Goal: Task Accomplishment & Management: Complete application form

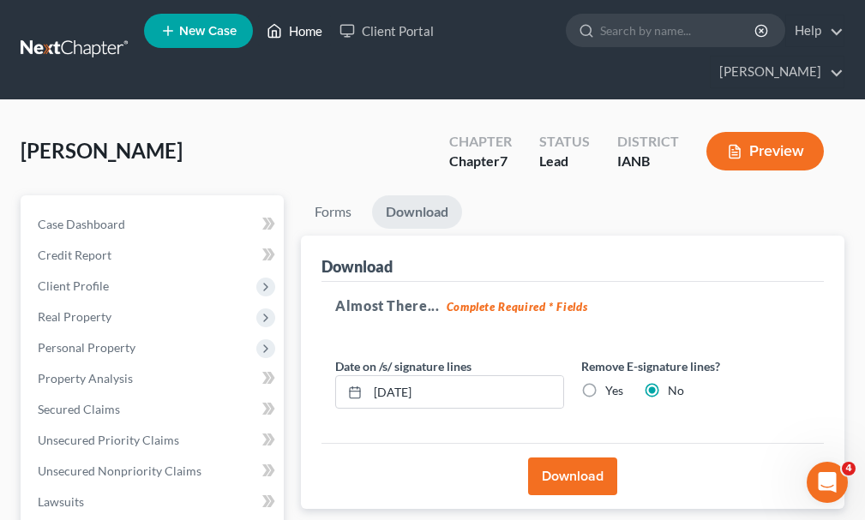
click at [309, 33] on link "Home" at bounding box center [294, 30] width 73 height 31
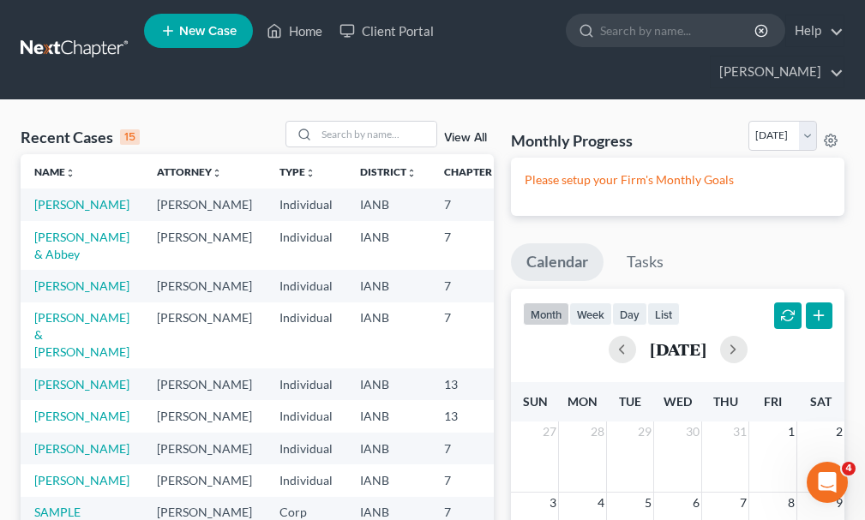
click at [204, 32] on span "New Case" at bounding box center [207, 31] width 57 height 13
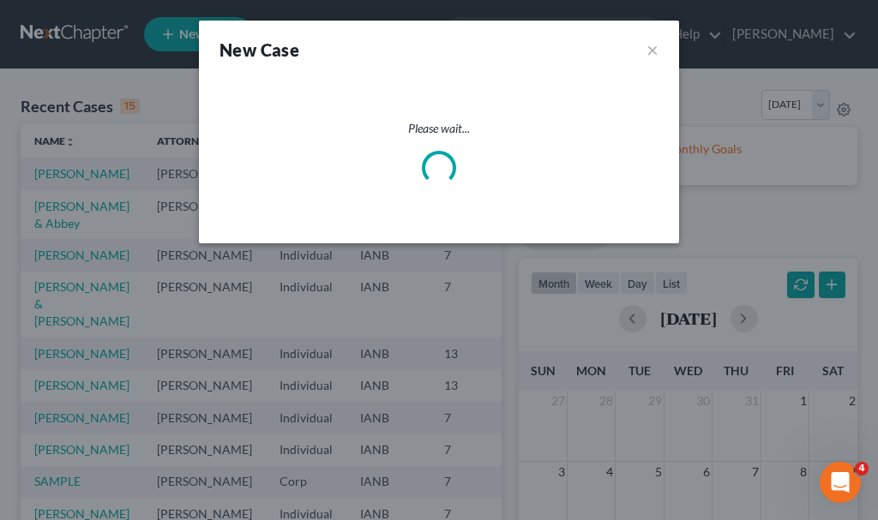
select select "29"
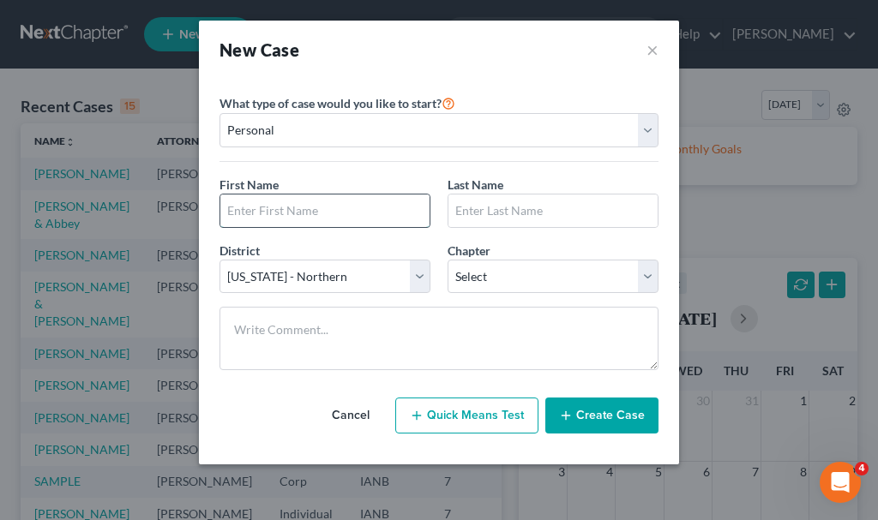
click at [387, 203] on input "text" at bounding box center [324, 211] width 209 height 33
type input "[PERSON_NAME]"
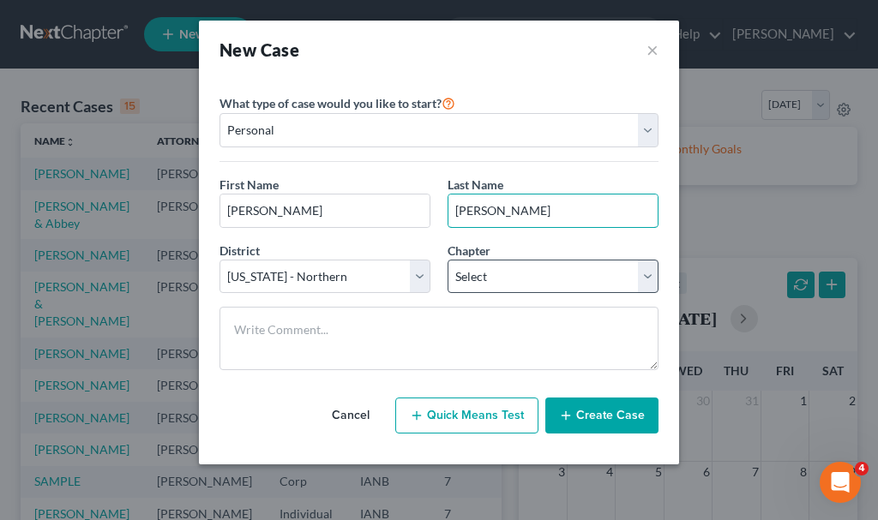
type input "[PERSON_NAME]"
click at [502, 279] on select "Select 7 11 12 13" at bounding box center [553, 277] width 211 height 34
select select "0"
click at [448, 260] on select "Select 7 11 12 13" at bounding box center [553, 277] width 211 height 34
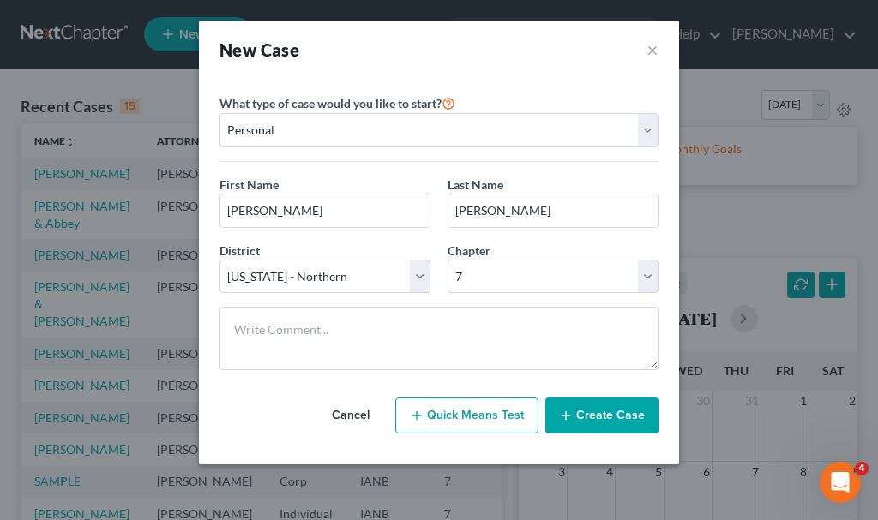
click at [596, 417] on button "Create Case" at bounding box center [601, 416] width 113 height 36
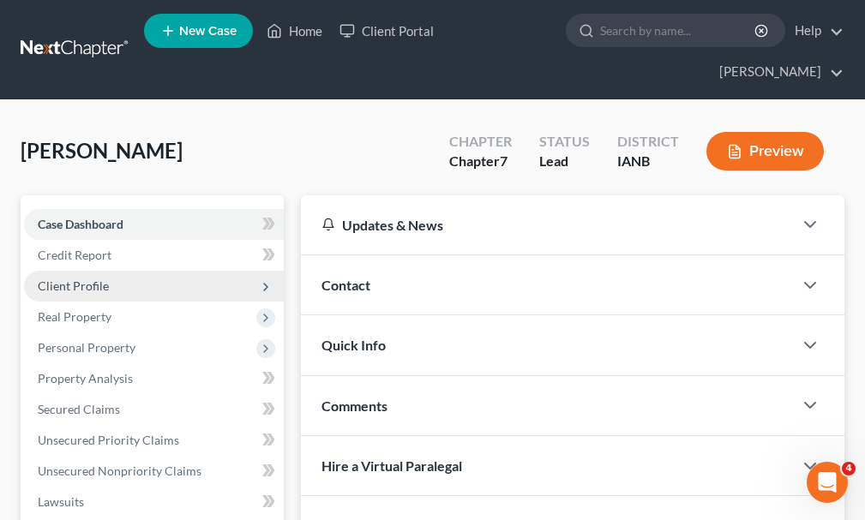
click at [98, 279] on span "Client Profile" at bounding box center [73, 286] width 71 height 15
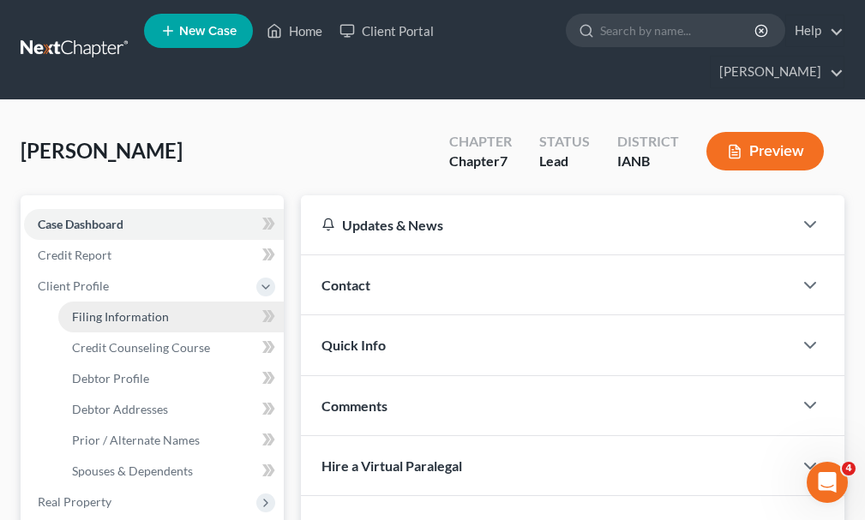
click at [134, 309] on span "Filing Information" at bounding box center [120, 316] width 97 height 15
select select "1"
select select "0"
select select "29"
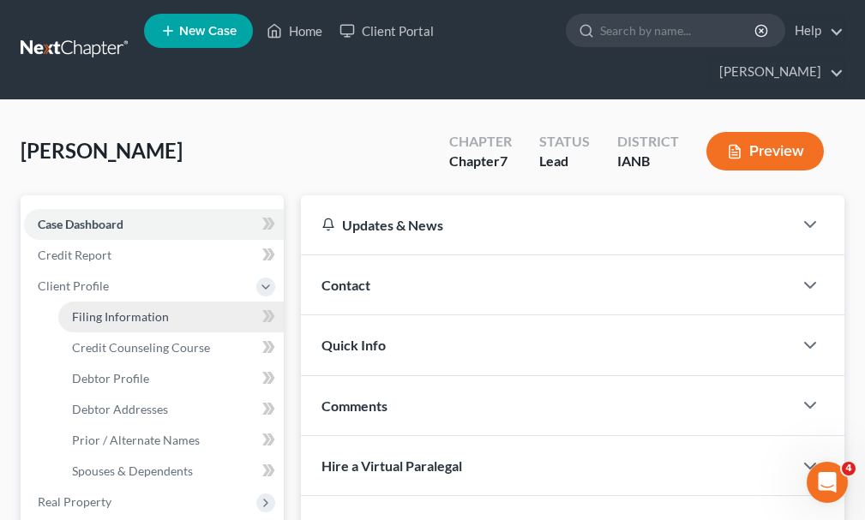
select select "0"
select select "16"
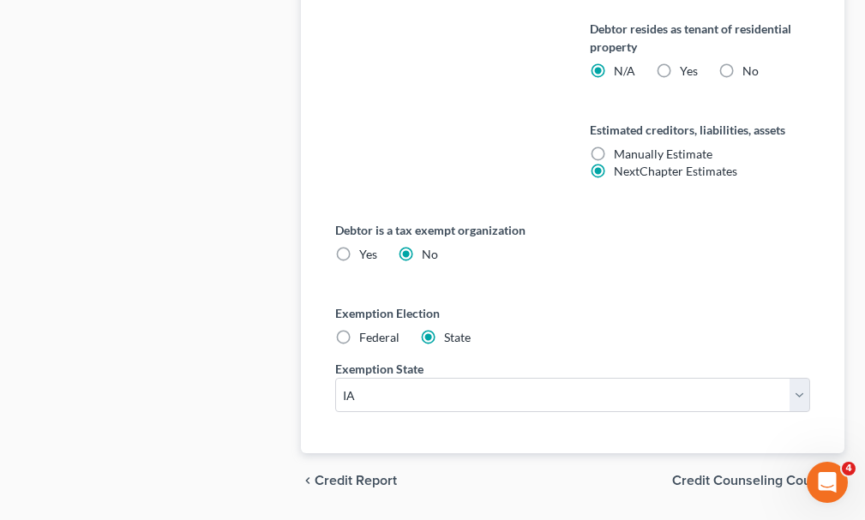
scroll to position [1101, 0]
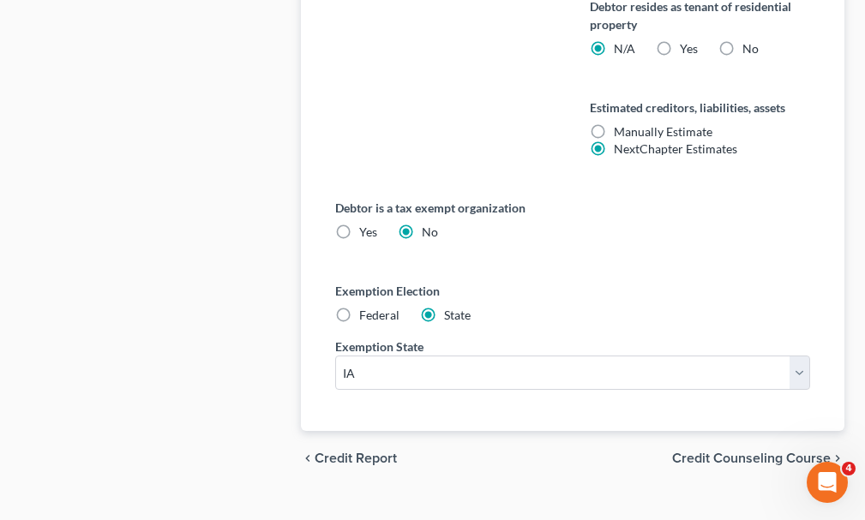
click at [731, 452] on span "Credit Counseling Course" at bounding box center [751, 459] width 159 height 14
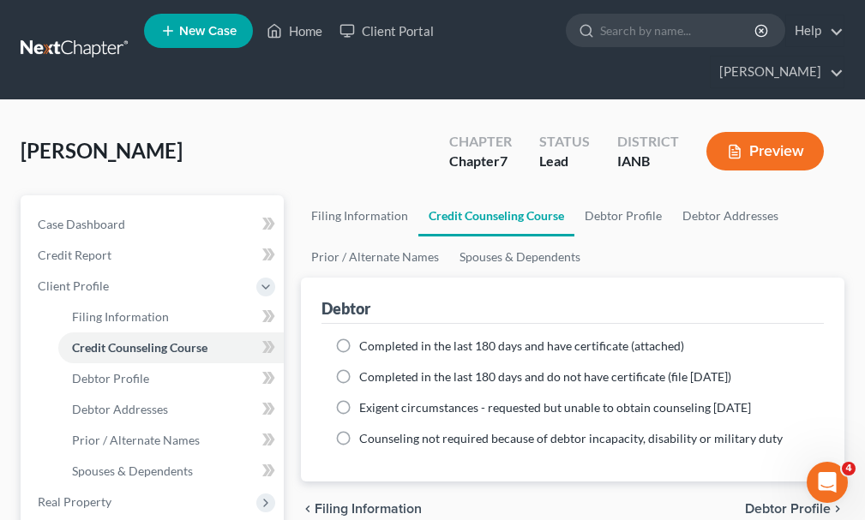
click at [359, 338] on label "Completed in the last 180 days and have certificate (attached)" at bounding box center [521, 346] width 325 height 17
click at [366, 338] on input "Completed in the last 180 days and have certificate (attached)" at bounding box center [371, 343] width 11 height 11
radio input "true"
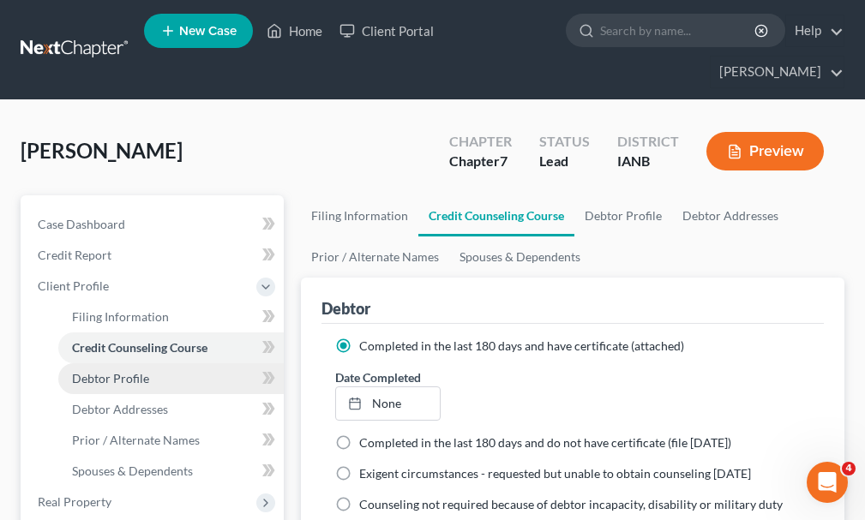
click at [108, 371] on span "Debtor Profile" at bounding box center [110, 378] width 77 height 15
select select "0"
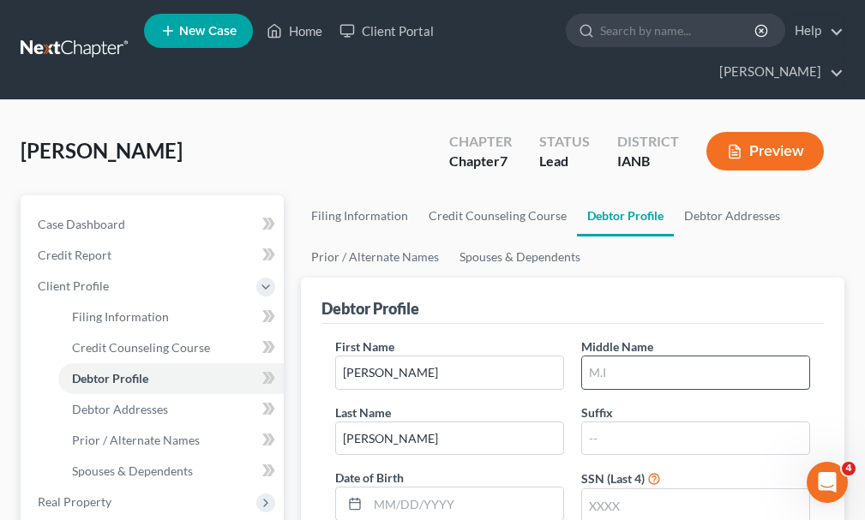
click at [674, 357] on input "text" at bounding box center [695, 373] width 227 height 33
type input "[PERSON_NAME]"
click at [647, 490] on input "text" at bounding box center [695, 506] width 227 height 33
type input "4618"
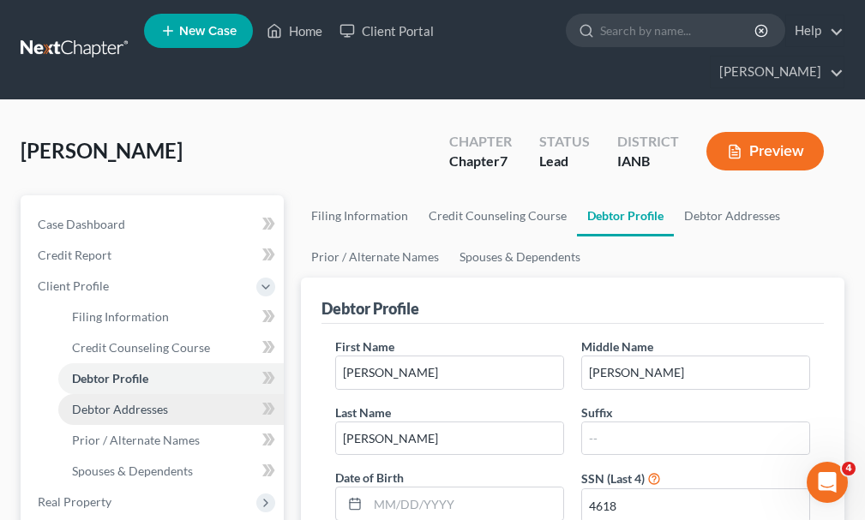
click at [90, 402] on span "Debtor Addresses" at bounding box center [120, 409] width 96 height 15
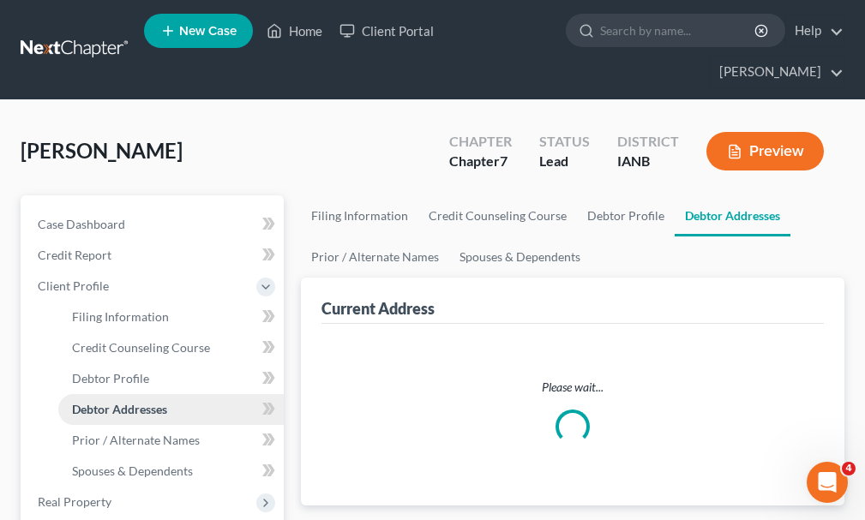
select select "0"
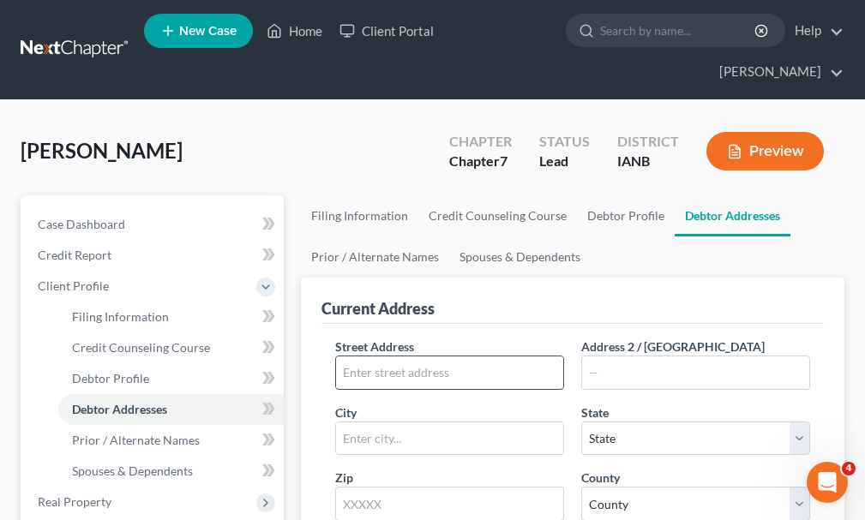
drag, startPoint x: 472, startPoint y: 338, endPoint x: 490, endPoint y: 333, distance: 18.7
click at [476, 357] on input "text" at bounding box center [449, 373] width 227 height 33
type input "[STREET_ADDRESS][PERSON_NAME]"
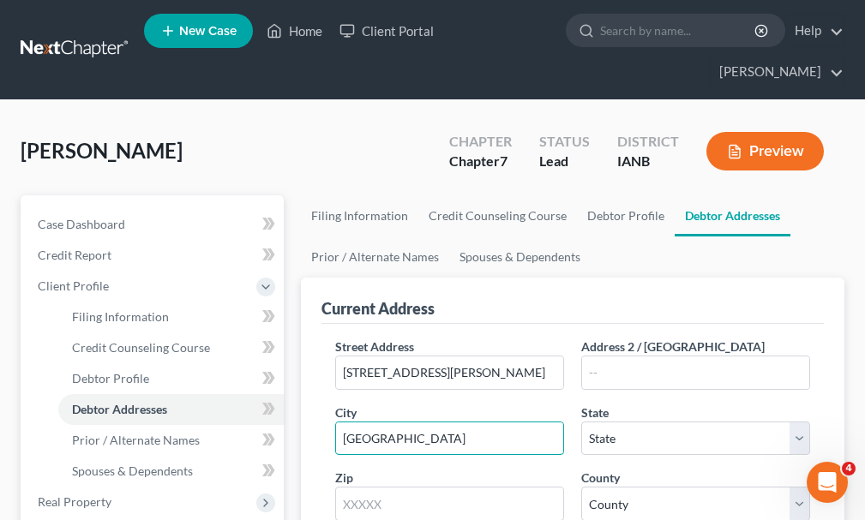
type input "[GEOGRAPHIC_DATA]"
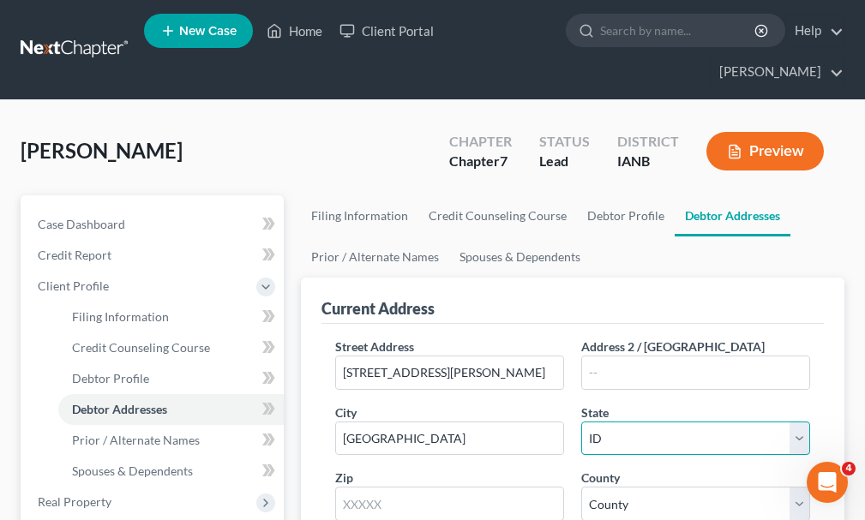
select select "16"
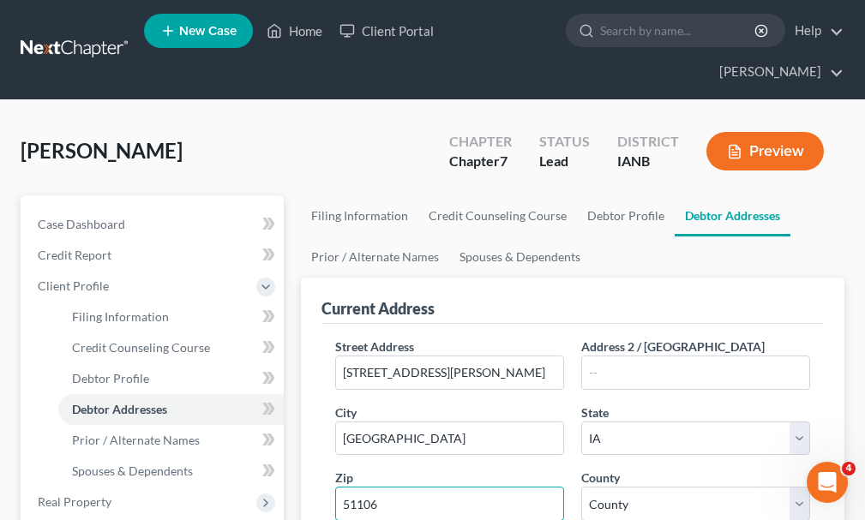
type input "51106"
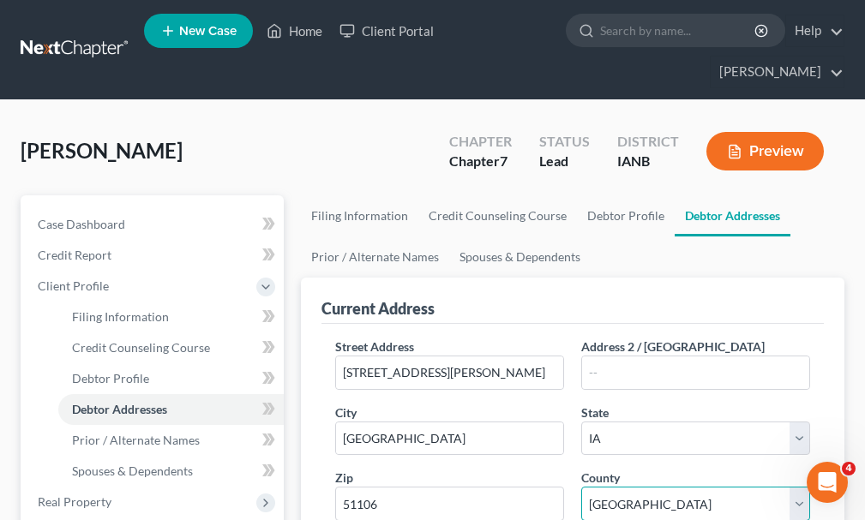
select select "96"
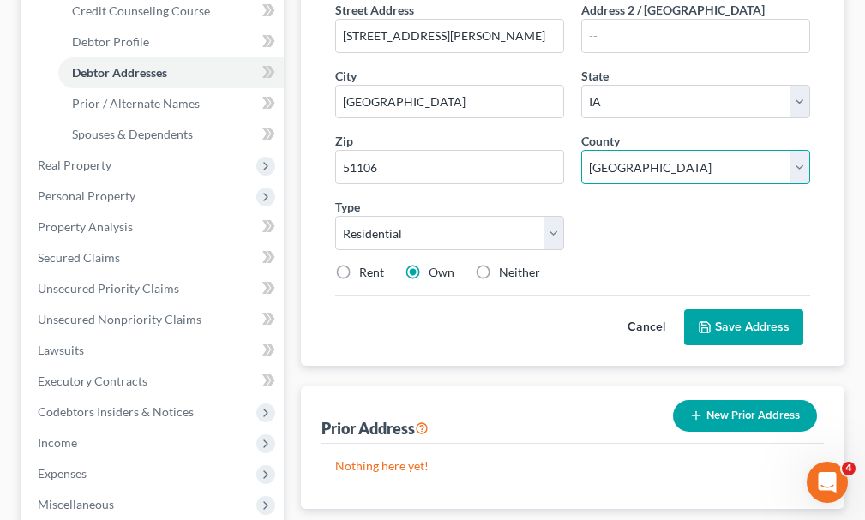
scroll to position [343, 0]
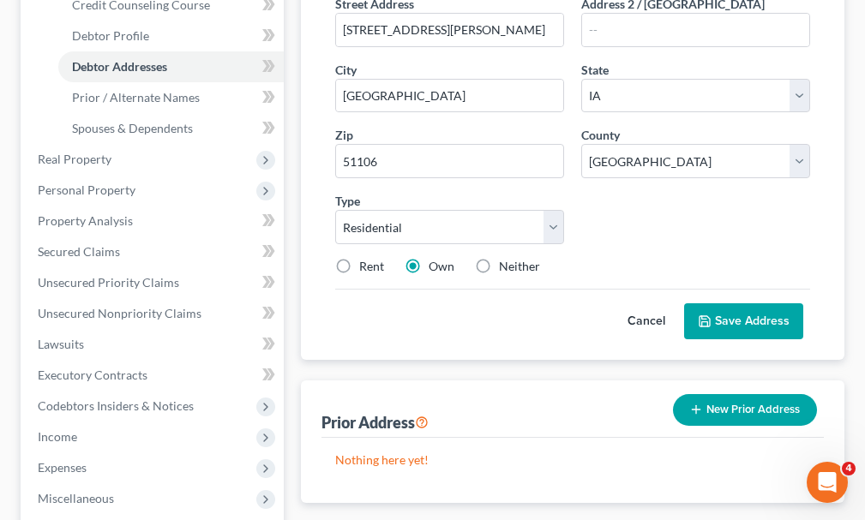
click at [756, 303] on button "Save Address" at bounding box center [743, 321] width 119 height 36
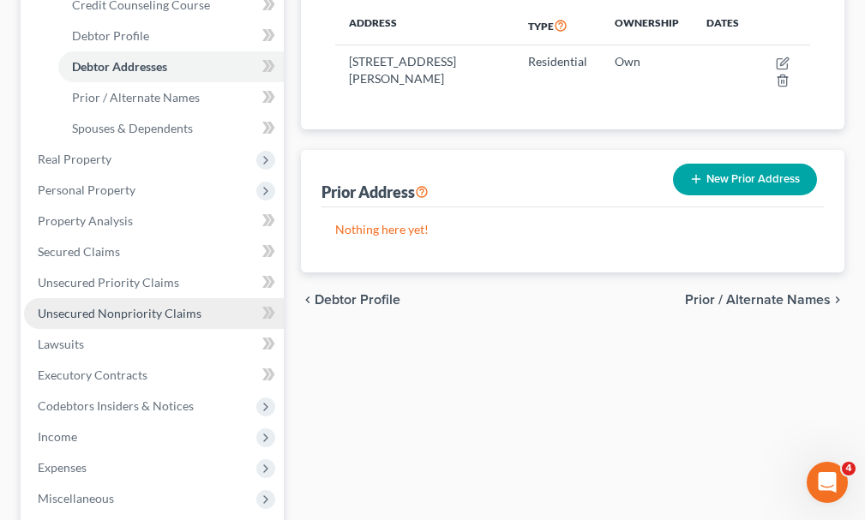
click at [91, 306] on span "Unsecured Nonpriority Claims" at bounding box center [120, 313] width 164 height 15
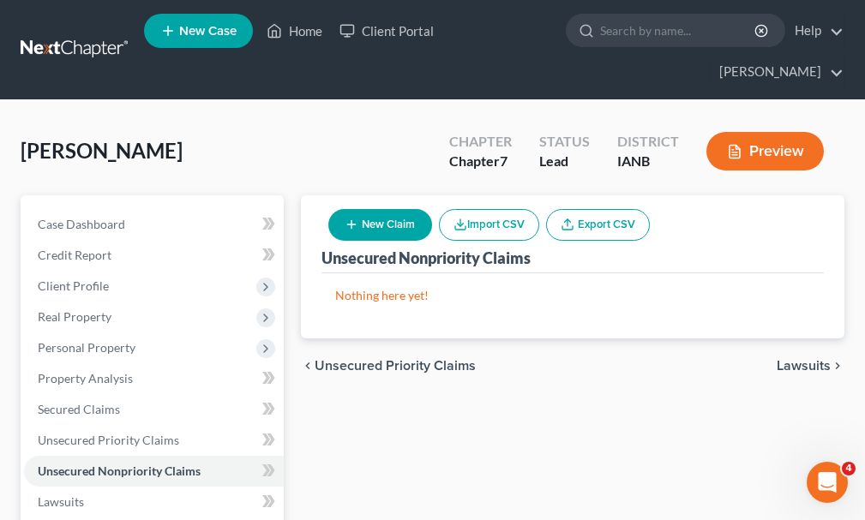
click at [396, 209] on button "New Claim" at bounding box center [380, 225] width 104 height 32
select select "0"
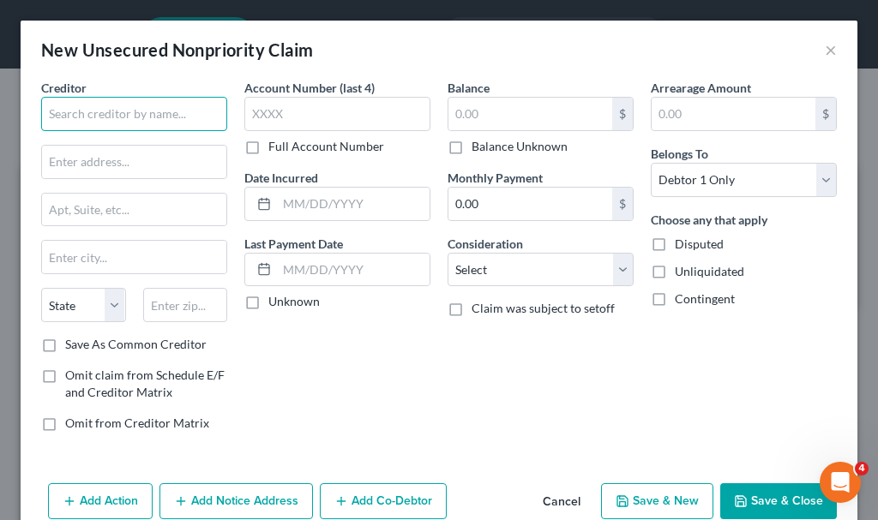
click at [185, 112] on input "text" at bounding box center [134, 114] width 186 height 34
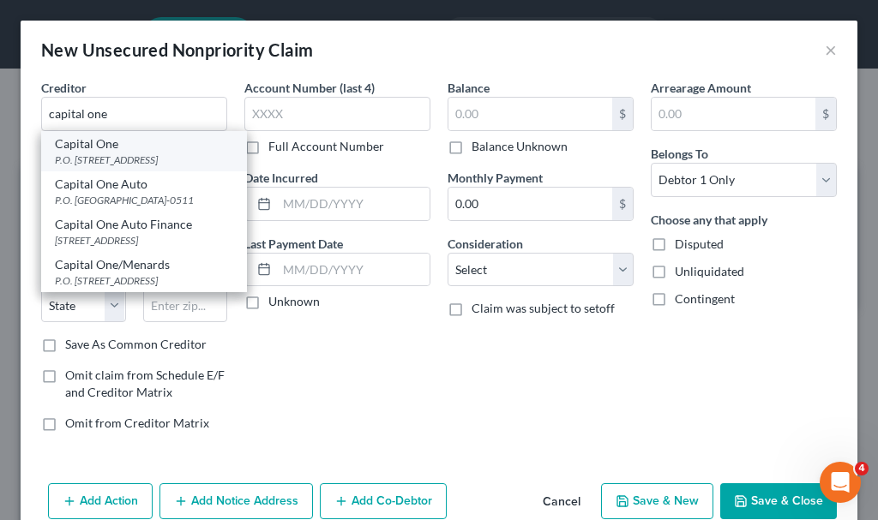
click at [111, 161] on div "P.O. [STREET_ADDRESS]" at bounding box center [144, 160] width 178 height 15
type input "Capital One"
type input "P.O. Box 30285"
type input "[GEOGRAPHIC_DATA]"
select select "46"
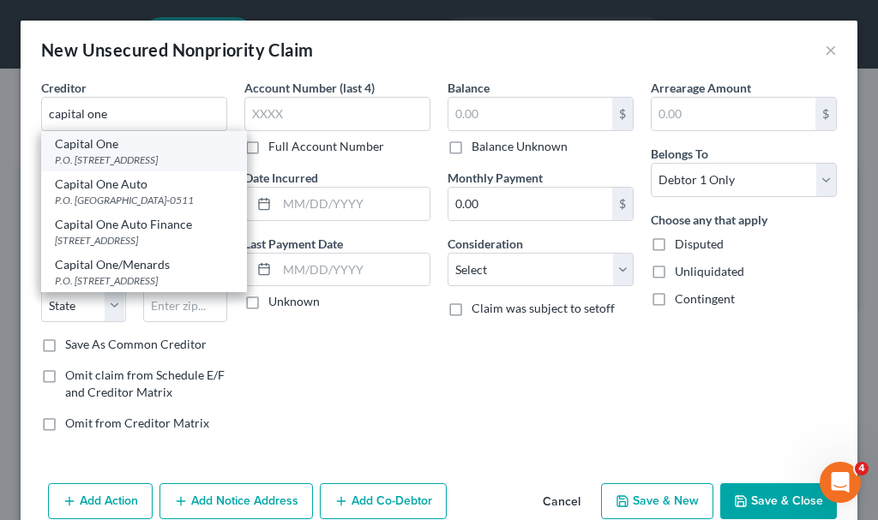
type input "84130-0285"
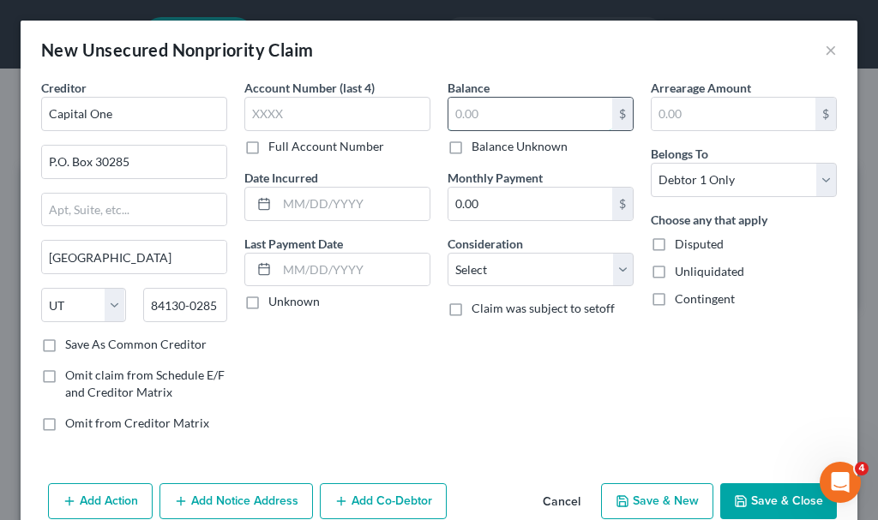
click at [525, 111] on input "text" at bounding box center [530, 114] width 164 height 33
type input "1"
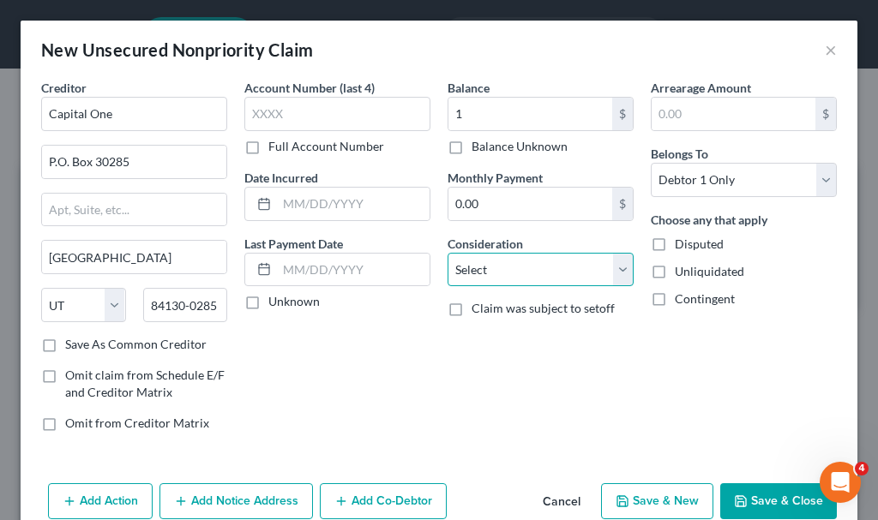
click at [544, 267] on select "Select Cable / Satellite Services Collection Agency Credit Card Debt Debt Couns…" at bounding box center [541, 270] width 186 height 34
select select "2"
click at [448, 253] on select "Select Cable / Satellite Services Collection Agency Credit Card Debt Debt Couns…" at bounding box center [541, 270] width 186 height 34
click at [222, 498] on button "Add Notice Address" at bounding box center [235, 502] width 153 height 36
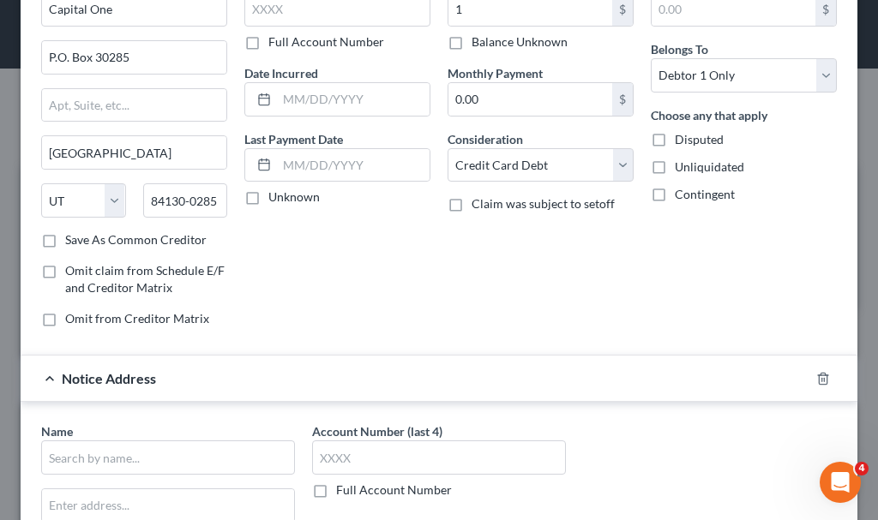
scroll to position [171, 0]
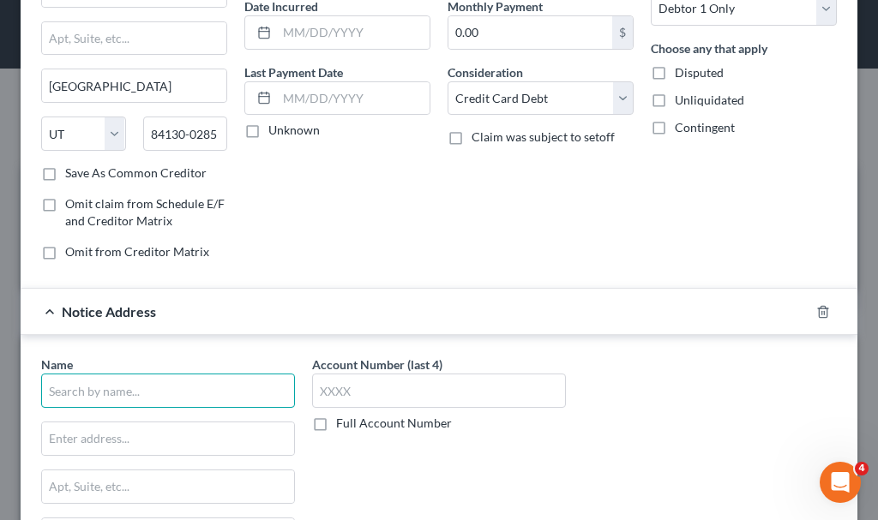
click at [197, 377] on input "text" at bounding box center [168, 391] width 254 height 34
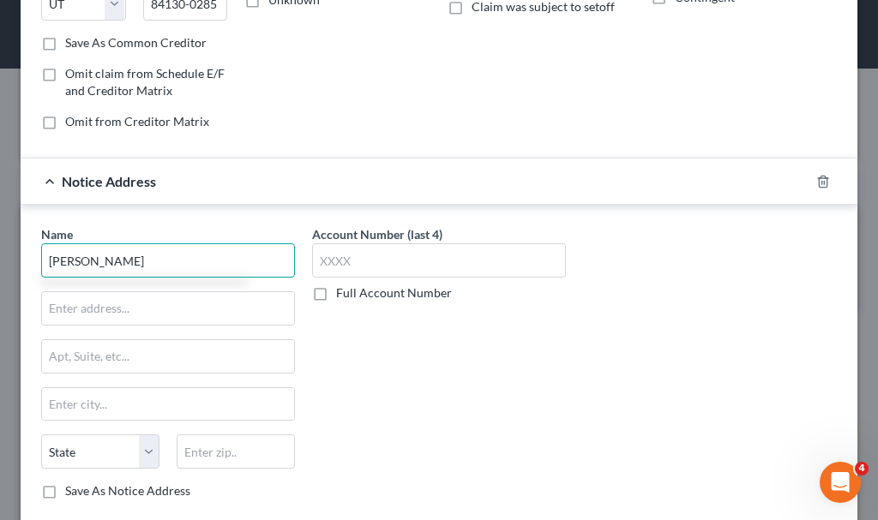
scroll to position [403, 0]
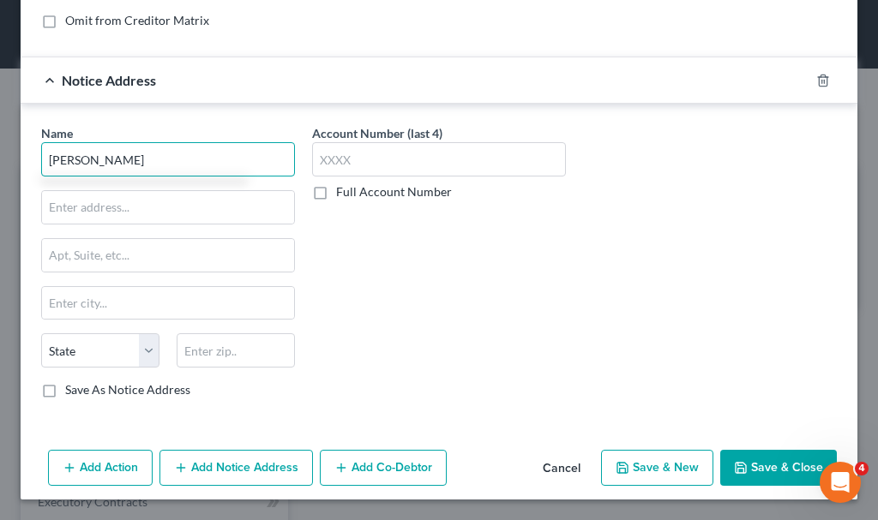
type input "[PERSON_NAME]"
click at [113, 465] on button "Add Action" at bounding box center [100, 468] width 105 height 36
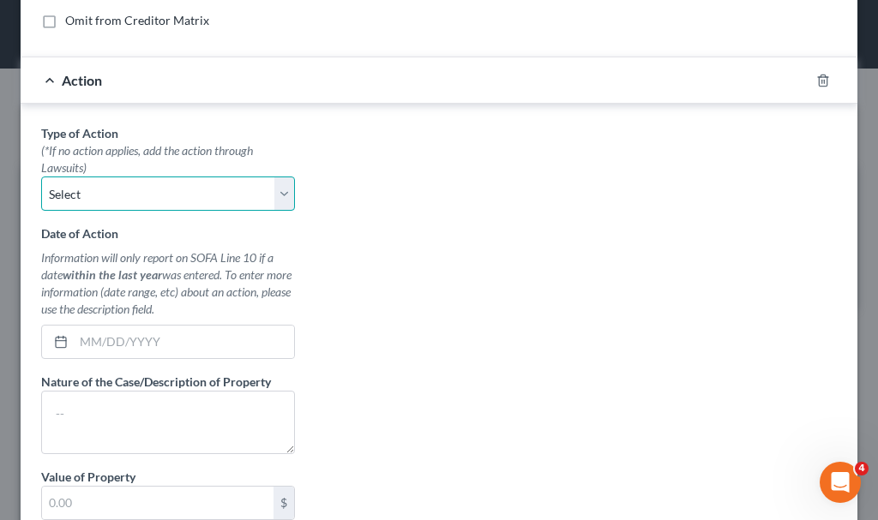
click at [114, 189] on select "Select Repossession Garnishment Foreclosure Personal Injury Attached, Seized, O…" at bounding box center [168, 194] width 254 height 34
select select "1"
click at [41, 177] on select "Select Repossession Garnishment Foreclosure Personal Injury Attached, Seized, O…" at bounding box center [168, 194] width 254 height 34
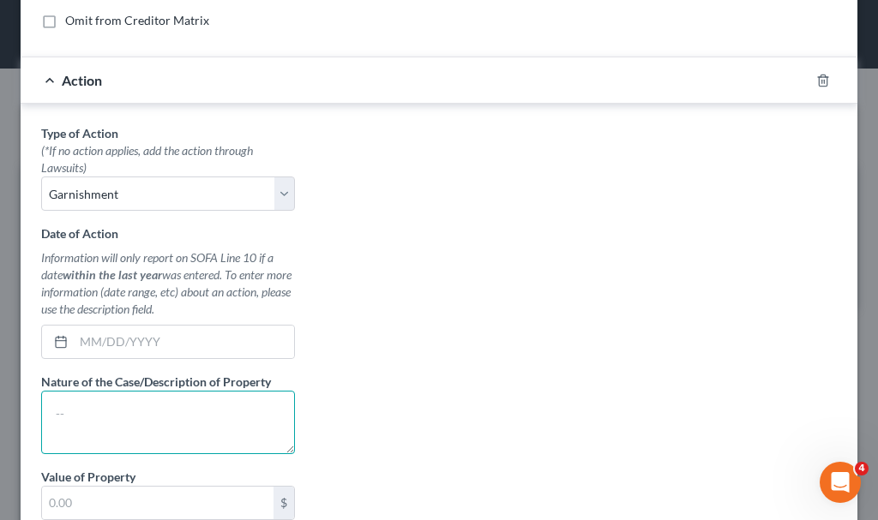
click at [153, 419] on textarea at bounding box center [168, 422] width 254 height 63
type textarea "small claims"
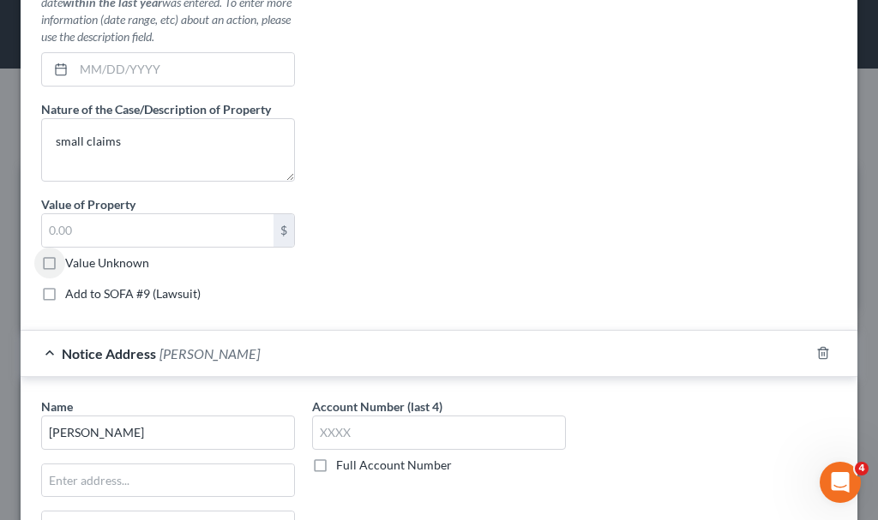
click at [65, 293] on label "Add to SOFA #9 (Lawsuit)" at bounding box center [132, 293] width 135 height 17
click at [72, 293] on input "Add to SOFA #9 (Lawsuit)" at bounding box center [77, 290] width 11 height 11
checkbox input "true"
select select "0"
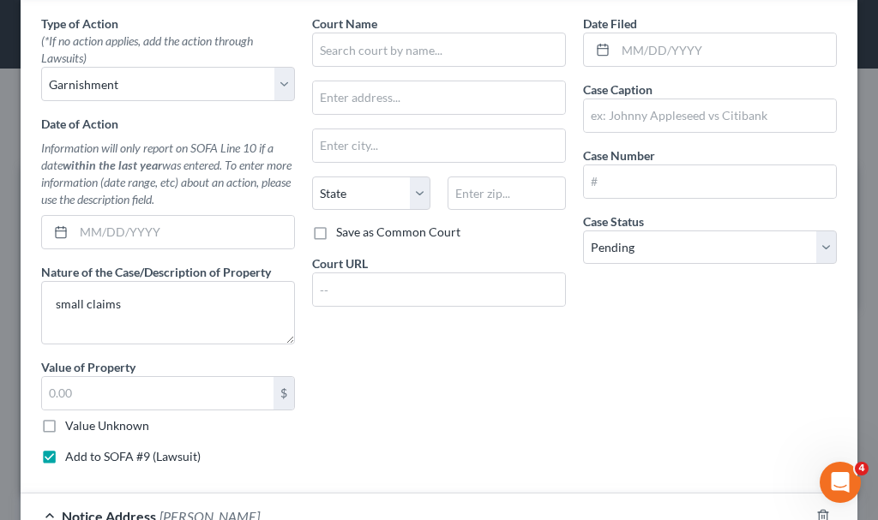
scroll to position [418, 0]
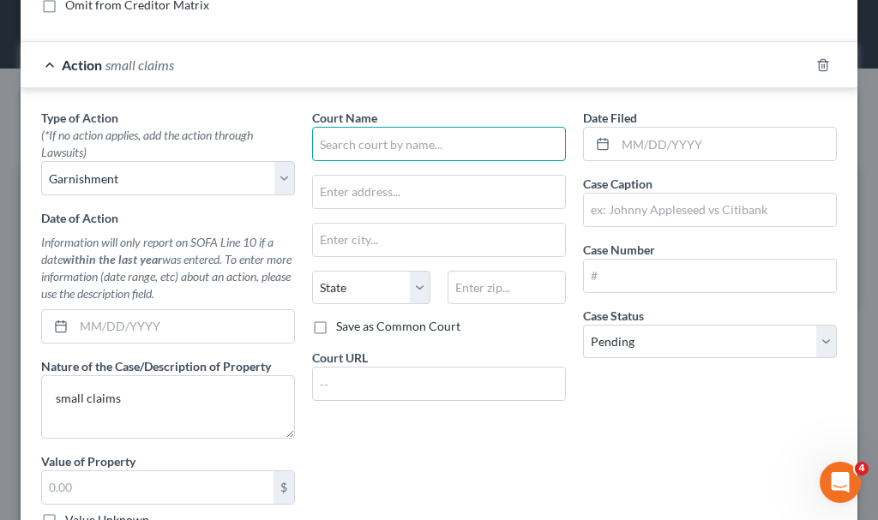
click at [451, 140] on input "text" at bounding box center [439, 144] width 254 height 34
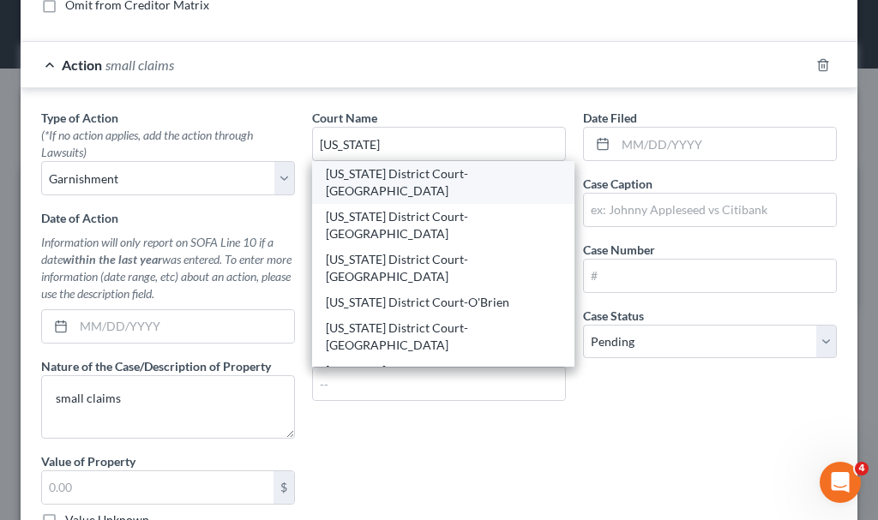
click at [444, 174] on div "[US_STATE] District Court-[GEOGRAPHIC_DATA]" at bounding box center [443, 182] width 235 height 34
type input "[US_STATE] District Court-[GEOGRAPHIC_DATA]"
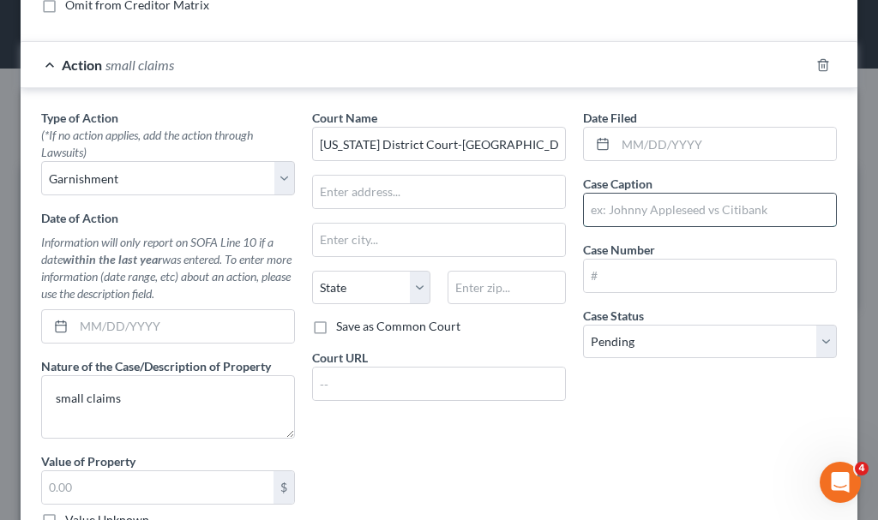
click at [690, 213] on input "text" at bounding box center [710, 210] width 252 height 33
type input "Capital One, N.A. vs. [PERSON_NAME]"
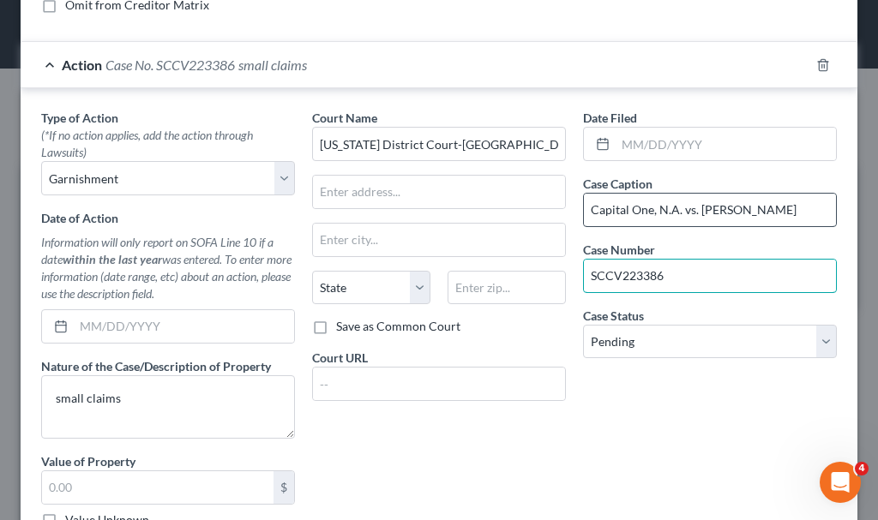
type input "SCCV223386"
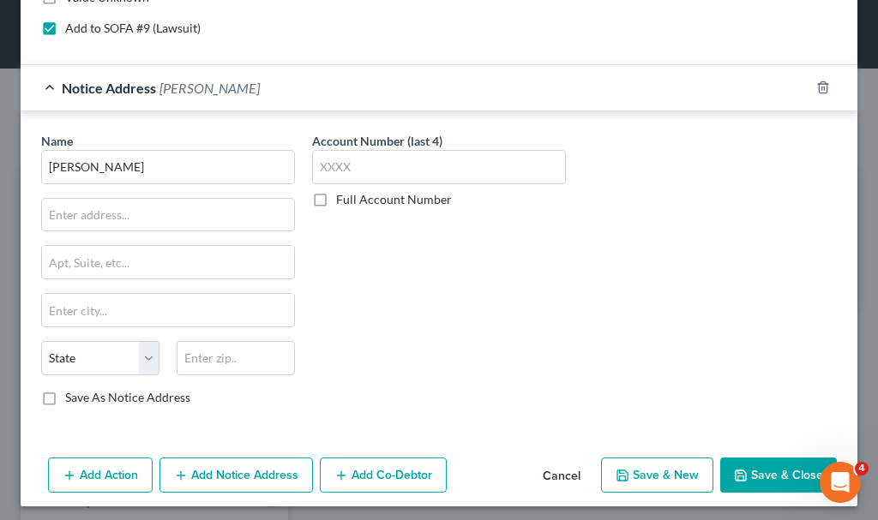
scroll to position [948, 0]
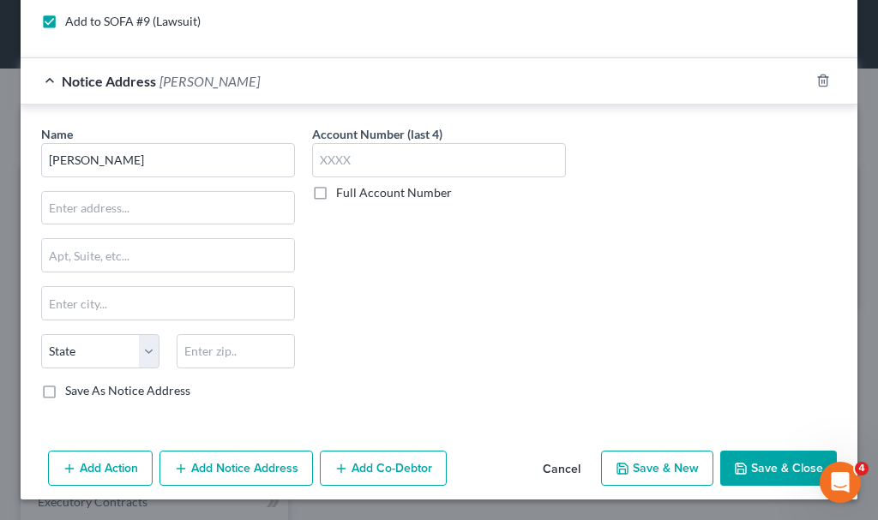
click at [762, 460] on button "Save & Close" at bounding box center [778, 469] width 117 height 36
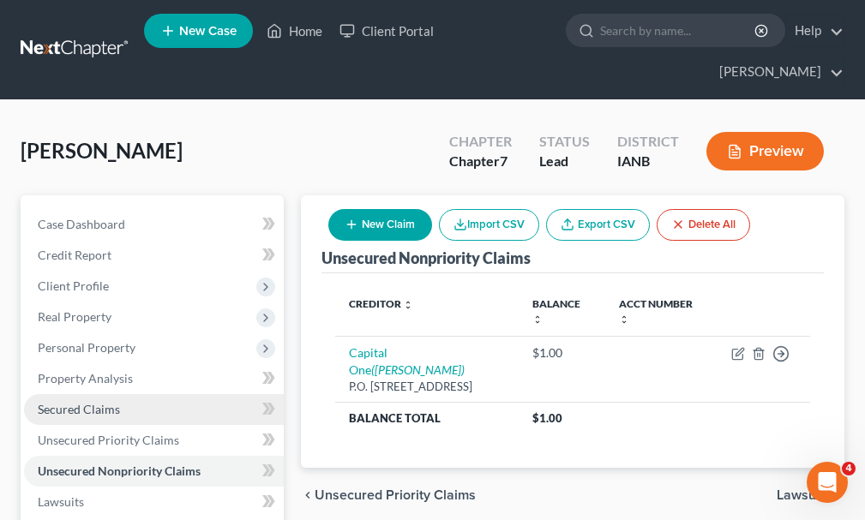
click at [100, 402] on span "Secured Claims" at bounding box center [79, 409] width 82 height 15
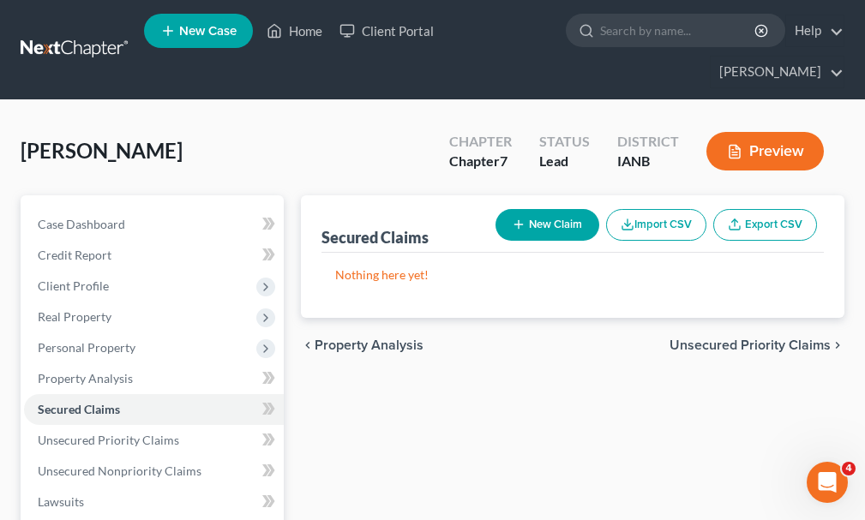
click at [556, 209] on button "New Claim" at bounding box center [548, 225] width 104 height 32
select select "0"
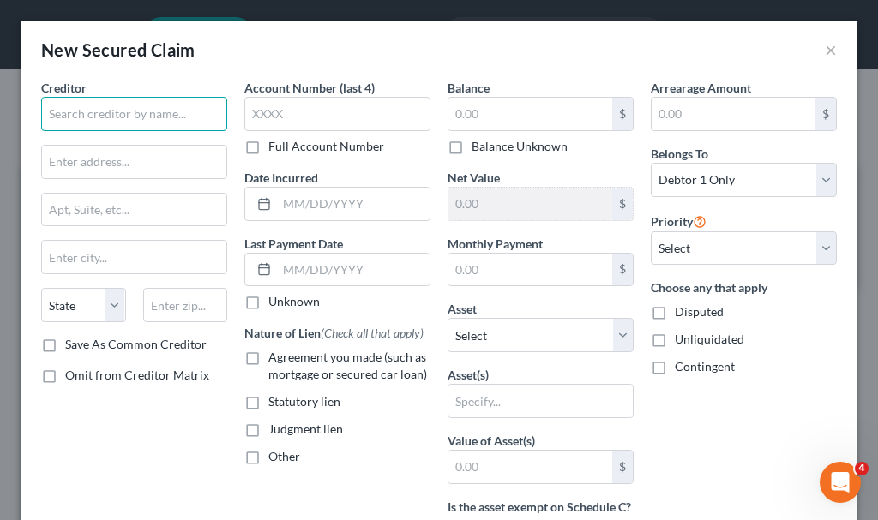
click at [162, 110] on input "text" at bounding box center [134, 114] width 186 height 34
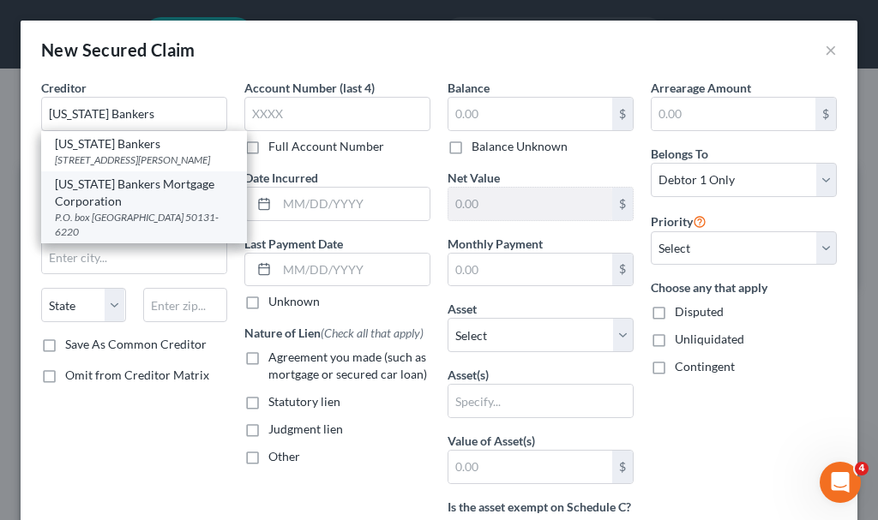
click at [105, 211] on div "P.O. box [GEOGRAPHIC_DATA] 50131-6220" at bounding box center [144, 224] width 178 height 29
type input "[US_STATE] Bankers Mortgage Corporation"
type input "P.O. box 6220"
type input "[PERSON_NAME]"
select select "16"
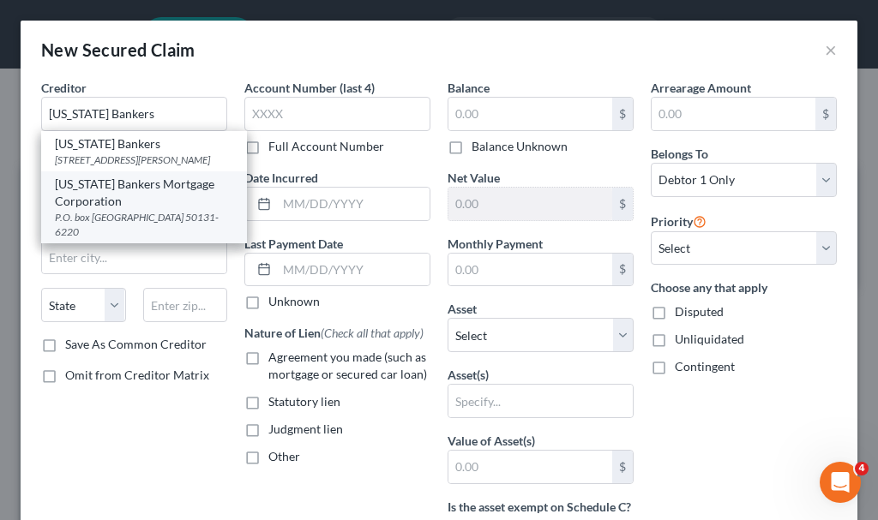
type input "50131-6220"
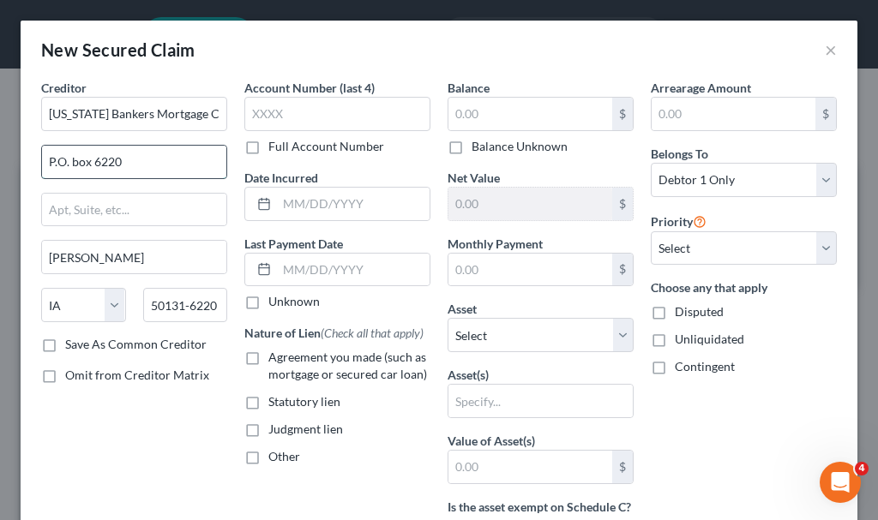
click at [144, 163] on input "P.O. box 6220" at bounding box center [134, 162] width 184 height 33
type input "P.O. Box 6220"
click at [319, 112] on input "text" at bounding box center [337, 114] width 186 height 34
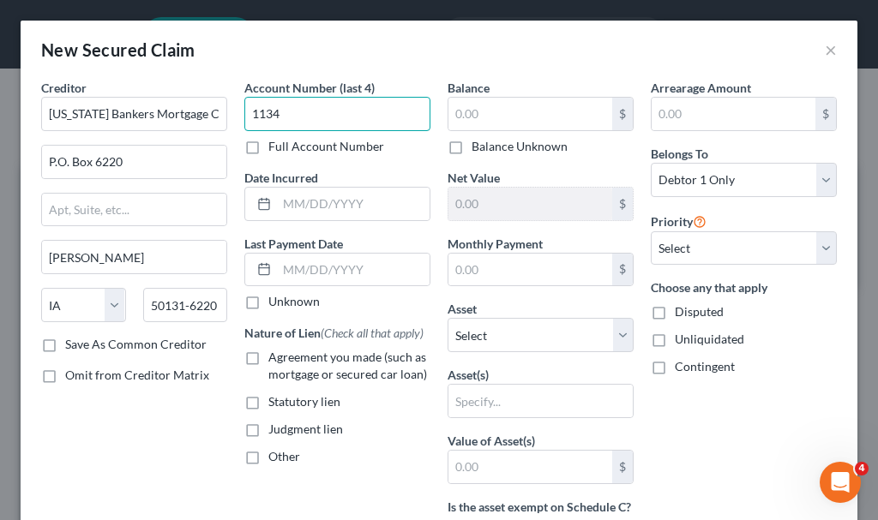
type input "1134"
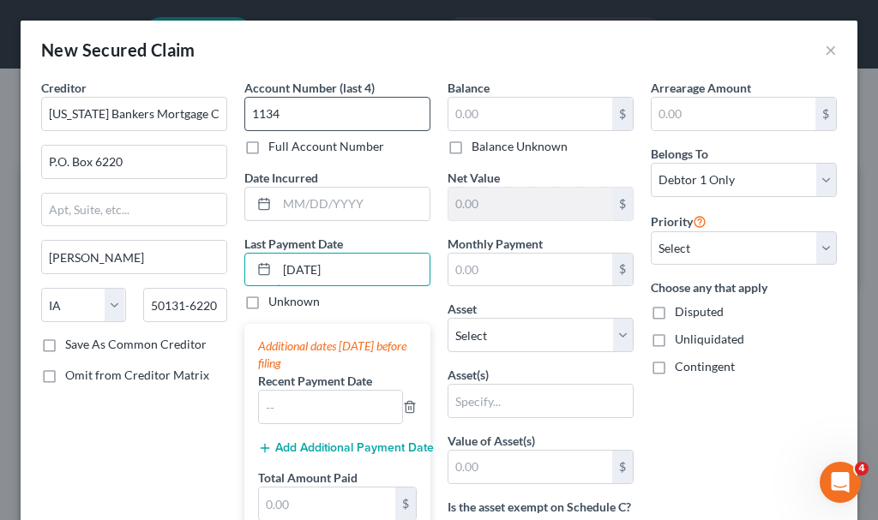
type input "[DATE]"
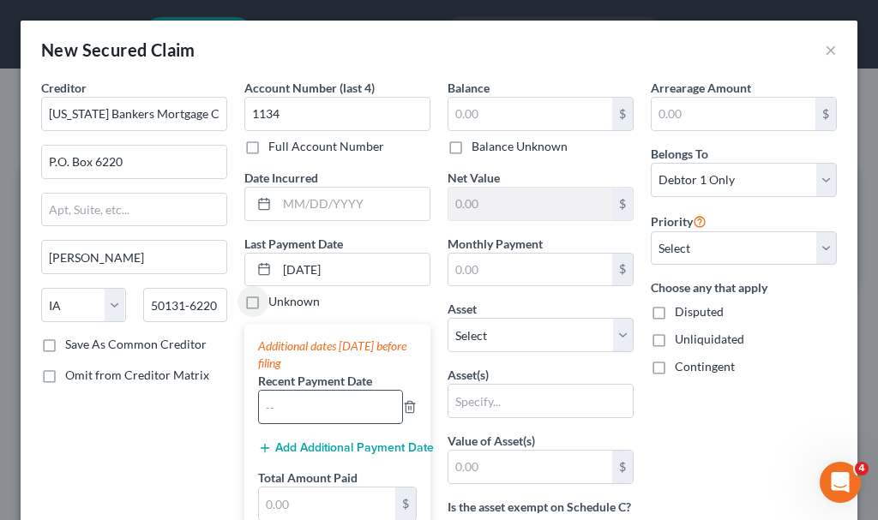
click at [333, 400] on input "text" at bounding box center [330, 407] width 143 height 33
type input "07/2025"
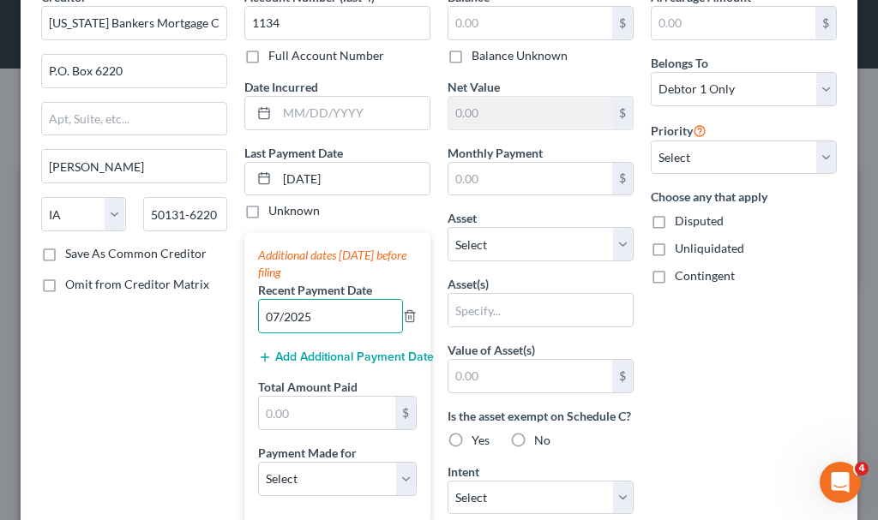
scroll to position [171, 0]
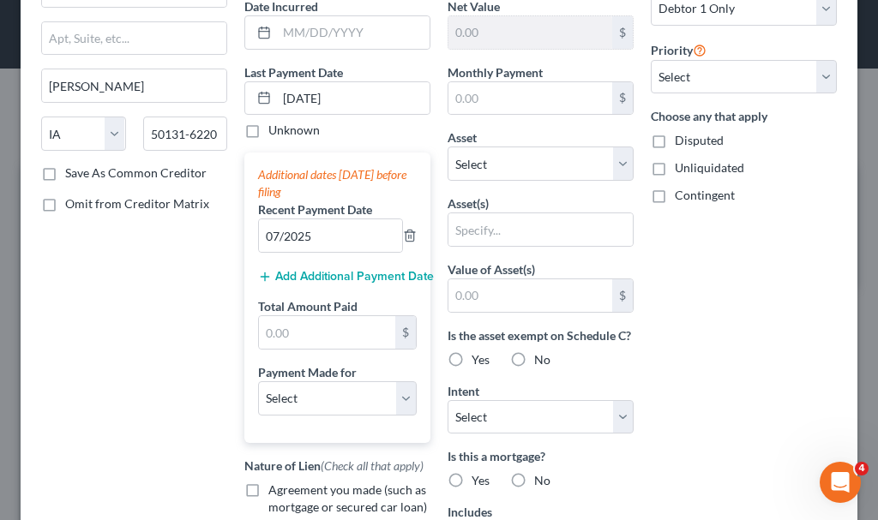
click at [325, 274] on button "Add Additional Payment Date" at bounding box center [337, 277] width 159 height 14
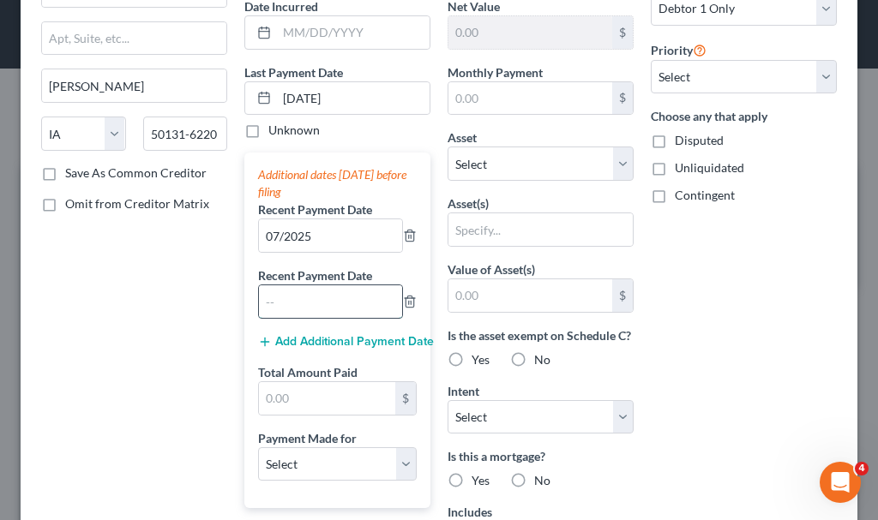
click at [329, 300] on input "text" at bounding box center [330, 301] width 143 height 33
type input "06/2025"
click at [310, 340] on button "Add Additional Payment Date" at bounding box center [337, 342] width 159 height 14
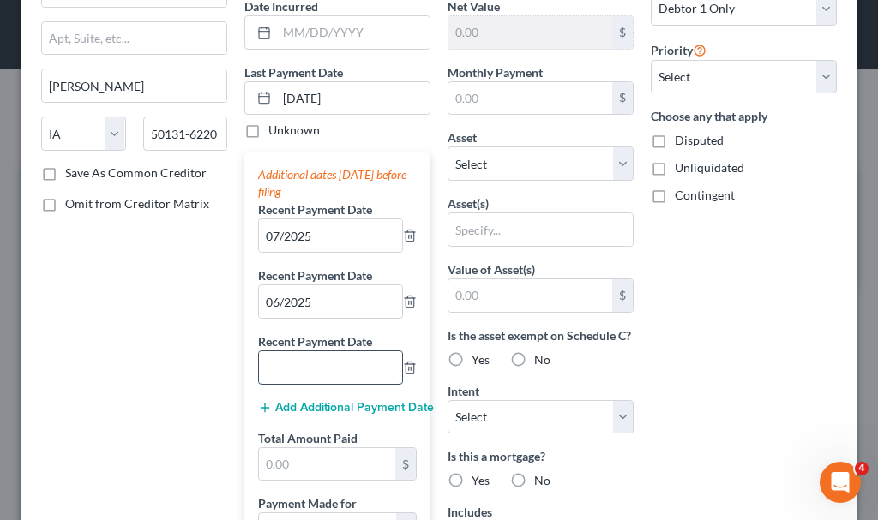
click at [310, 372] on input "text" at bounding box center [330, 367] width 143 height 33
type input "05/2025"
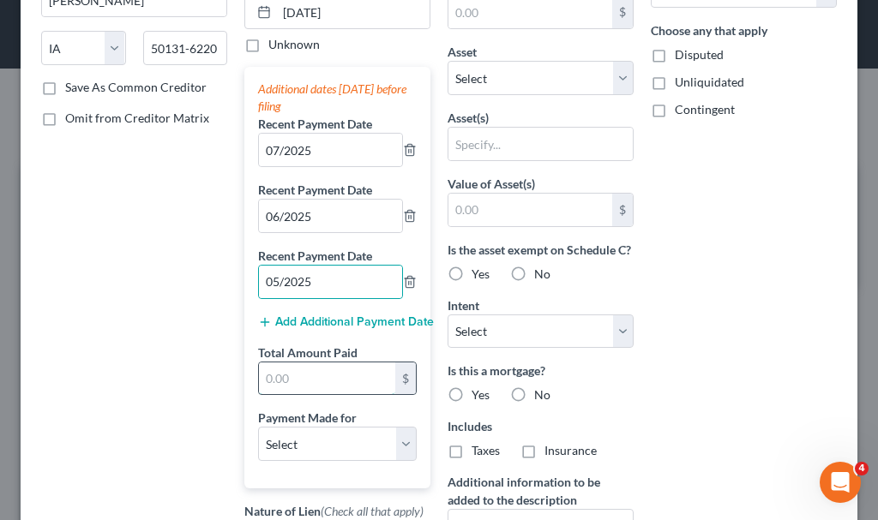
click at [314, 375] on input "text" at bounding box center [327, 379] width 136 height 33
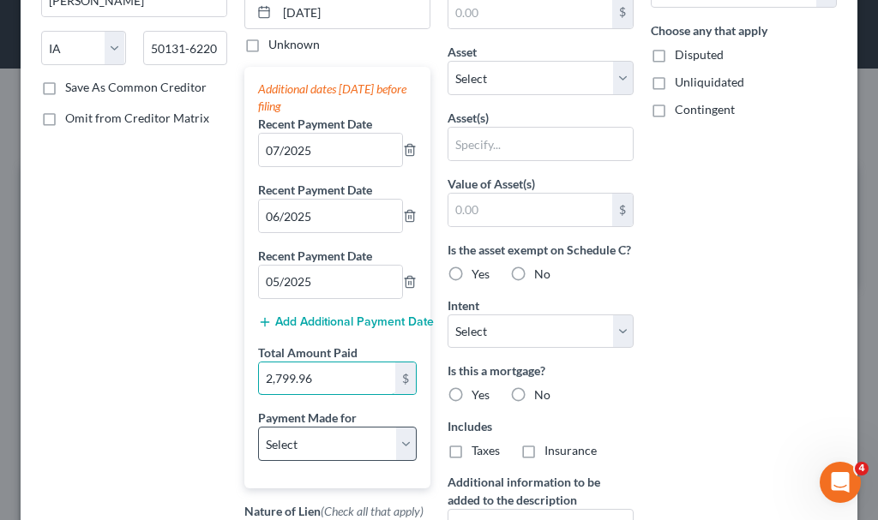
type input "2,799.96"
click at [325, 448] on select "Select Car Credit Card Loan Repayment Mortgage Other Suppliers Or Vendors" at bounding box center [337, 444] width 159 height 34
select select "3"
click at [258, 427] on select "Select Car Credit Card Loan Repayment Mortgage Other Suppliers Or Vendors" at bounding box center [337, 444] width 159 height 34
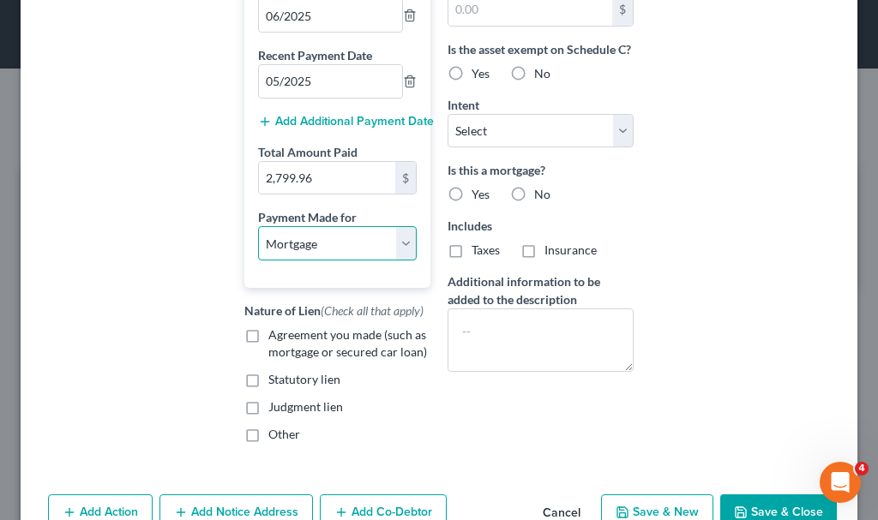
scroll to position [502, 0]
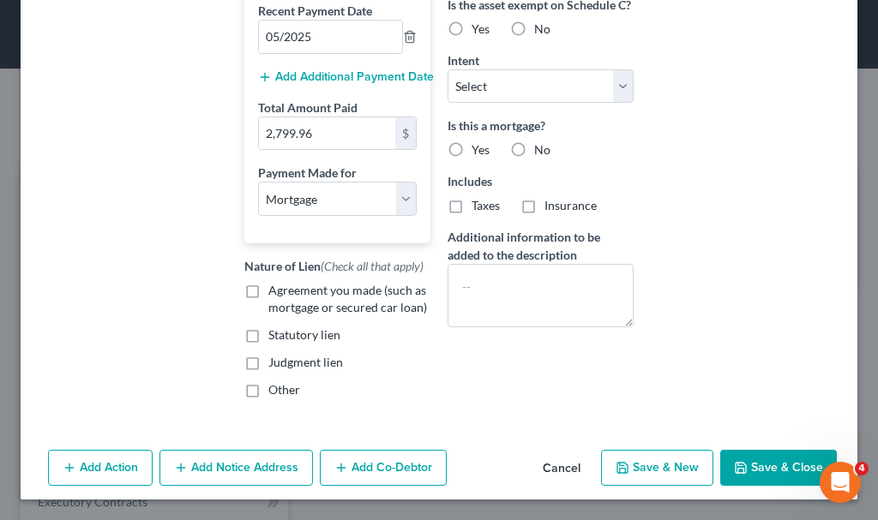
click at [268, 291] on label "Agreement you made (such as mortgage or secured car loan)" at bounding box center [349, 299] width 162 height 34
click at [275, 291] on input "Agreement you made (such as mortgage or secured car loan)" at bounding box center [280, 287] width 11 height 11
checkbox input "true"
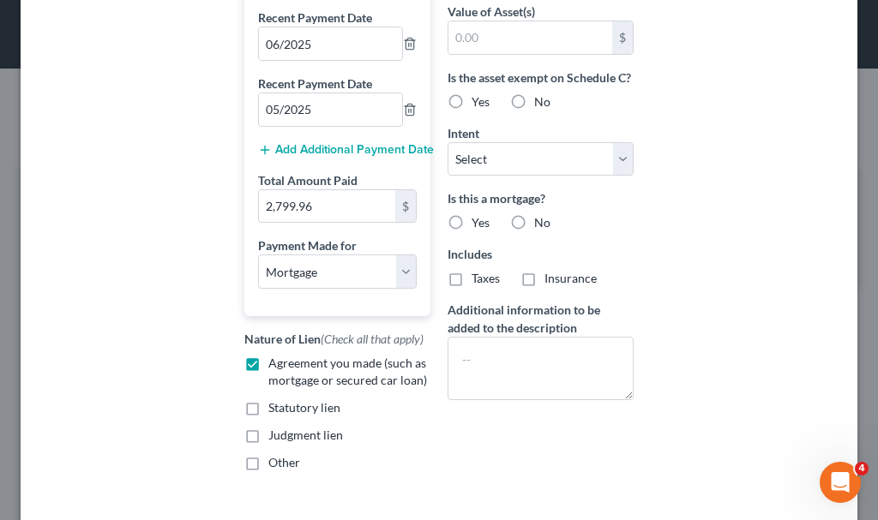
scroll to position [0, 0]
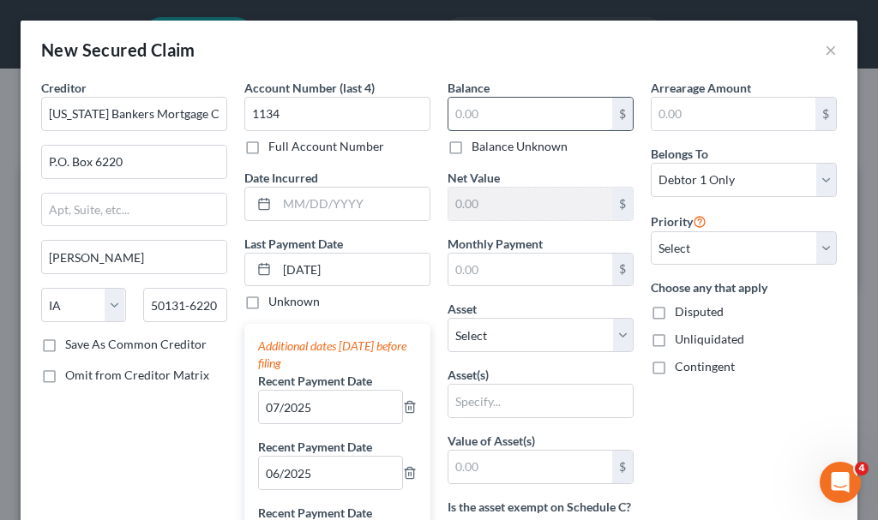
click at [513, 114] on input "text" at bounding box center [530, 114] width 164 height 33
type input "105,817.59"
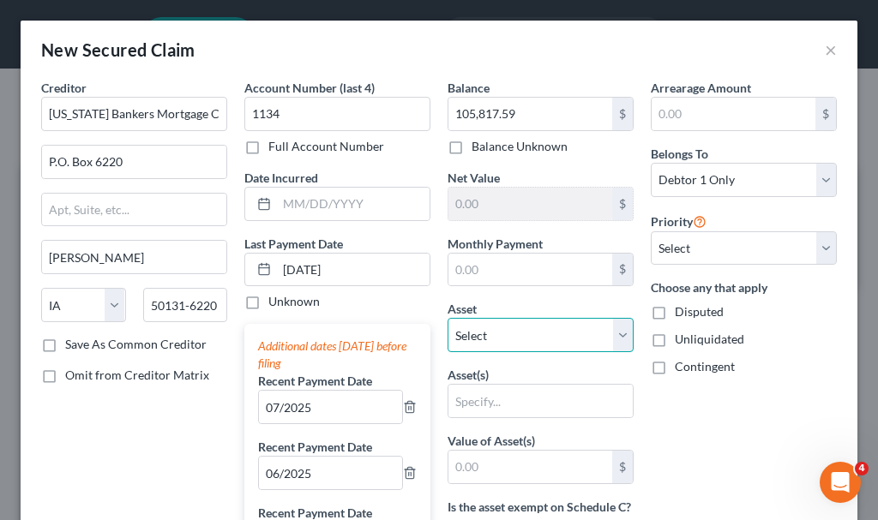
click at [507, 329] on select "Select Other Multiple Assets [STREET_ADDRESS][PERSON_NAME] - $0.0" at bounding box center [541, 335] width 186 height 34
select select "2"
click at [448, 318] on select "Select Other Multiple Assets [STREET_ADDRESS][PERSON_NAME] - $0.0" at bounding box center [541, 335] width 186 height 34
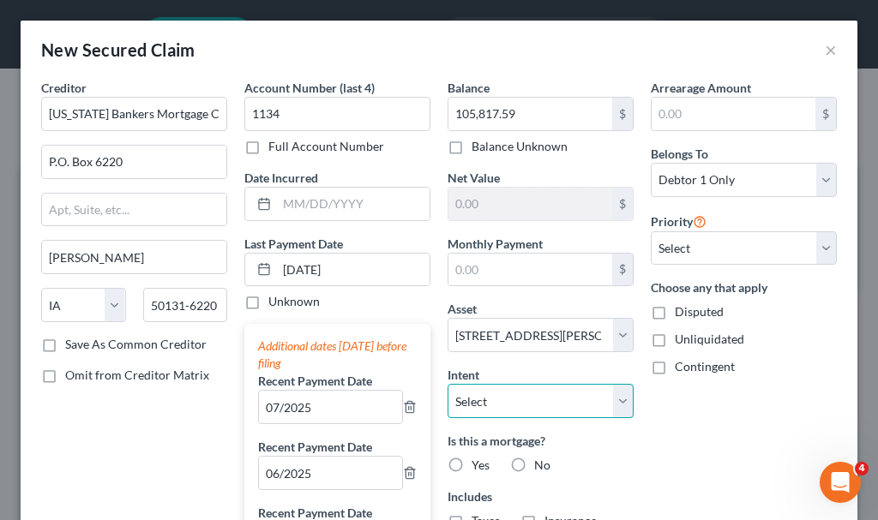
click at [497, 396] on select "Select Surrender Redeem Reaffirm Avoid Other" at bounding box center [541, 401] width 186 height 34
select select "2"
click at [448, 384] on select "Select Surrender Redeem Reaffirm Avoid Other" at bounding box center [541, 401] width 186 height 34
click at [472, 465] on label "Yes" at bounding box center [481, 465] width 18 height 17
click at [478, 465] on input "Yes" at bounding box center [483, 462] width 11 height 11
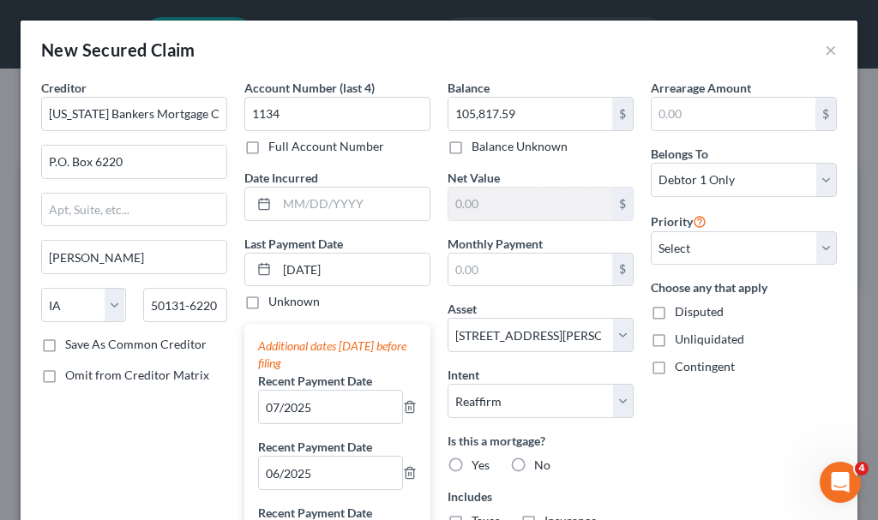
radio input "true"
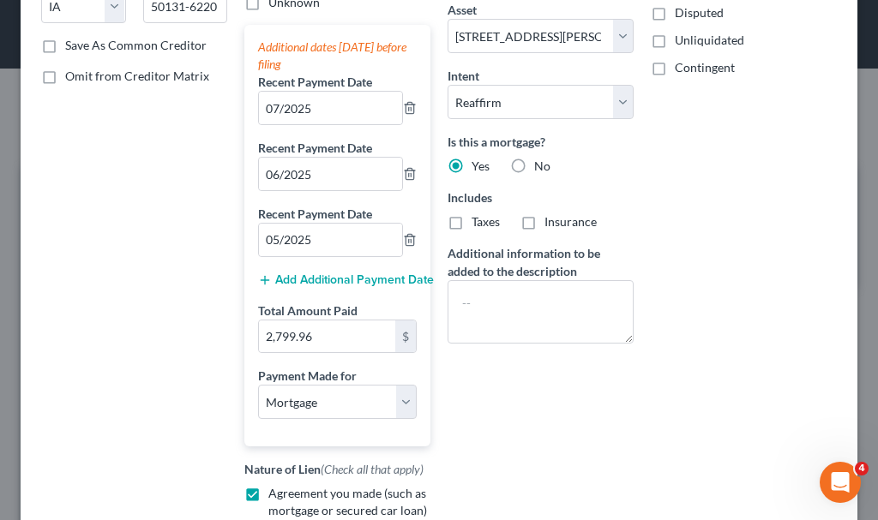
scroll to position [343, 0]
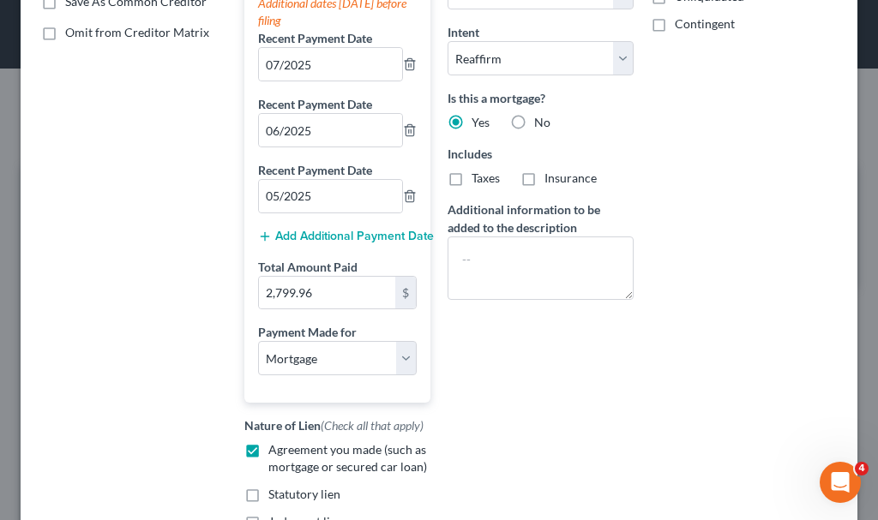
click at [472, 179] on label "Taxes" at bounding box center [486, 178] width 28 height 17
click at [478, 179] on input "Taxes" at bounding box center [483, 175] width 11 height 11
checkbox input "true"
click at [544, 178] on label "Insurance" at bounding box center [570, 178] width 52 height 17
click at [551, 178] on input "Insurance" at bounding box center [556, 175] width 11 height 11
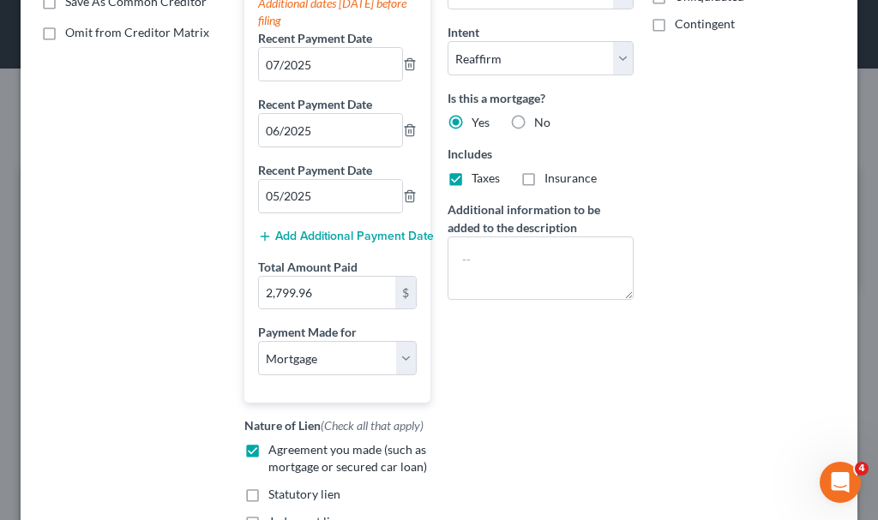
checkbox input "true"
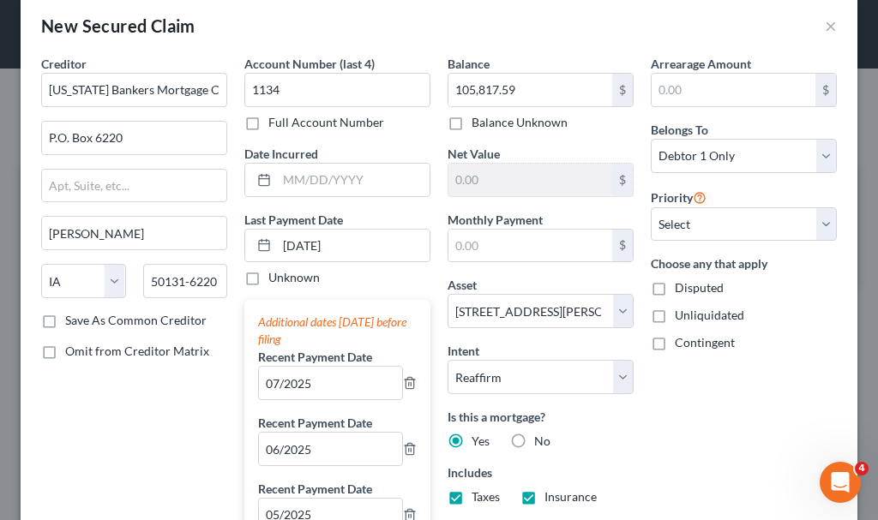
scroll to position [0, 0]
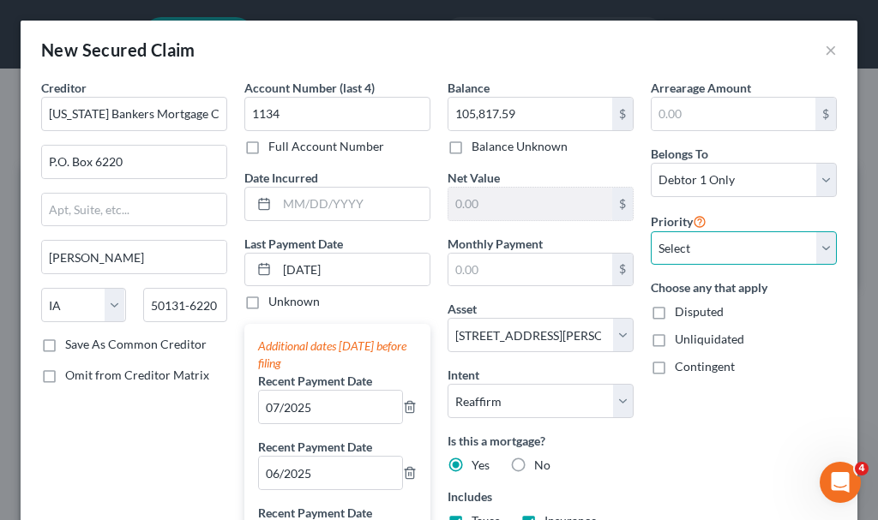
click at [694, 245] on select "Select 1st 2nd 3rd 4th 5th 6th 7th 8th 9th 10th 11th 12th 13th 14th 15th 16th 1…" at bounding box center [744, 248] width 186 height 34
select select "0"
click at [651, 231] on select "Select 1st 2nd 3rd 4th 5th 6th 7th 8th 9th 10th 11th 12th 13th 14th 15th 16th 1…" at bounding box center [744, 248] width 186 height 34
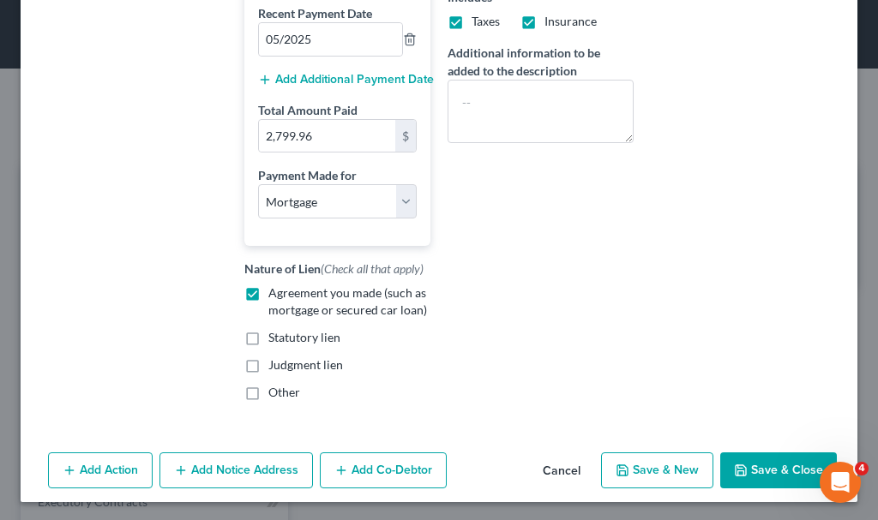
scroll to position [502, 0]
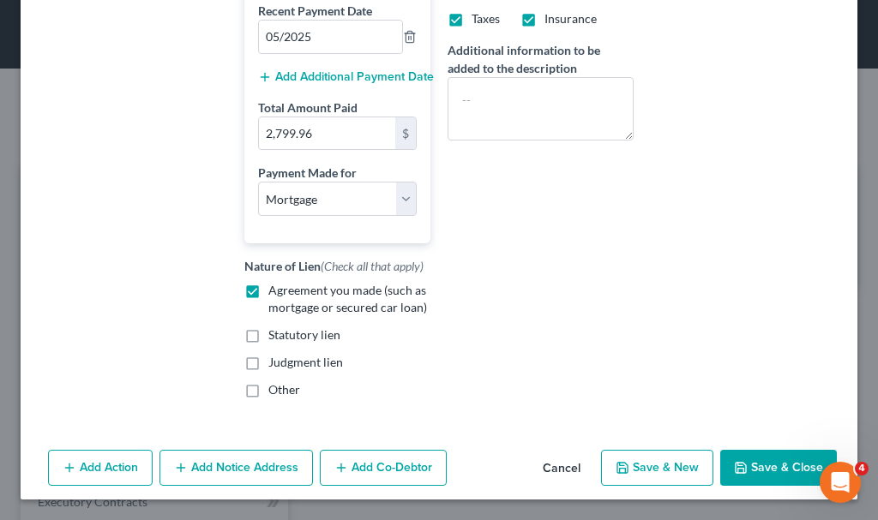
click at [771, 472] on button "Save & Close" at bounding box center [778, 468] width 117 height 36
select select
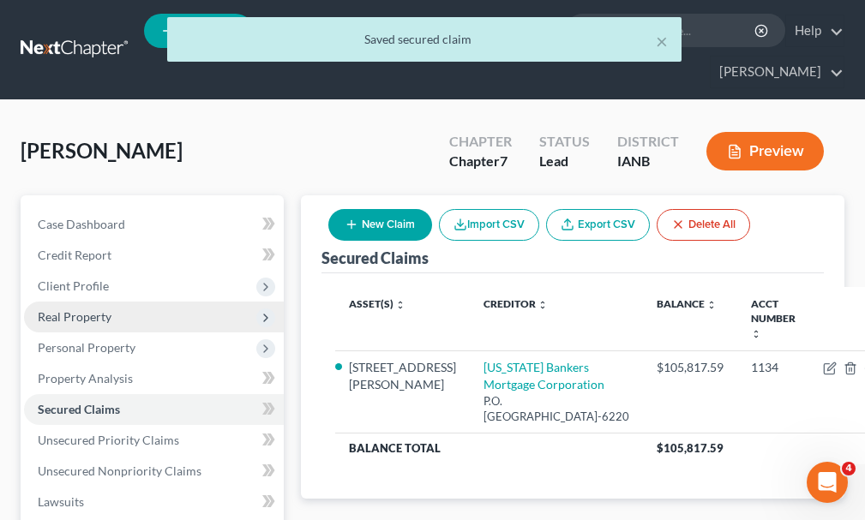
click at [74, 309] on span "Real Property" at bounding box center [75, 316] width 74 height 15
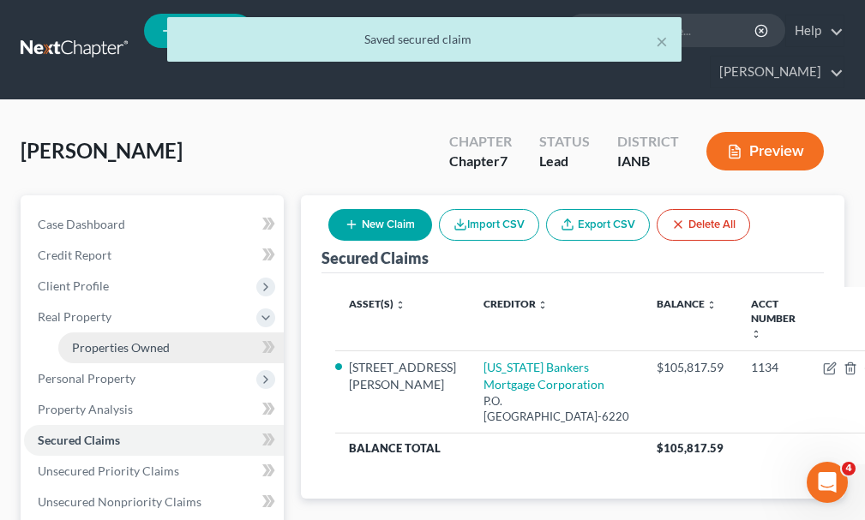
click at [108, 340] on span "Properties Owned" at bounding box center [121, 347] width 98 height 15
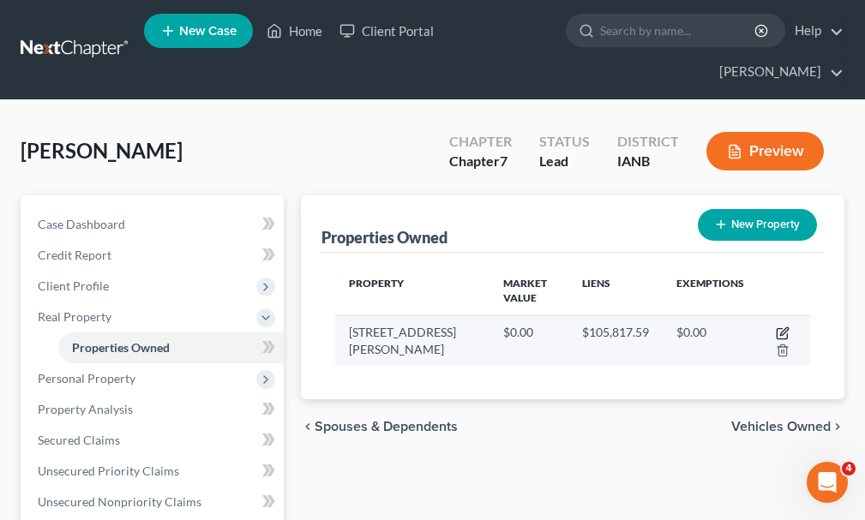
click at [782, 327] on icon "button" at bounding box center [783, 334] width 14 height 14
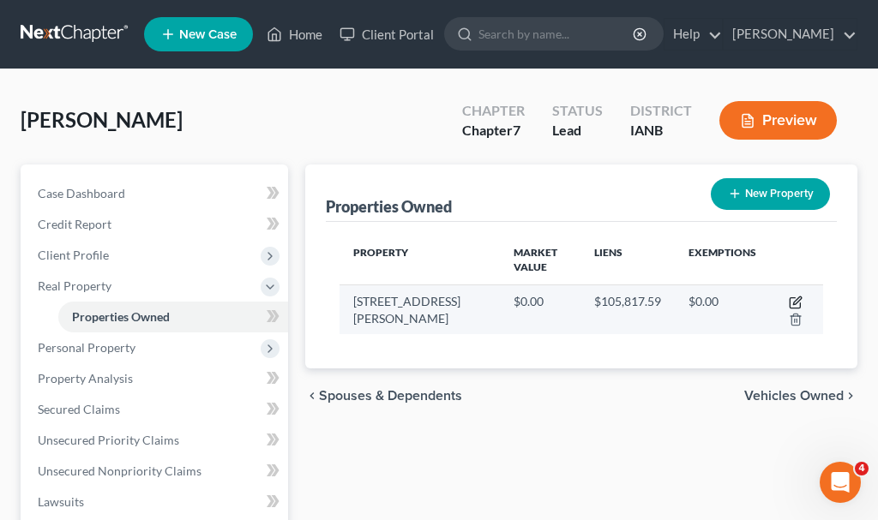
select select "16"
select select "96"
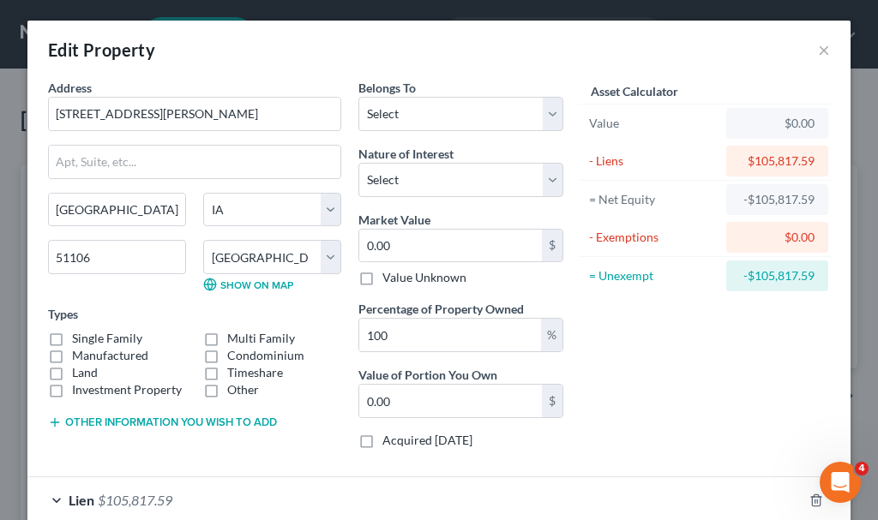
click at [72, 337] on label "Single Family" at bounding box center [107, 338] width 70 height 17
click at [79, 337] on input "Single Family" at bounding box center [84, 335] width 11 height 11
checkbox input "true"
click at [456, 113] on select "Select Debtor 1 Only Debtor 2 Only Debtor 1 And Debtor 2 Only At Least One Of T…" at bounding box center [460, 114] width 205 height 34
select select "0"
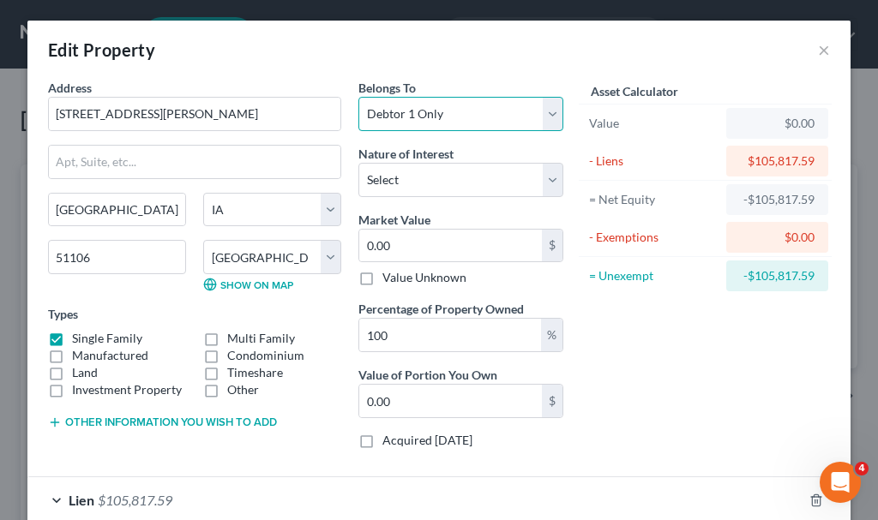
click at [358, 97] on select "Select Debtor 1 Only Debtor 2 Only Debtor 1 And Debtor 2 Only At Least One Of T…" at bounding box center [460, 114] width 205 height 34
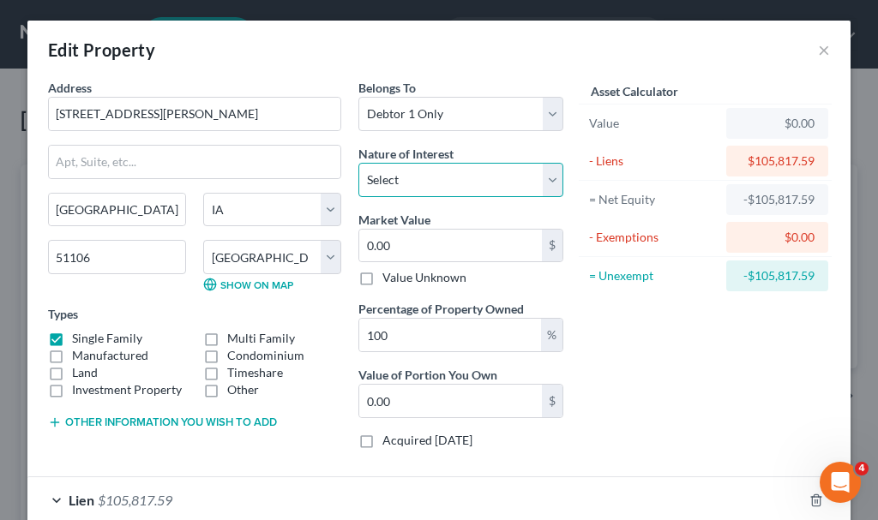
click at [408, 179] on select "Select Fee Simple Joint Tenant Life Estate Equitable Interest Future Interest T…" at bounding box center [460, 180] width 205 height 34
select select "0"
click at [358, 163] on select "Select Fee Simple Joint Tenant Life Estate Equitable Interest Future Interest T…" at bounding box center [460, 180] width 205 height 34
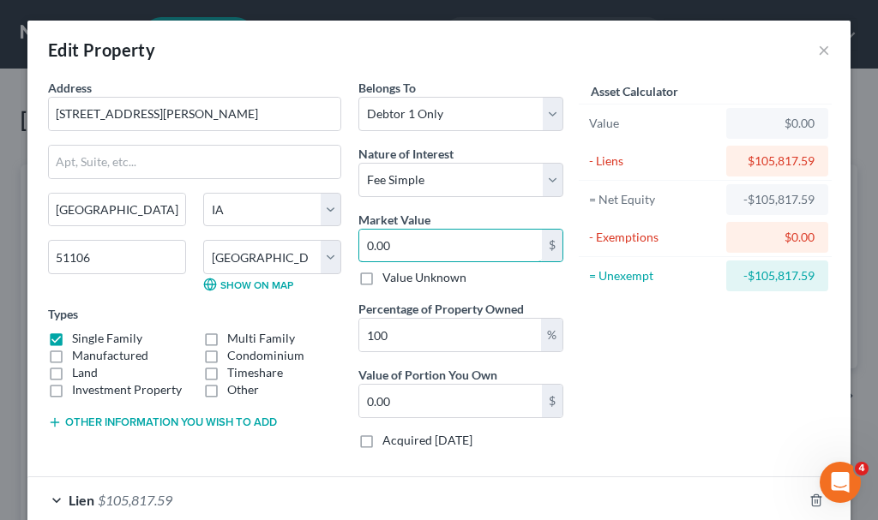
type input "1"
type input "1.00"
type input "1"
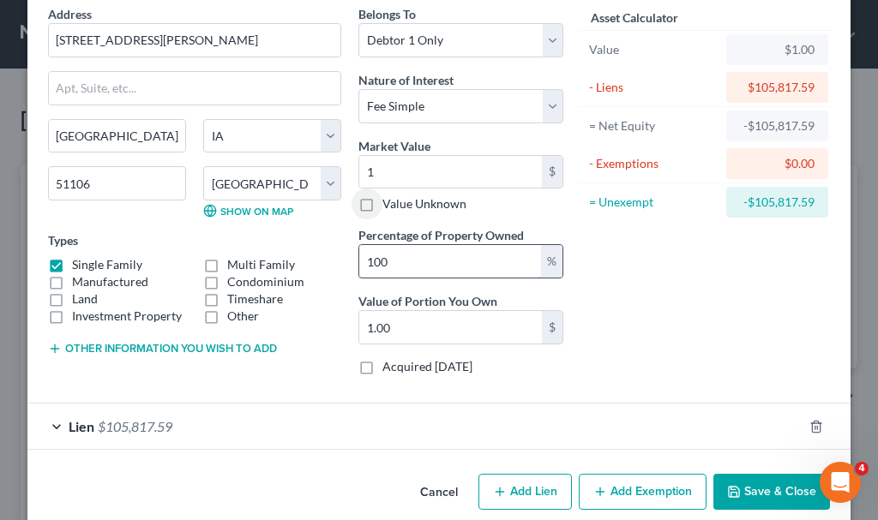
scroll to position [98, 0]
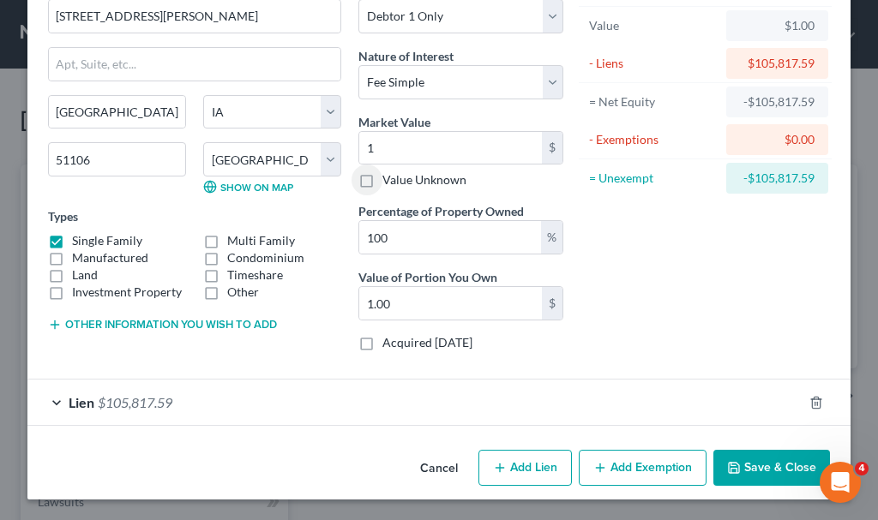
click at [636, 469] on button "Add Exemption" at bounding box center [643, 468] width 128 height 36
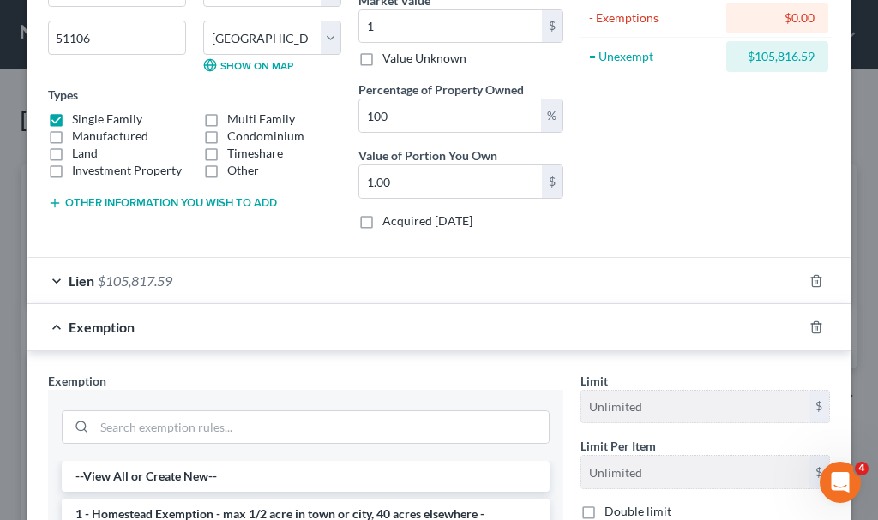
scroll to position [355, 0]
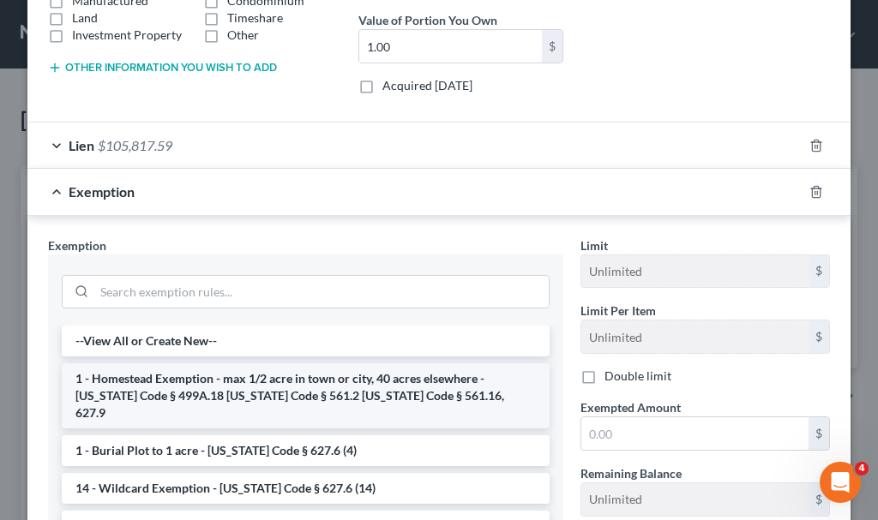
click at [225, 387] on li "1 - Homestead Exemption - max 1/2 acre in town or city, 40 acres elsewhere - [U…" at bounding box center [306, 395] width 488 height 65
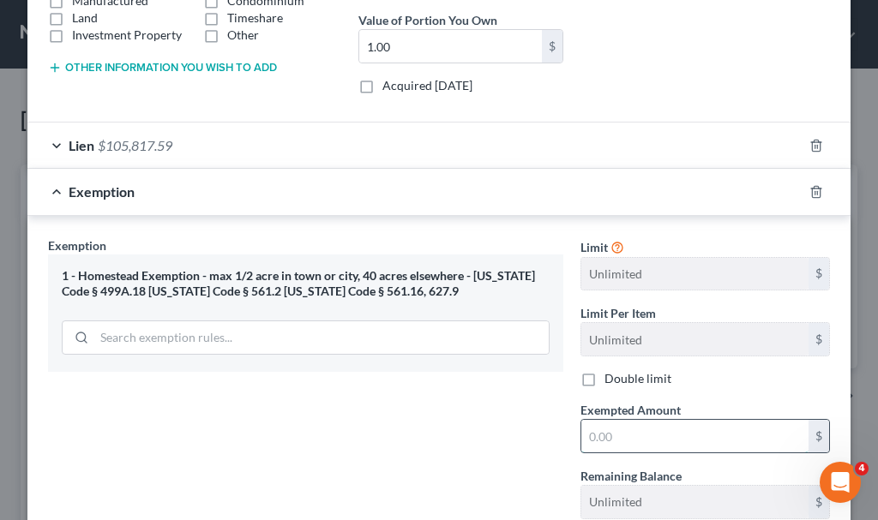
click at [658, 429] on input "text" at bounding box center [694, 436] width 227 height 33
type input "1"
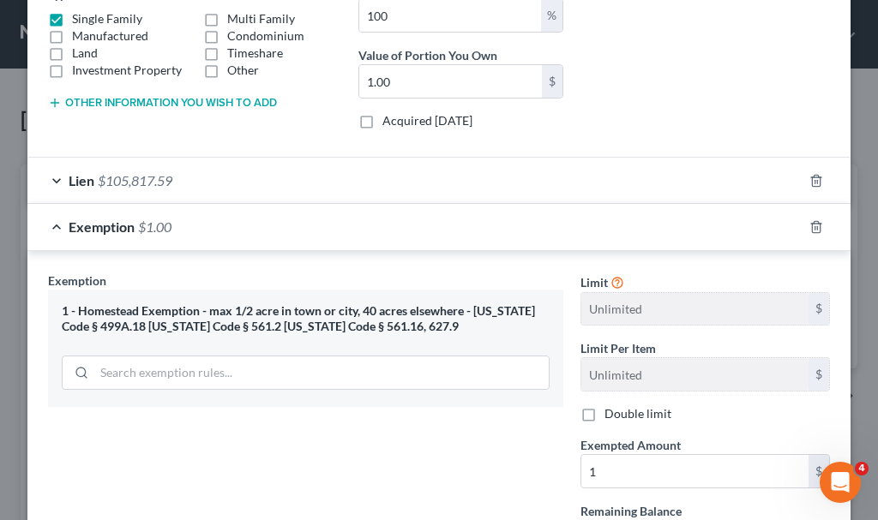
scroll to position [219, 0]
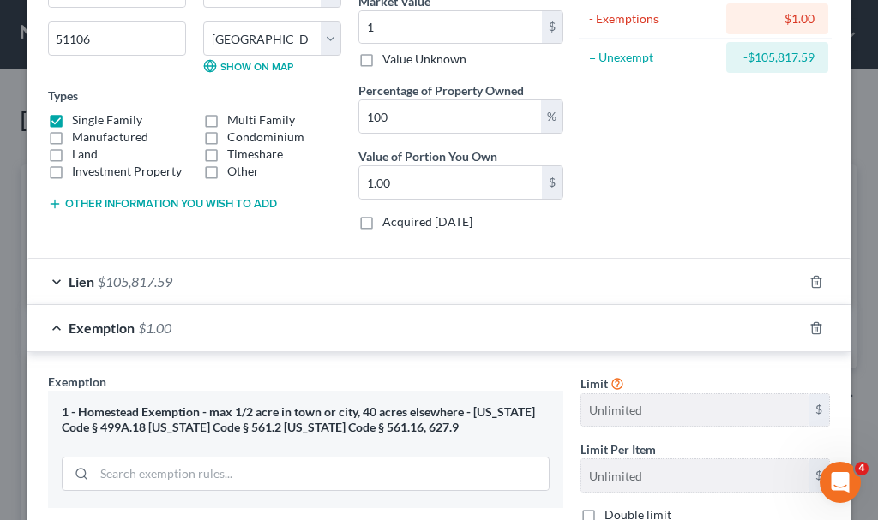
click at [175, 199] on button "Other information you wish to add" at bounding box center [162, 204] width 229 height 14
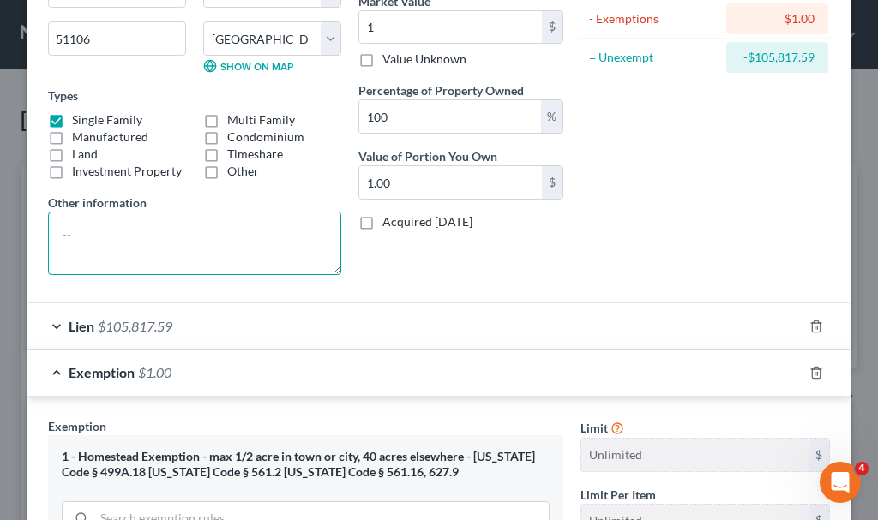
click at [186, 244] on textarea at bounding box center [194, 243] width 293 height 63
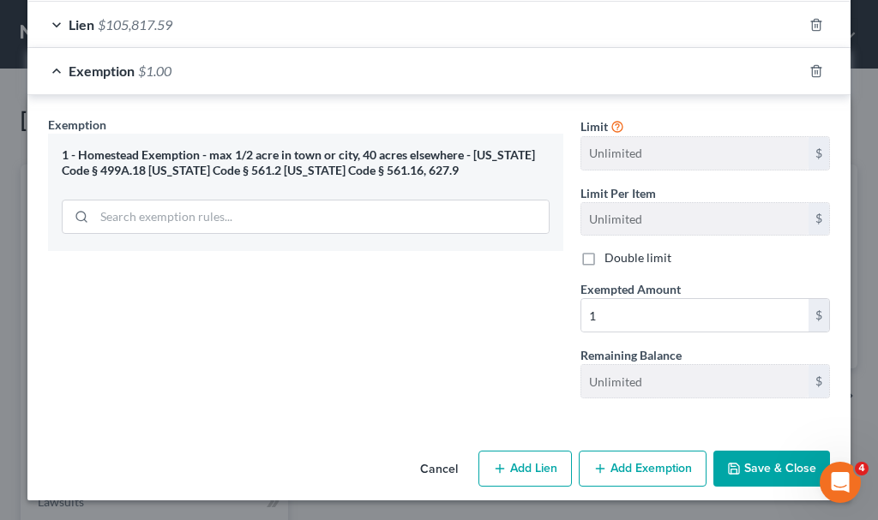
scroll to position [521, 0]
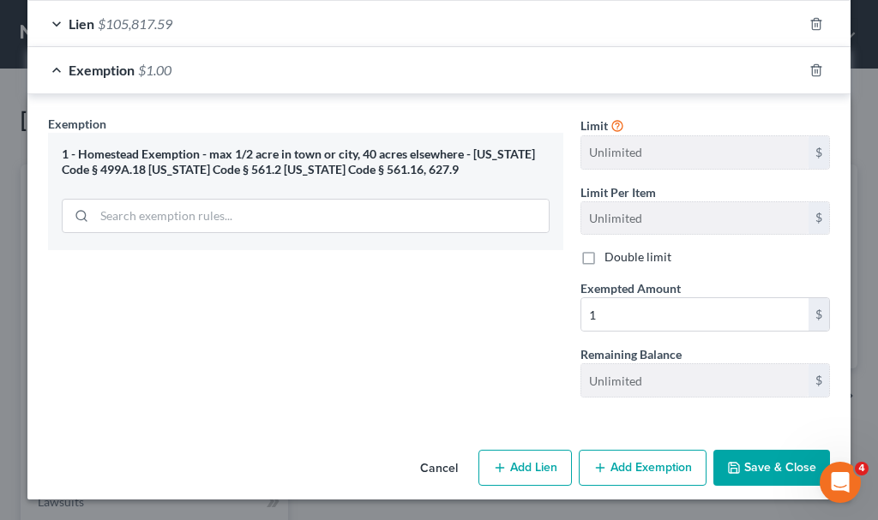
type textarea "Lot 10 in [GEOGRAPHIC_DATA], [PERSON_NAME] Morningside Addition to [GEOGRAPHIC_…"
click at [760, 463] on button "Save & Close" at bounding box center [771, 468] width 117 height 36
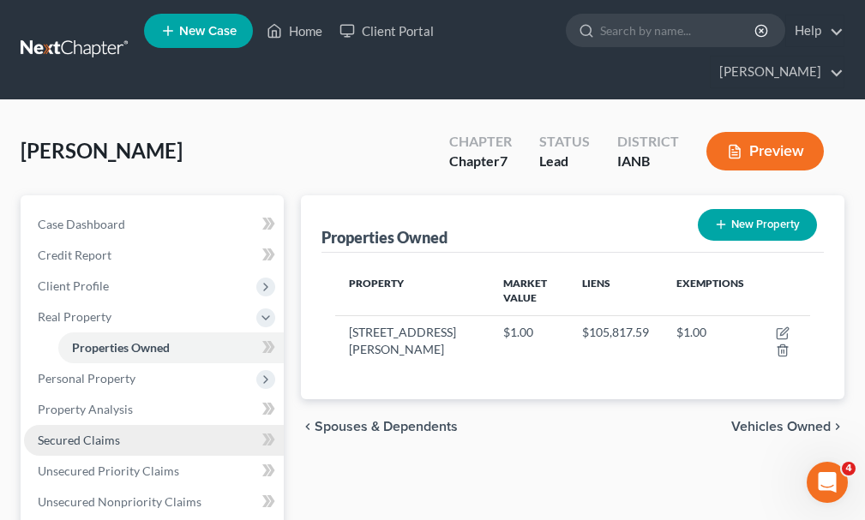
click at [101, 433] on span "Secured Claims" at bounding box center [79, 440] width 82 height 15
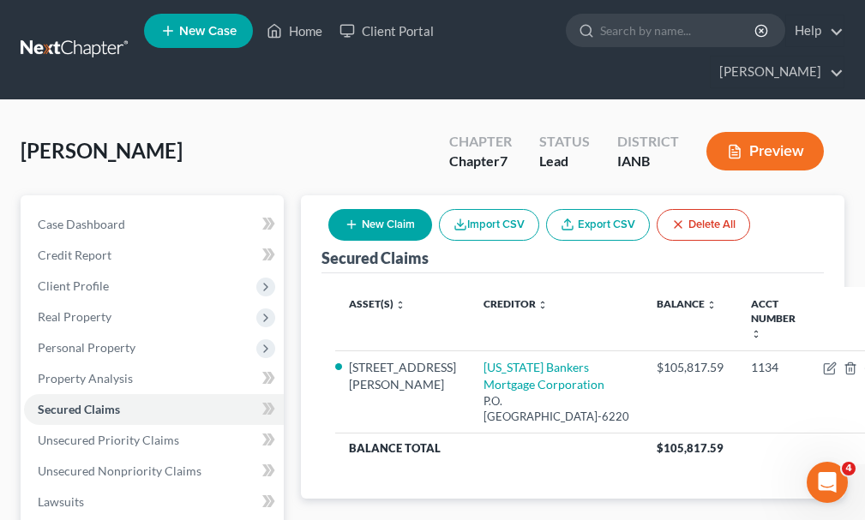
click at [393, 209] on button "New Claim" at bounding box center [380, 225] width 104 height 32
select select "0"
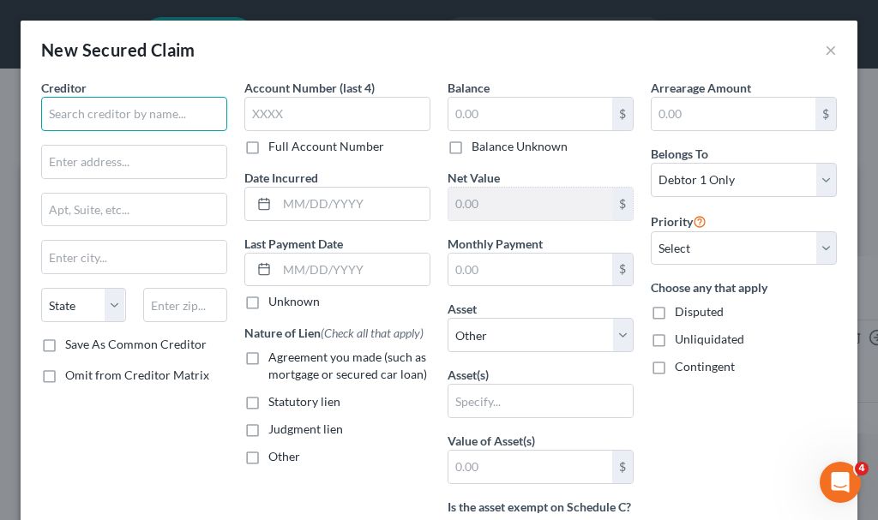
click at [195, 110] on input "text" at bounding box center [134, 114] width 186 height 34
type input "Sioux Valley Community Credit Union"
click at [159, 107] on input "Sioux Valley Community Credit Union" at bounding box center [134, 114] width 186 height 34
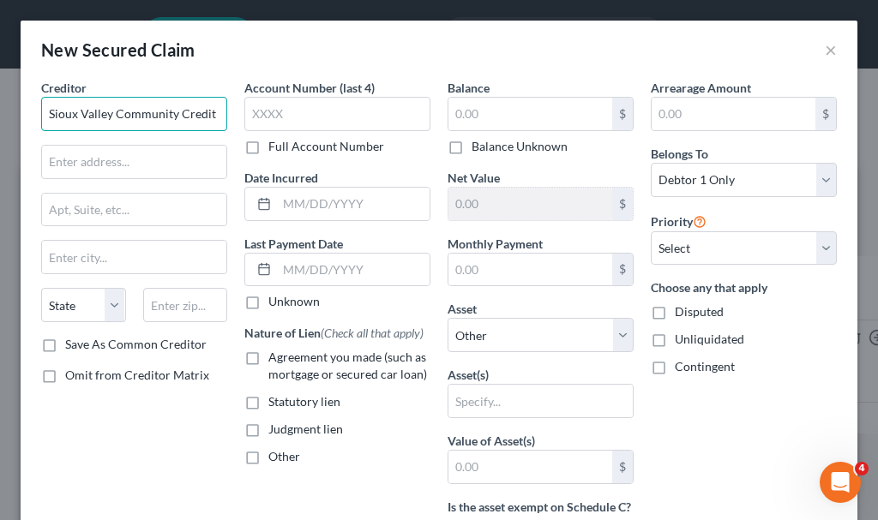
scroll to position [0, 31]
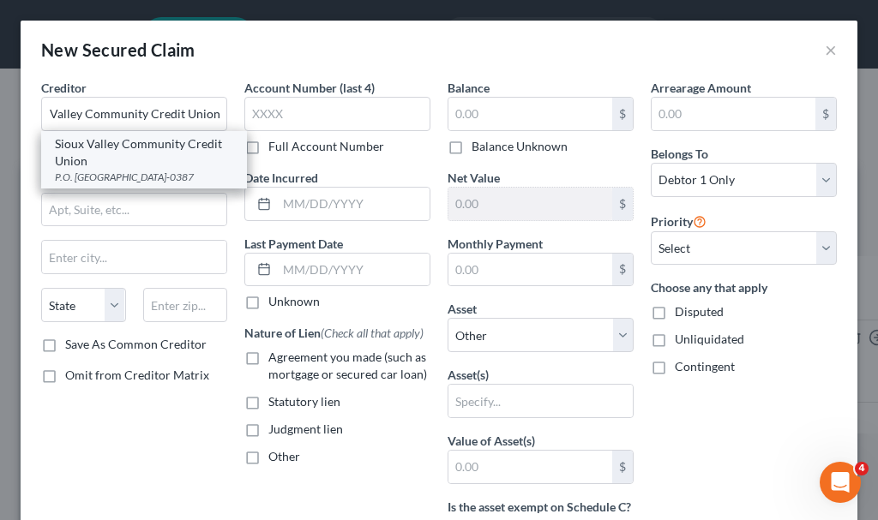
click at [141, 159] on div "Sioux Valley Community Credit Union" at bounding box center [144, 152] width 178 height 34
type input "P.O. Box 387"
type input "[GEOGRAPHIC_DATA]"
select select "16"
type input "51102-0387"
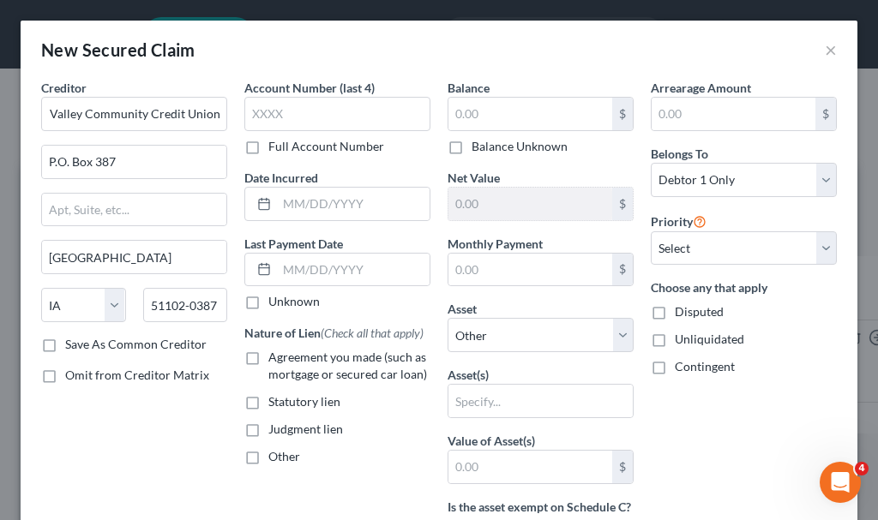
scroll to position [0, 0]
click at [495, 112] on input "text" at bounding box center [530, 114] width 164 height 33
type input "1"
click at [295, 114] on input "text" at bounding box center [337, 114] width 186 height 34
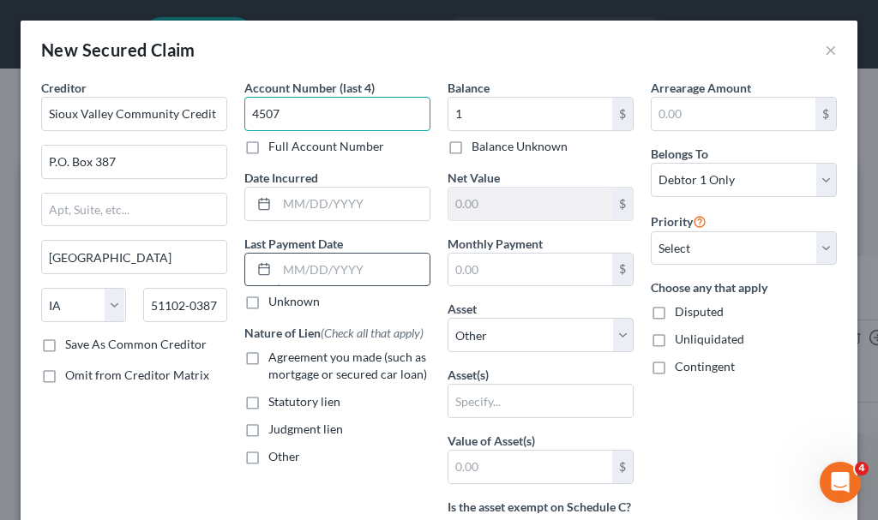
type input "4507"
click at [342, 272] on input "text" at bounding box center [353, 270] width 153 height 33
type input "[DATE]"
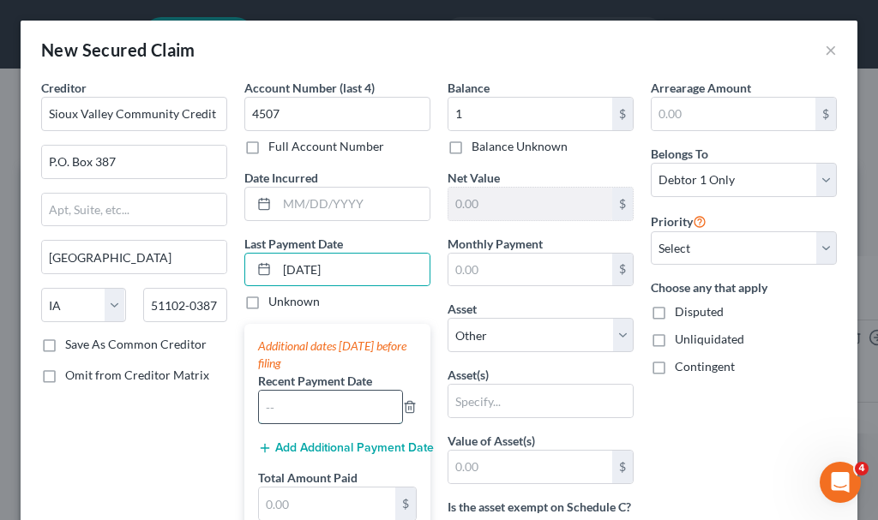
click at [340, 405] on input "text" at bounding box center [330, 407] width 143 height 33
type input "07/2025"
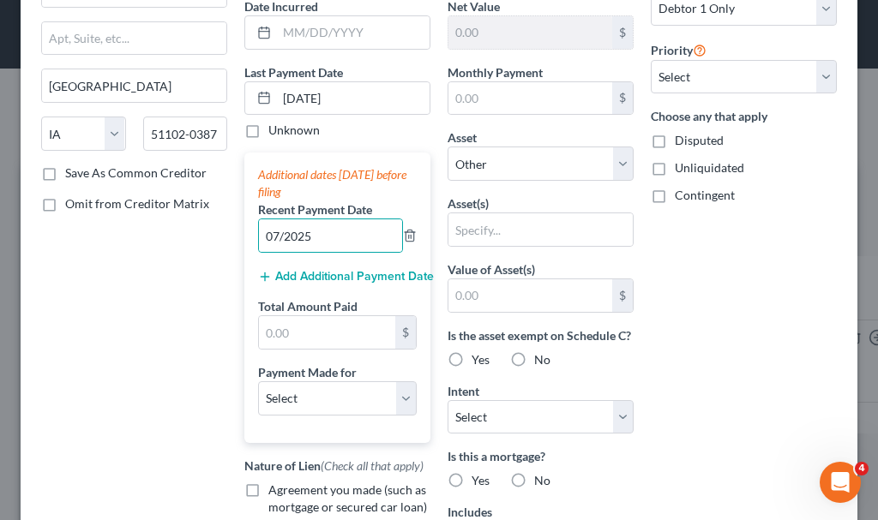
click at [339, 273] on button "Add Additional Payment Date" at bounding box center [337, 277] width 159 height 14
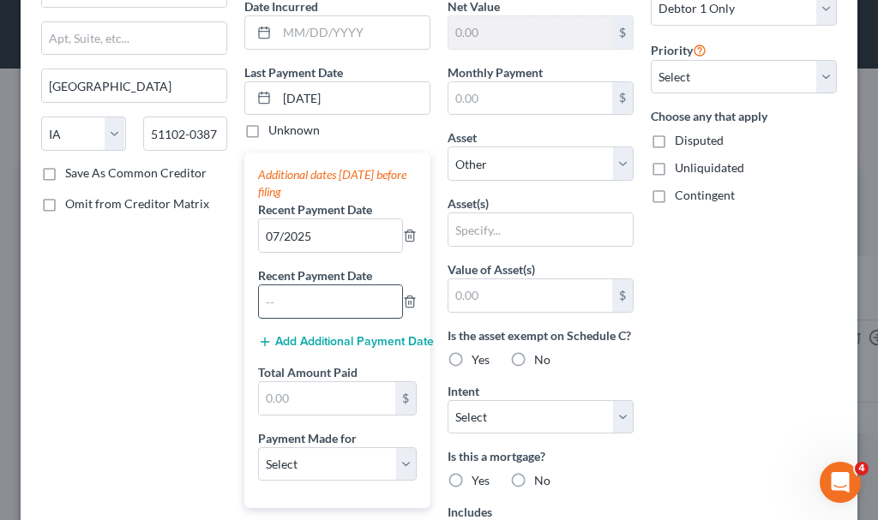
click at [327, 301] on input "text" at bounding box center [330, 301] width 143 height 33
type input "06/2025"
click at [332, 339] on button "Add Additional Payment Date" at bounding box center [337, 342] width 159 height 14
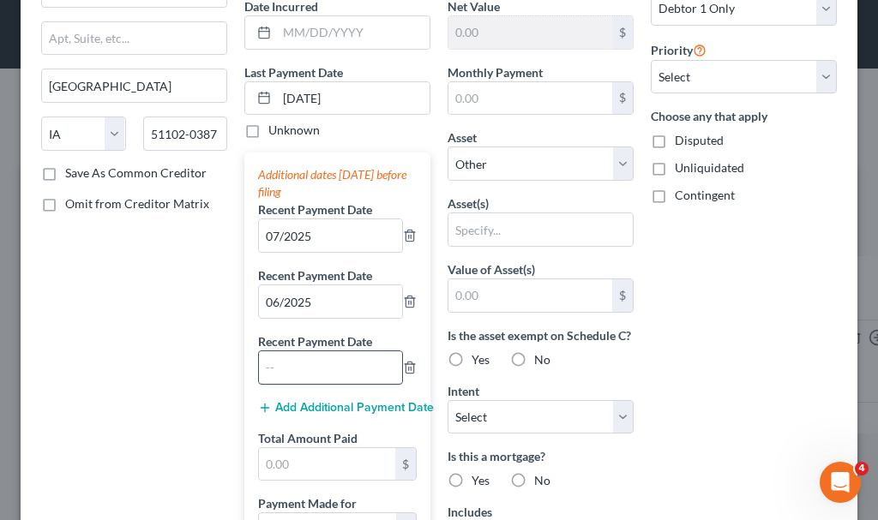
click at [325, 369] on input "text" at bounding box center [330, 367] width 143 height 33
type input "05/2025"
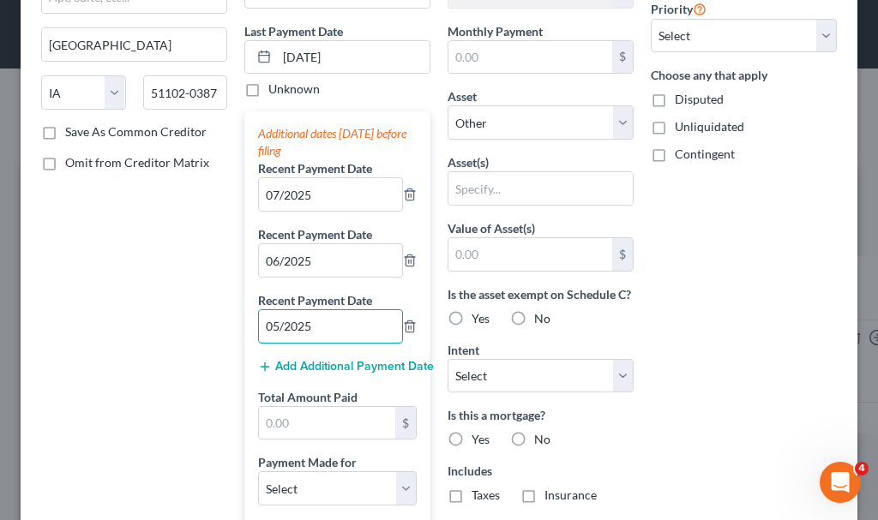
scroll to position [343, 0]
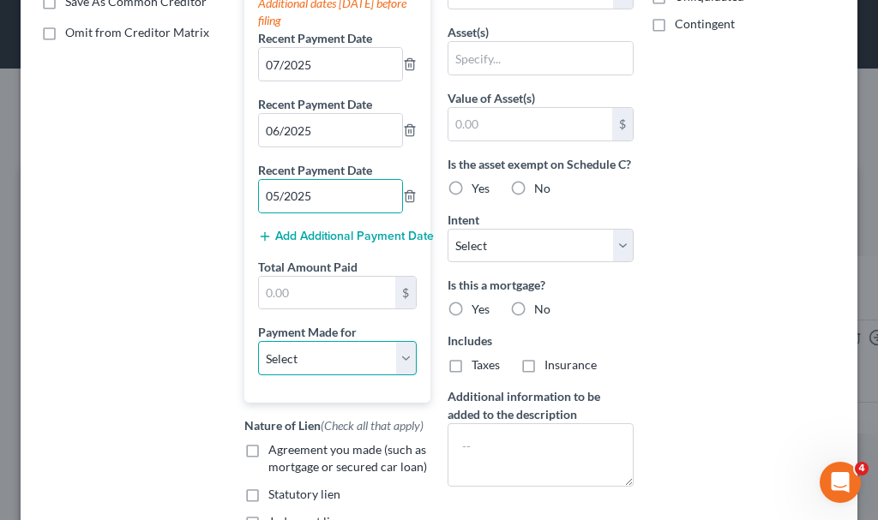
click at [310, 363] on select "Select Car Credit Card Loan Repayment Mortgage Other Suppliers Or Vendors" at bounding box center [337, 358] width 159 height 34
select select "4"
click at [258, 341] on select "Select Car Credit Card Loan Repayment Mortgage Other Suppliers Or Vendors" at bounding box center [337, 358] width 159 height 34
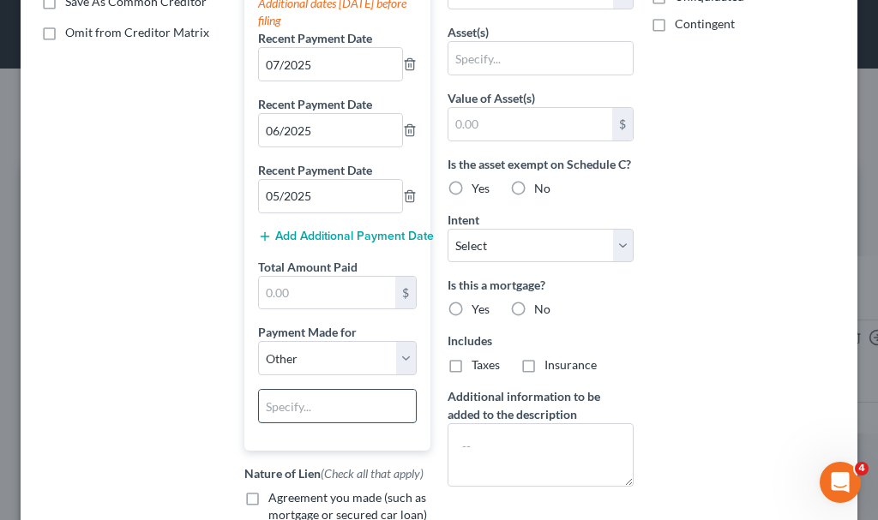
click at [309, 405] on input "text" at bounding box center [337, 406] width 157 height 33
type input "2nd mortgage"
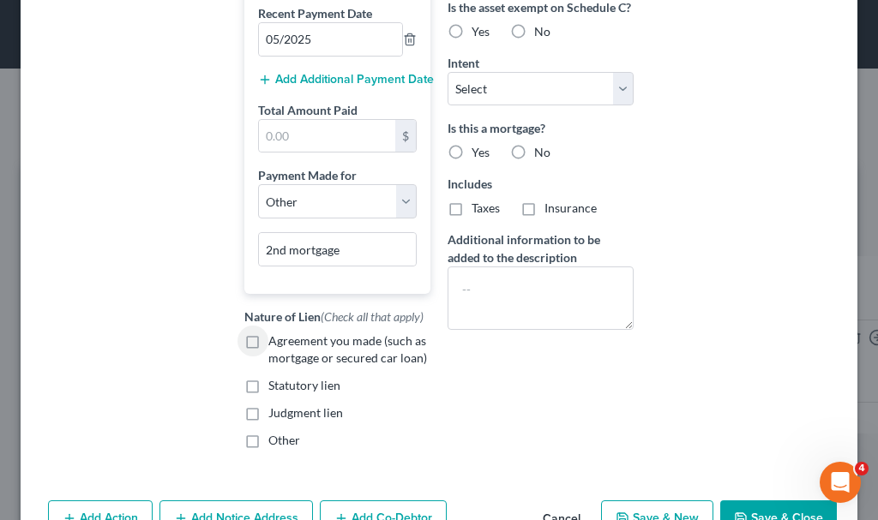
scroll to position [550, 0]
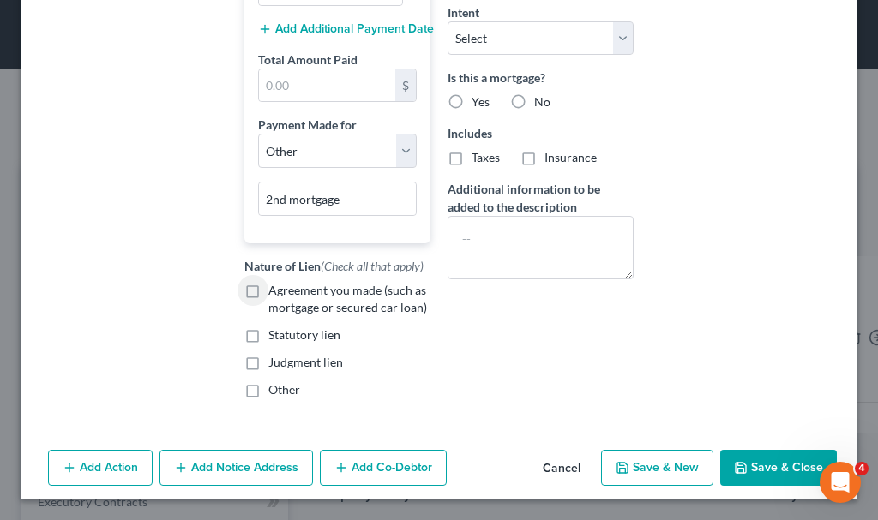
click at [268, 291] on label "Agreement you made (such as mortgage or secured car loan)" at bounding box center [349, 299] width 162 height 34
click at [275, 291] on input "Agreement you made (such as mortgage or secured car loan)" at bounding box center [280, 287] width 11 height 11
checkbox input "true"
drag, startPoint x: 534, startPoint y: 268, endPoint x: 538, endPoint y: 285, distance: 17.5
click at [538, 279] on textarea at bounding box center [541, 247] width 186 height 63
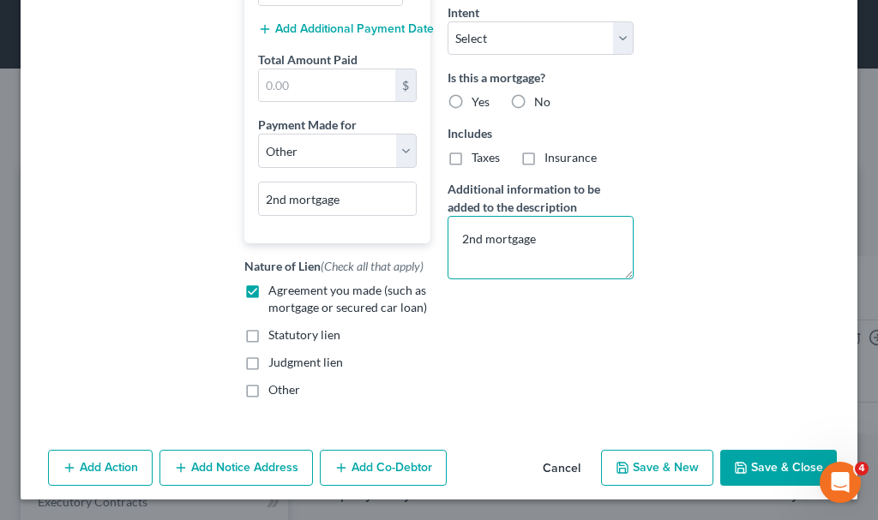
type textarea "2nd mortgage"
click at [472, 111] on label "Yes" at bounding box center [481, 101] width 18 height 17
click at [478, 105] on input "Yes" at bounding box center [483, 98] width 11 height 11
radio input "true"
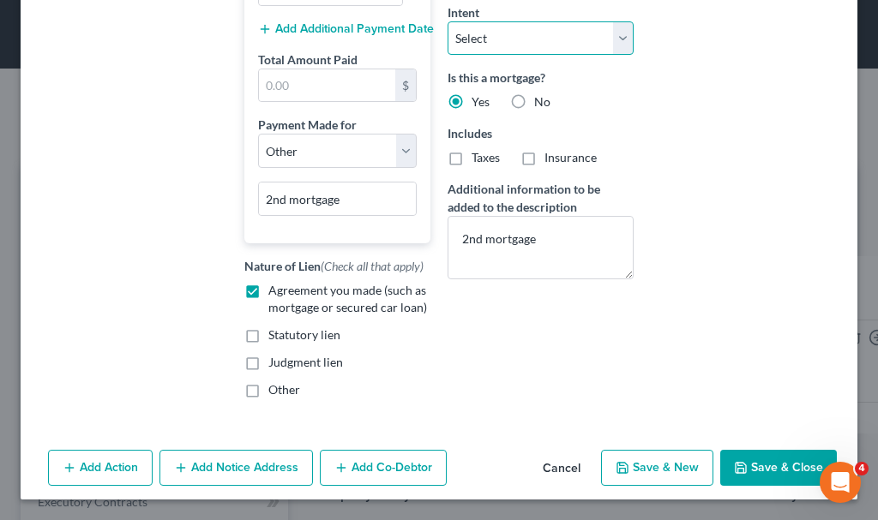
click at [541, 55] on select "Select Surrender Redeem Reaffirm Avoid Other" at bounding box center [541, 38] width 186 height 34
select select "2"
click at [448, 39] on select "Select Surrender Redeem Reaffirm Avoid Other" at bounding box center [541, 38] width 186 height 34
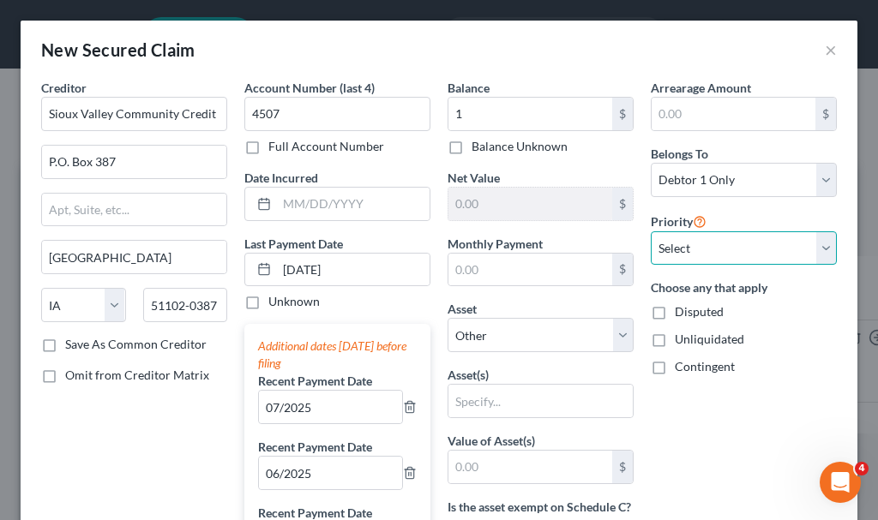
click at [694, 243] on select "Select 1st 2nd 3rd 4th 5th 6th 7th 8th 9th 10th 11th 12th 13th 14th 15th 16th 1…" at bounding box center [744, 248] width 186 height 34
select select "1"
click at [651, 231] on select "Select 1st 2nd 3rd 4th 5th 6th 7th 8th 9th 10th 11th 12th 13th 14th 15th 16th 1…" at bounding box center [744, 248] width 186 height 34
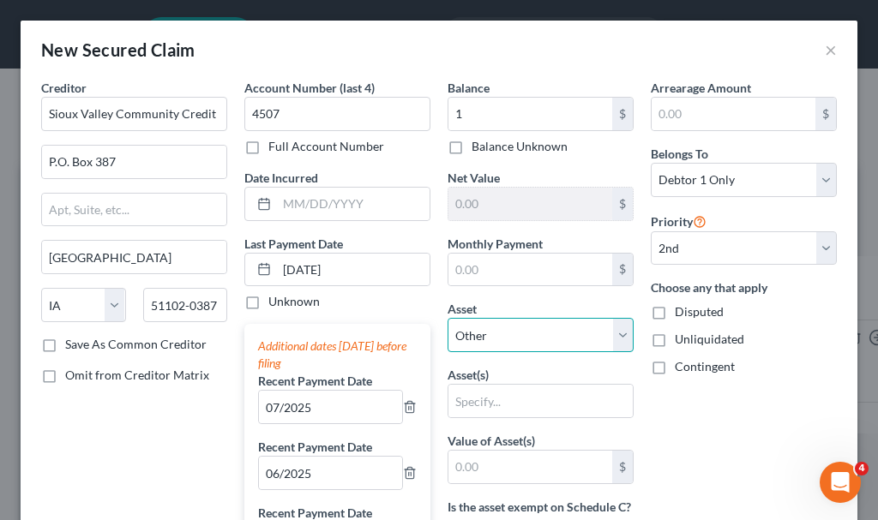
click at [509, 333] on select "Select Other Multiple Assets [STREET_ADDRESS][PERSON_NAME] - $1.0" at bounding box center [541, 335] width 186 height 34
select select "2"
click at [448, 318] on select "Select Other Multiple Assets [STREET_ADDRESS][PERSON_NAME] - $1.0" at bounding box center [541, 335] width 186 height 34
select select "0"
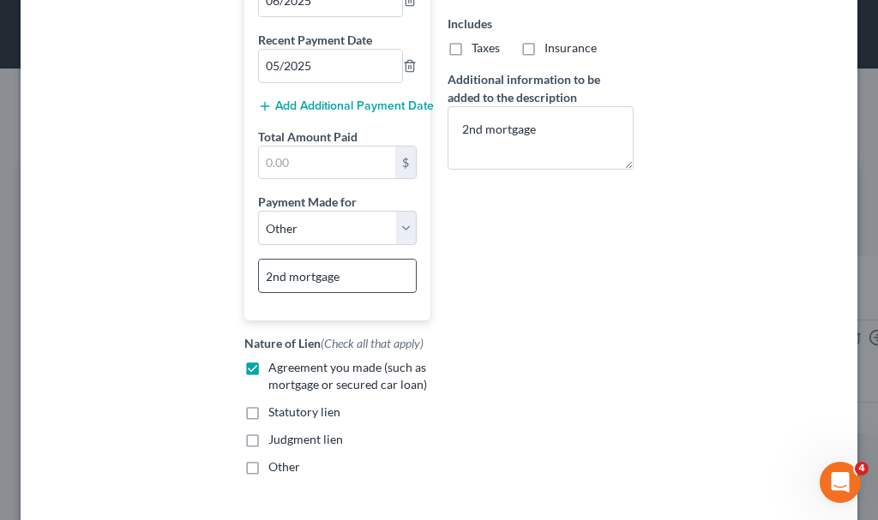
scroll to position [379, 0]
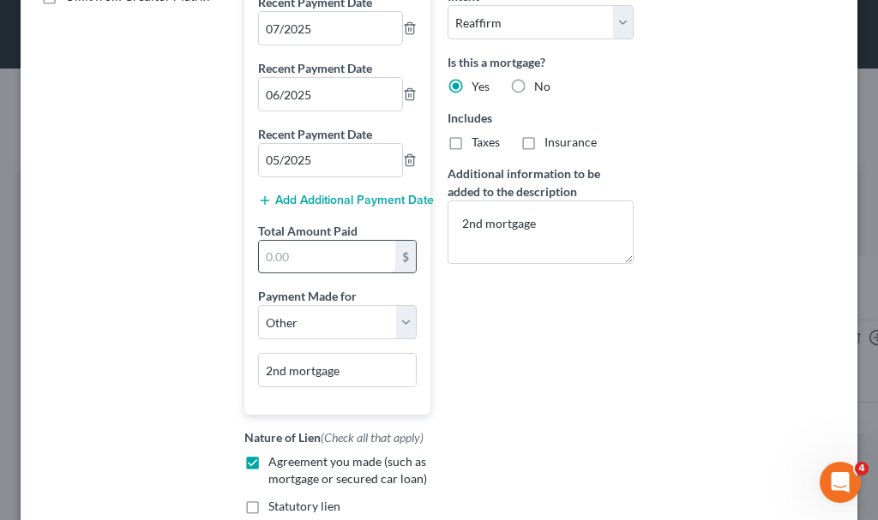
click at [318, 257] on input "text" at bounding box center [327, 257] width 136 height 33
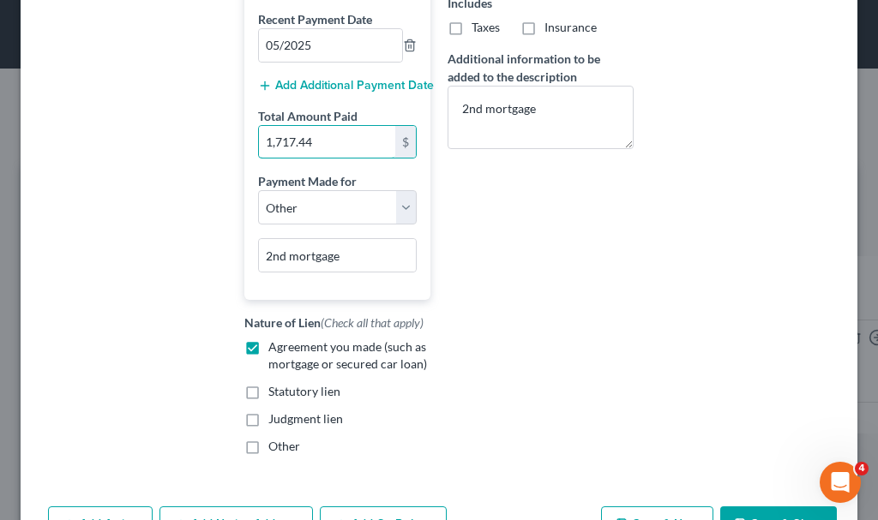
scroll to position [550, 0]
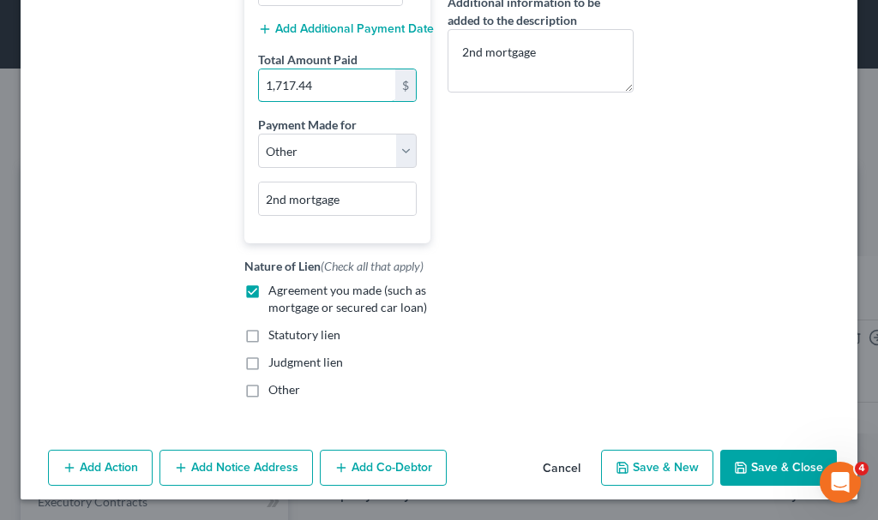
type input "1,717.44"
click at [772, 460] on button "Save & Close" at bounding box center [778, 468] width 117 height 36
select select
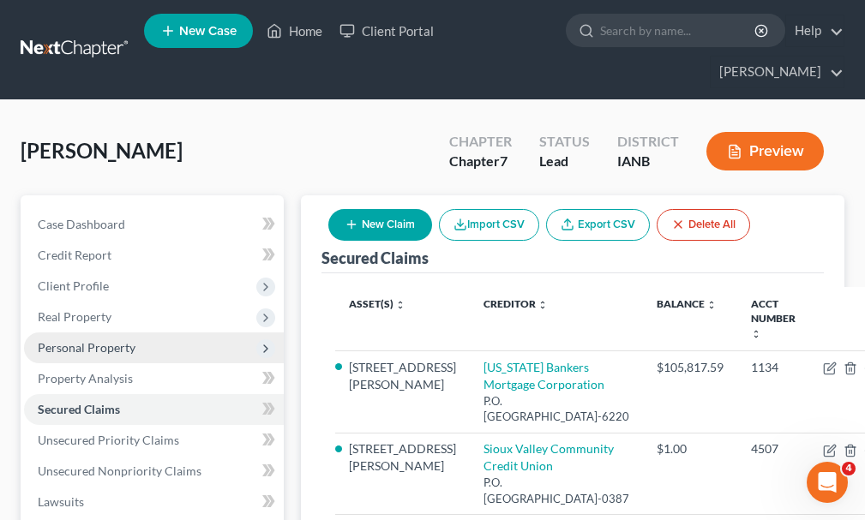
click at [100, 340] on span "Personal Property" at bounding box center [87, 347] width 98 height 15
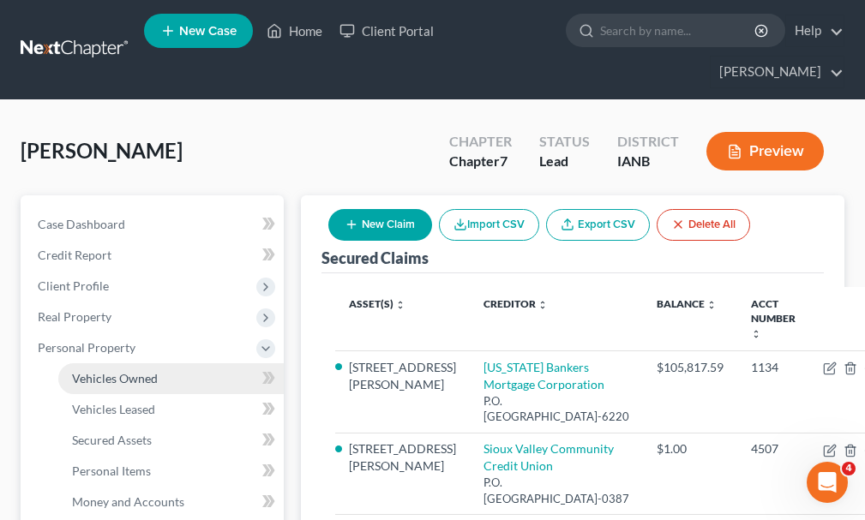
click at [115, 371] on span "Vehicles Owned" at bounding box center [115, 378] width 86 height 15
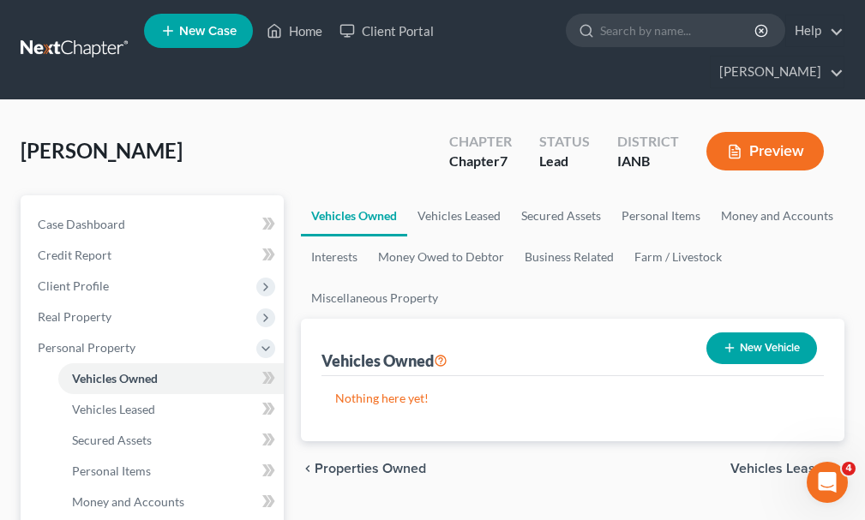
click at [778, 333] on button "New Vehicle" at bounding box center [761, 349] width 111 height 32
select select "0"
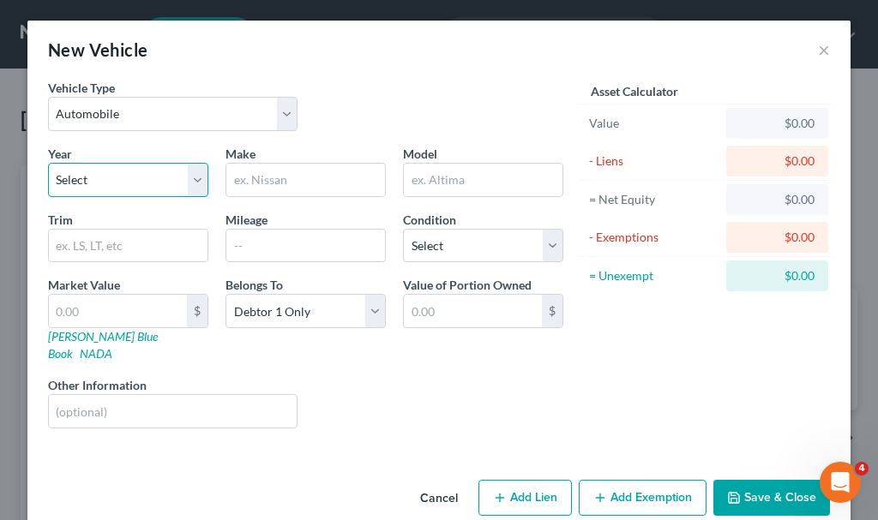
click at [106, 171] on select "Select 2026 2025 2024 2023 2022 2021 2020 2019 2018 2017 2016 2015 2014 2013 20…" at bounding box center [128, 180] width 160 height 34
select select "8"
click at [48, 163] on select "Select 2026 2025 2024 2023 2022 2021 2020 2019 2018 2017 2016 2015 2014 2013 20…" at bounding box center [128, 180] width 160 height 34
click at [282, 176] on input "text" at bounding box center [305, 180] width 159 height 33
type input "Dodge"
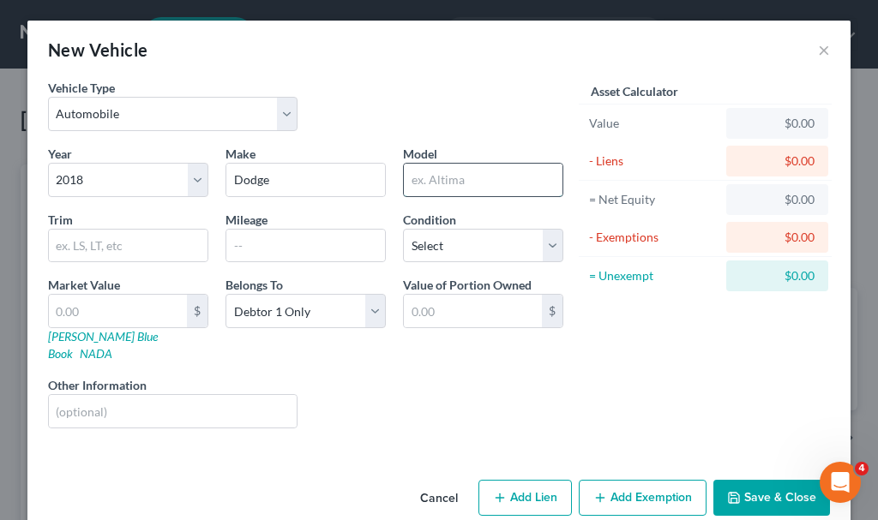
click at [462, 179] on input "text" at bounding box center [483, 180] width 159 height 33
type input "Journey Crossroad"
click at [108, 313] on input "text" at bounding box center [118, 311] width 138 height 33
type input "1"
type input "1.00"
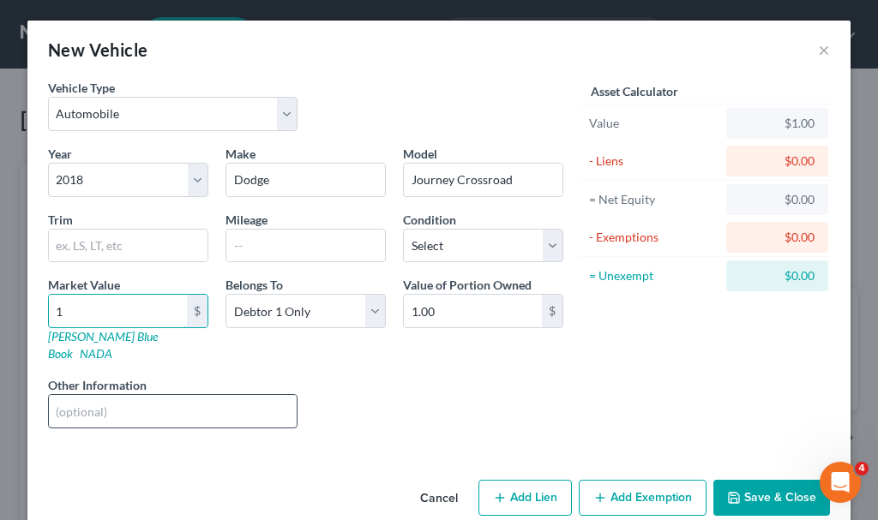
type input "1"
click at [111, 395] on input "text" at bounding box center [173, 411] width 248 height 33
click at [140, 395] on input "gray" at bounding box center [173, 411] width 248 height 33
type input "gray"
click at [628, 480] on button "Add Exemption" at bounding box center [643, 498] width 128 height 36
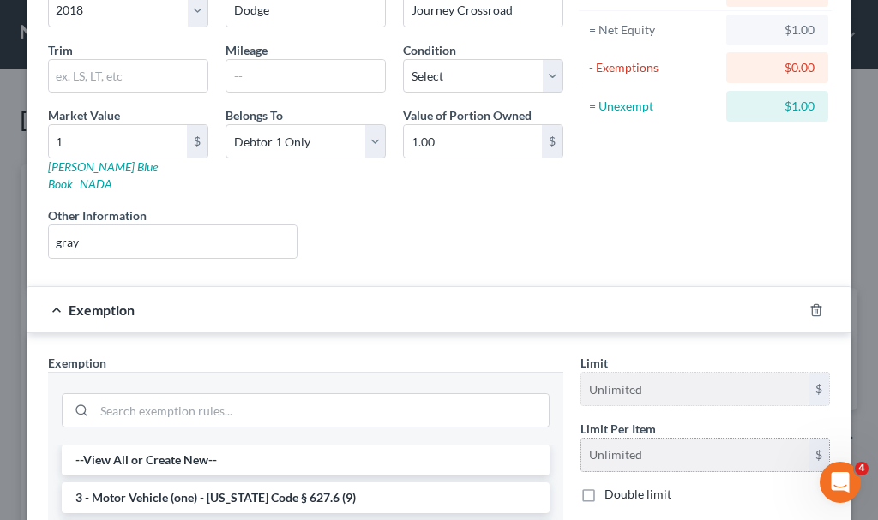
scroll to position [257, 0]
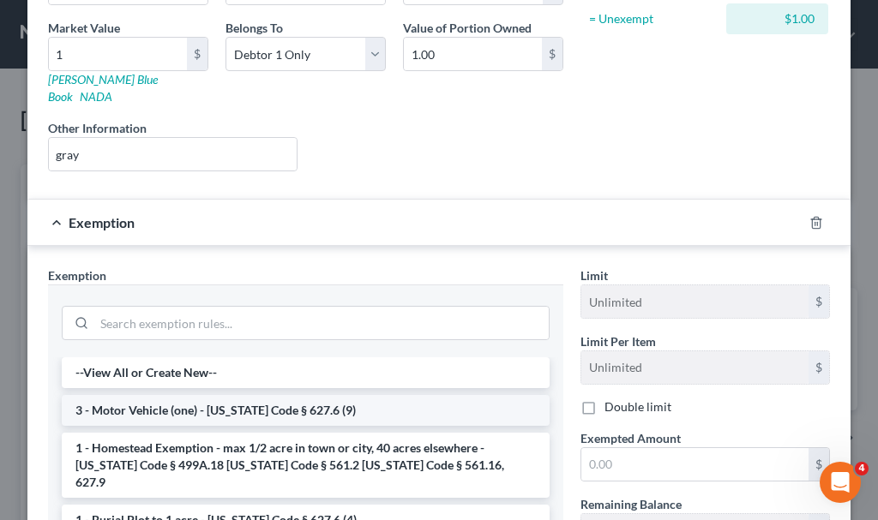
click at [244, 395] on li "3 - Motor Vehicle (one) - [US_STATE] Code § 627.6 (9)" at bounding box center [306, 410] width 488 height 31
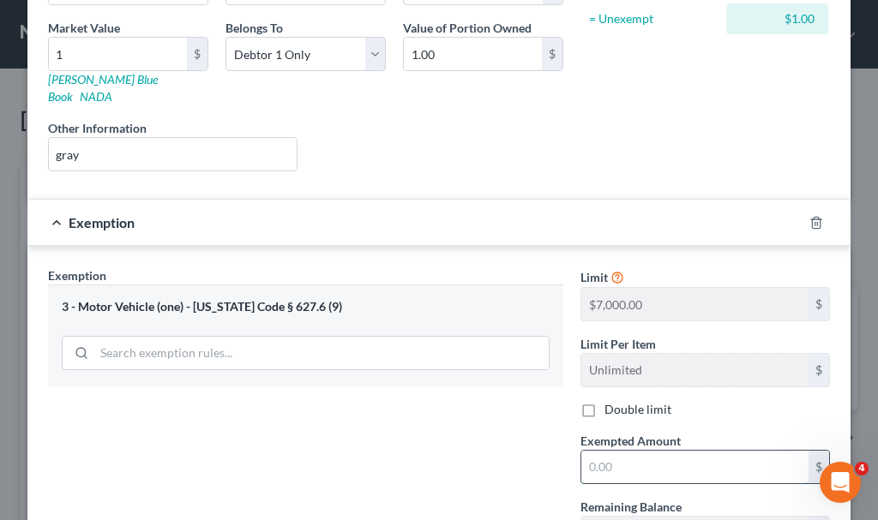
click at [620, 451] on input "text" at bounding box center [694, 467] width 227 height 33
type input "1"
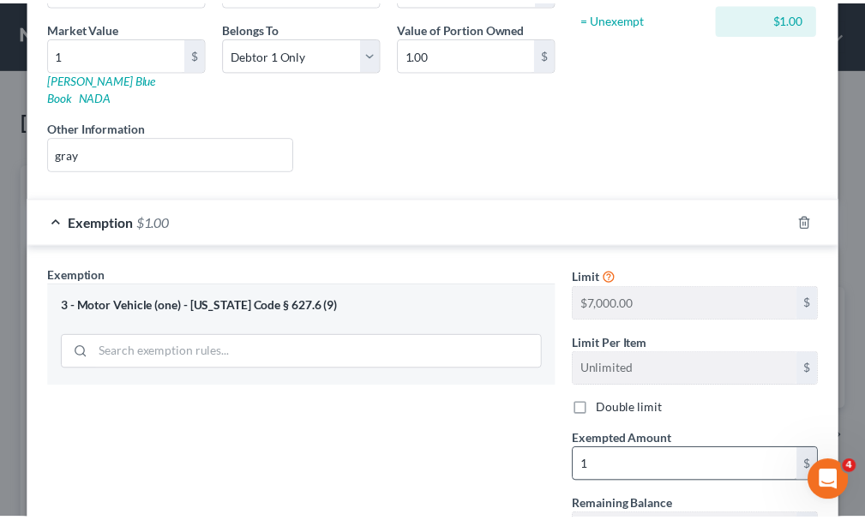
scroll to position [392, 0]
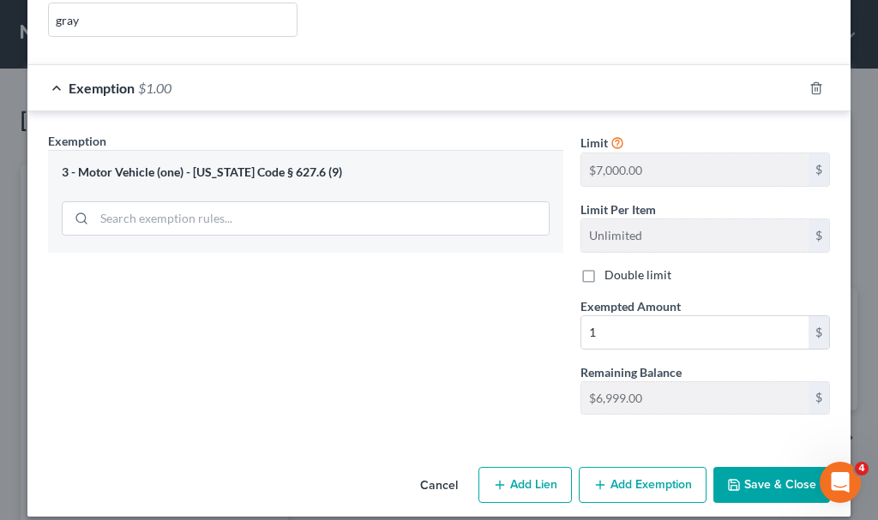
click at [752, 467] on button "Save & Close" at bounding box center [771, 485] width 117 height 36
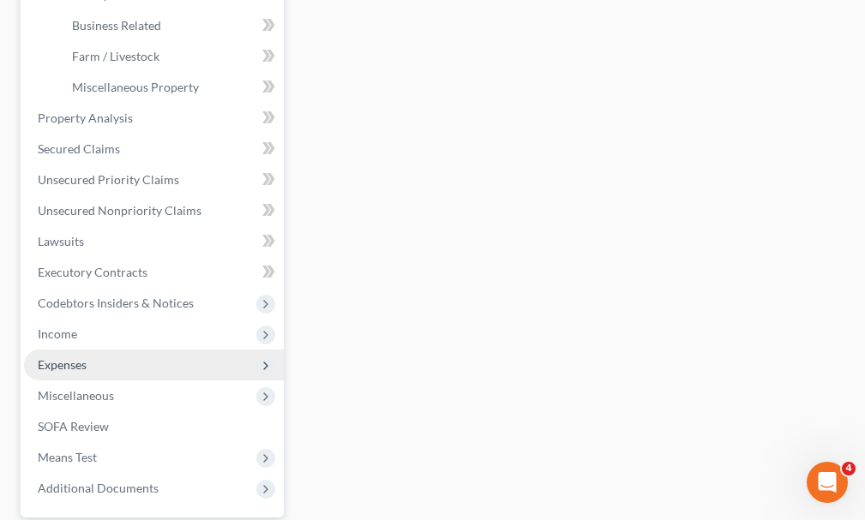
scroll to position [600, 0]
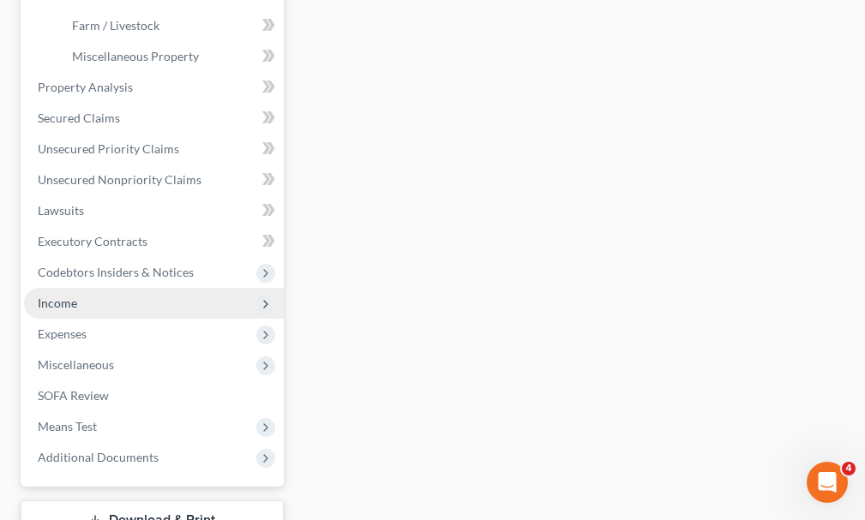
click at [69, 296] on span "Income" at bounding box center [57, 303] width 39 height 15
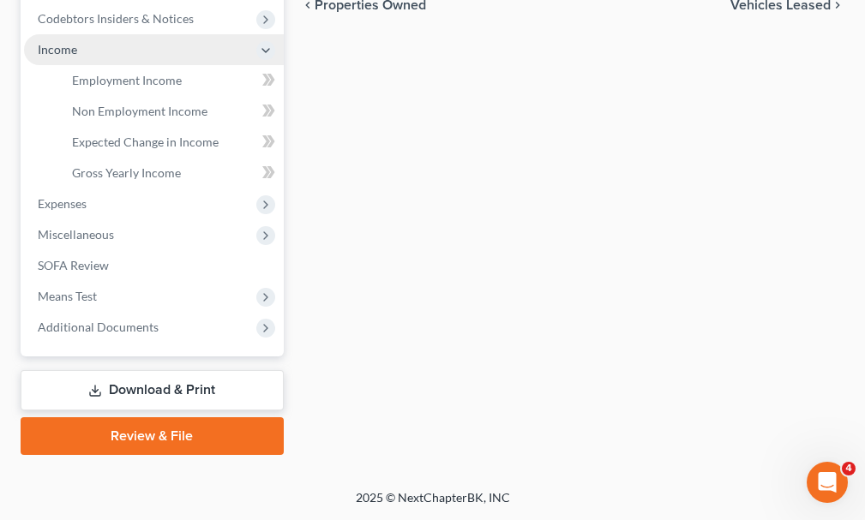
scroll to position [514, 0]
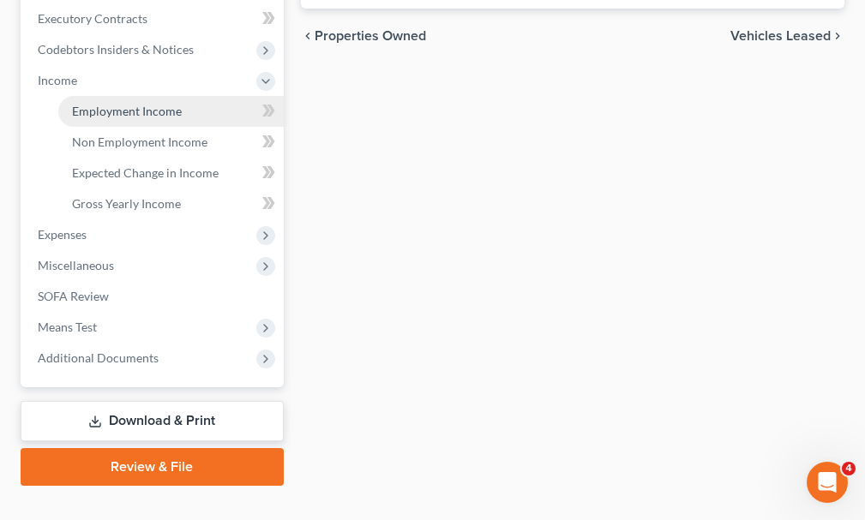
click at [132, 104] on span "Employment Income" at bounding box center [127, 111] width 110 height 15
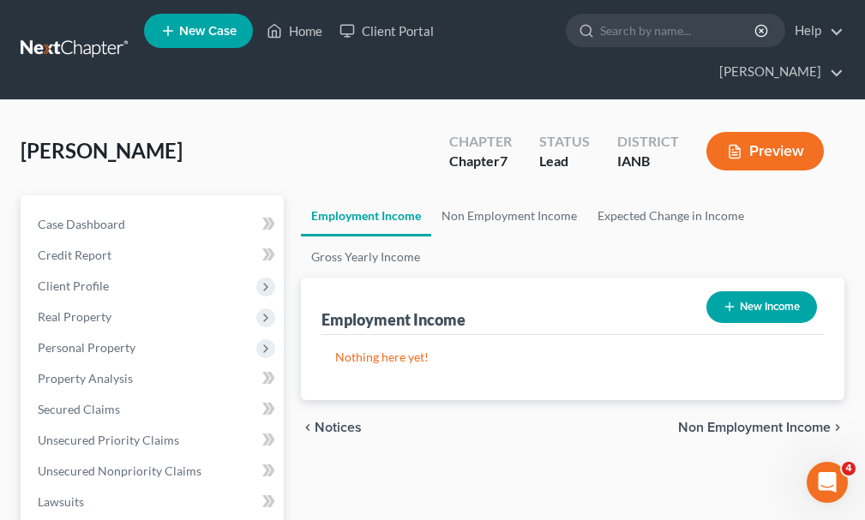
click at [783, 291] on button "New Income" at bounding box center [761, 307] width 111 height 32
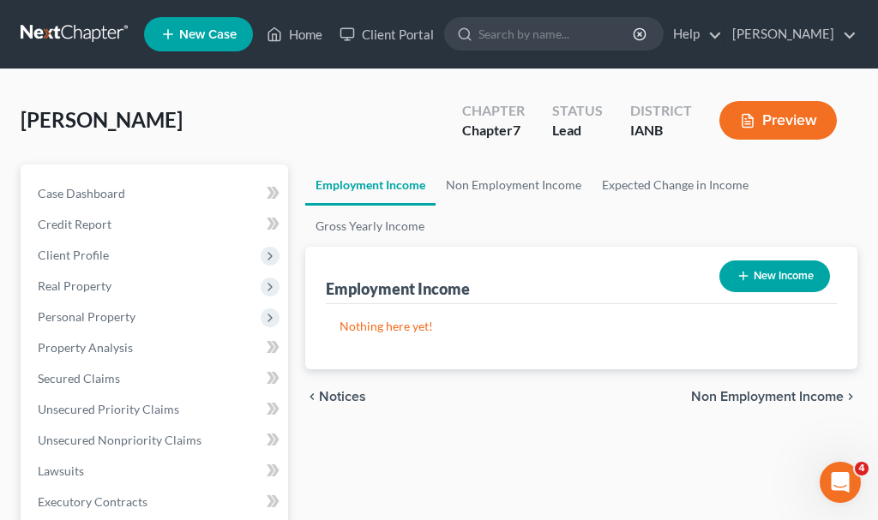
select select "0"
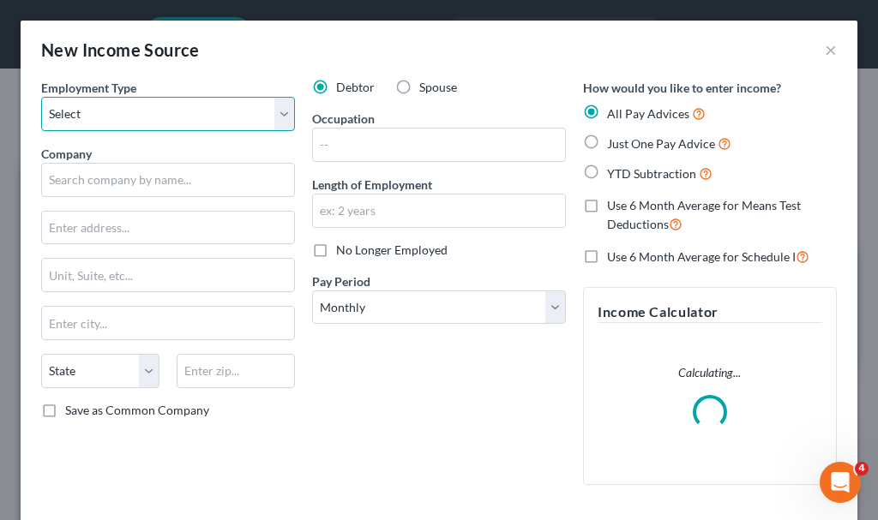
click at [154, 110] on select "Select Full or [DEMOGRAPHIC_DATA] Employment Self Employment" at bounding box center [168, 114] width 254 height 34
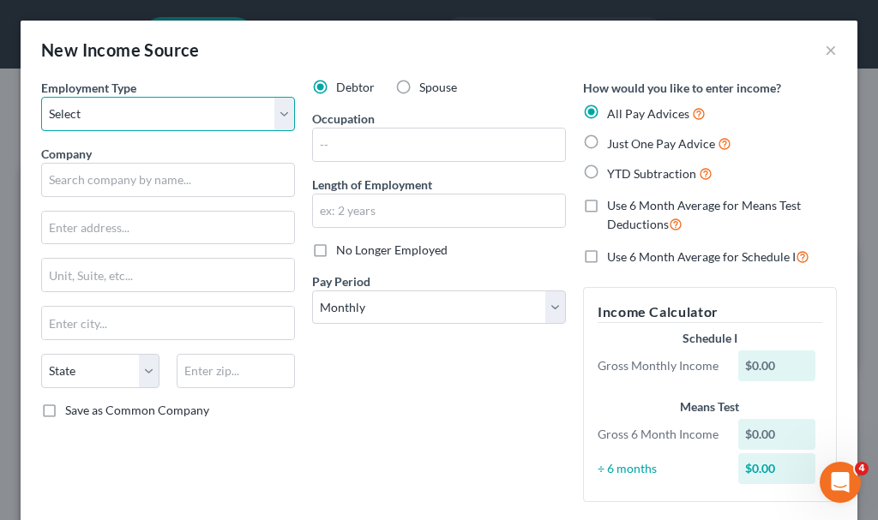
select select "0"
click at [41, 97] on select "Select Full or [DEMOGRAPHIC_DATA] Employment Self Employment" at bounding box center [168, 114] width 254 height 34
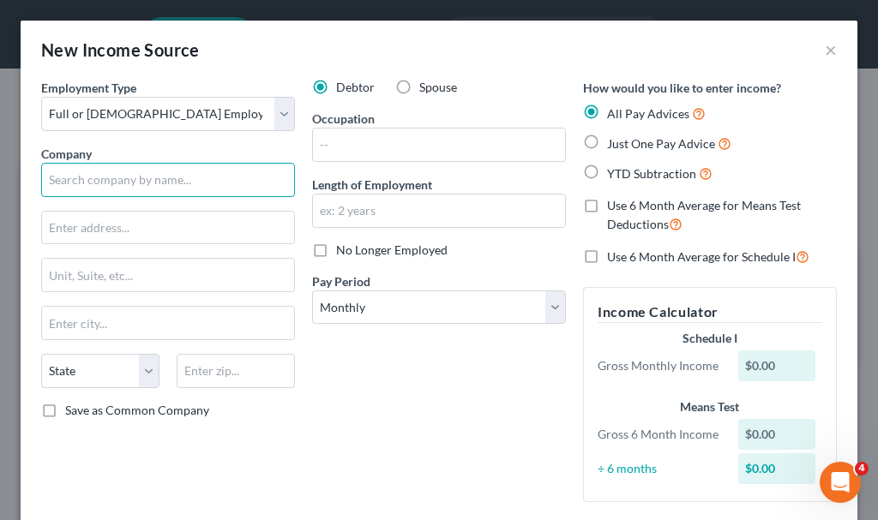
click at [158, 176] on input "text" at bounding box center [168, 180] width 254 height 34
click at [153, 190] on input "Smithcoi" at bounding box center [168, 180] width 254 height 34
type input "Smithco"
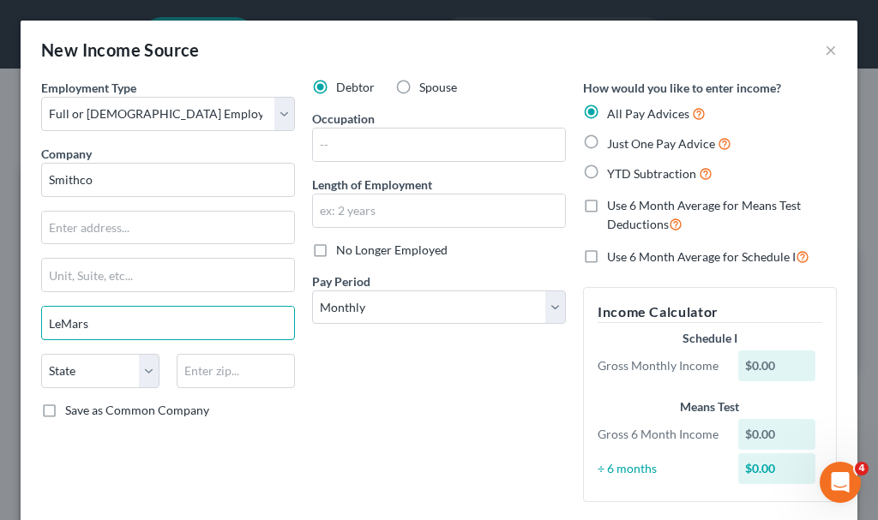
type input "LeMars"
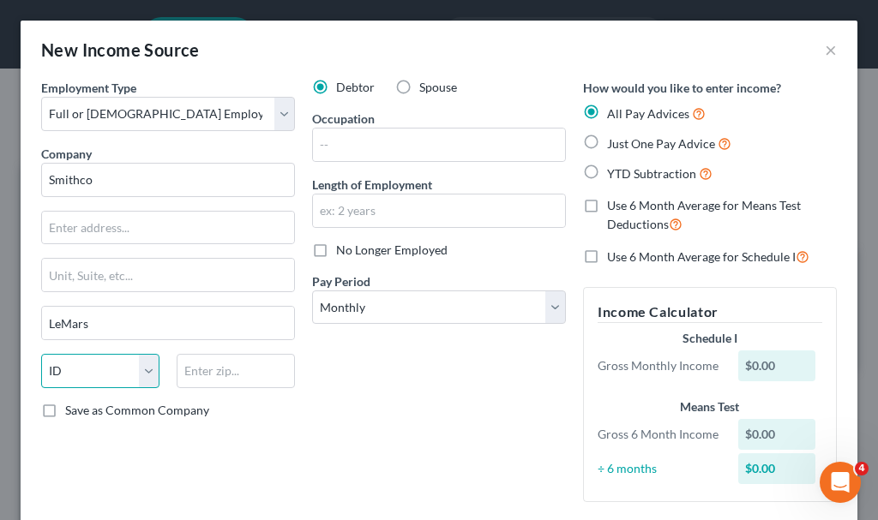
select select "16"
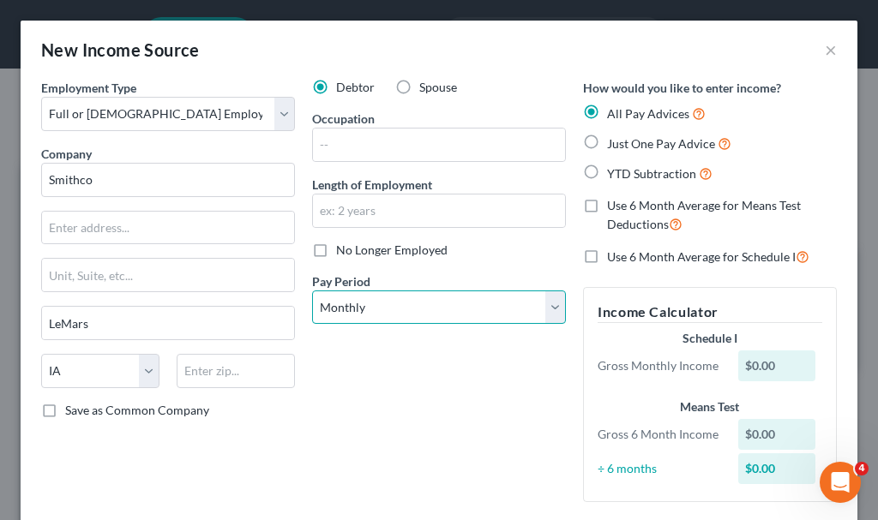
click at [431, 309] on select "Select Monthly Twice Monthly Every Other Week Weekly" at bounding box center [439, 308] width 254 height 34
select select "3"
click at [312, 291] on select "Select Monthly Twice Monthly Every Other Week Weekly" at bounding box center [439, 308] width 254 height 34
click at [607, 140] on label "Just One Pay Advice" at bounding box center [669, 144] width 124 height 20
click at [614, 140] on input "Just One Pay Advice" at bounding box center [619, 139] width 11 height 11
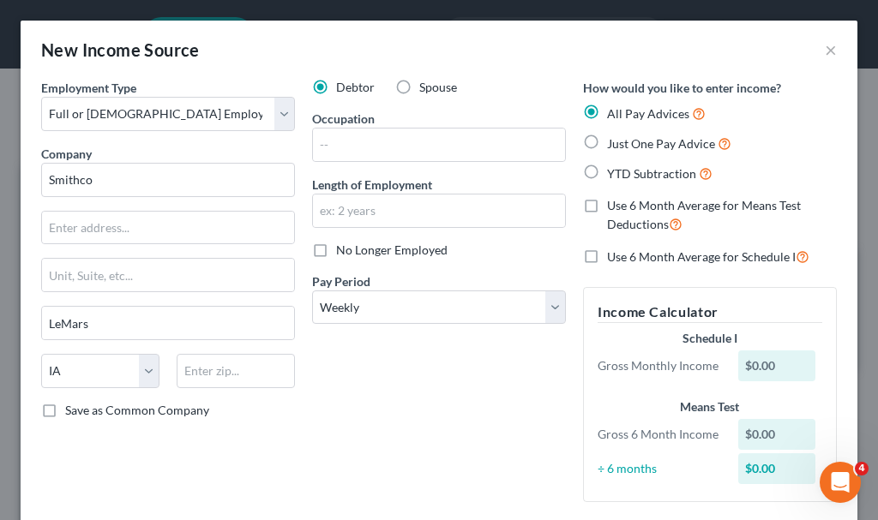
radio input "true"
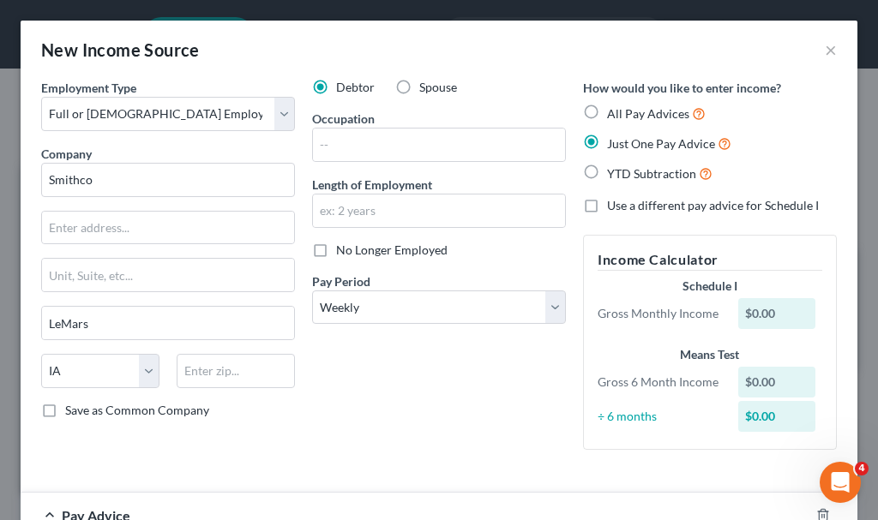
click at [607, 202] on label "Use a different pay advice for Schedule I" at bounding box center [713, 205] width 212 height 17
click at [614, 202] on input "Use a different pay advice for Schedule I" at bounding box center [619, 202] width 11 height 11
checkbox input "true"
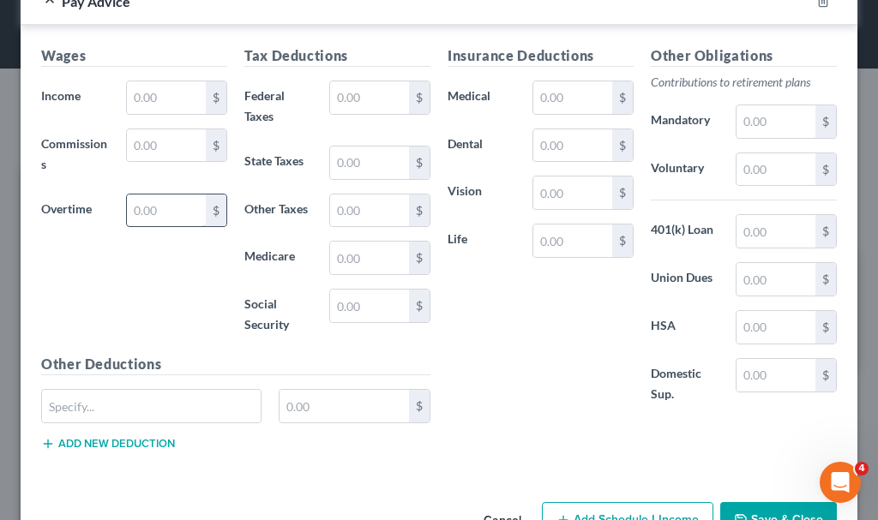
scroll to position [556, 0]
click at [165, 102] on input "text" at bounding box center [166, 97] width 79 height 33
type input "1,179.2"
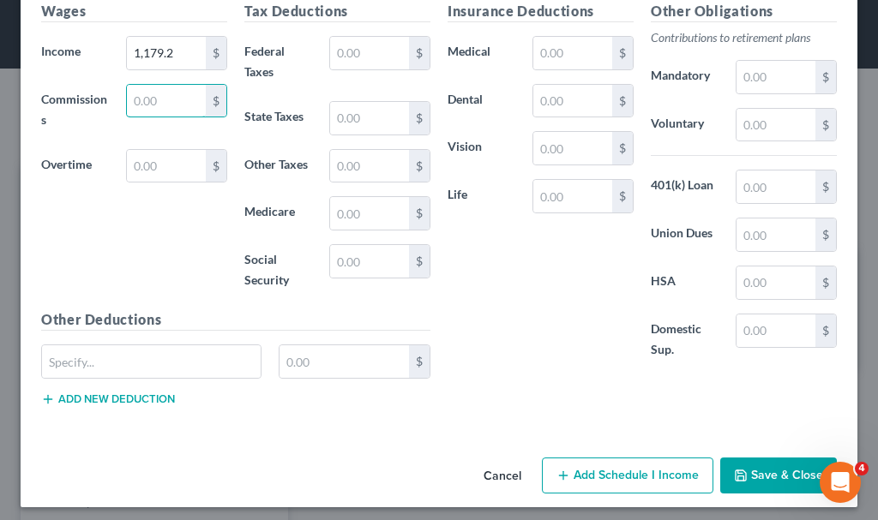
scroll to position [608, 0]
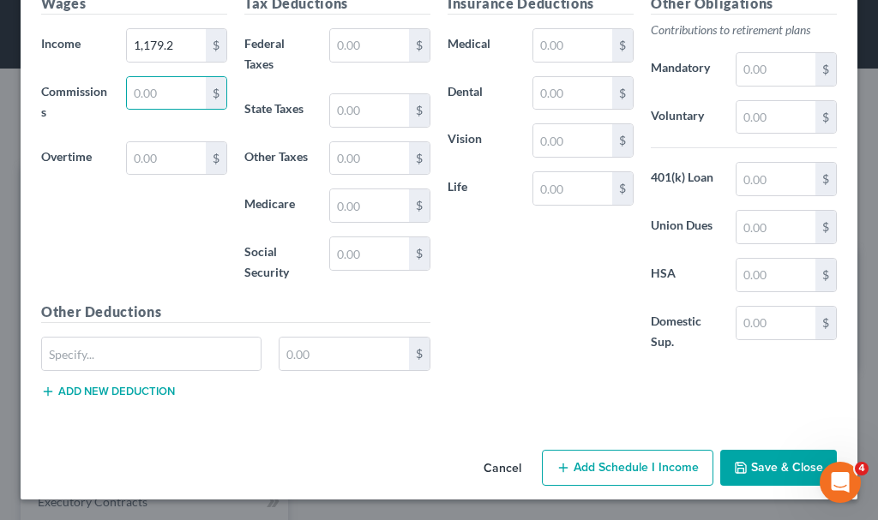
click at [625, 463] on button "Add Schedule I Income" at bounding box center [627, 468] width 171 height 36
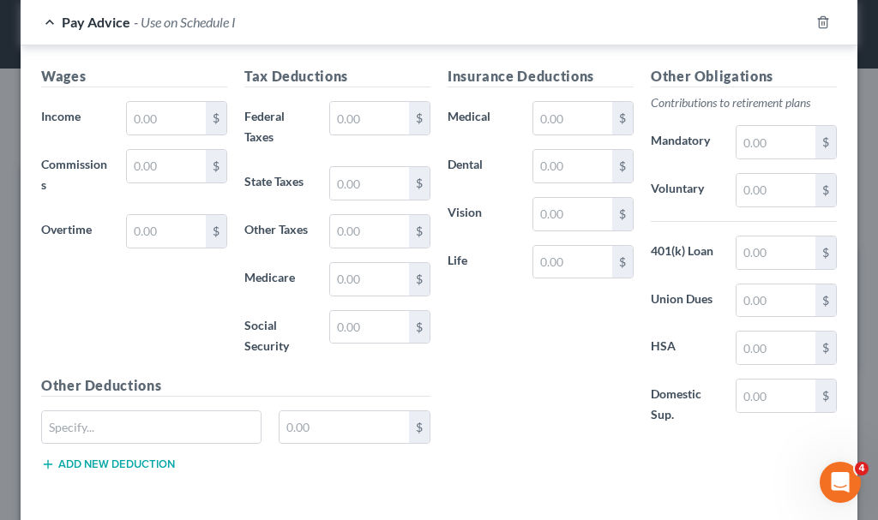
scroll to position [1036, 0]
click at [161, 116] on input "text" at bounding box center [166, 117] width 79 height 33
type input "1,179.2"
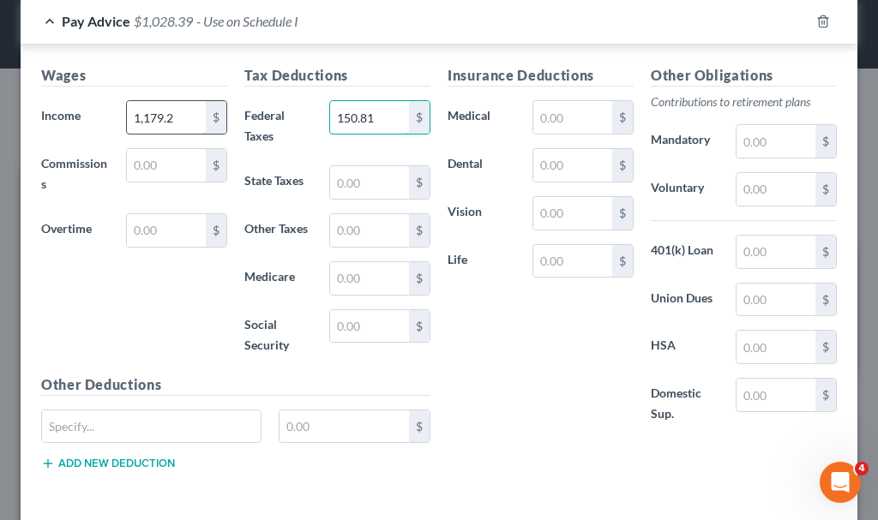
type input "150.81"
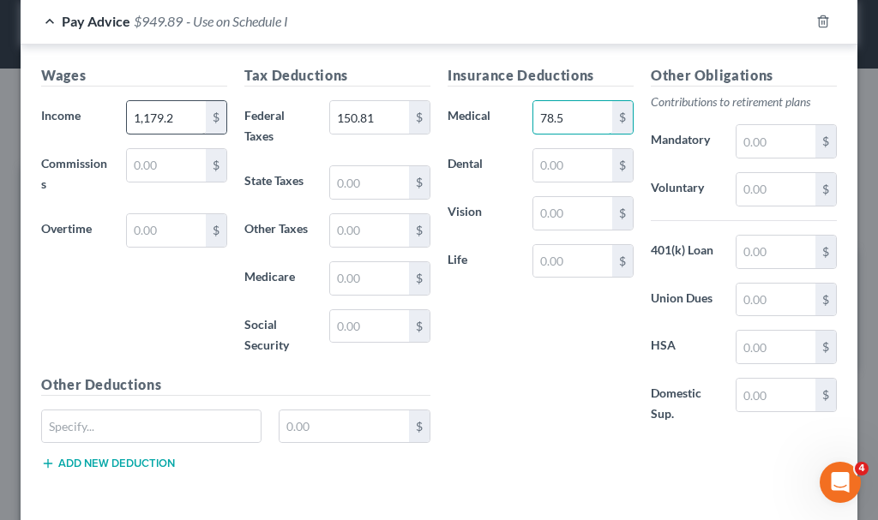
type input "78.5"
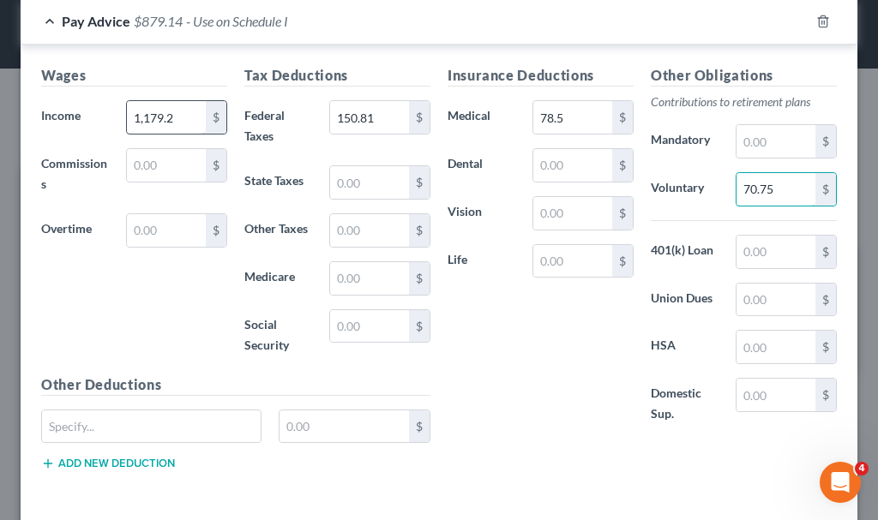
type input "70.75"
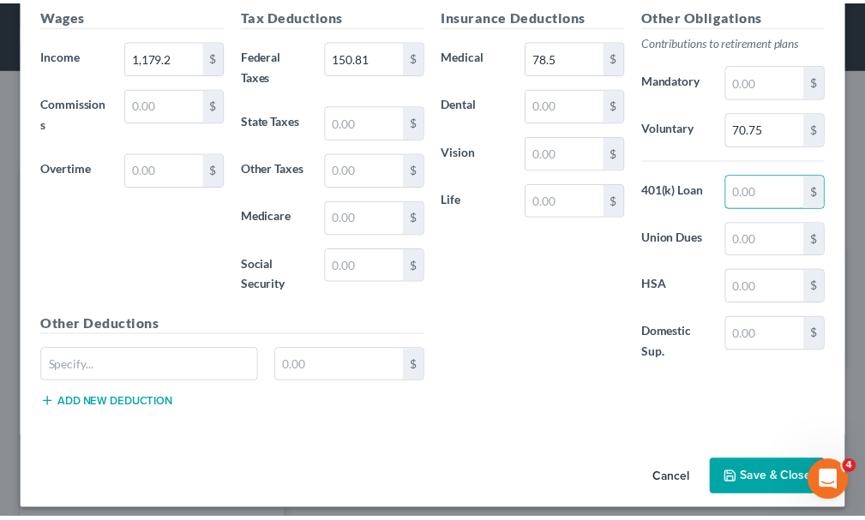
scroll to position [1108, 0]
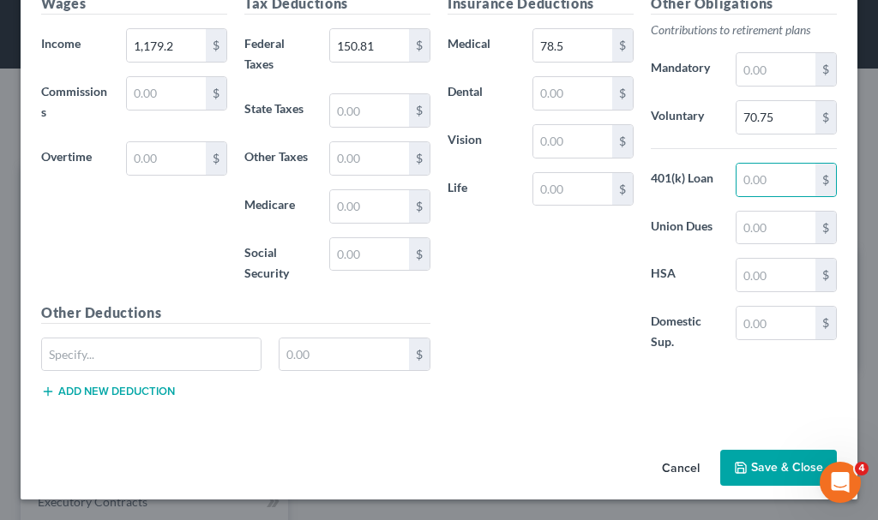
click at [783, 463] on button "Save & Close" at bounding box center [778, 468] width 117 height 36
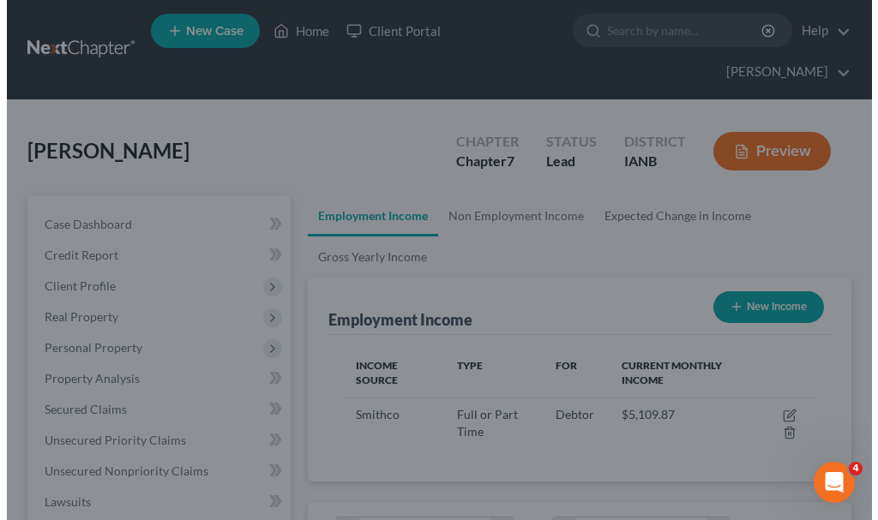
scroll to position [857044, 856772]
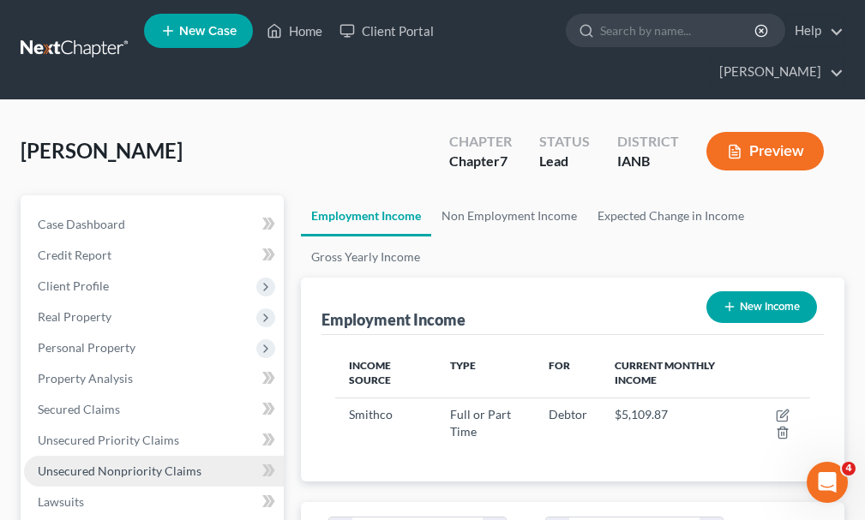
click at [94, 464] on span "Unsecured Nonpriority Claims" at bounding box center [120, 471] width 164 height 15
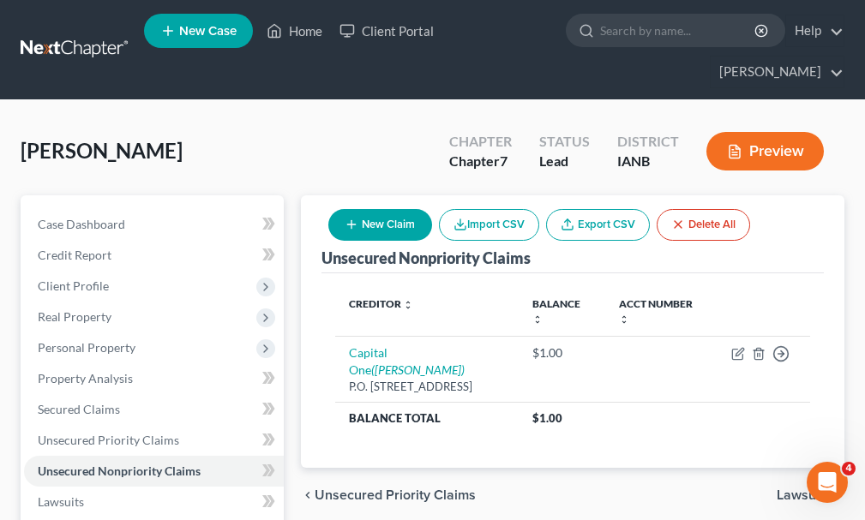
click at [411, 209] on button "New Claim" at bounding box center [380, 225] width 104 height 32
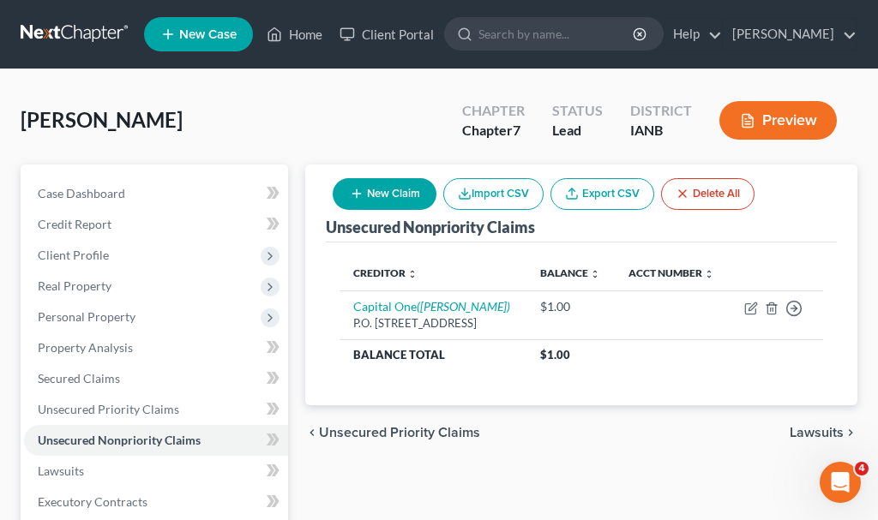
select select "0"
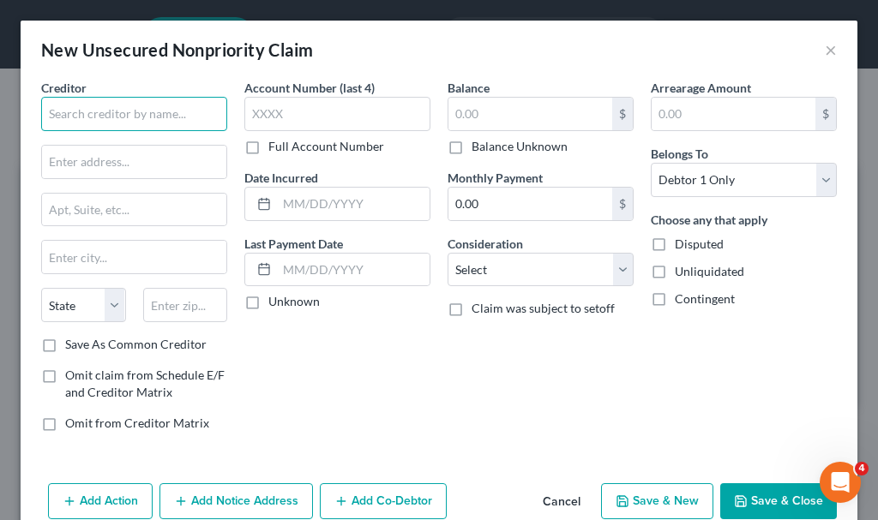
click at [175, 107] on input "text" at bounding box center [134, 114] width 186 height 34
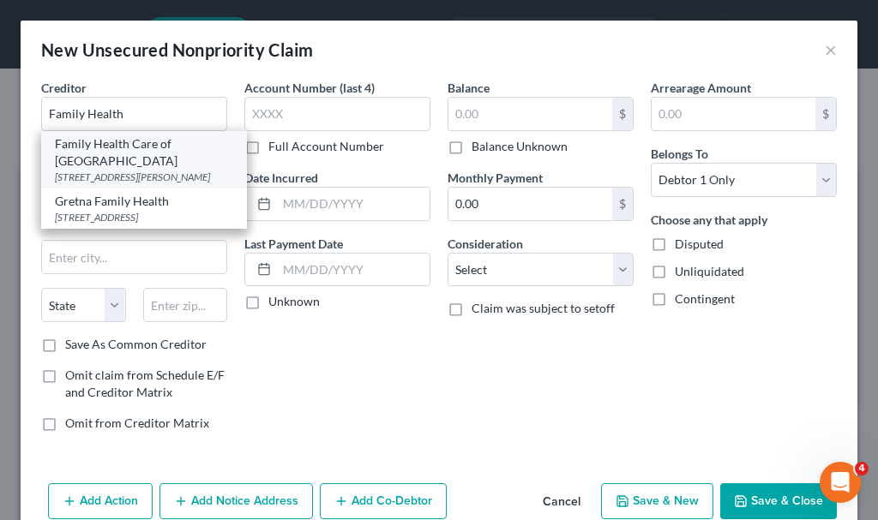
click at [94, 161] on div "Family Health Care of [GEOGRAPHIC_DATA]" at bounding box center [144, 152] width 178 height 34
type input "Family Health Care of [GEOGRAPHIC_DATA]"
type input "[STREET_ADDRESS][PERSON_NAME]"
type input "[GEOGRAPHIC_DATA]"
select select "16"
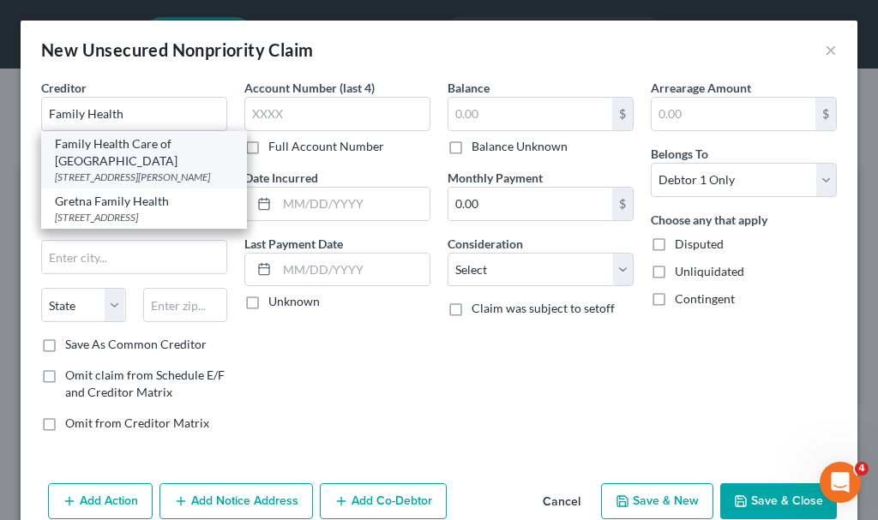
type input "51101"
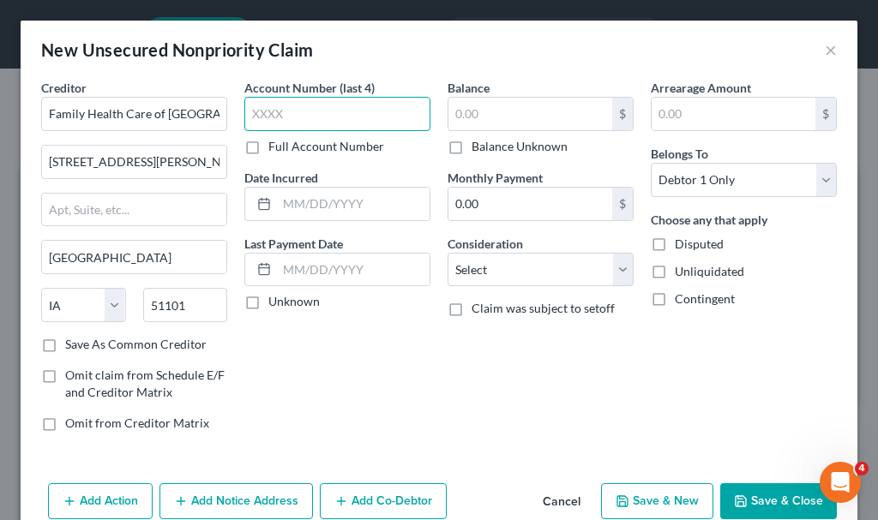
click at [306, 115] on input "text" at bounding box center [337, 114] width 186 height 34
type input "9510"
type input "145.6"
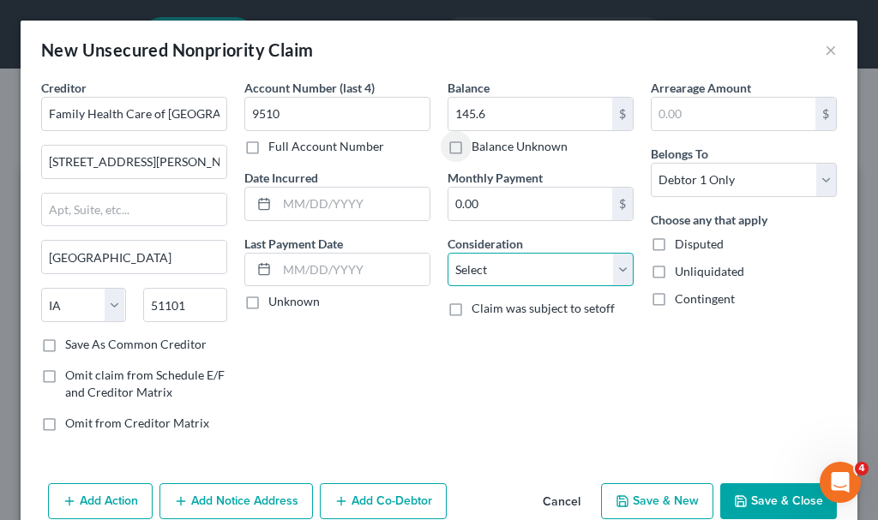
click at [522, 273] on select "Select Cable / Satellite Services Collection Agency Credit Card Debt Debt Couns…" at bounding box center [541, 270] width 186 height 34
select select "9"
click at [448, 253] on select "Select Cable / Satellite Services Collection Agency Credit Card Debt Debt Couns…" at bounding box center [541, 270] width 186 height 34
click at [629, 496] on button "Save & New" at bounding box center [657, 502] width 112 height 36
select select "0"
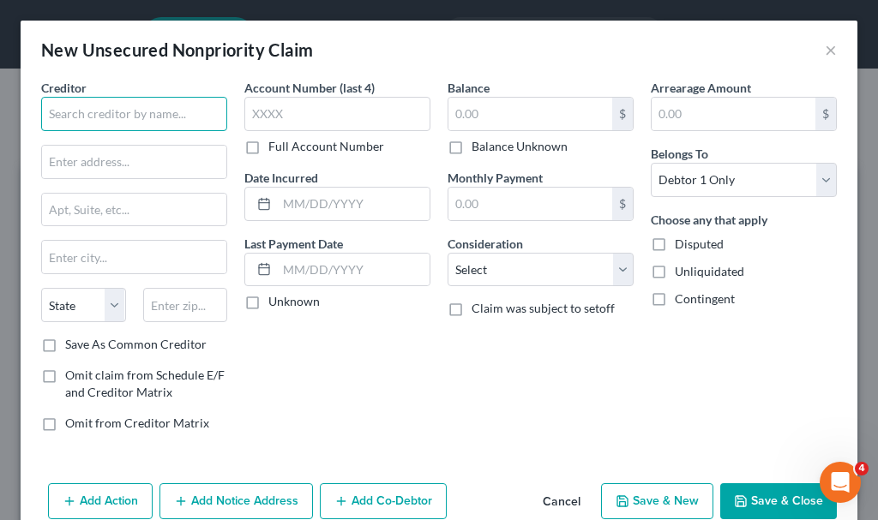
click at [165, 111] on input "text" at bounding box center [134, 114] width 186 height 34
type input "Forth"
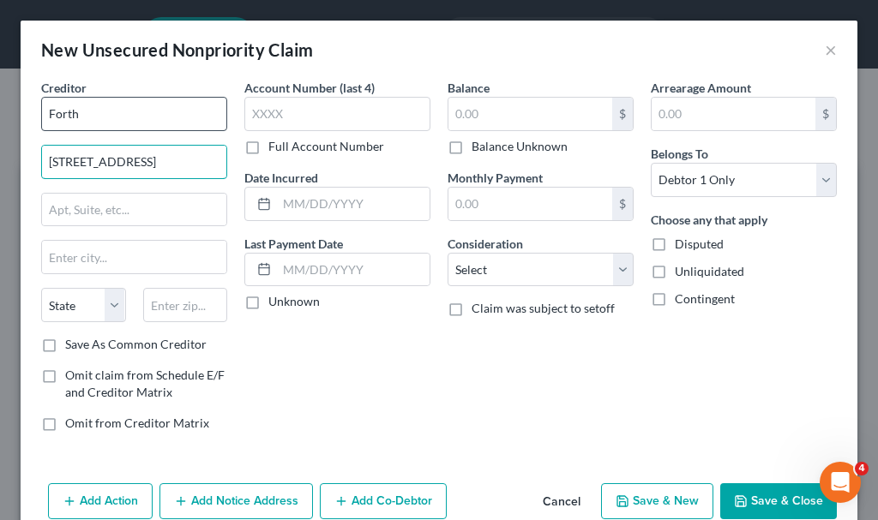
type input "[STREET_ADDRESS]"
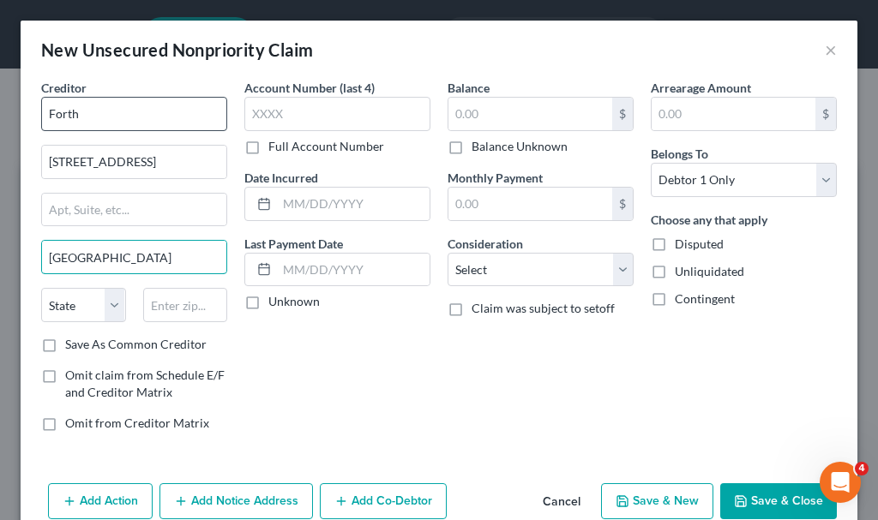
type input "[GEOGRAPHIC_DATA]"
select select "14"
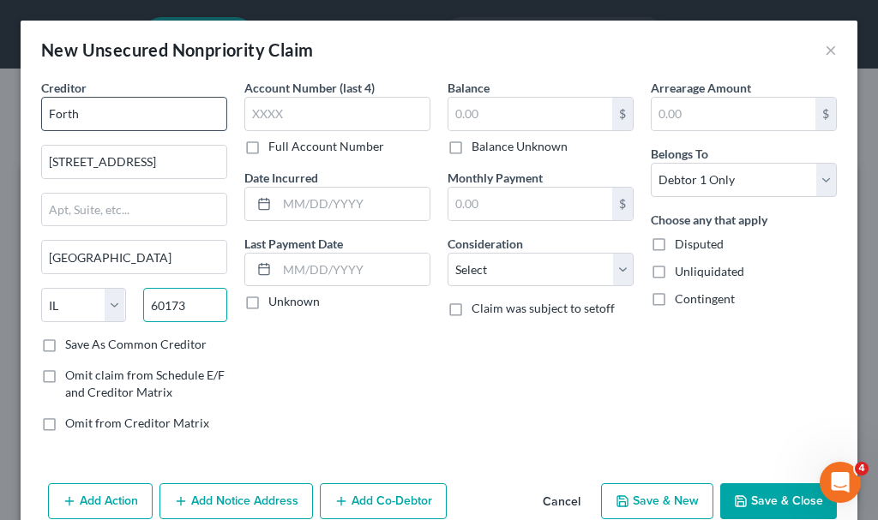
type input "60173"
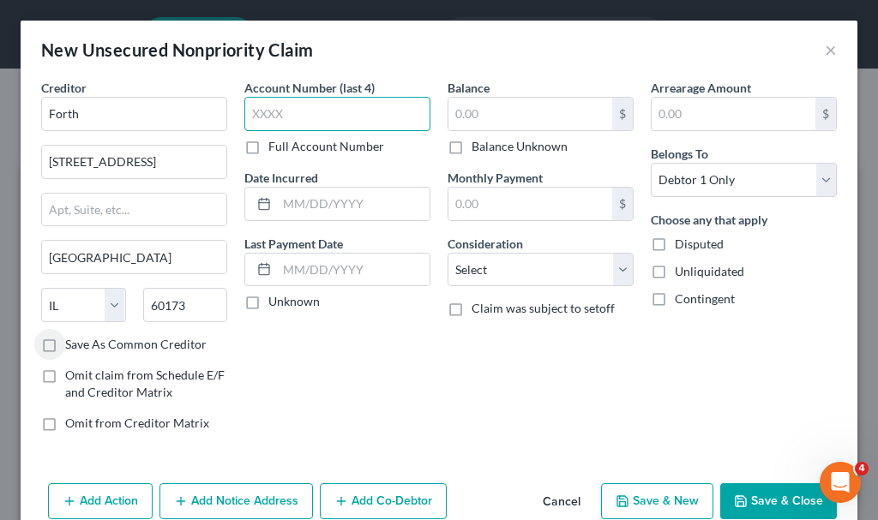
click at [332, 114] on input "text" at bounding box center [337, 114] width 186 height 34
type input "0510"
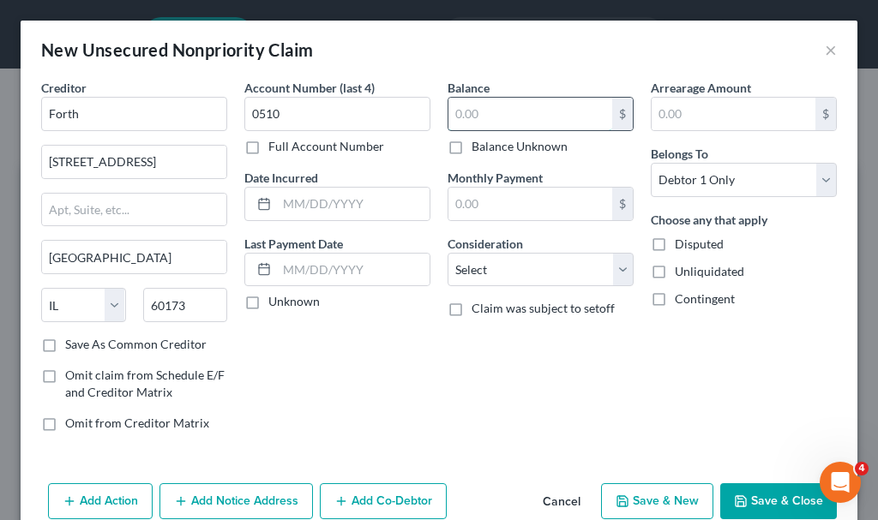
click at [508, 110] on input "text" at bounding box center [530, 114] width 164 height 33
type input "1,322.77"
click at [748, 496] on button "Save & Close" at bounding box center [778, 502] width 117 height 36
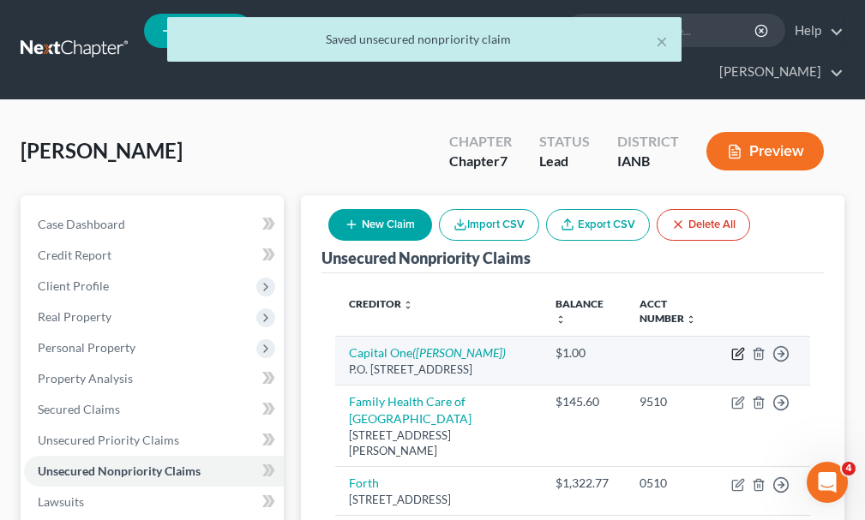
click at [737, 348] on icon "button" at bounding box center [740, 352] width 8 height 8
select select "46"
select select "2"
select select "0"
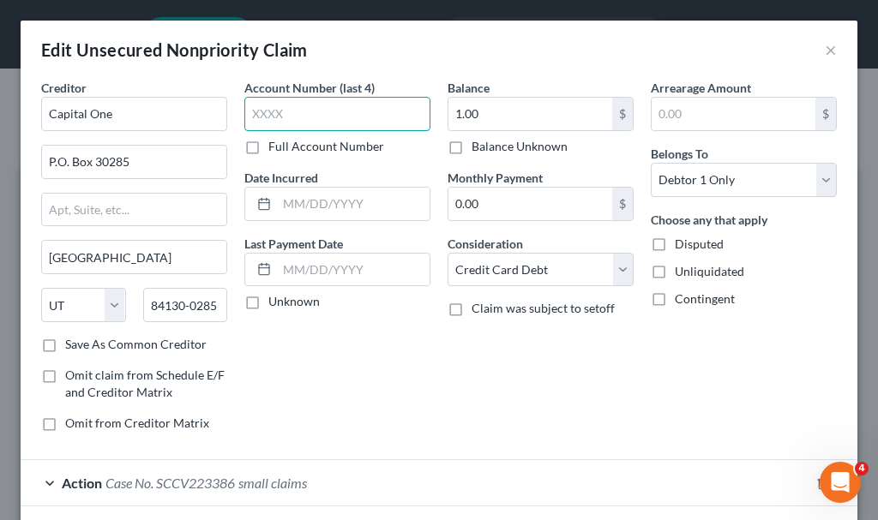
click at [308, 115] on input "text" at bounding box center [337, 114] width 186 height 34
type input "6270"
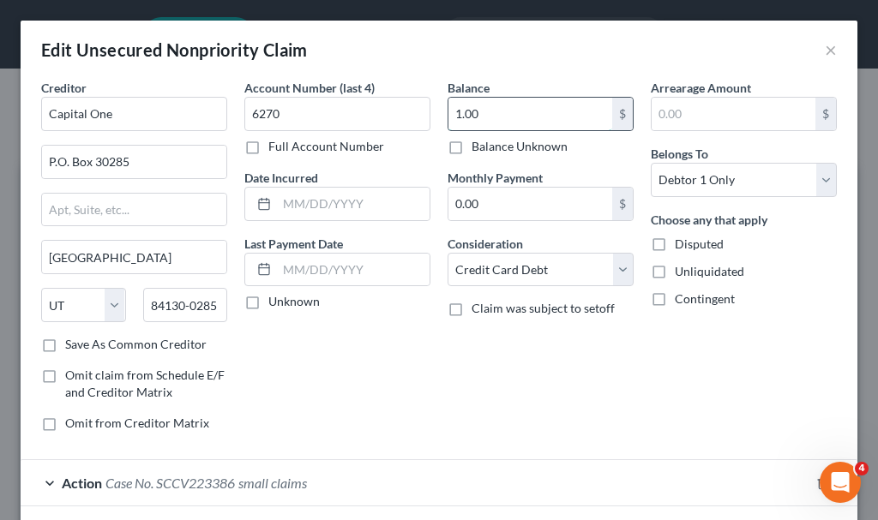
click at [522, 107] on input "1.00" at bounding box center [530, 114] width 164 height 33
type input "4,004.11"
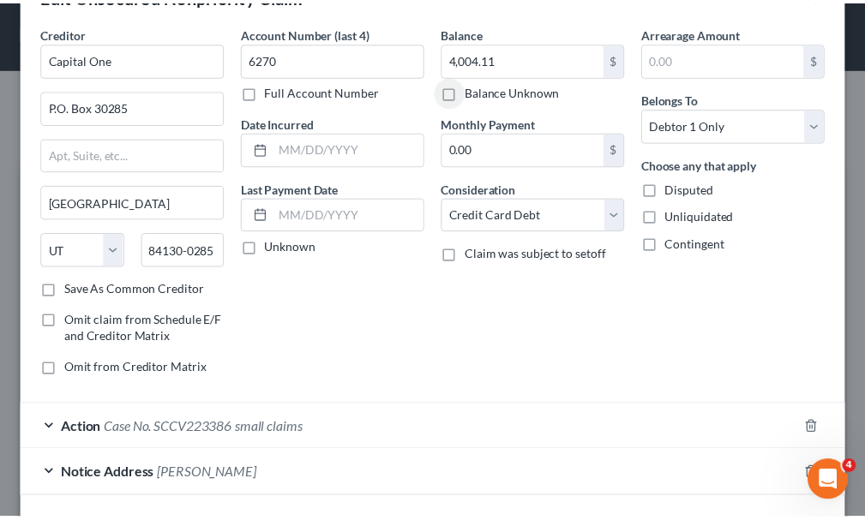
scroll to position [177, 0]
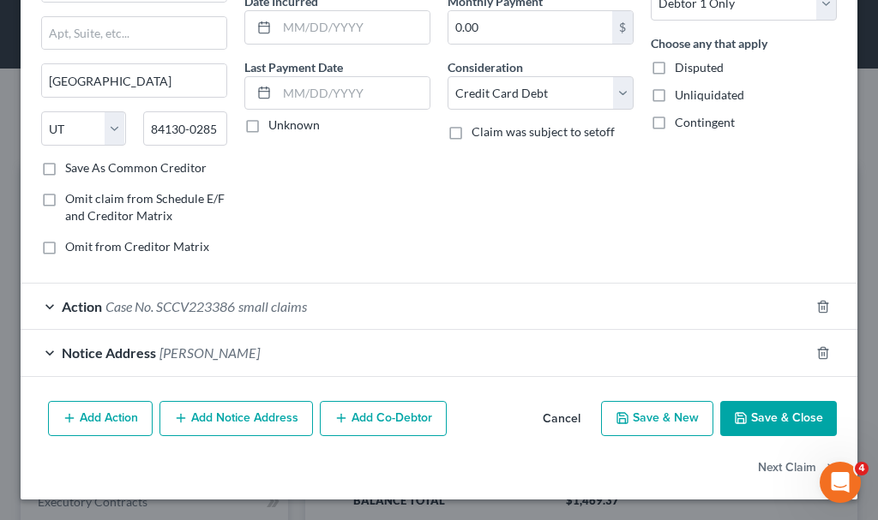
click at [657, 420] on button "Save & New" at bounding box center [657, 419] width 112 height 36
select select "0"
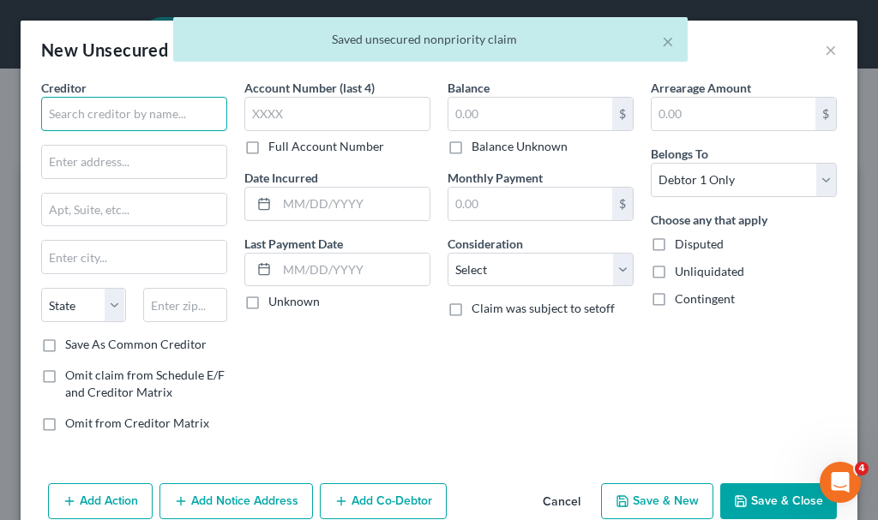
click at [200, 114] on input "text" at bounding box center [134, 114] width 186 height 34
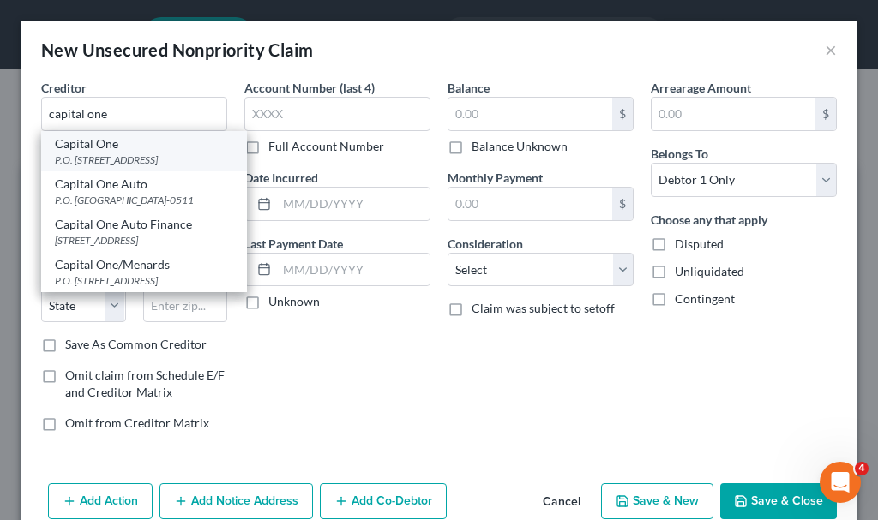
click at [99, 165] on div "P.O. [STREET_ADDRESS]" at bounding box center [144, 160] width 178 height 15
type input "Capital One"
type input "P.O. Box 30285"
type input "[GEOGRAPHIC_DATA]"
select select "46"
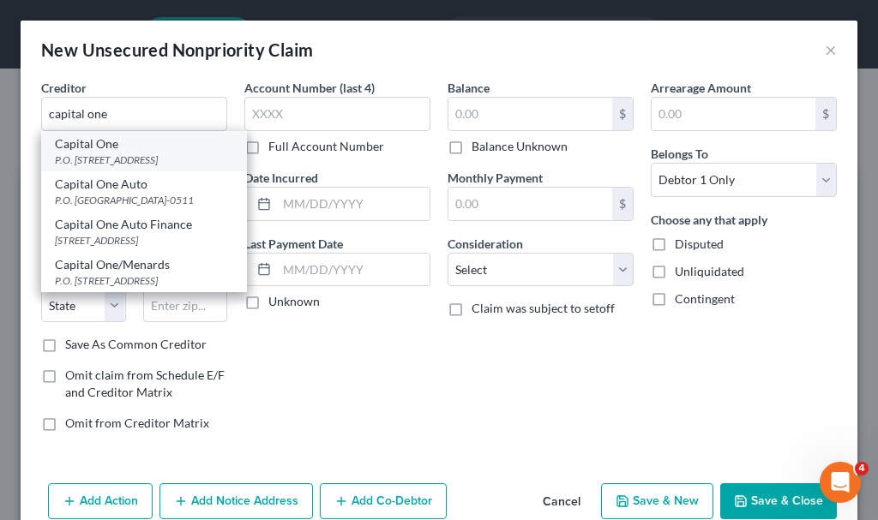
type input "84130-0285"
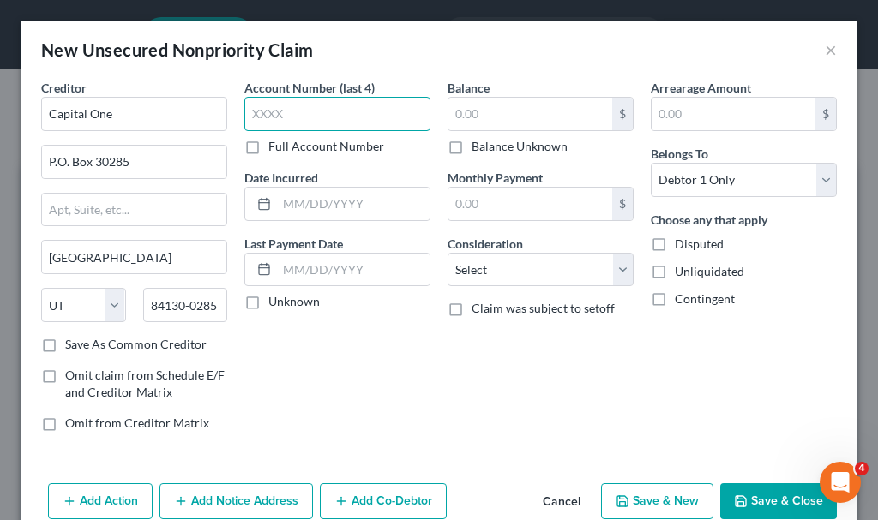
click at [333, 114] on input "text" at bounding box center [337, 114] width 186 height 34
type input "3042"
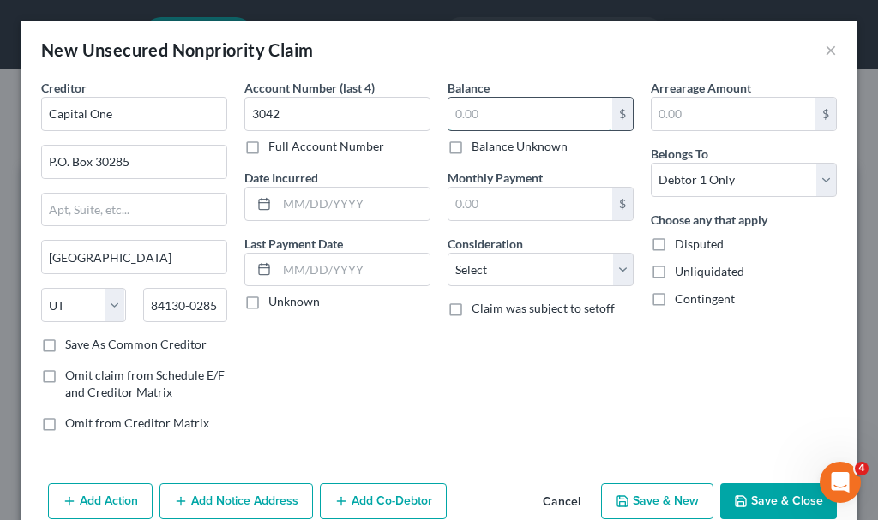
click at [499, 115] on input "text" at bounding box center [530, 114] width 164 height 33
type input "1,215.77"
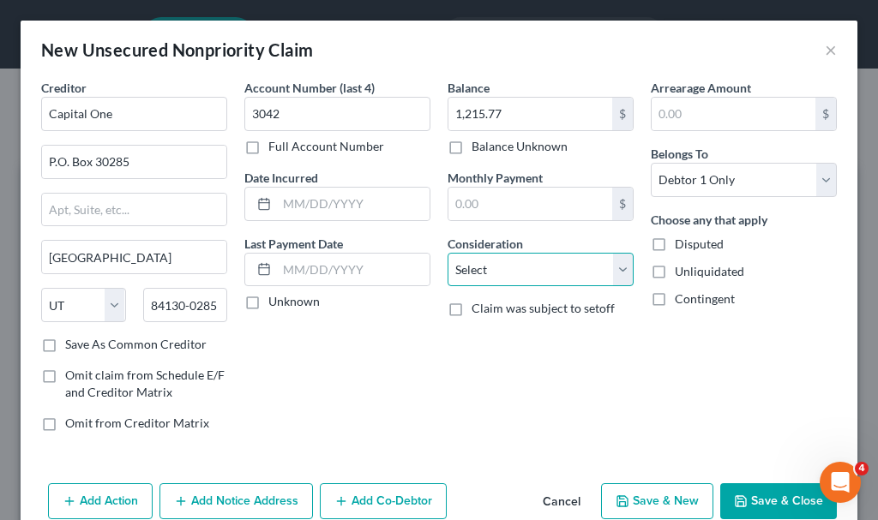
click at [525, 267] on select "Select Cable / Satellite Services Collection Agency Credit Card Debt Debt Couns…" at bounding box center [541, 270] width 186 height 34
select select "2"
click at [448, 253] on select "Select Cable / Satellite Services Collection Agency Credit Card Debt Debt Couns…" at bounding box center [541, 270] width 186 height 34
click at [628, 496] on button "Save & New" at bounding box center [657, 502] width 112 height 36
select select "0"
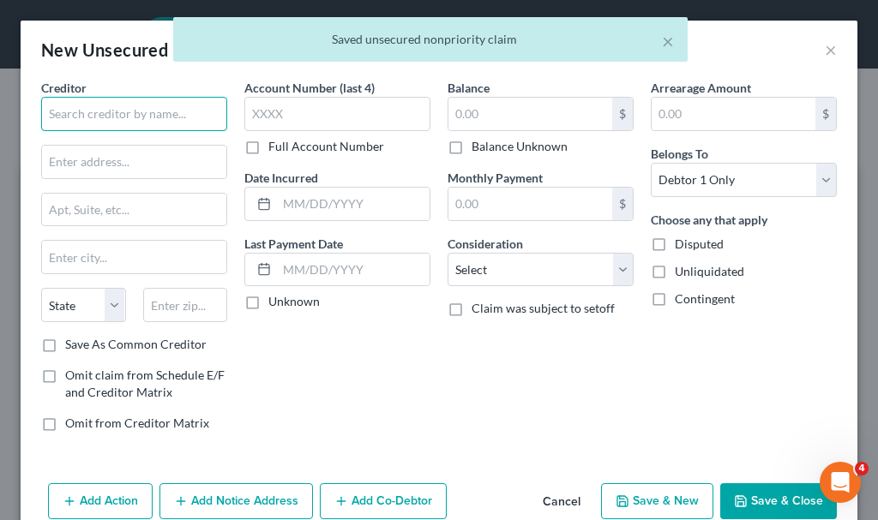
click at [157, 114] on input "text" at bounding box center [134, 114] width 186 height 34
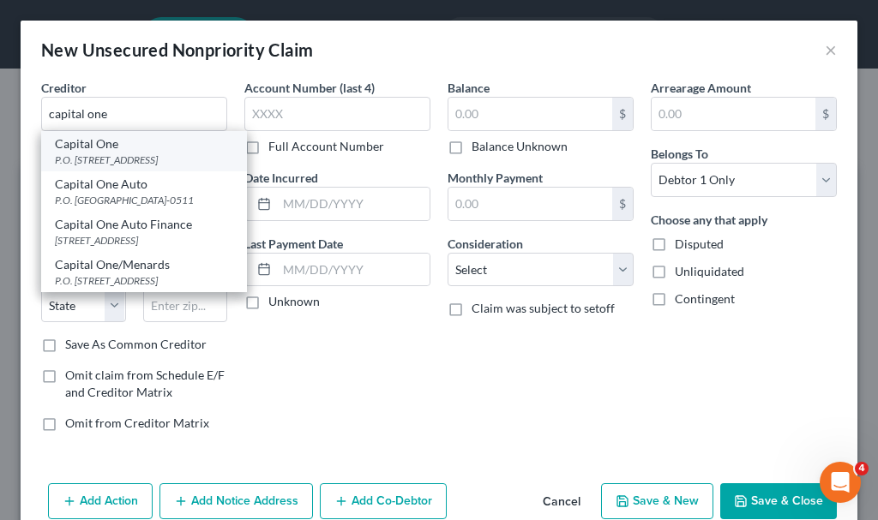
click at [76, 157] on div "P.O. [STREET_ADDRESS]" at bounding box center [144, 160] width 178 height 15
type input "Capital One"
type input "P.O. Box 30285"
type input "[GEOGRAPHIC_DATA]"
select select "46"
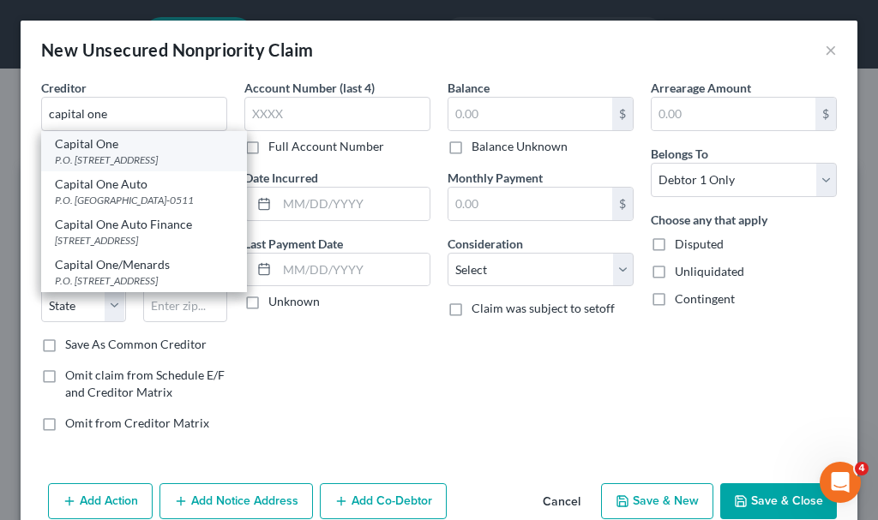
type input "84130-0285"
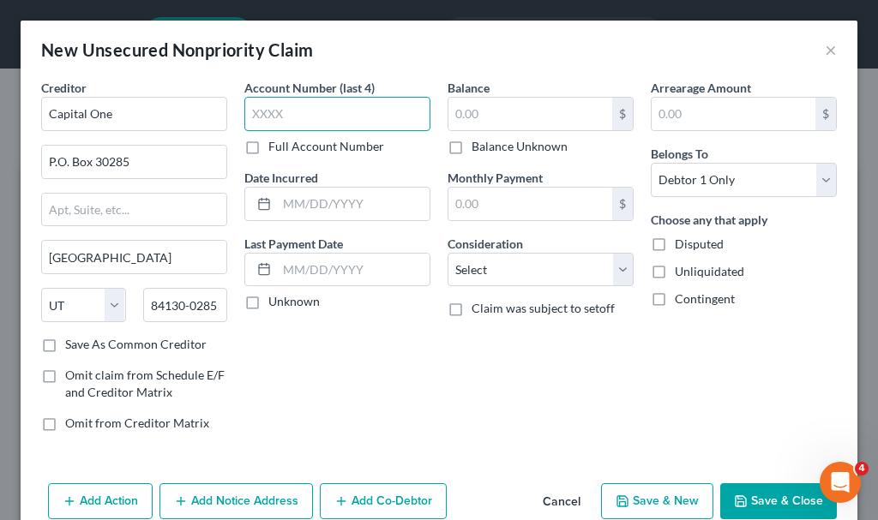
click at [318, 113] on input "text" at bounding box center [337, 114] width 186 height 34
type input "7649"
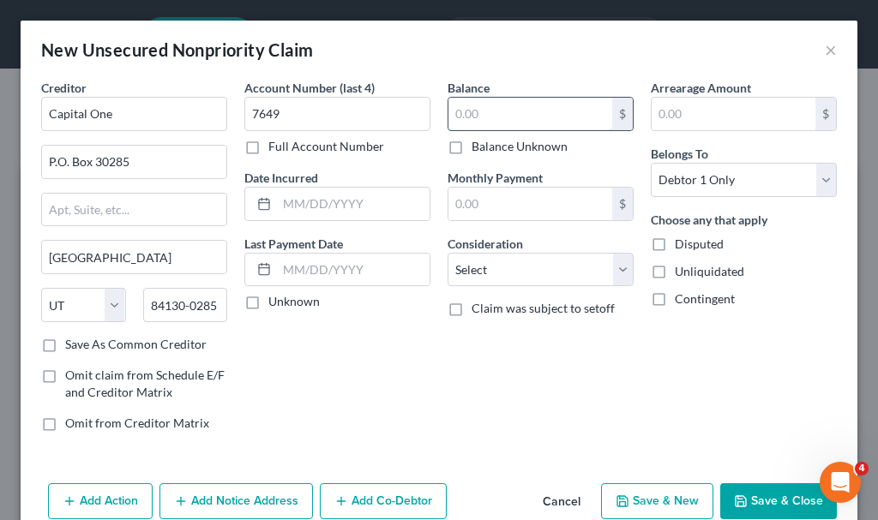
click at [508, 116] on input "text" at bounding box center [530, 114] width 164 height 33
type input "7,323.33"
click at [508, 262] on select "Select Cable / Satellite Services Collection Agency Credit Card Debt Debt Couns…" at bounding box center [541, 270] width 186 height 34
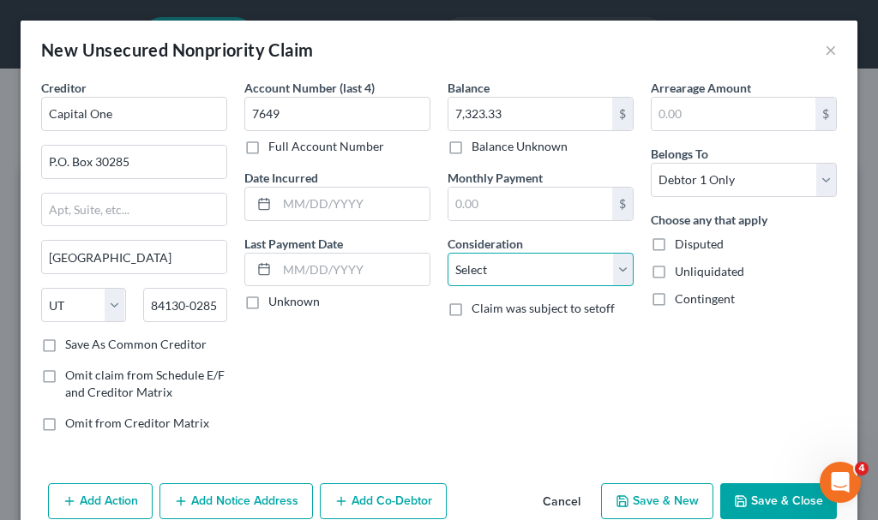
select select "2"
click at [448, 253] on select "Select Cable / Satellite Services Collection Agency Credit Card Debt Debt Couns…" at bounding box center [541, 270] width 186 height 34
click at [644, 498] on button "Save & New" at bounding box center [657, 502] width 112 height 36
select select "0"
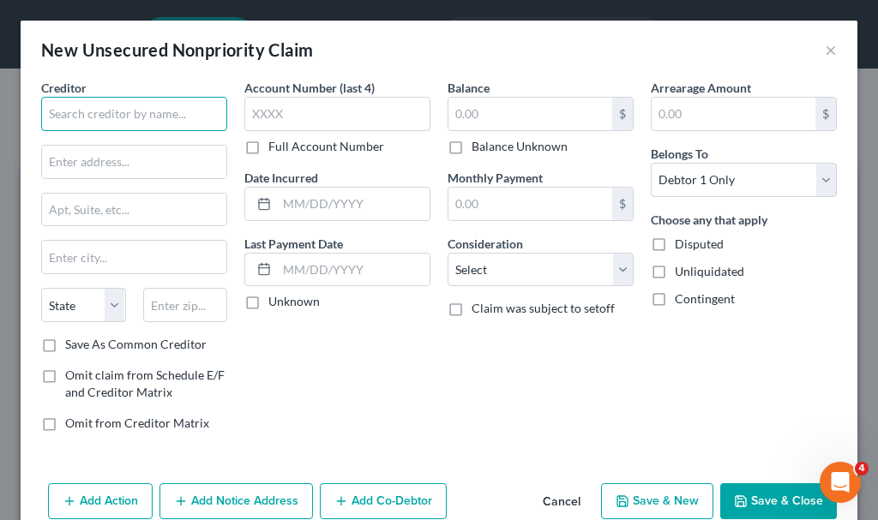
click at [160, 105] on input "text" at bounding box center [134, 114] width 186 height 34
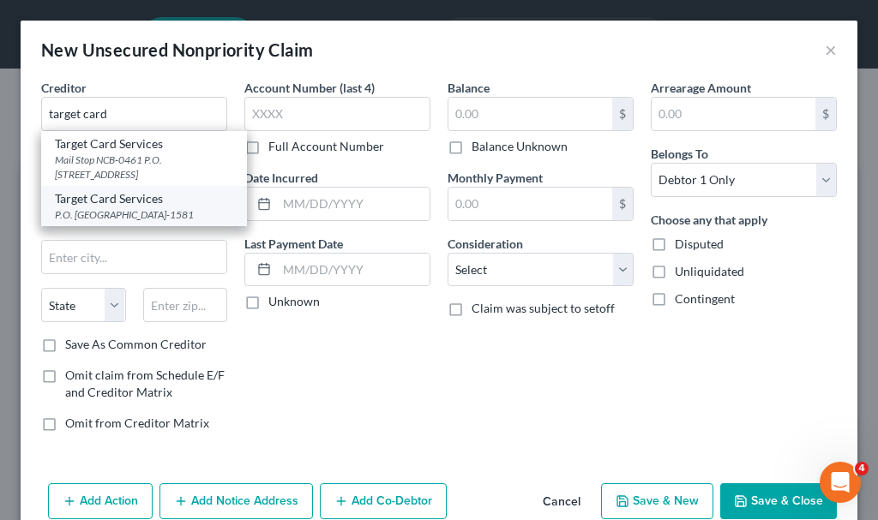
click at [112, 208] on div "P.O. [GEOGRAPHIC_DATA]-1581" at bounding box center [144, 214] width 178 height 15
type input "Target Card Services"
type input "P.O. Box 1581"
type input "[GEOGRAPHIC_DATA]"
select select "24"
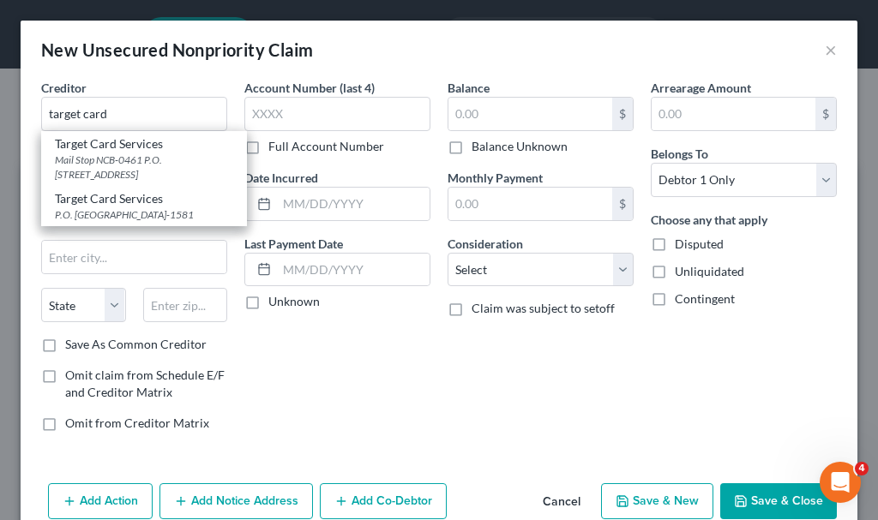
type input "55440-1581"
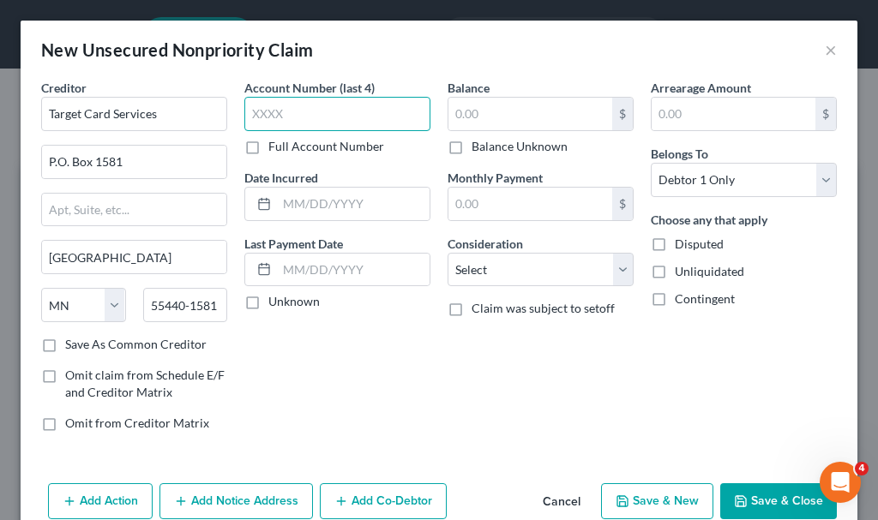
click at [321, 117] on input "text" at bounding box center [337, 114] width 186 height 34
type input "8154"
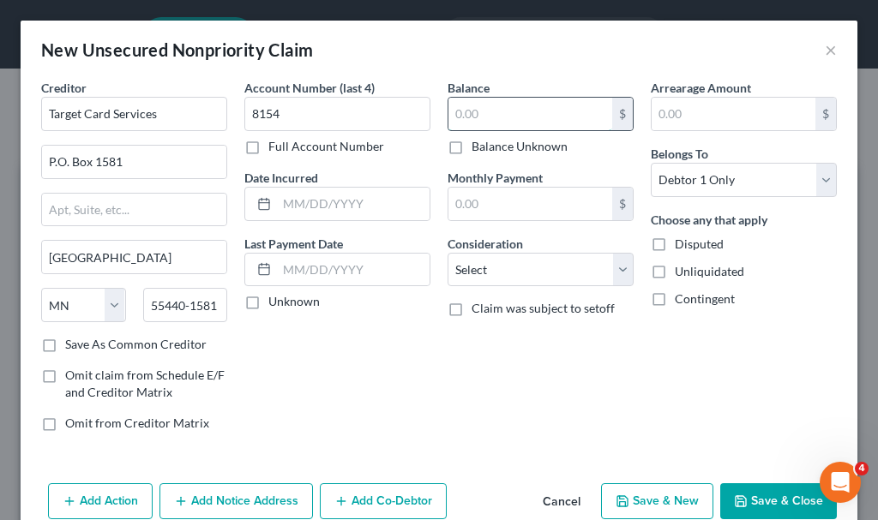
click at [495, 115] on input "text" at bounding box center [530, 114] width 164 height 33
type input "4,818.04"
click at [489, 274] on select "Select Cable / Satellite Services Collection Agency Credit Card Debt Debt Couns…" at bounding box center [541, 270] width 186 height 34
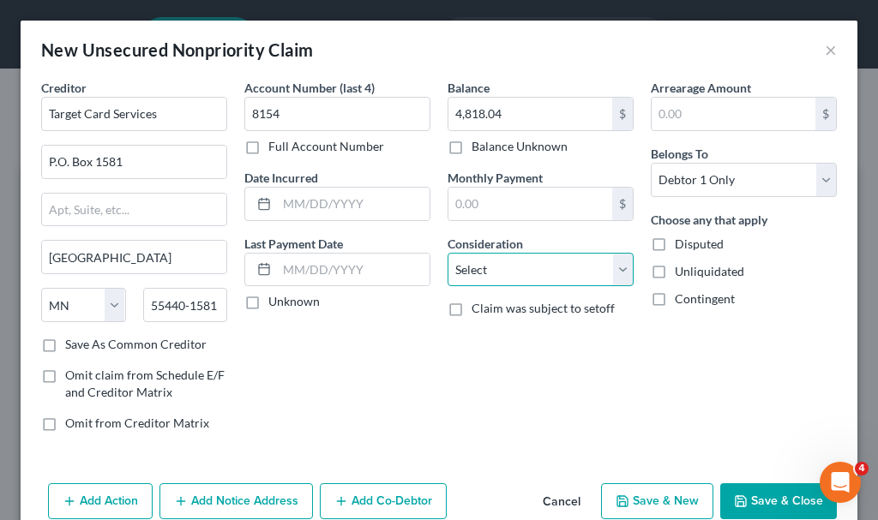
select select "2"
click at [448, 253] on select "Select Cable / Satellite Services Collection Agency Credit Card Debt Debt Couns…" at bounding box center [541, 270] width 186 height 34
click at [652, 502] on button "Save & New" at bounding box center [657, 502] width 112 height 36
select select "0"
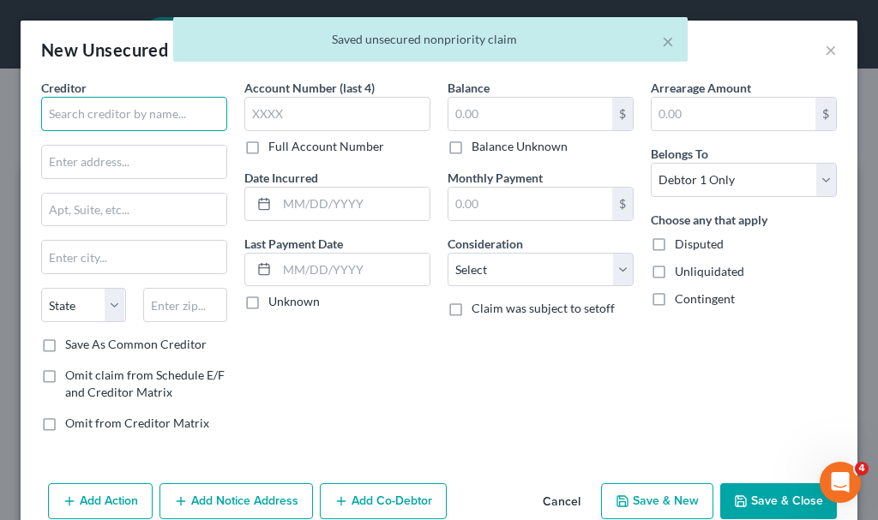
click at [175, 116] on input "text" at bounding box center [134, 114] width 186 height 34
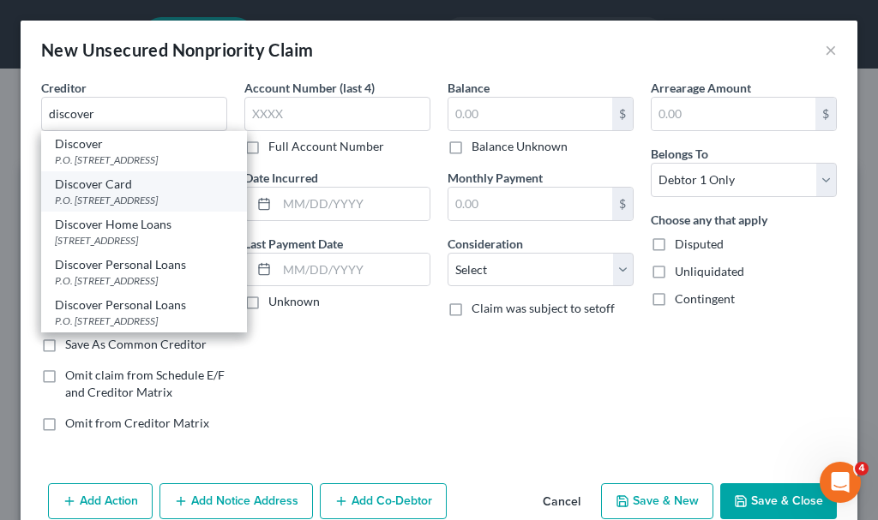
click at [89, 207] on div "P.O. [STREET_ADDRESS]" at bounding box center [144, 200] width 178 height 15
type input "Discover Card"
type input "P.O. Box 30943"
type input "[GEOGRAPHIC_DATA]"
select select "46"
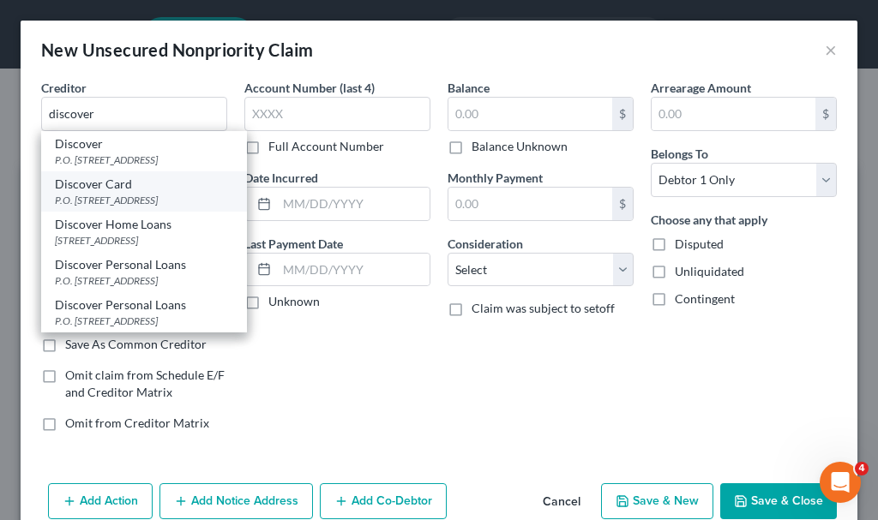
type input "84130"
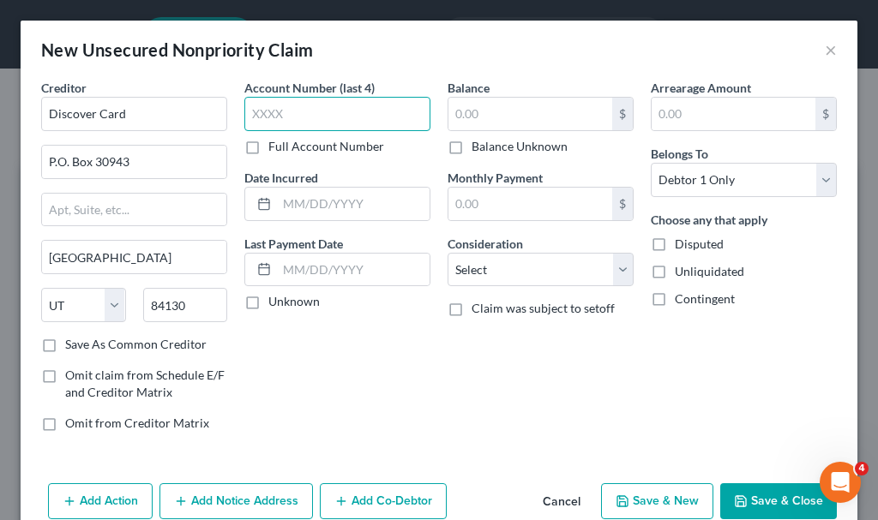
click at [339, 115] on input "text" at bounding box center [337, 114] width 186 height 34
type input "7191"
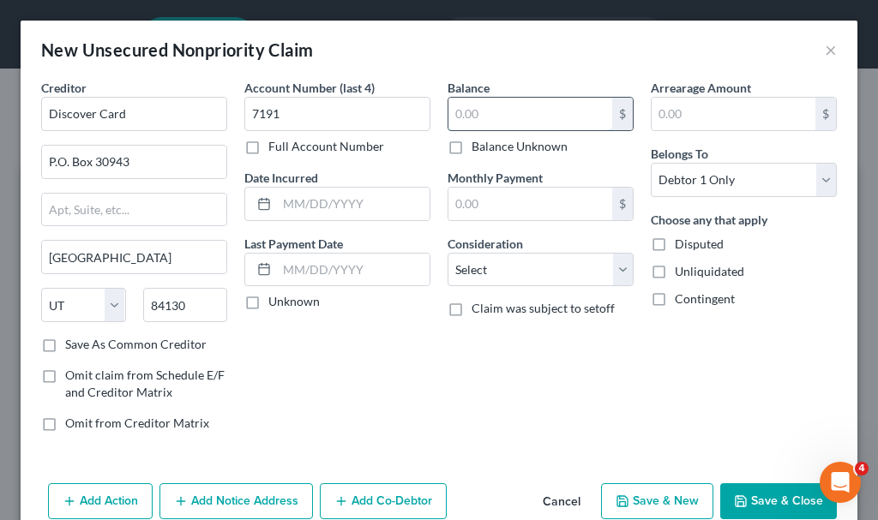
click at [478, 113] on input "text" at bounding box center [530, 114] width 164 height 33
type input "3,934.87"
click at [502, 264] on select "Select Cable / Satellite Services Collection Agency Credit Card Debt Debt Couns…" at bounding box center [541, 270] width 186 height 34
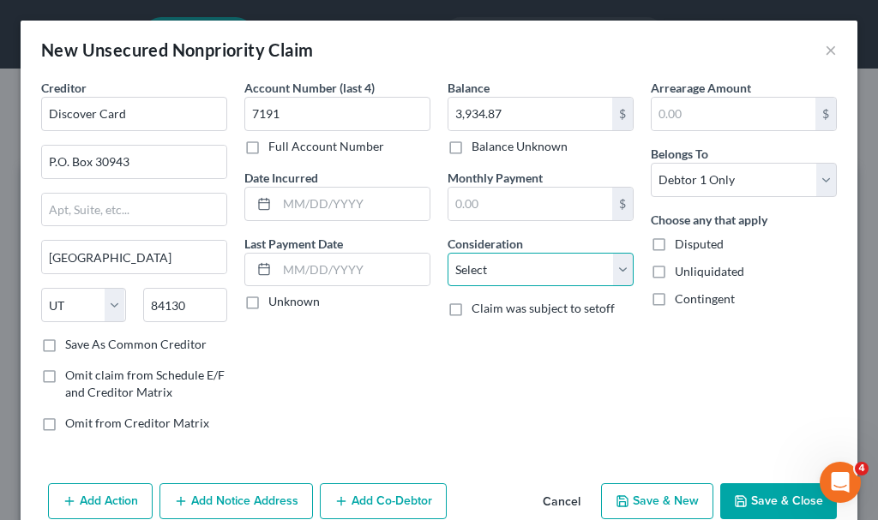
select select "2"
click at [448, 253] on select "Select Cable / Satellite Services Collection Agency Credit Card Debt Debt Couns…" at bounding box center [541, 270] width 186 height 34
click at [759, 495] on button "Save & Close" at bounding box center [778, 502] width 117 height 36
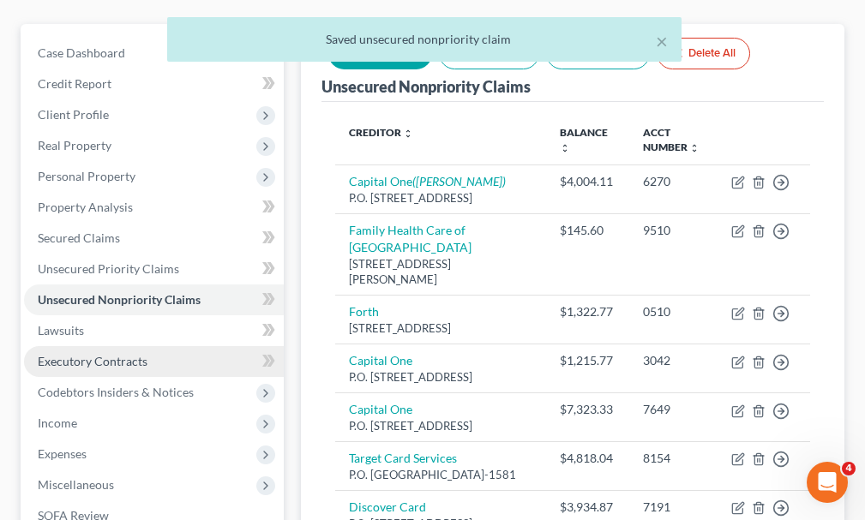
scroll to position [257, 0]
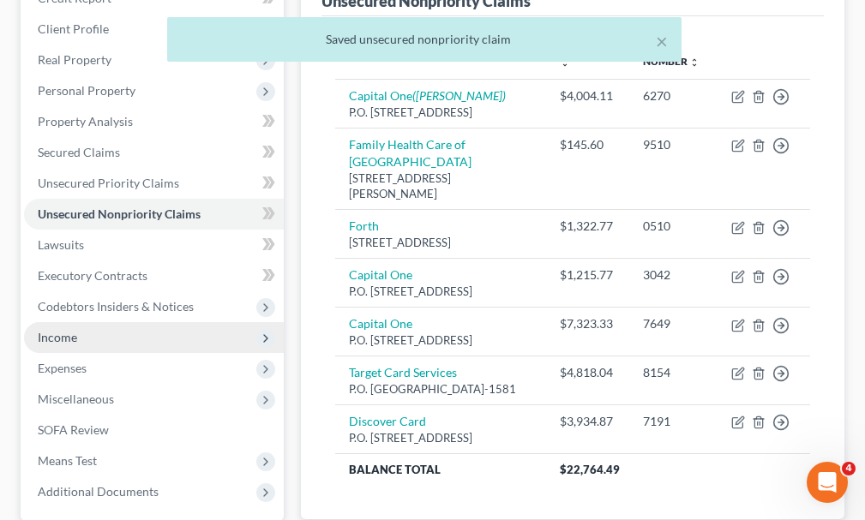
click at [64, 330] on span "Income" at bounding box center [57, 337] width 39 height 15
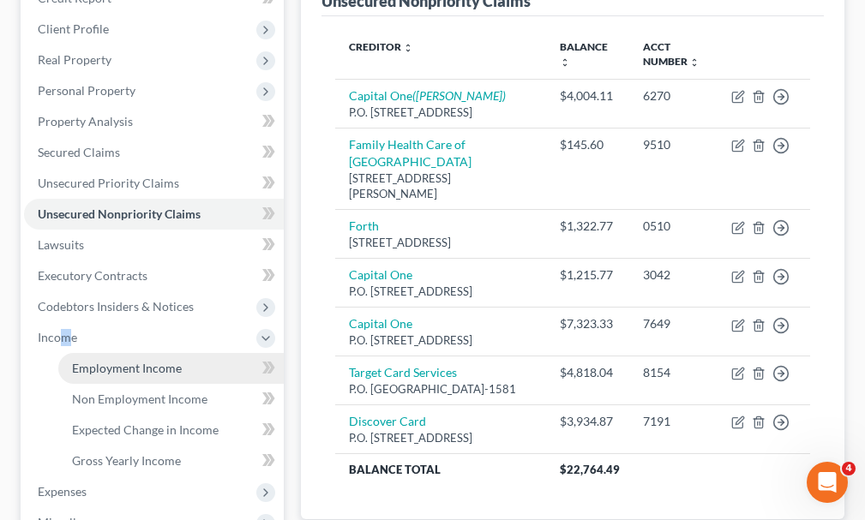
click at [141, 361] on span "Employment Income" at bounding box center [127, 368] width 110 height 15
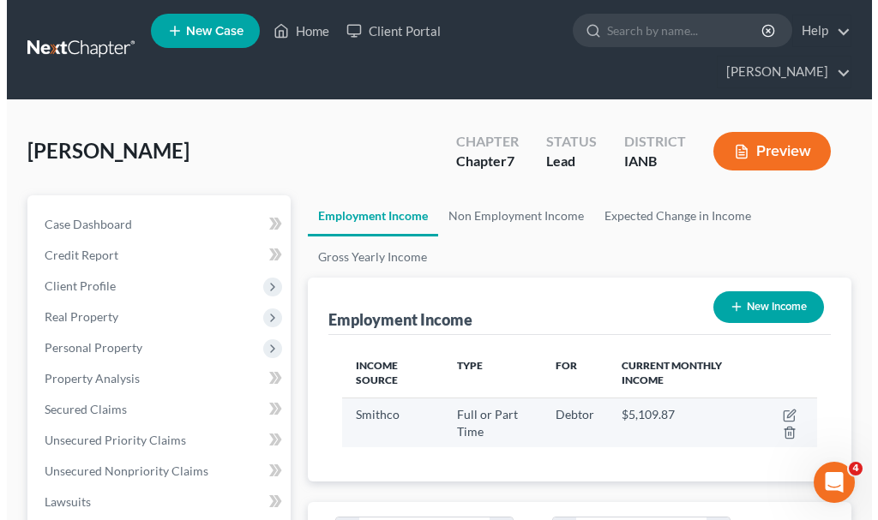
scroll to position [237, 509]
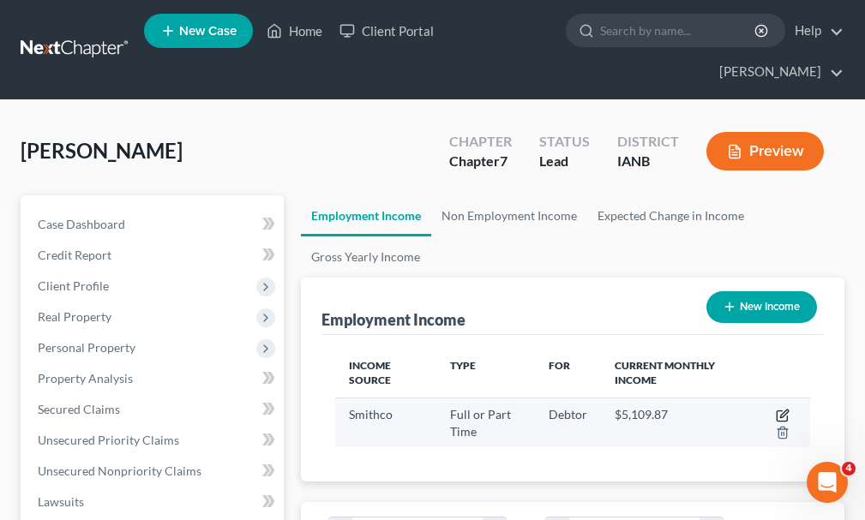
click at [783, 409] on icon "button" at bounding box center [783, 416] width 14 height 14
select select "0"
select select "16"
select select "3"
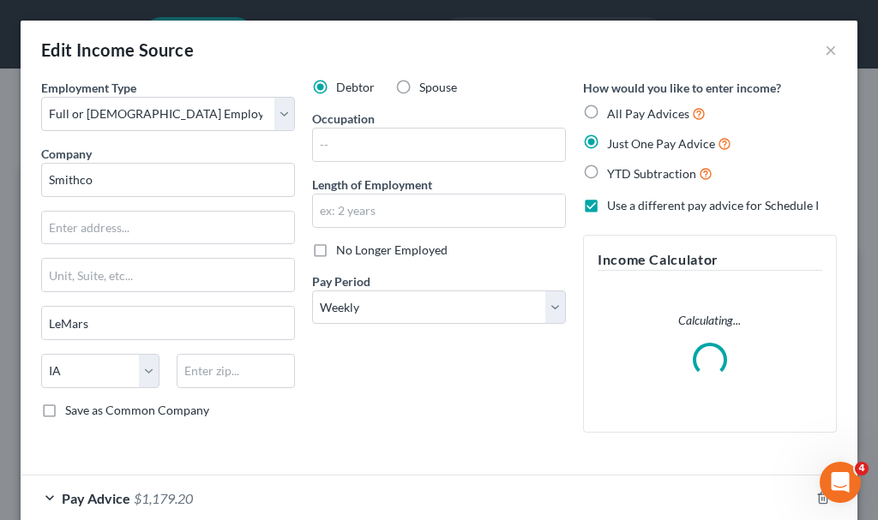
scroll to position [242, 518]
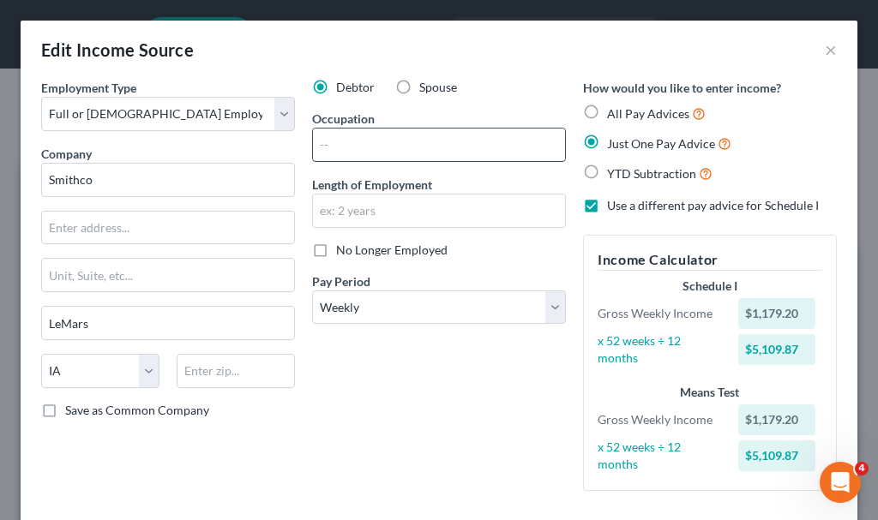
click at [389, 147] on input "text" at bounding box center [439, 145] width 252 height 33
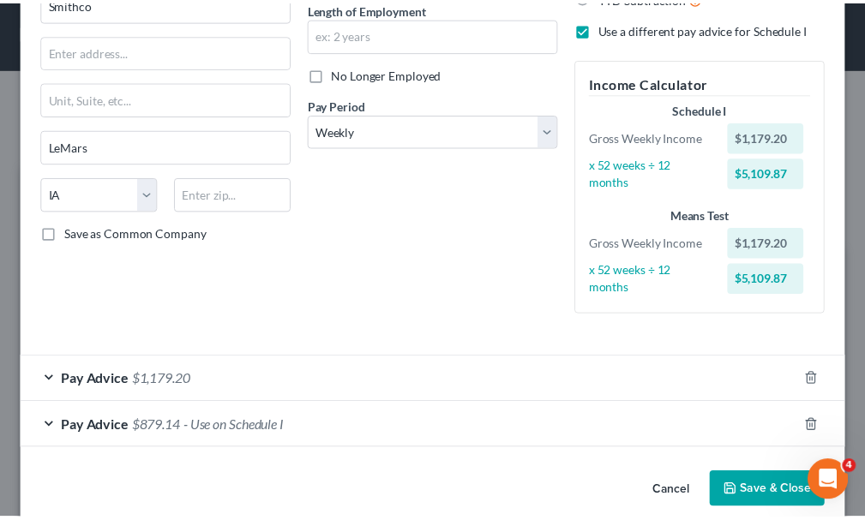
scroll to position [201, 0]
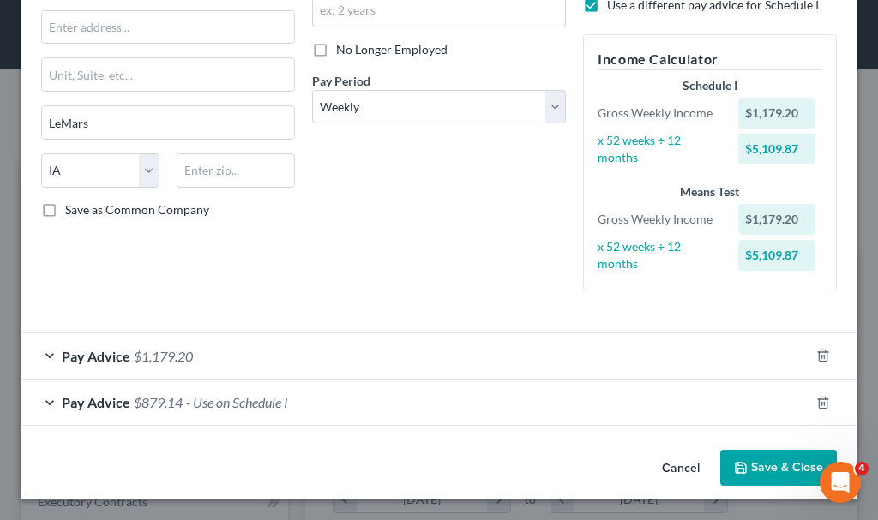
type input "purchasing assistant/projects"
click at [751, 464] on button "Save & Close" at bounding box center [778, 468] width 117 height 36
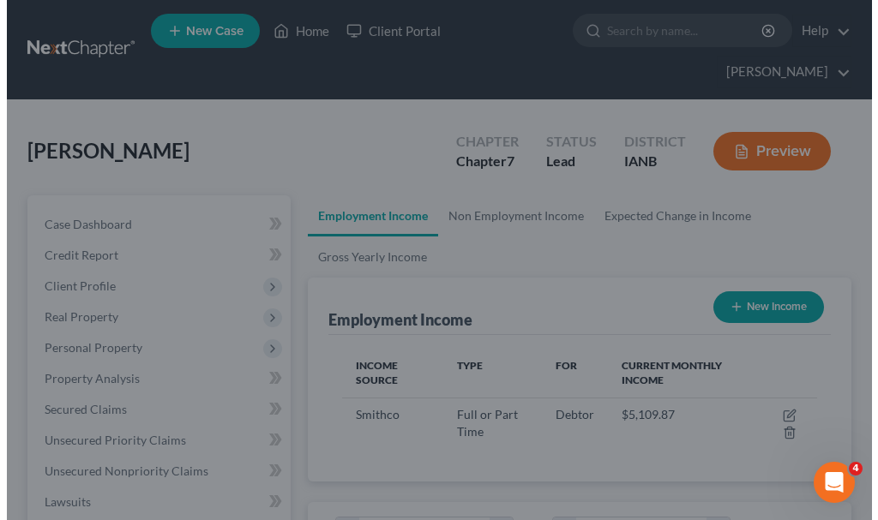
scroll to position [857044, 856772]
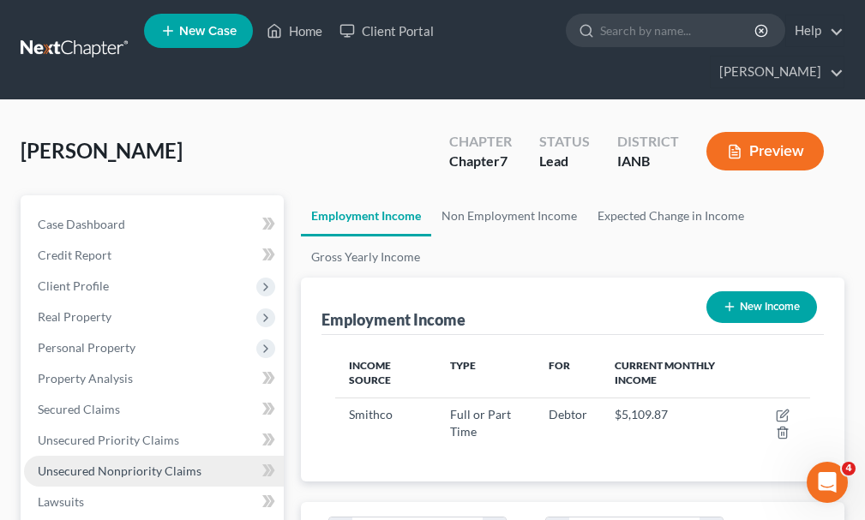
click at [101, 464] on span "Unsecured Nonpriority Claims" at bounding box center [120, 471] width 164 height 15
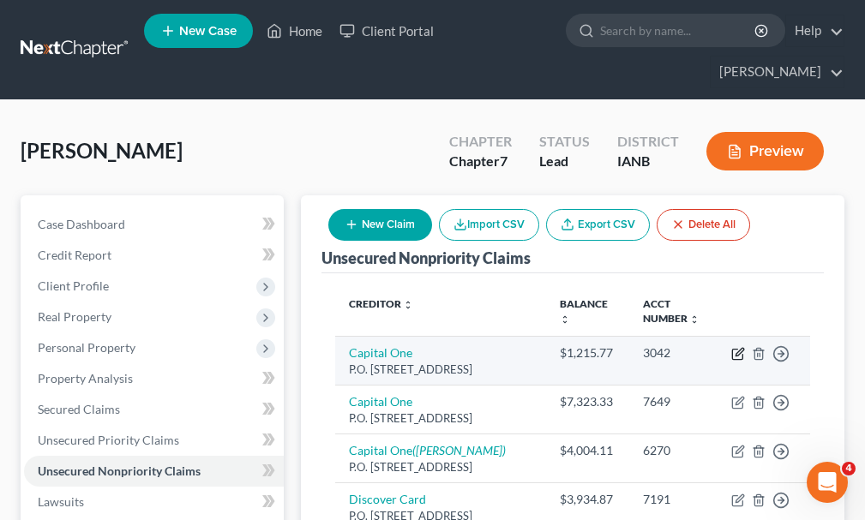
click at [736, 348] on icon "button" at bounding box center [740, 352] width 8 height 8
select select "46"
select select "2"
select select "0"
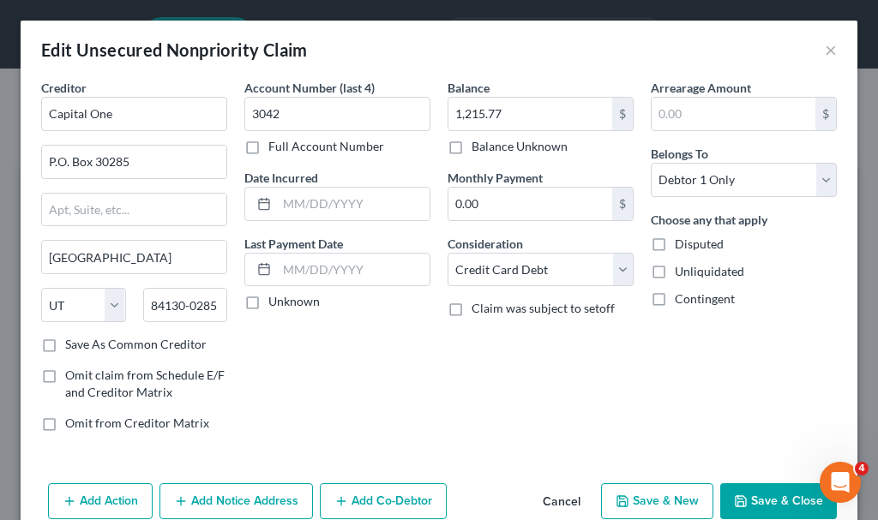
click at [264, 491] on button "Add Notice Address" at bounding box center [235, 502] width 153 height 36
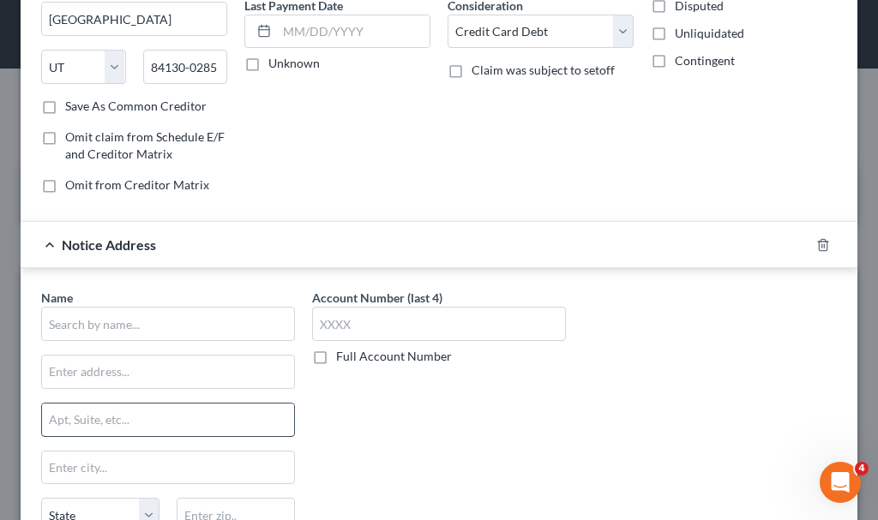
scroll to position [257, 0]
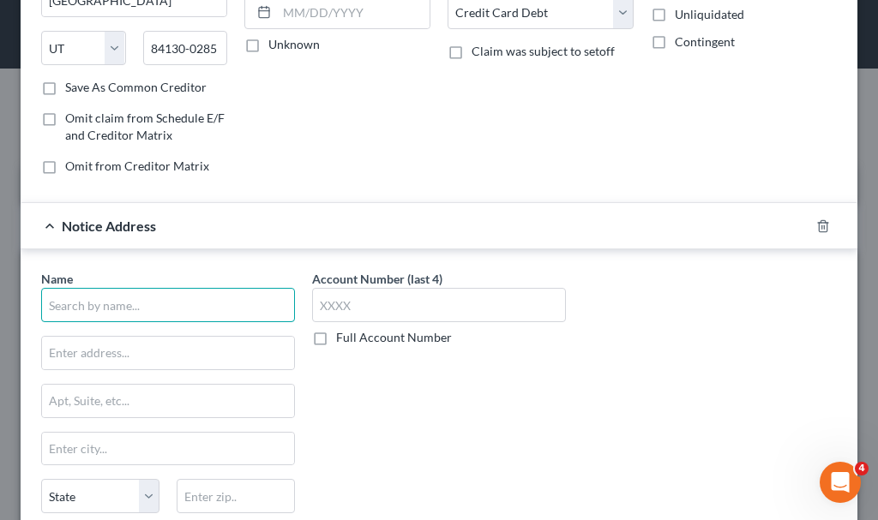
click at [215, 300] on input "text" at bounding box center [168, 305] width 254 height 34
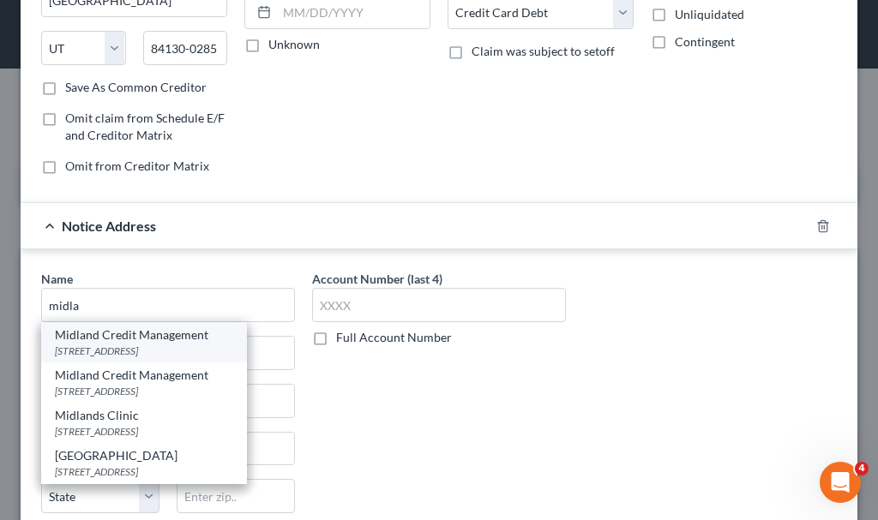
click at [161, 341] on div "Midland Credit Management" at bounding box center [144, 335] width 178 height 17
type input "Midland Credit Management"
type input "[STREET_ADDRESS]"
type input "[GEOGRAPHIC_DATA]"
select select "4"
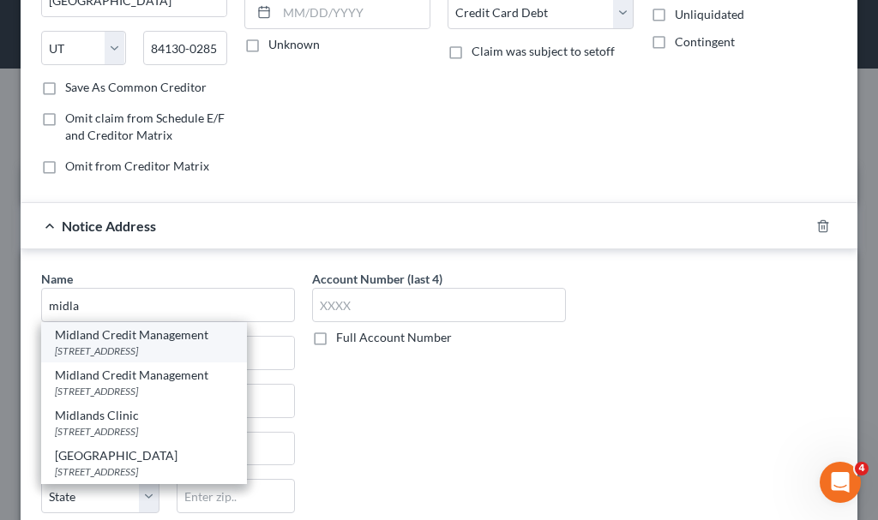
type input "92108"
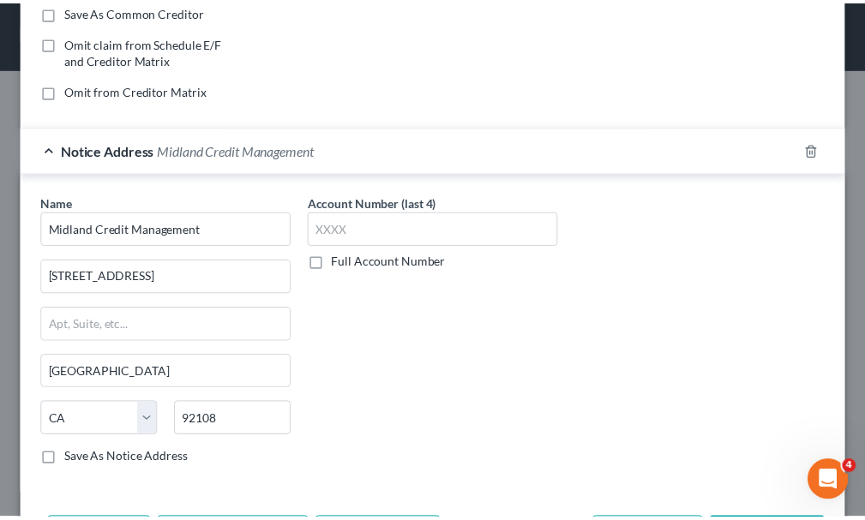
scroll to position [452, 0]
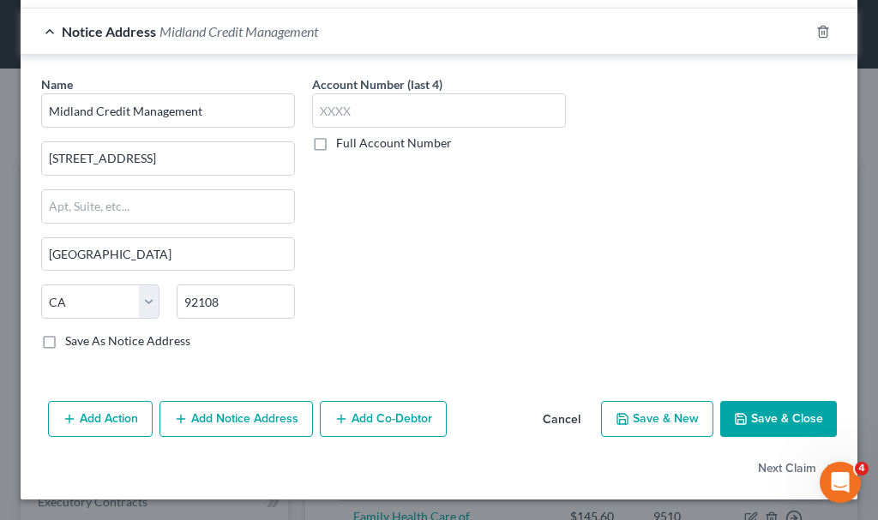
click at [784, 441] on div "Add Action Add Notice Address Add Co-Debtor Cancel Save & New Save & Close" at bounding box center [439, 422] width 837 height 57
click at [775, 414] on button "Save & Close" at bounding box center [778, 419] width 117 height 36
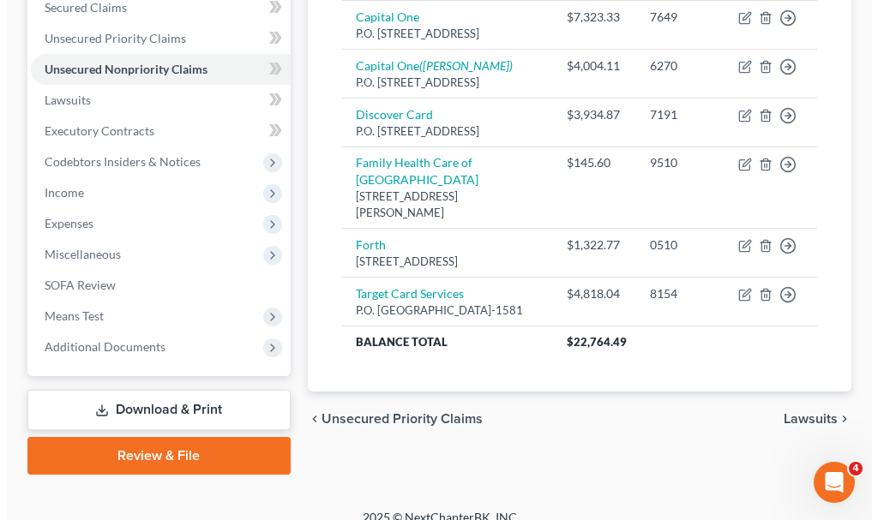
scroll to position [429, 0]
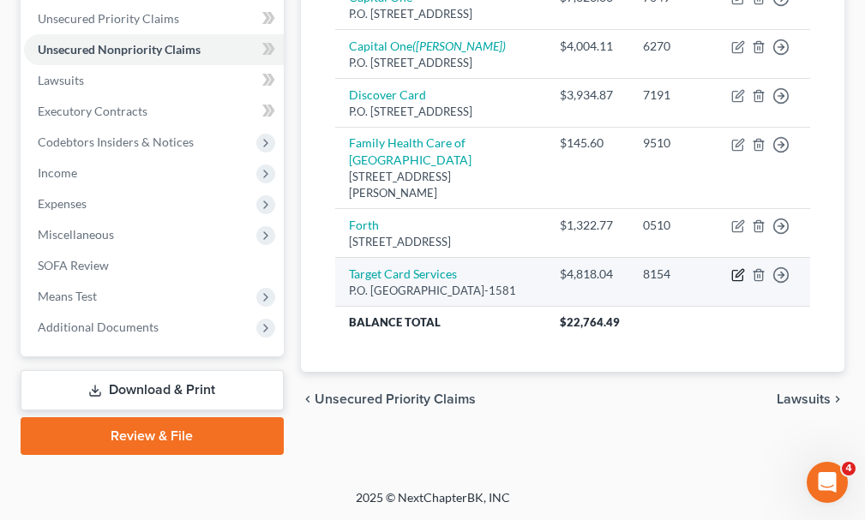
click at [736, 282] on icon "button" at bounding box center [738, 275] width 14 height 14
select select "24"
select select "2"
select select "0"
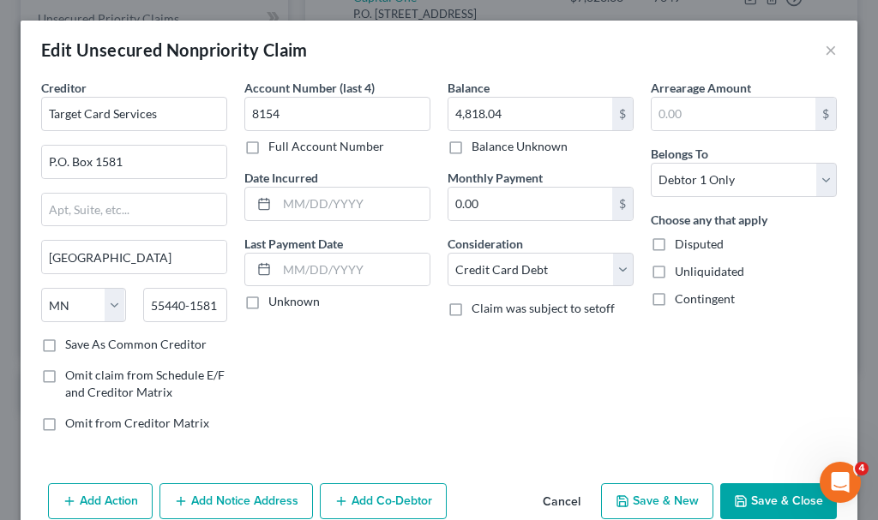
click at [249, 499] on button "Add Notice Address" at bounding box center [235, 502] width 153 height 36
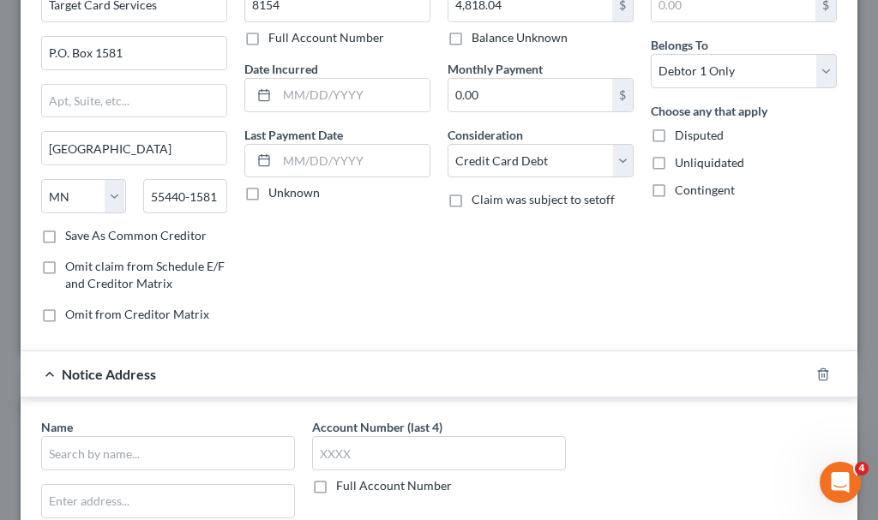
scroll to position [257, 0]
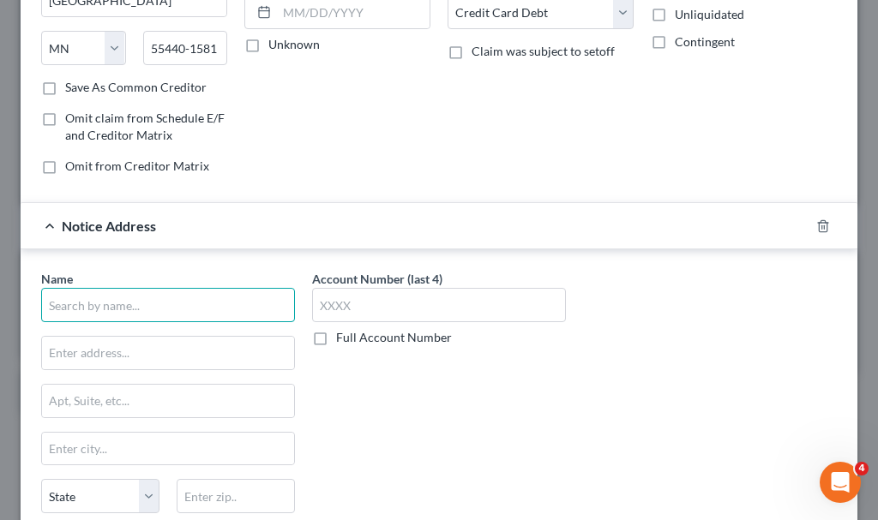
click at [190, 304] on input "text" at bounding box center [168, 305] width 254 height 34
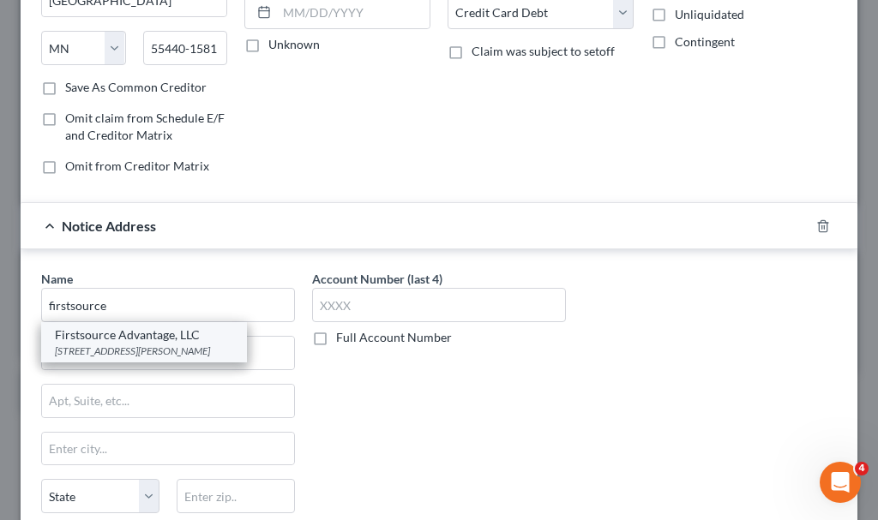
click at [179, 341] on div "Firstsource Advantage, LLC" at bounding box center [144, 335] width 178 height 17
type input "Firstsource Advantage, LLC"
type input "[STREET_ADDRESS][PERSON_NAME]"
type input "Buffalo"
select select "35"
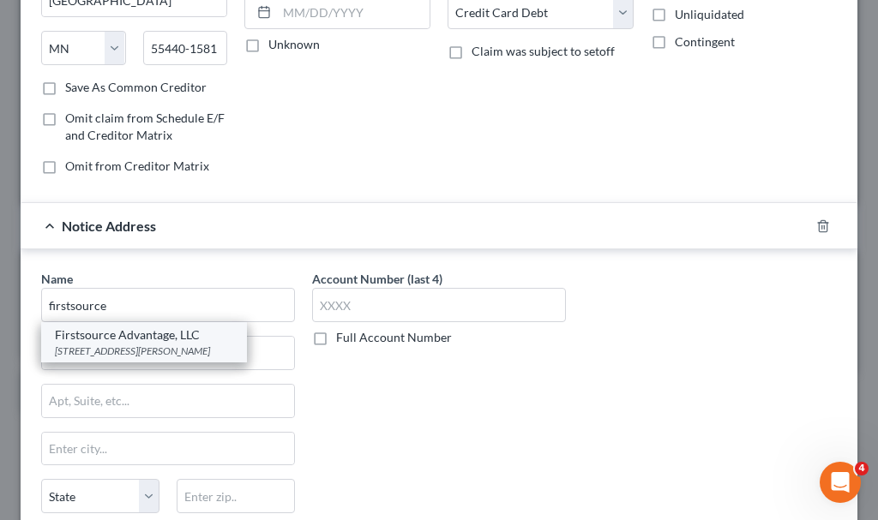
type input "14228"
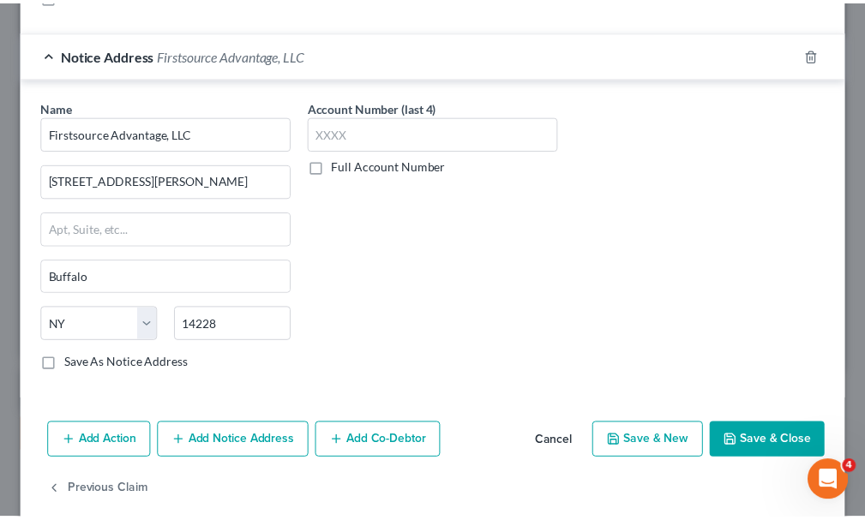
scroll to position [452, 0]
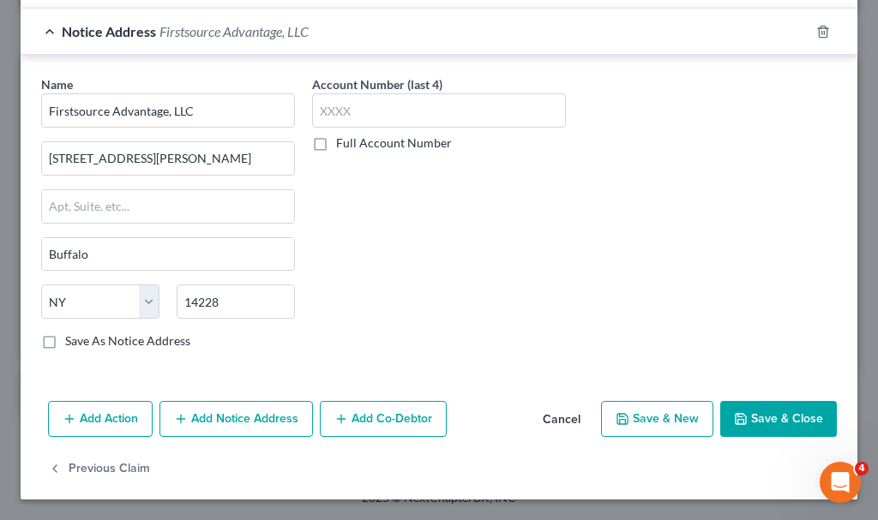
click at [792, 415] on button "Save & Close" at bounding box center [778, 419] width 117 height 36
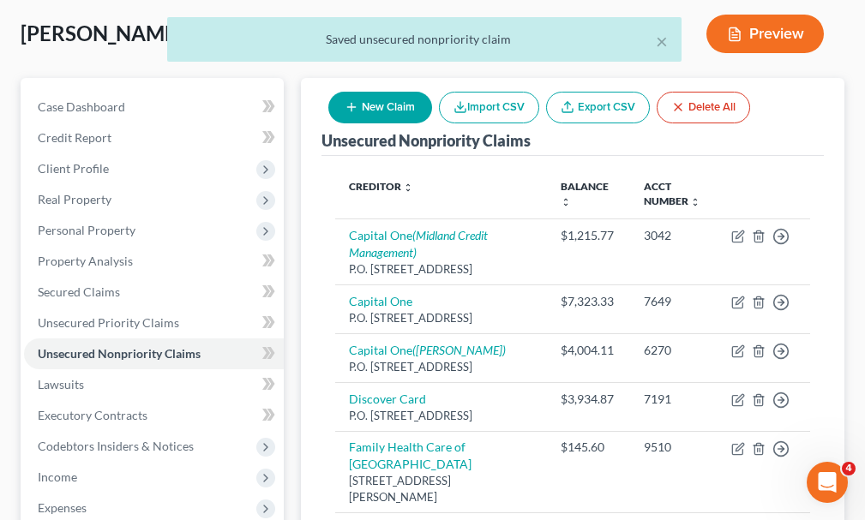
scroll to position [86, 0]
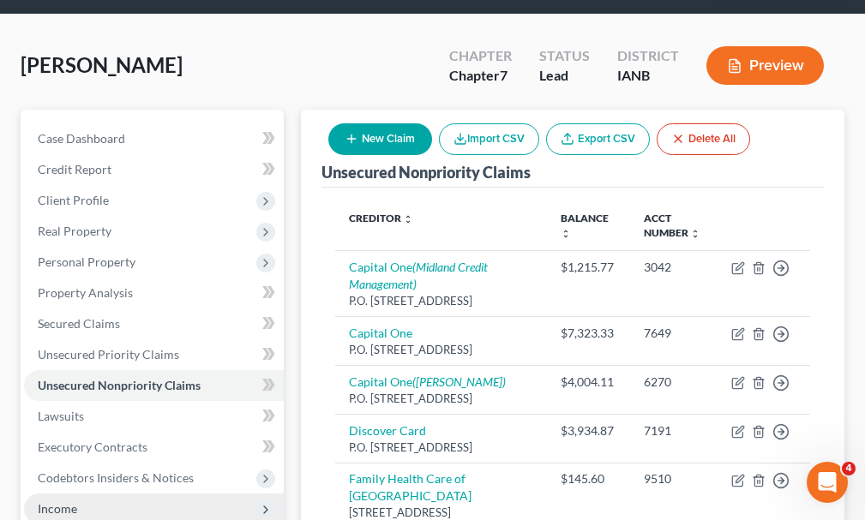
click at [63, 502] on span "Income" at bounding box center [57, 509] width 39 height 15
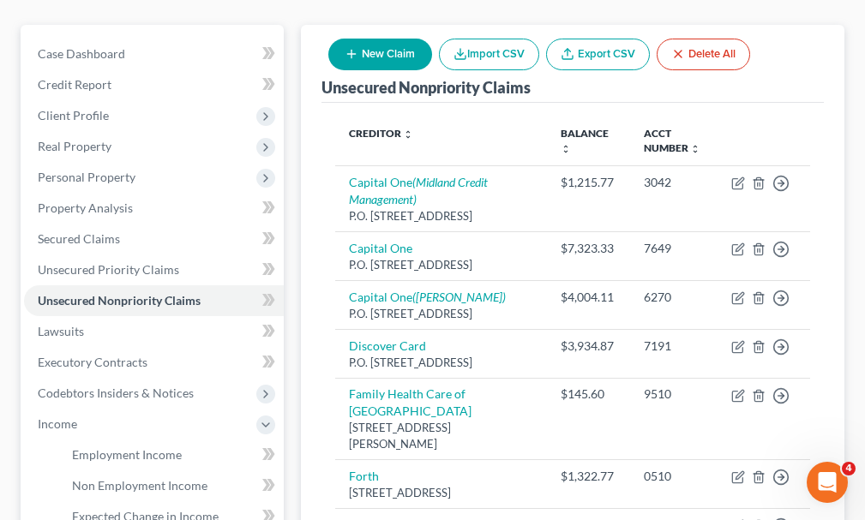
scroll to position [343, 0]
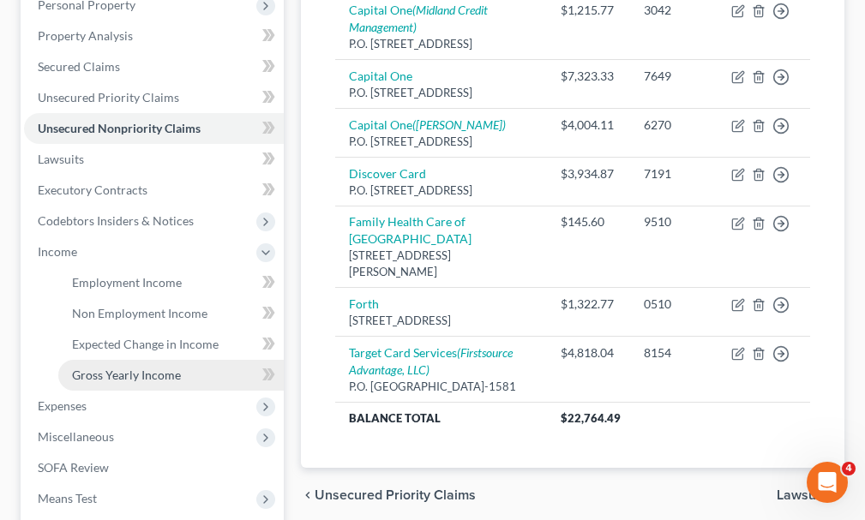
click at [130, 368] on span "Gross Yearly Income" at bounding box center [126, 375] width 109 height 15
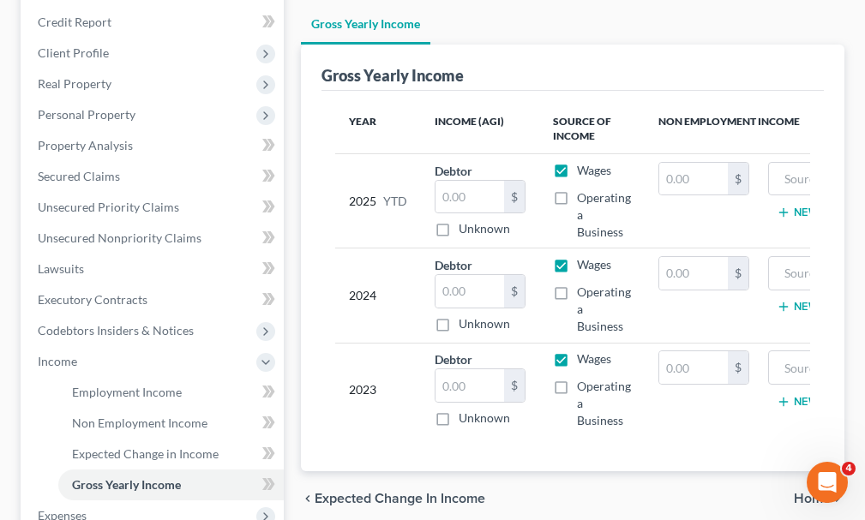
scroll to position [257, 0]
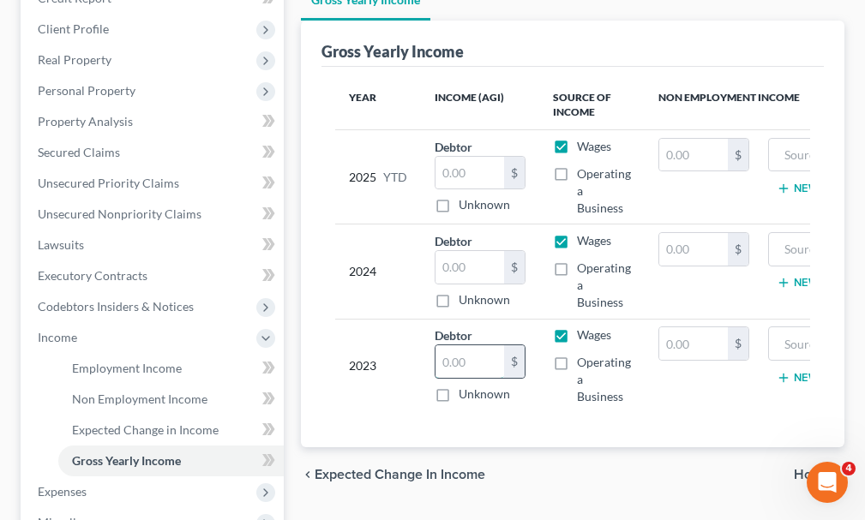
click at [475, 345] on input "text" at bounding box center [469, 361] width 69 height 33
type input "48,677"
click at [470, 251] on input "text" at bounding box center [469, 267] width 69 height 33
type input "57,597"
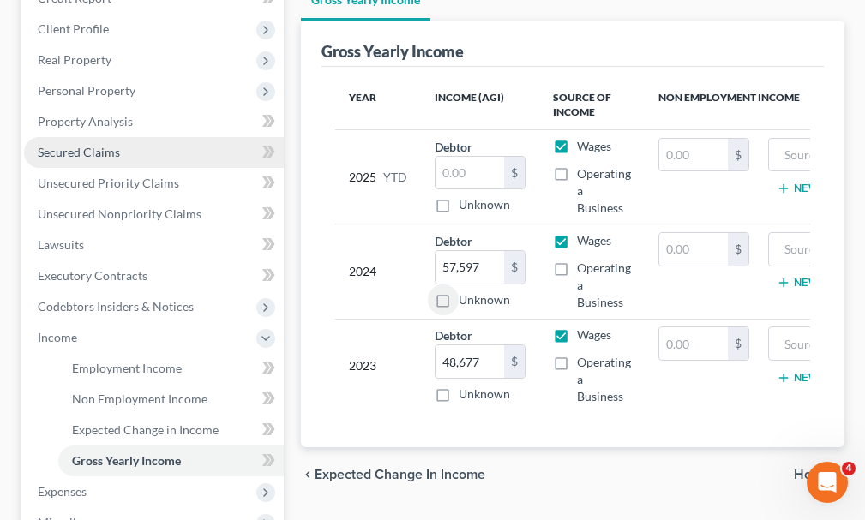
click at [77, 145] on span "Secured Claims" at bounding box center [79, 152] width 82 height 15
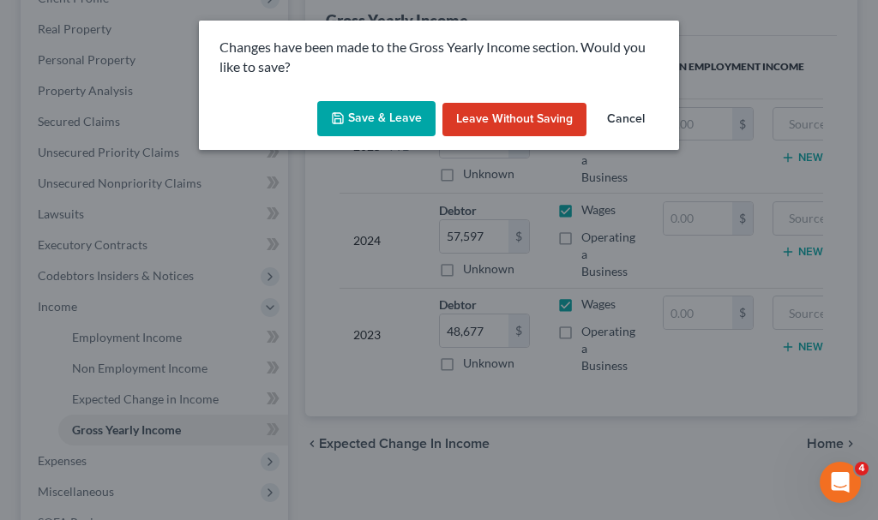
click at [379, 116] on button "Save & Leave" at bounding box center [376, 119] width 118 height 36
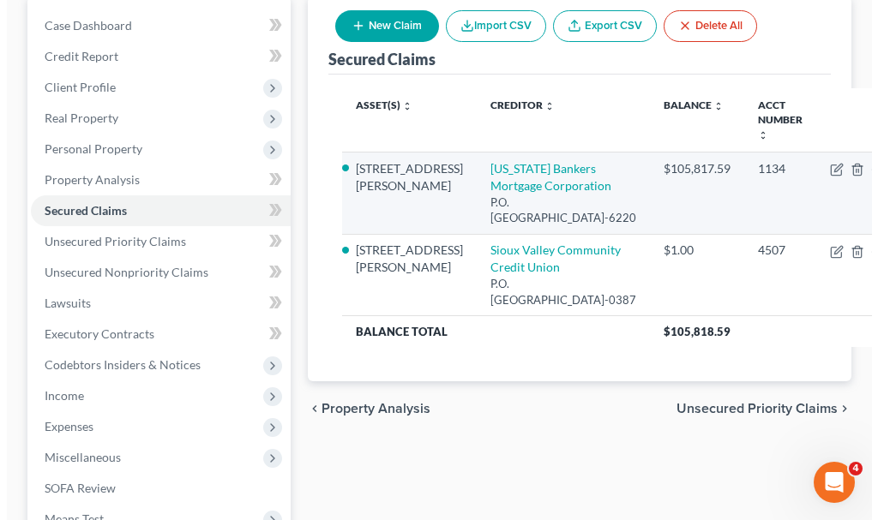
scroll to position [257, 0]
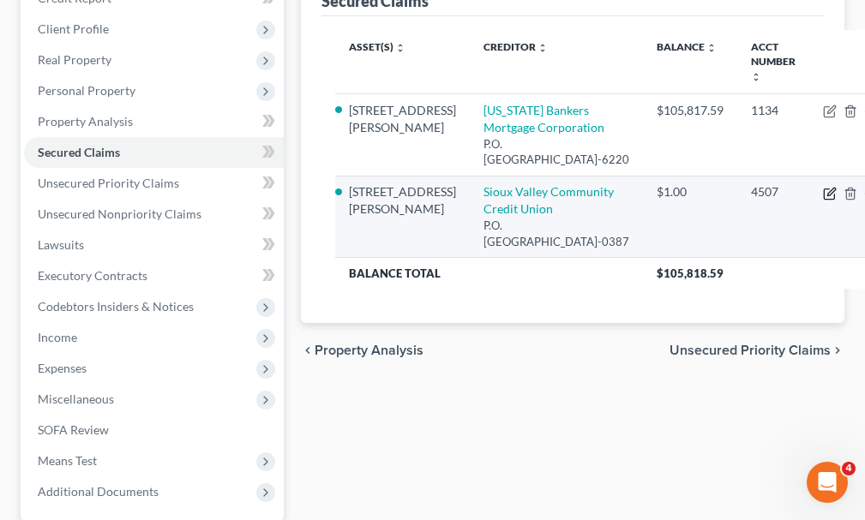
click at [823, 193] on icon "button" at bounding box center [830, 194] width 14 height 14
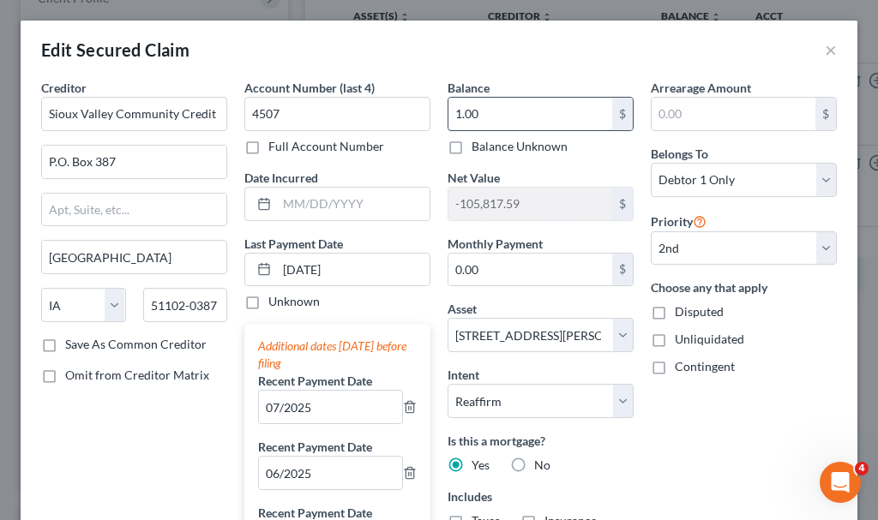
click at [494, 108] on input "1.00" at bounding box center [530, 114] width 164 height 33
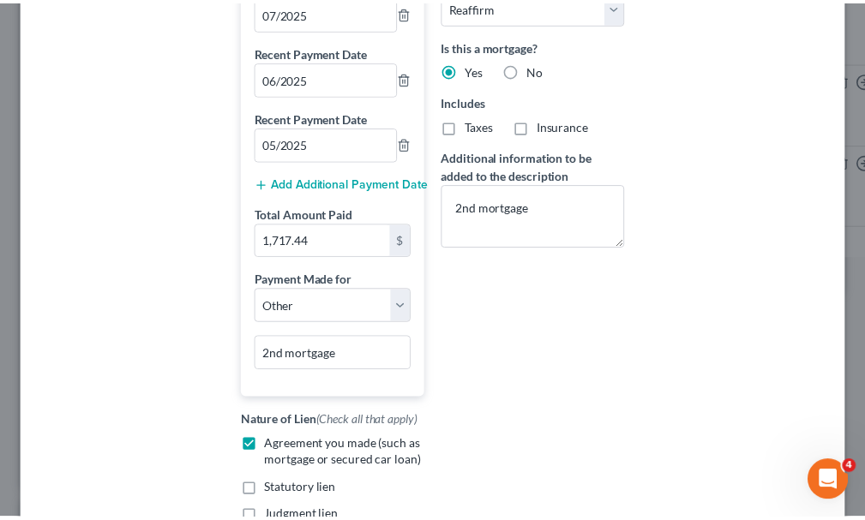
scroll to position [599, 0]
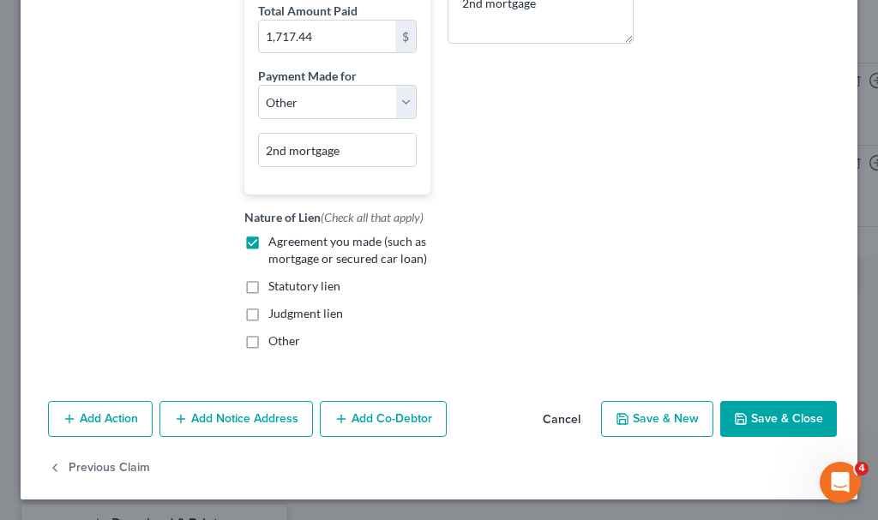
click at [774, 420] on button "Save & Close" at bounding box center [778, 419] width 117 height 36
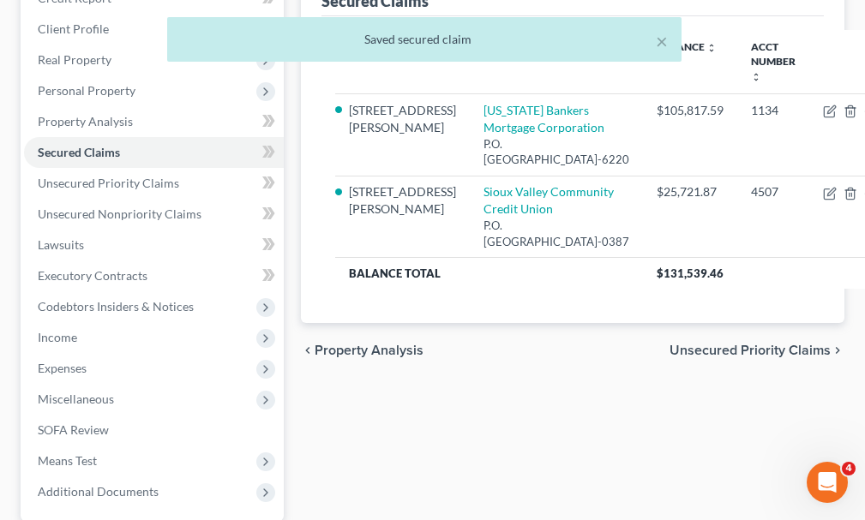
click at [94, 57] on div "× Saved secured claim" at bounding box center [423, 43] width 865 height 53
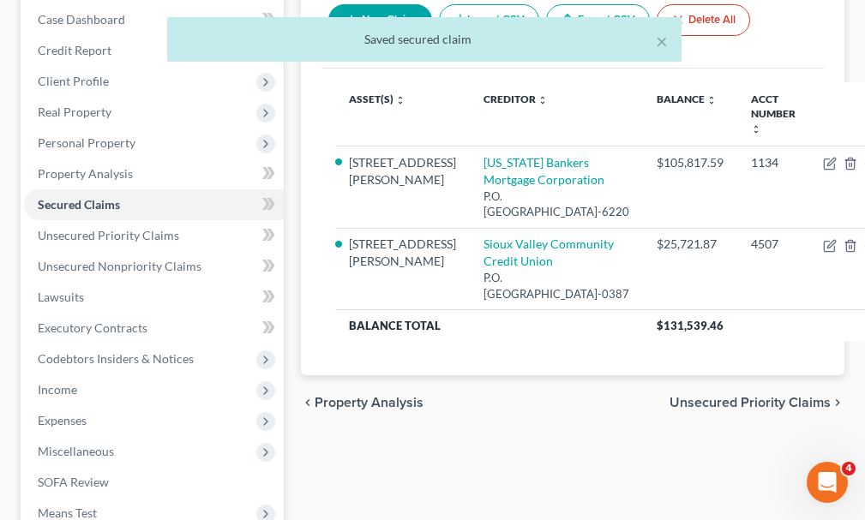
scroll to position [86, 0]
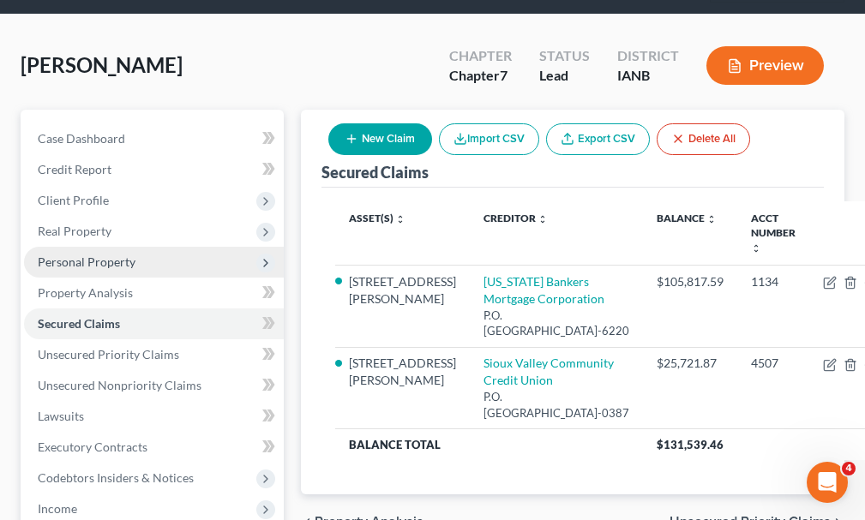
click at [85, 255] on span "Personal Property" at bounding box center [87, 262] width 98 height 15
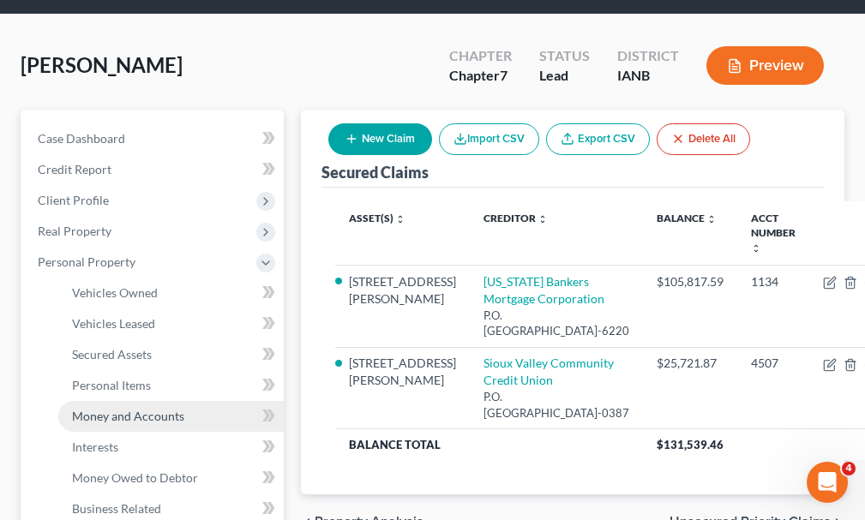
click at [143, 409] on span "Money and Accounts" at bounding box center [128, 416] width 112 height 15
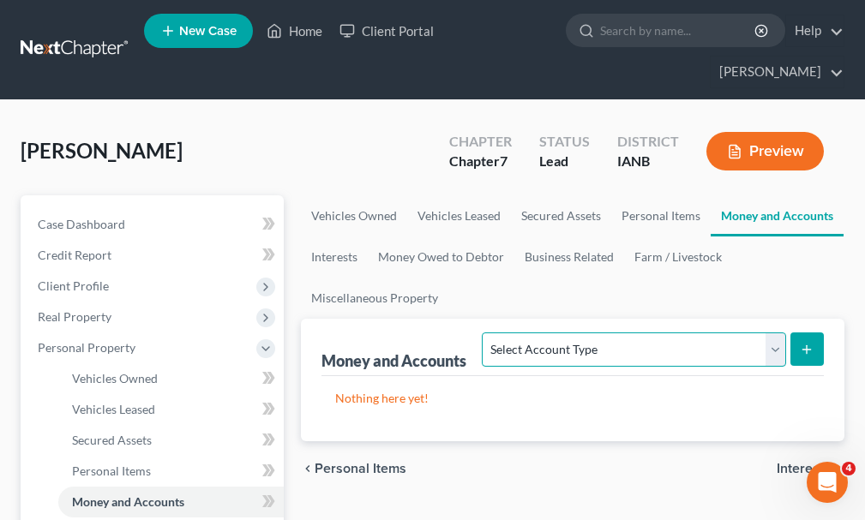
click at [676, 333] on select "Select Account Type Brokerage Cash on Hand Certificates of Deposit Checking Acc…" at bounding box center [633, 350] width 303 height 34
click at [486, 333] on select "Select Account Type Brokerage Cash on Hand Certificates of Deposit Checking Acc…" at bounding box center [633, 350] width 303 height 34
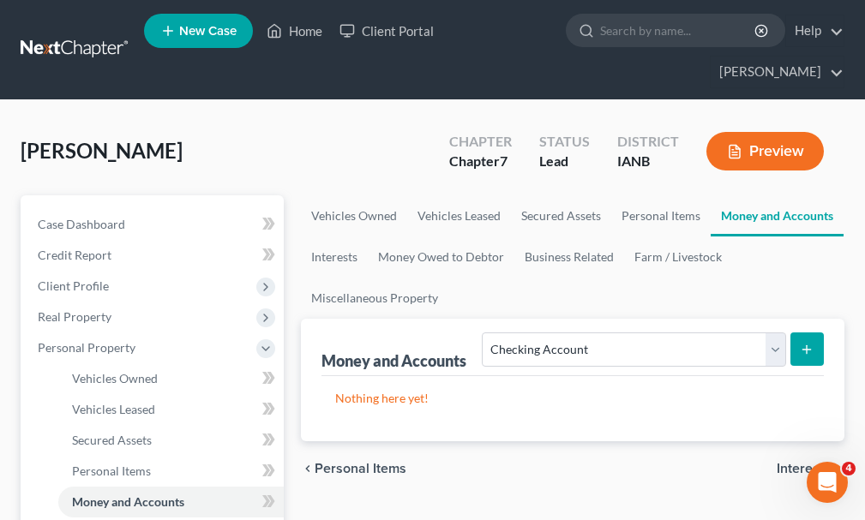
click at [811, 343] on icon "submit" at bounding box center [807, 350] width 14 height 14
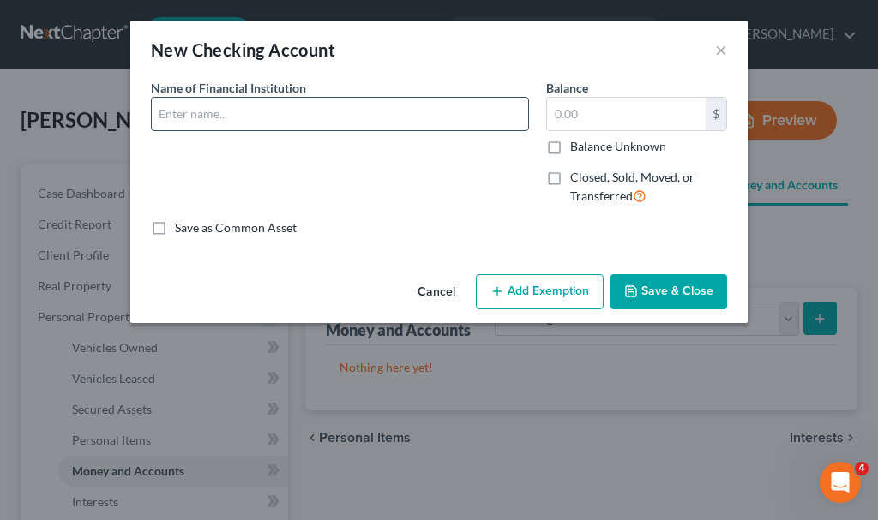
click at [263, 109] on input "text" at bounding box center [340, 114] width 376 height 33
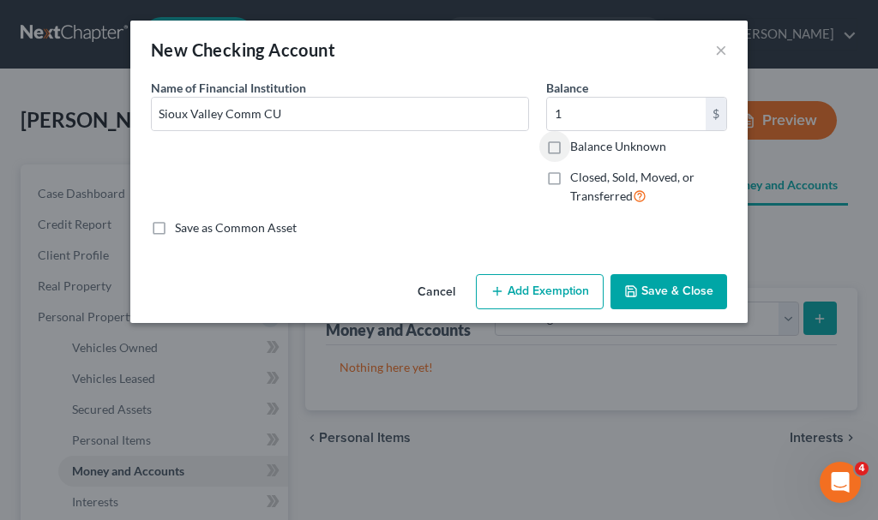
click at [546, 288] on button "Add Exemption" at bounding box center [540, 292] width 128 height 36
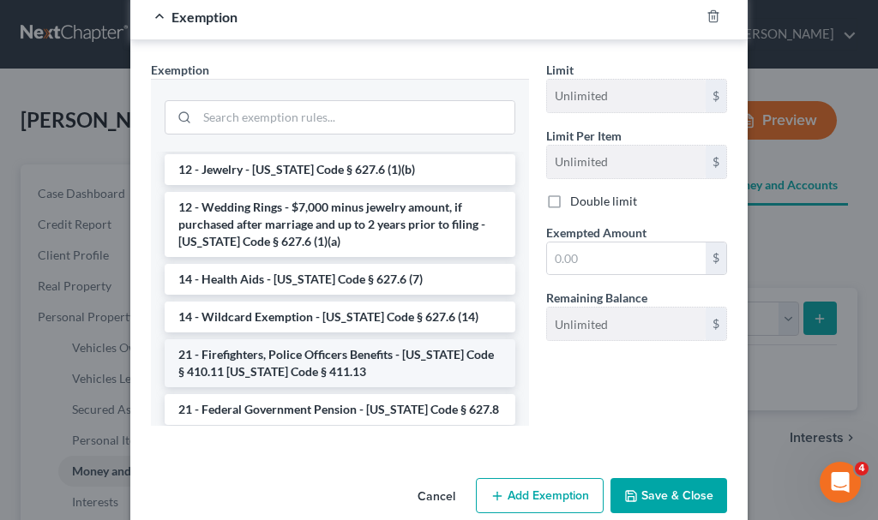
scroll to position [257, 0]
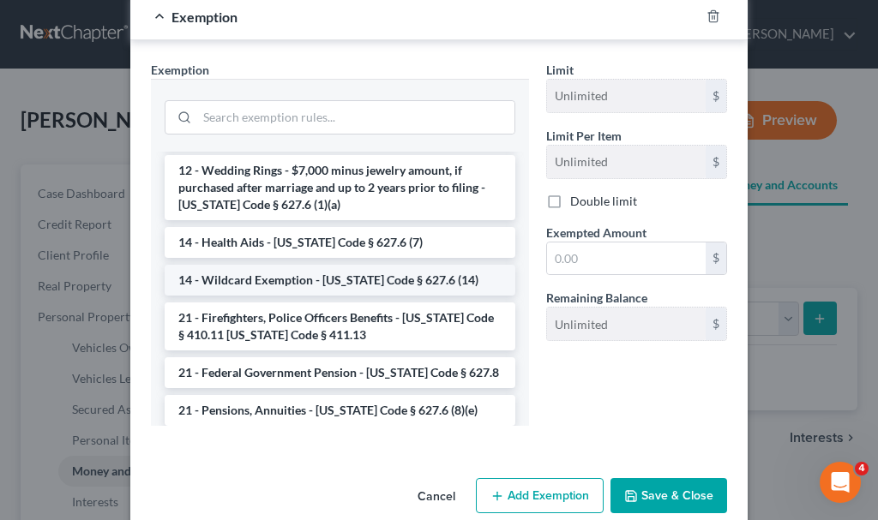
click at [305, 277] on li "14 - Wildcard Exemption - [US_STATE] Code § 627.6 (14)" at bounding box center [340, 280] width 351 height 31
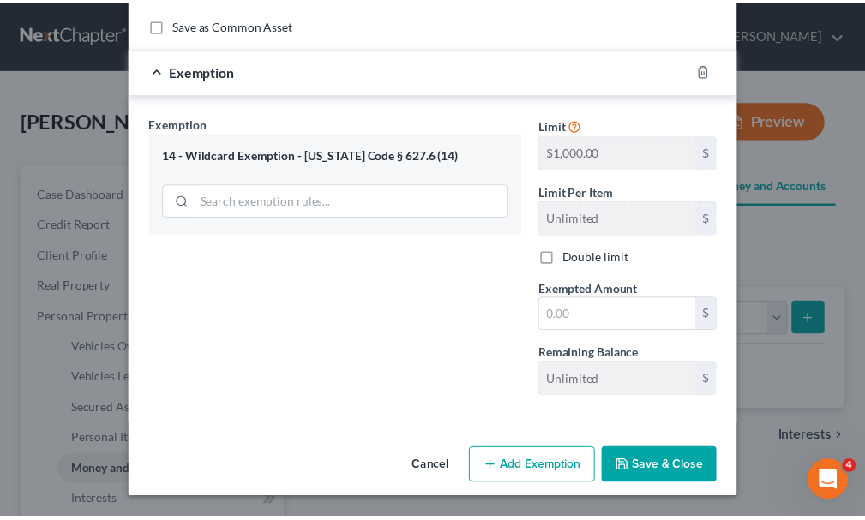
scroll to position [203, 0]
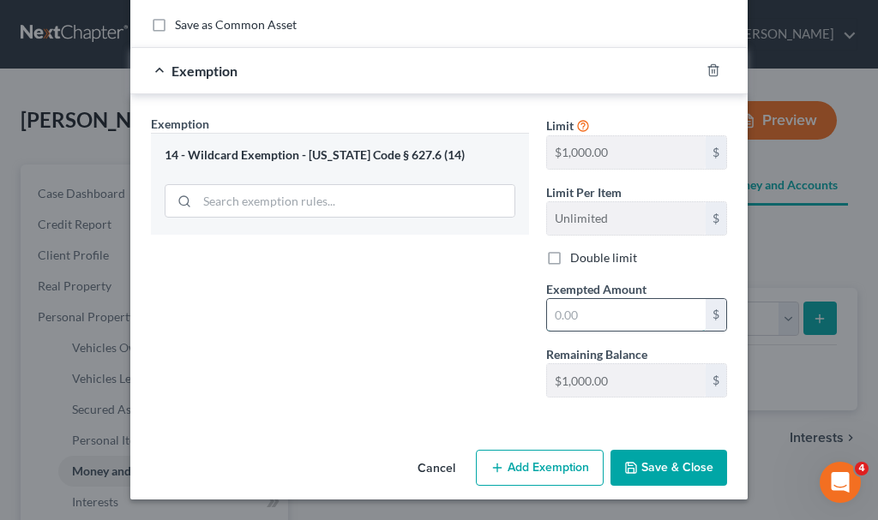
click at [585, 316] on input "text" at bounding box center [626, 315] width 159 height 33
click at [664, 470] on button "Save & Close" at bounding box center [668, 468] width 117 height 36
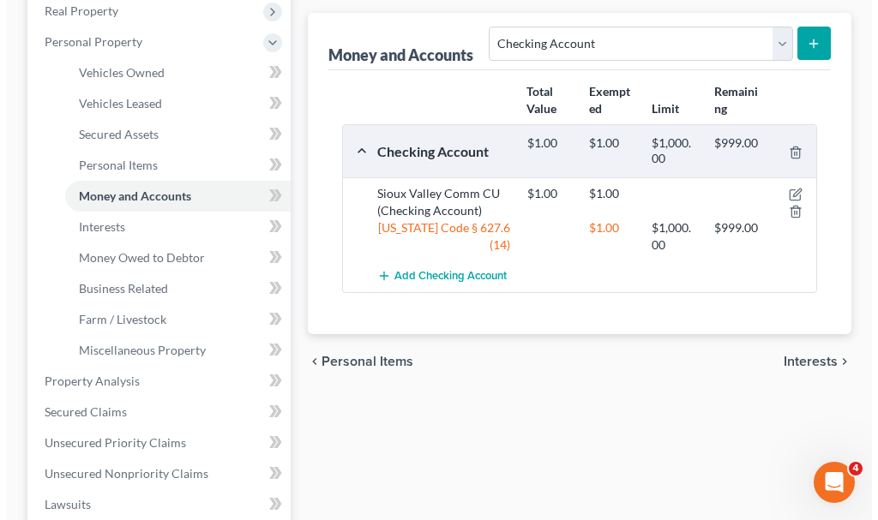
scroll to position [343, 0]
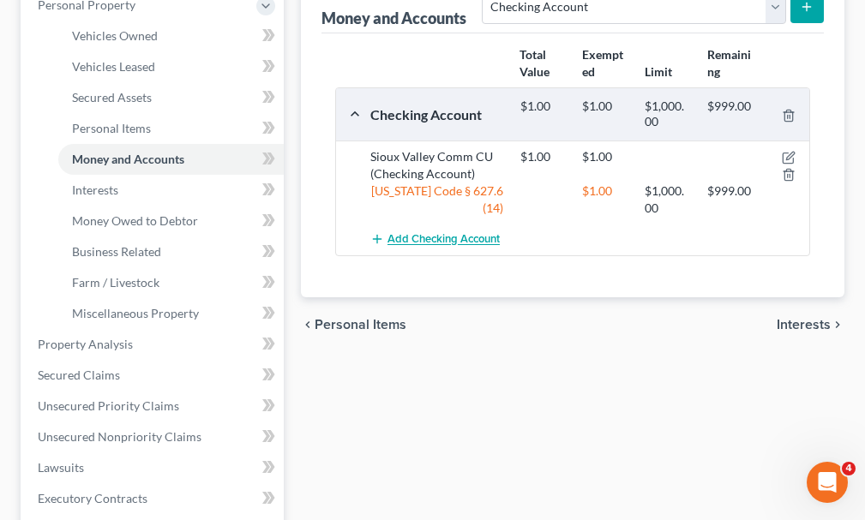
click at [441, 233] on span "Add Checking Account" at bounding box center [443, 240] width 112 height 14
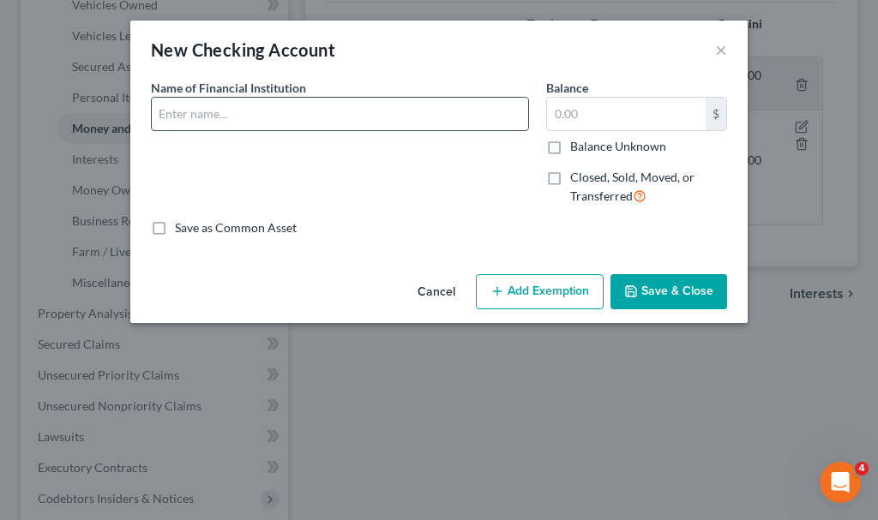
click at [243, 111] on input "text" at bounding box center [340, 114] width 376 height 33
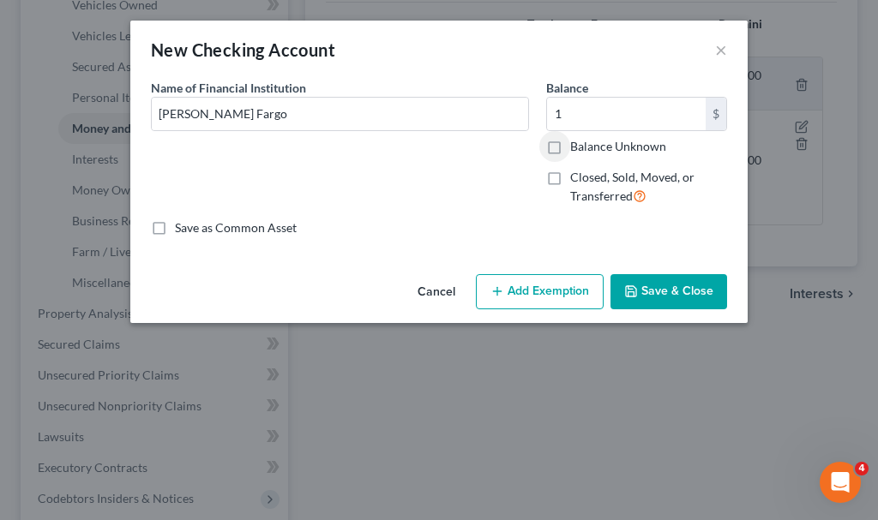
click at [578, 285] on button "Add Exemption" at bounding box center [540, 292] width 128 height 36
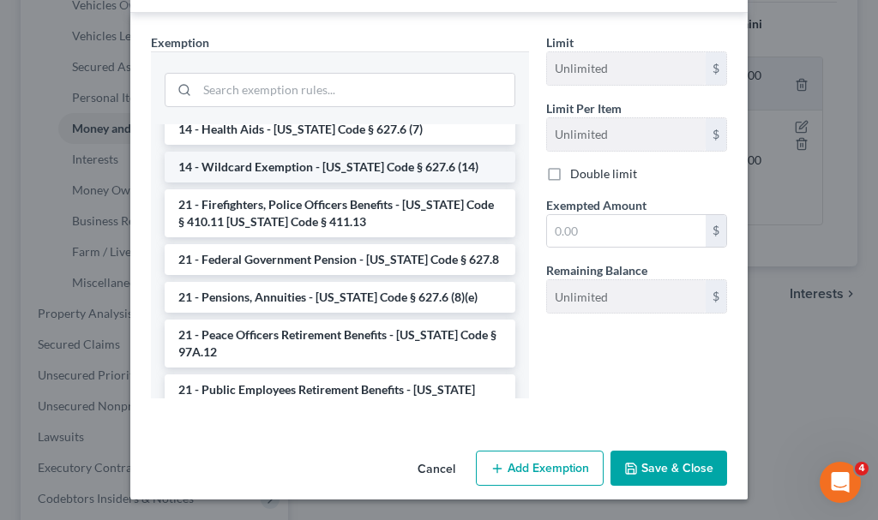
click at [273, 162] on li "14 - Wildcard Exemption - [US_STATE] Code § 627.6 (14)" at bounding box center [340, 167] width 351 height 31
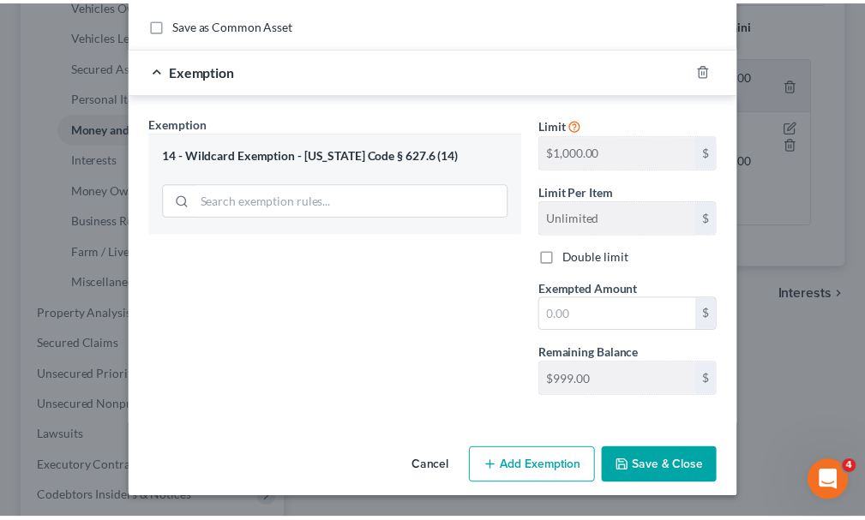
scroll to position [203, 0]
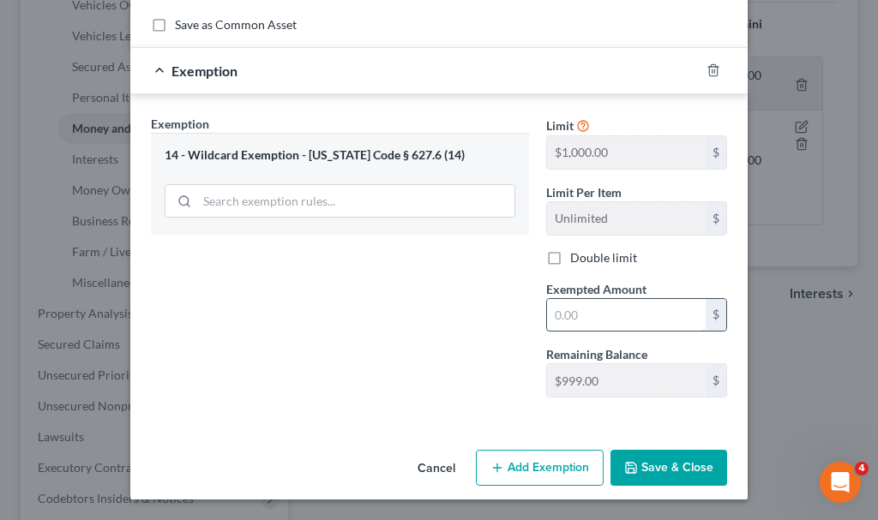
click at [602, 309] on input "text" at bounding box center [626, 315] width 159 height 33
click at [655, 466] on button "Save & Close" at bounding box center [668, 468] width 117 height 36
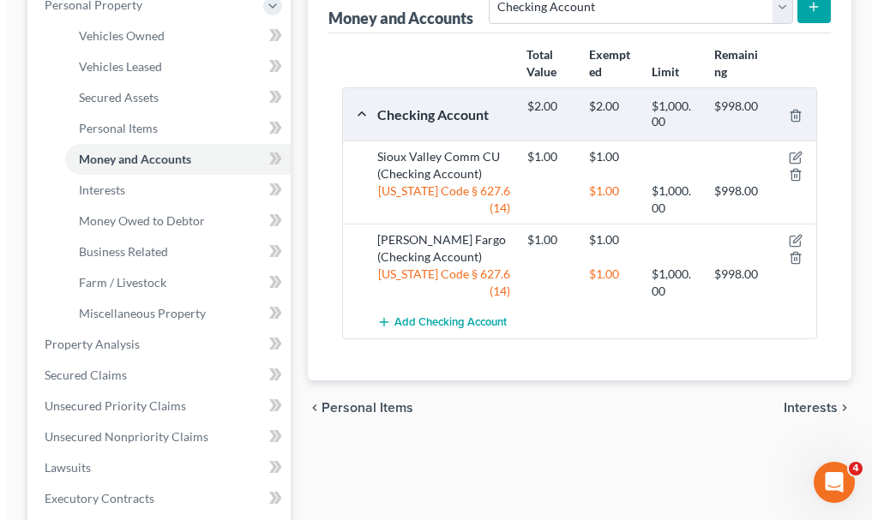
scroll to position [0, 0]
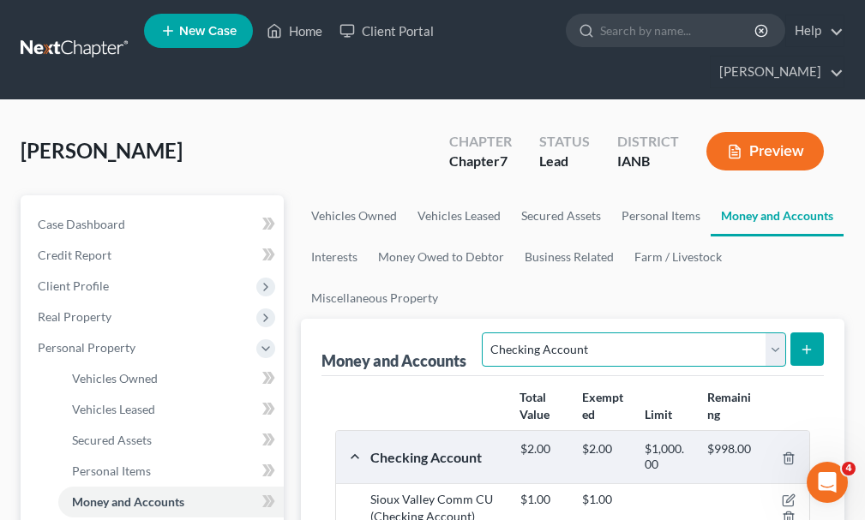
click at [578, 333] on select "Select Account Type Brokerage Cash on Hand Certificates of Deposit Checking Acc…" at bounding box center [633, 350] width 303 height 34
click at [486, 333] on select "Select Account Type Brokerage Cash on Hand Certificates of Deposit Checking Acc…" at bounding box center [633, 350] width 303 height 34
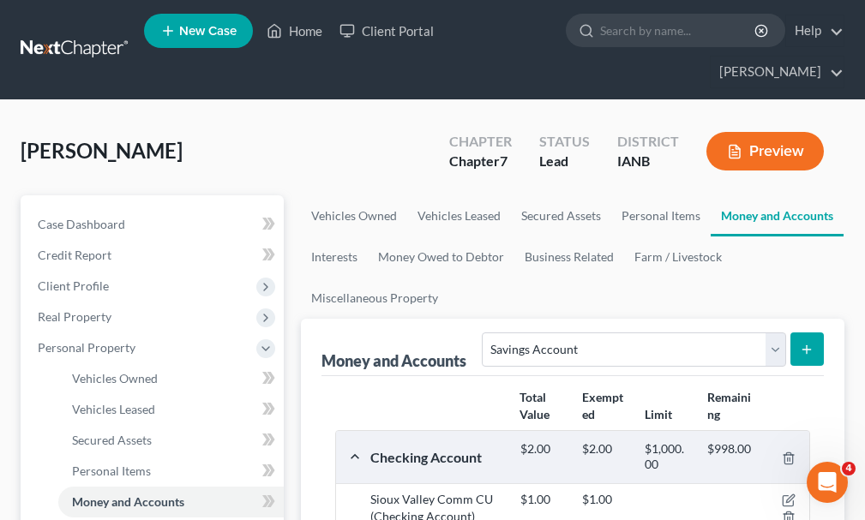
click at [806, 343] on icon "submit" at bounding box center [807, 350] width 14 height 14
click at [128, 371] on span "Vehicles Owned" at bounding box center [115, 378] width 86 height 15
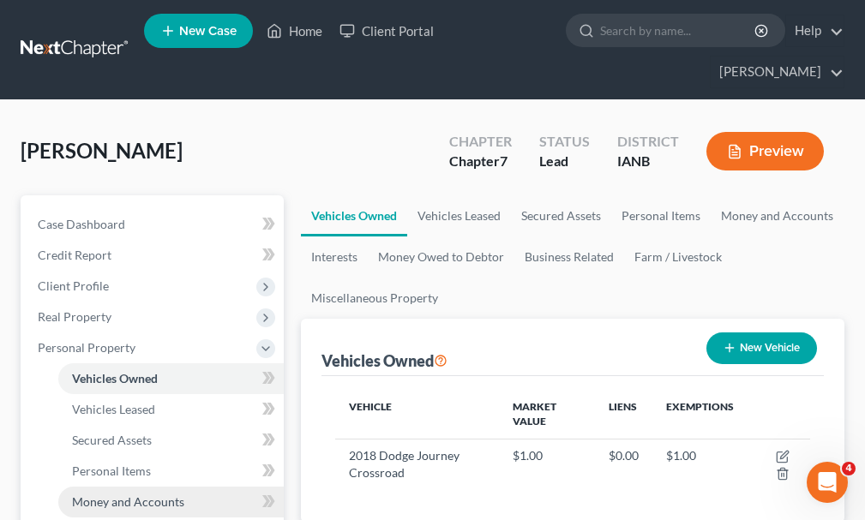
click at [124, 495] on span "Money and Accounts" at bounding box center [128, 502] width 112 height 15
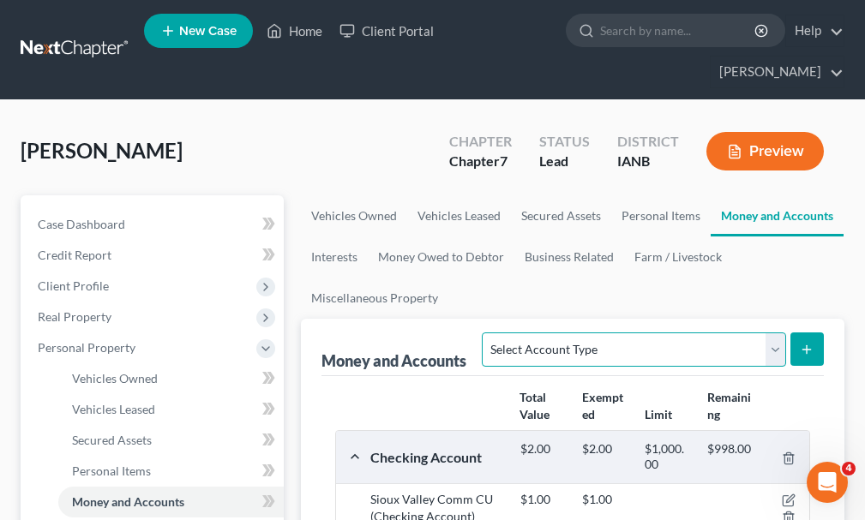
click at [550, 333] on select "Select Account Type Brokerage Cash on Hand Certificates of Deposit Checking Acc…" at bounding box center [633, 350] width 303 height 34
click at [486, 333] on select "Select Account Type Brokerage Cash on Hand Certificates of Deposit Checking Acc…" at bounding box center [633, 350] width 303 height 34
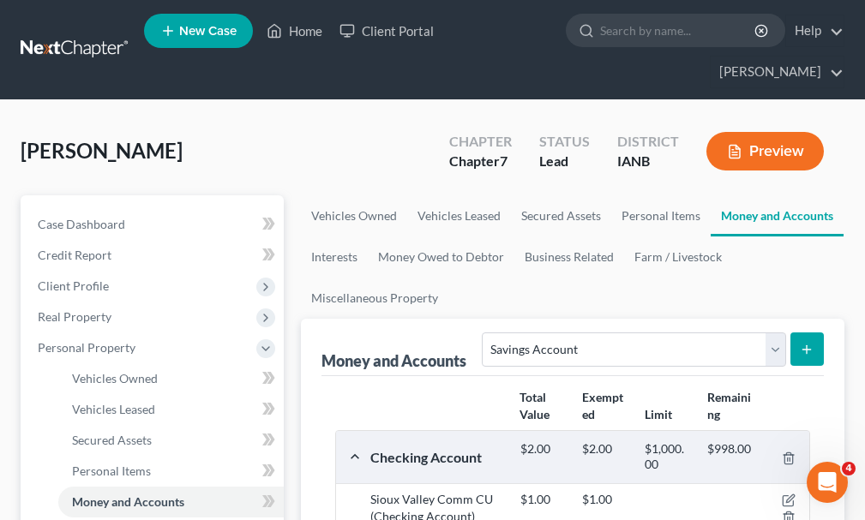
click at [804, 333] on button "submit" at bounding box center [806, 349] width 33 height 33
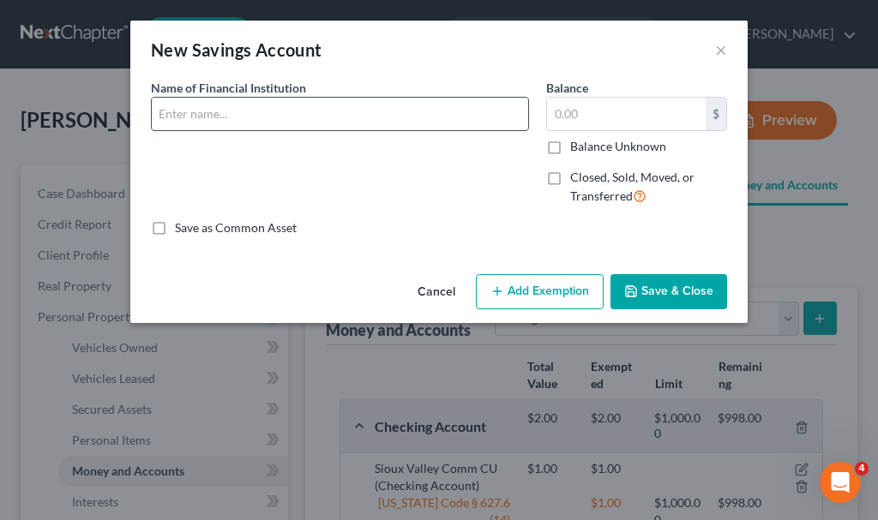
click at [223, 112] on input "text" at bounding box center [340, 114] width 376 height 33
click at [279, 109] on input "[PERSON_NAME] Fargo" at bounding box center [340, 114] width 376 height 33
click at [565, 286] on button "Add Exemption" at bounding box center [540, 292] width 128 height 36
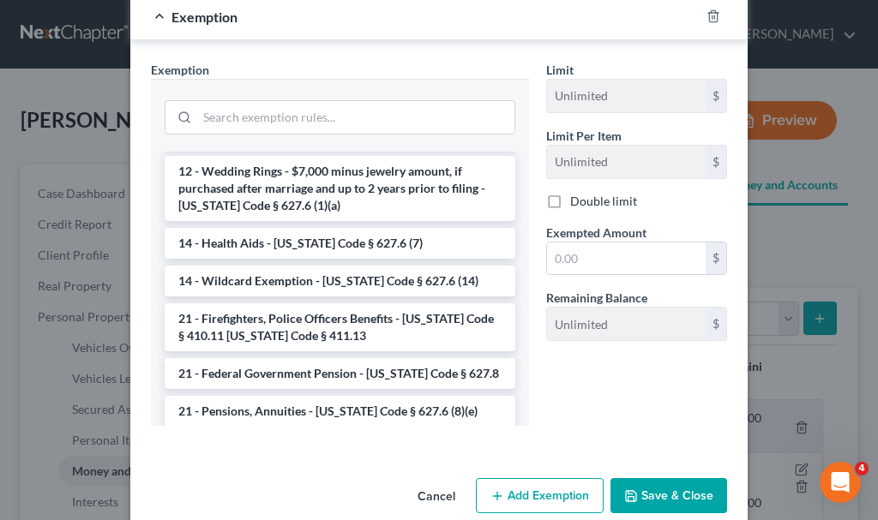
scroll to position [257, 0]
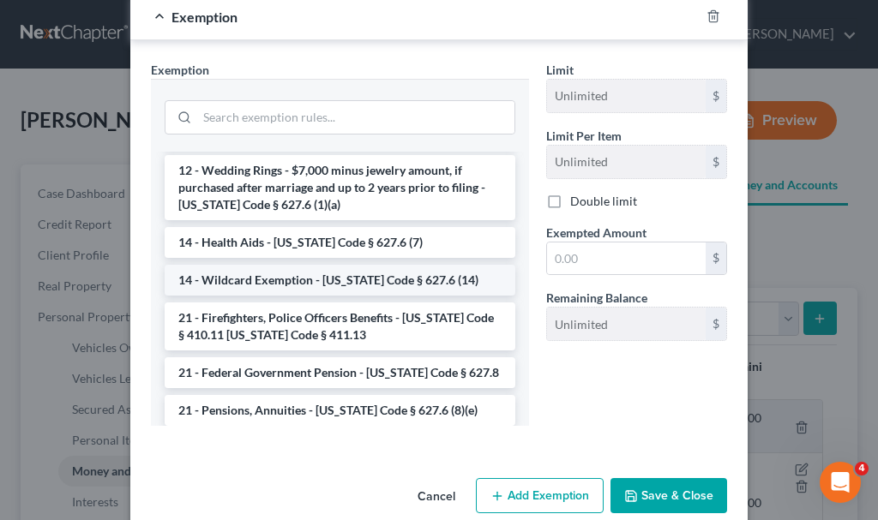
click at [306, 273] on li "14 - Wildcard Exemption - [US_STATE] Code § 627.6 (14)" at bounding box center [340, 280] width 351 height 31
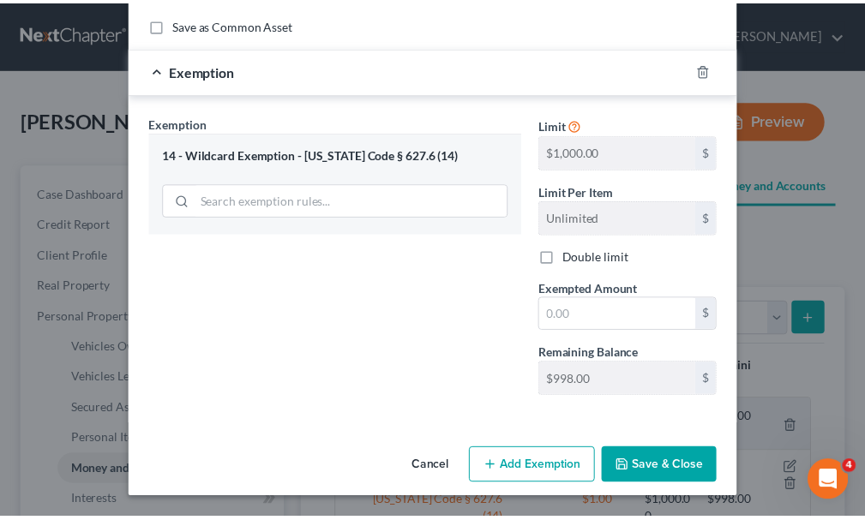
scroll to position [203, 0]
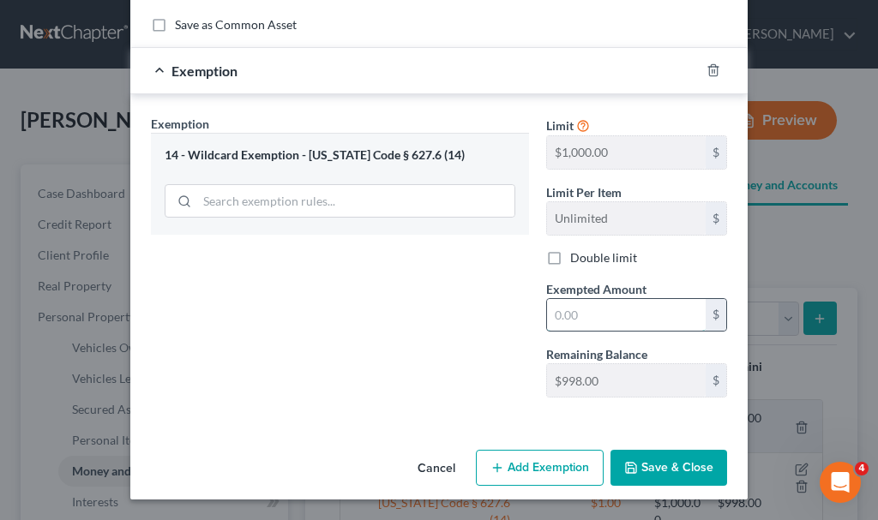
click at [580, 310] on input "text" at bounding box center [626, 315] width 159 height 33
click at [650, 464] on button "Save & Close" at bounding box center [668, 468] width 117 height 36
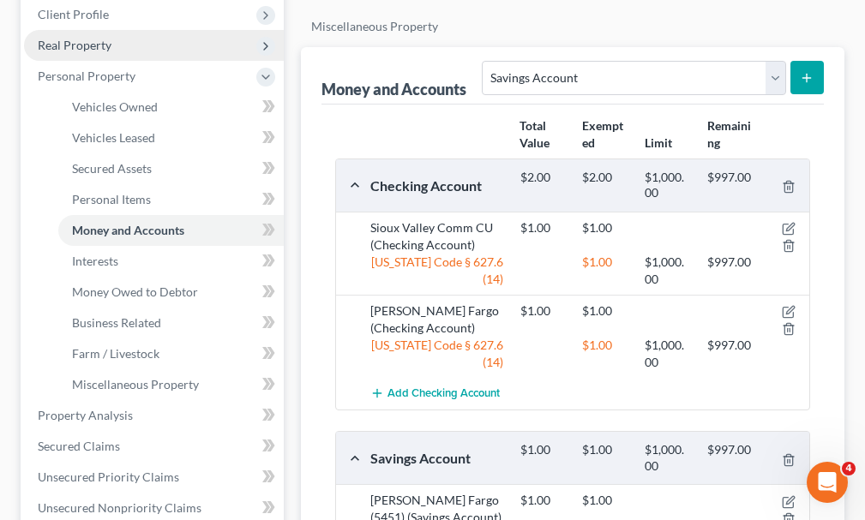
scroll to position [343, 0]
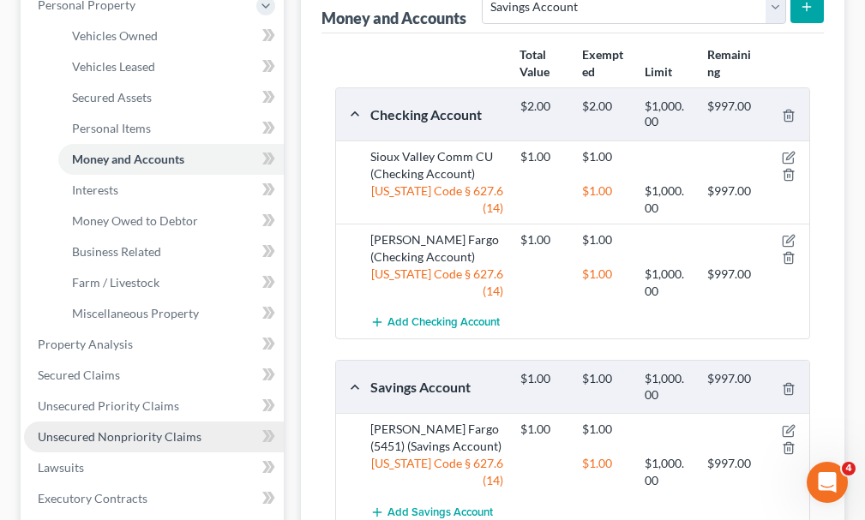
click at [153, 429] on span "Unsecured Nonpriority Claims" at bounding box center [120, 436] width 164 height 15
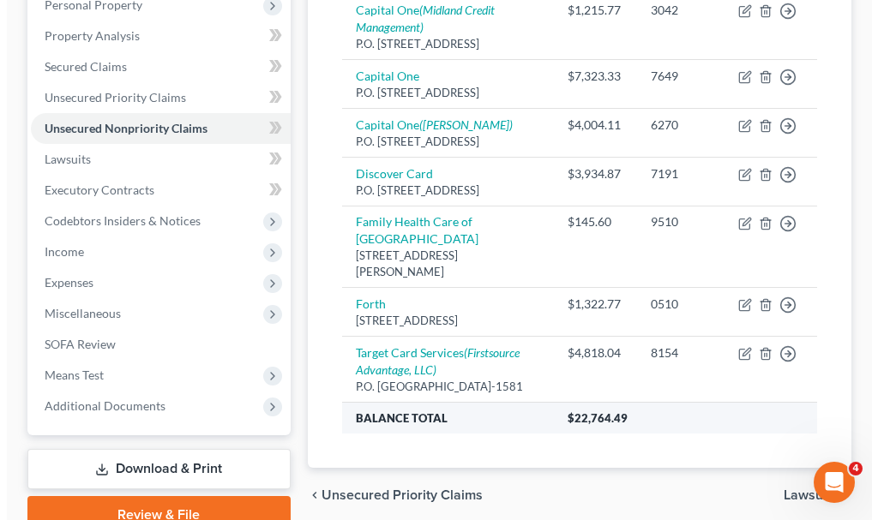
scroll to position [429, 0]
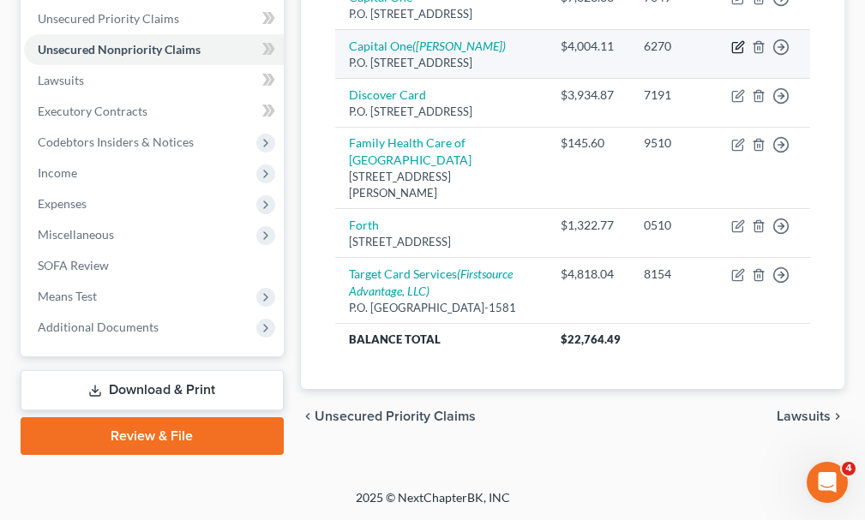
click at [736, 40] on icon "button" at bounding box center [738, 47] width 14 height 14
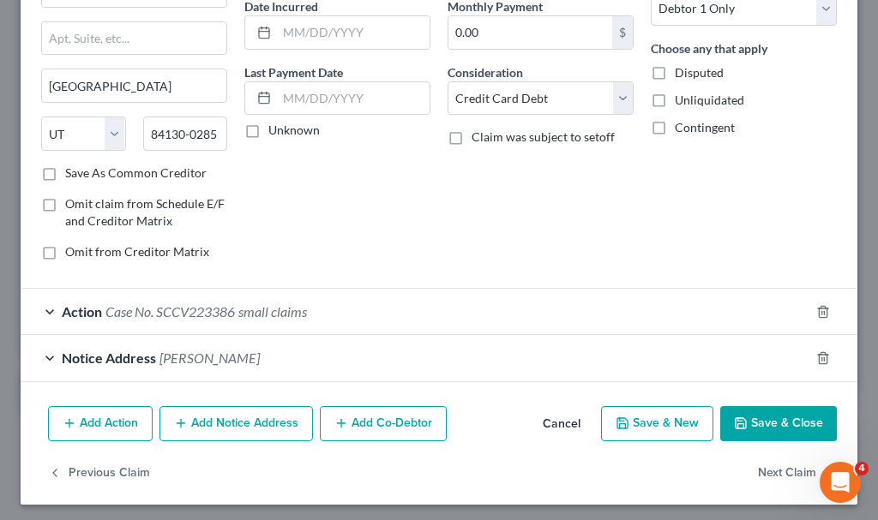
scroll to position [177, 0]
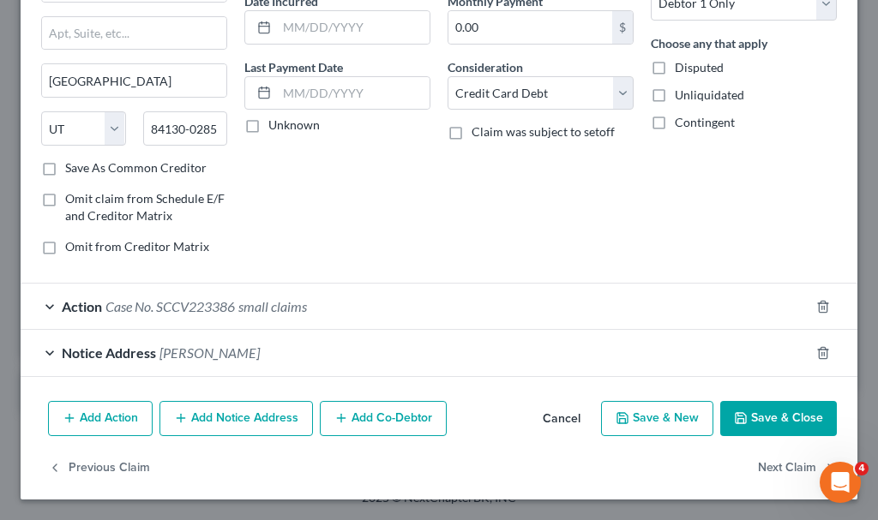
click at [260, 418] on button "Add Notice Address" at bounding box center [235, 419] width 153 height 36
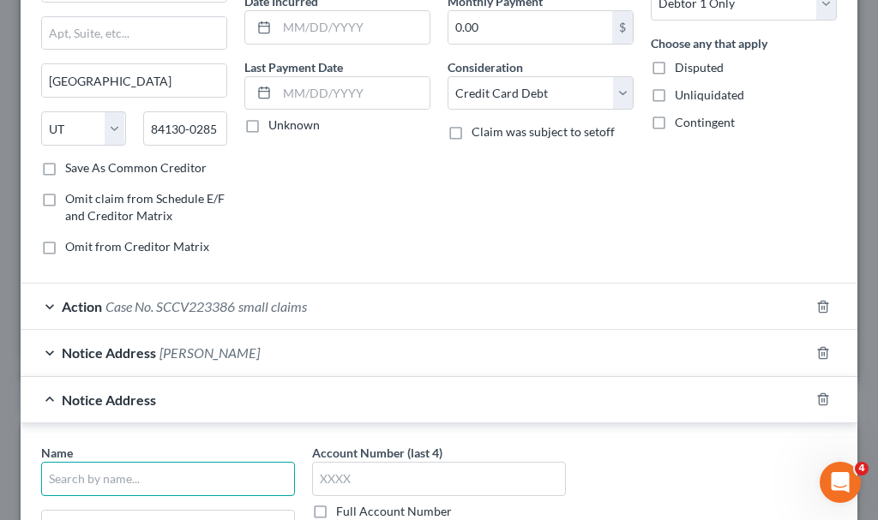
click at [192, 473] on input "text" at bounding box center [168, 479] width 254 height 34
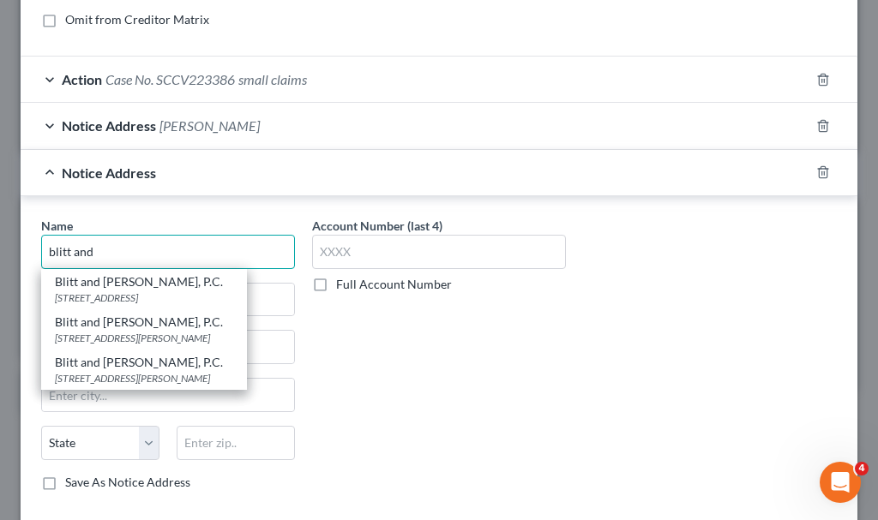
scroll to position [434, 0]
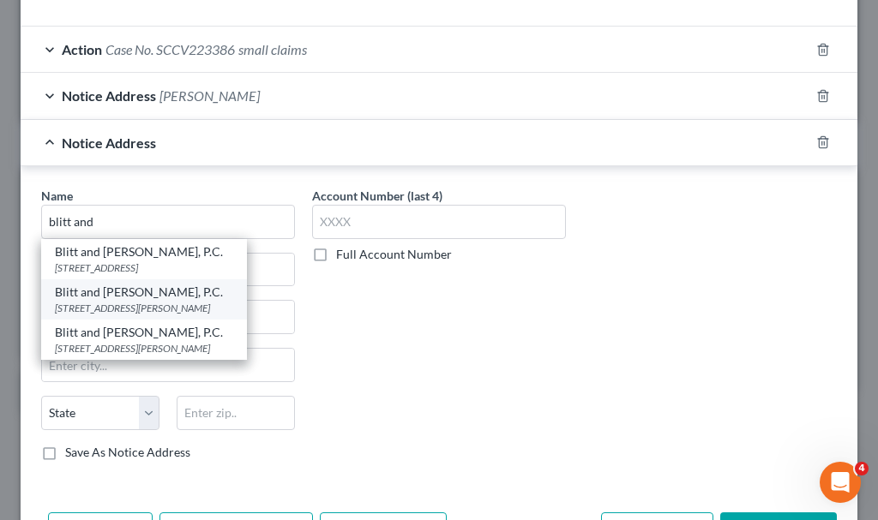
click at [135, 294] on div "Blitt and [PERSON_NAME], P.C." at bounding box center [144, 292] width 178 height 17
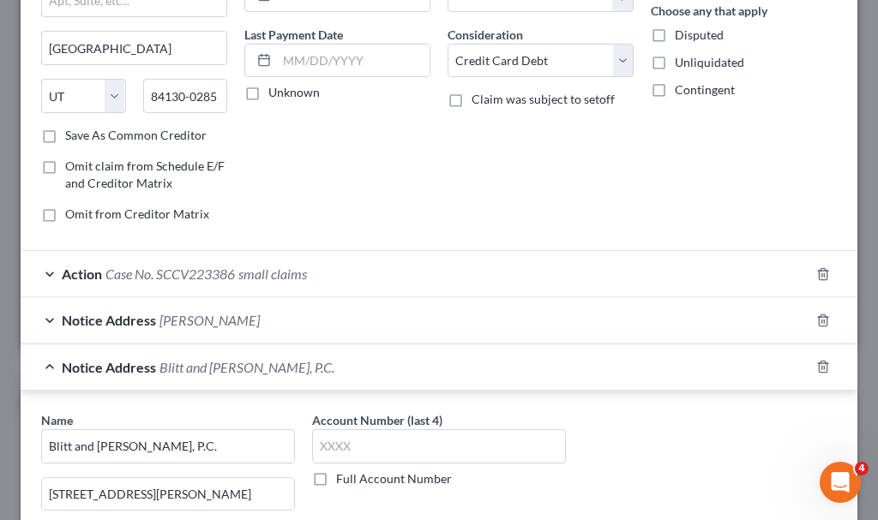
scroll to position [0, 0]
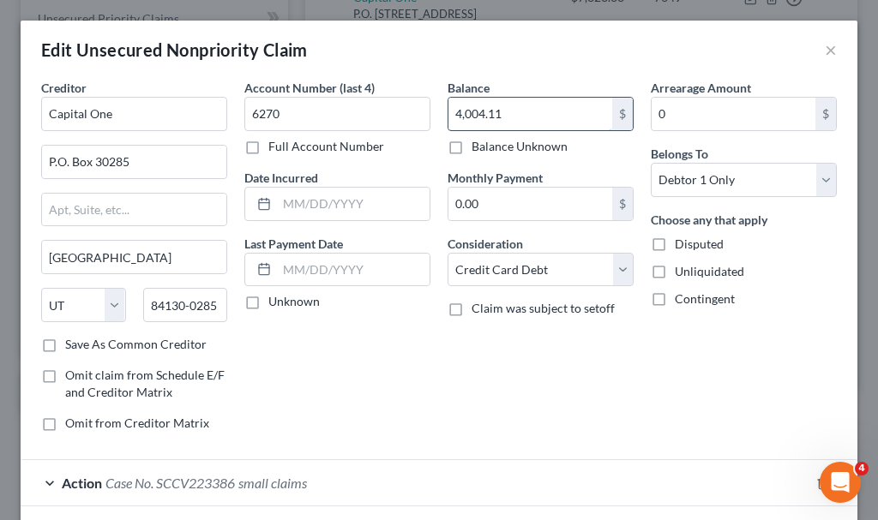
click at [525, 111] on input "4,004.11" at bounding box center [530, 114] width 164 height 33
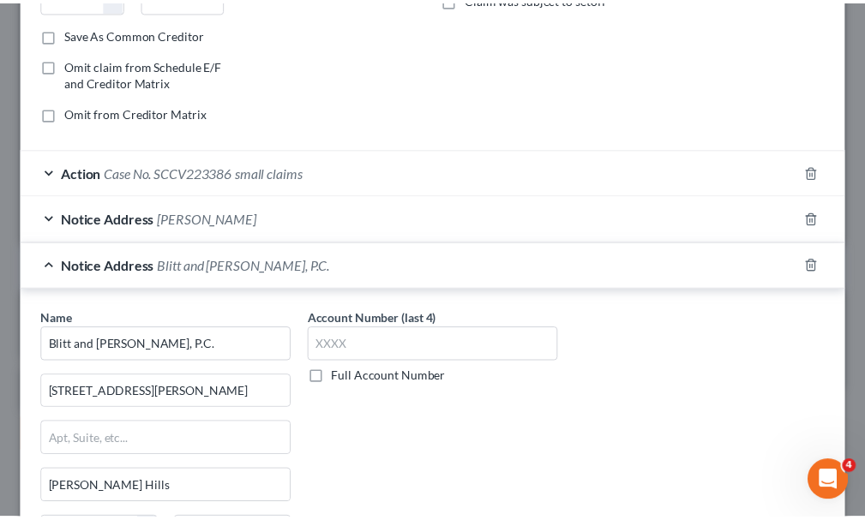
scroll to position [545, 0]
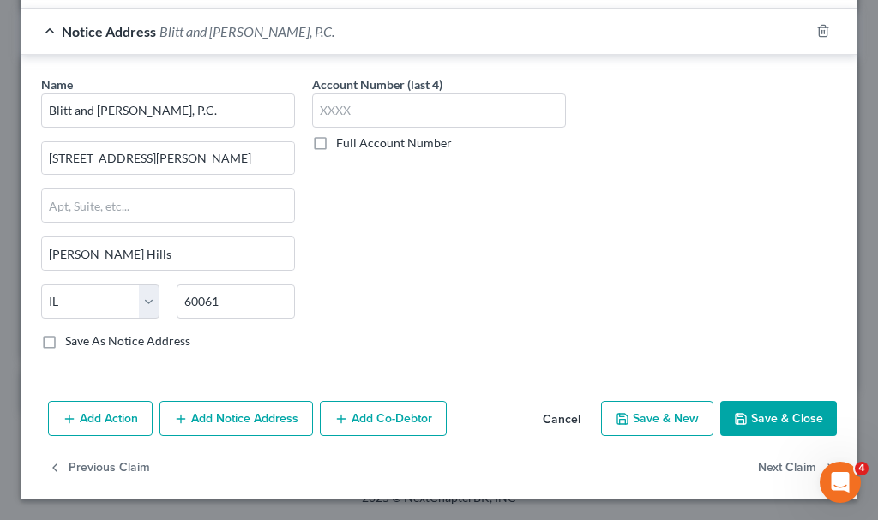
click at [772, 412] on button "Save & Close" at bounding box center [778, 419] width 117 height 36
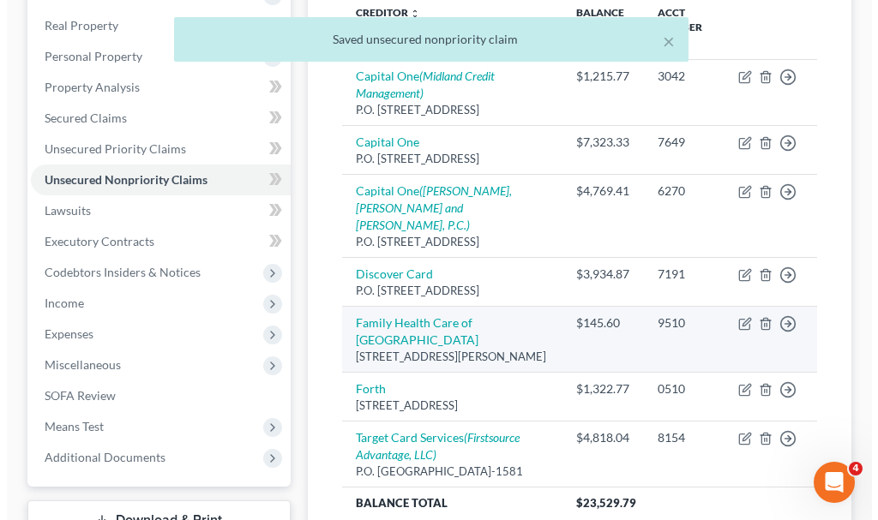
scroll to position [171, 0]
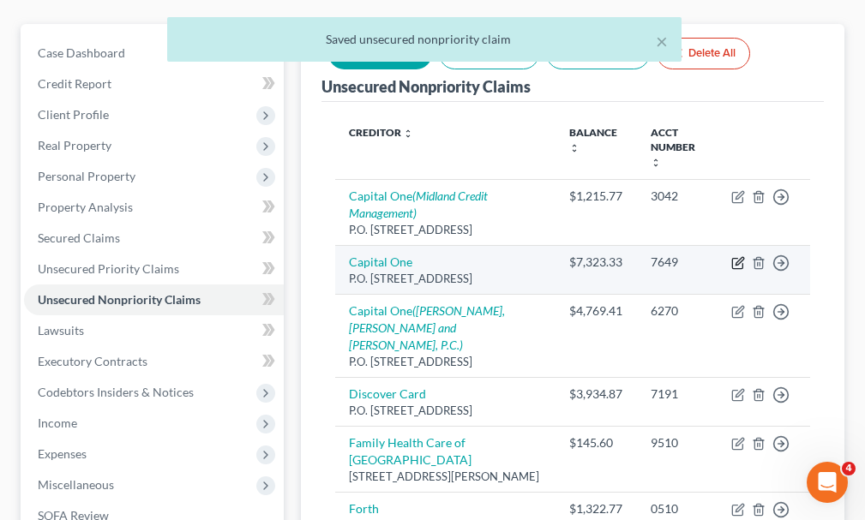
click at [738, 257] on icon "button" at bounding box center [740, 261] width 8 height 8
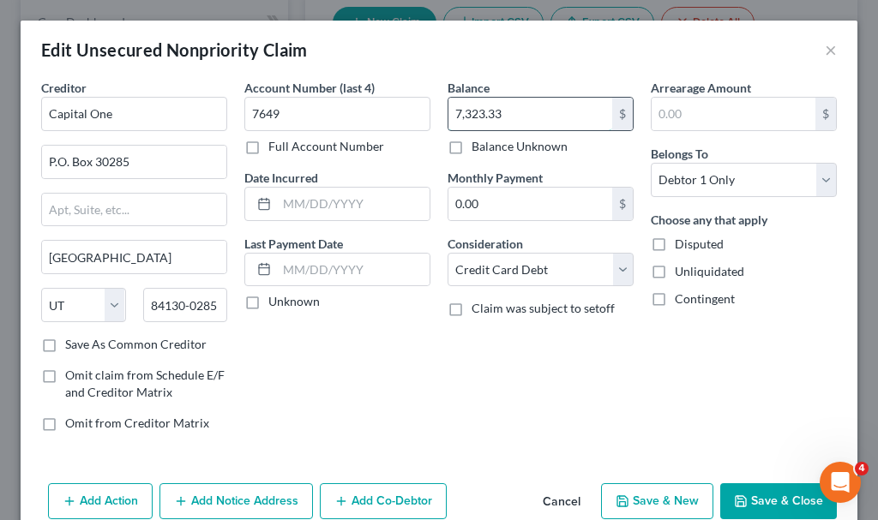
click at [517, 110] on input "7,323.33" at bounding box center [530, 114] width 164 height 33
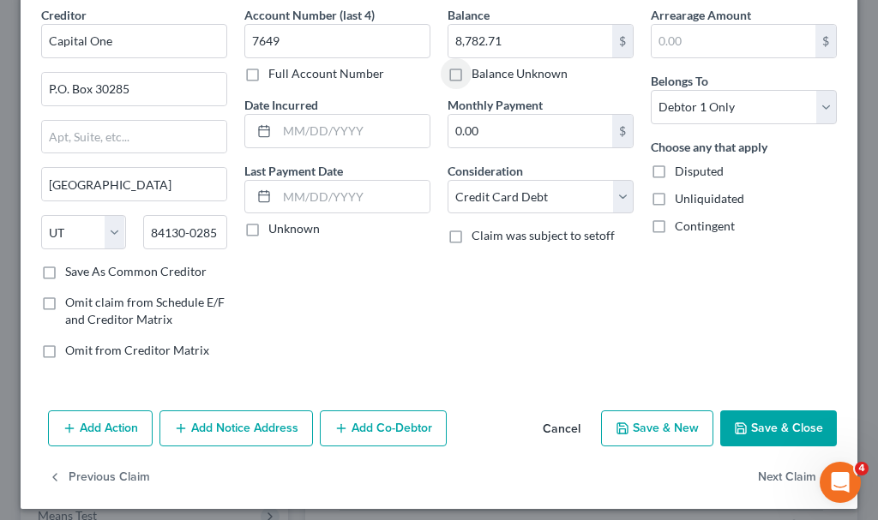
scroll to position [82, 0]
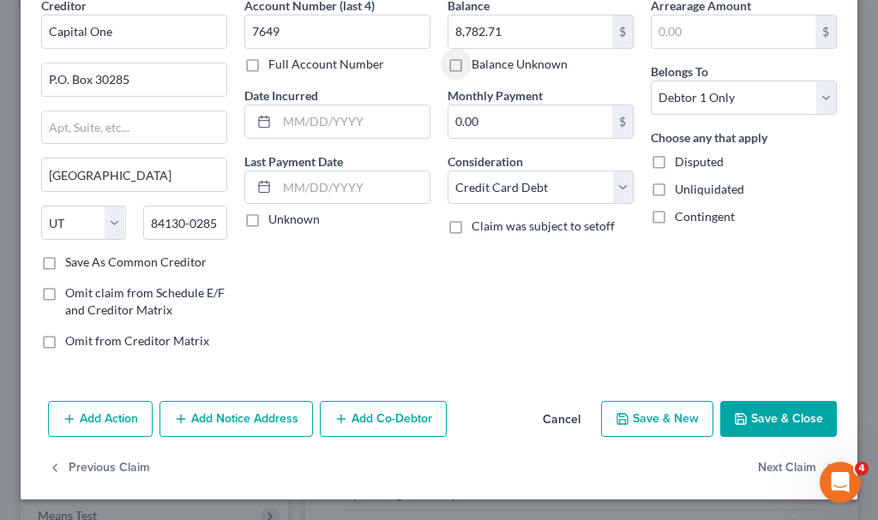
click at [755, 415] on button "Save & Close" at bounding box center [778, 419] width 117 height 36
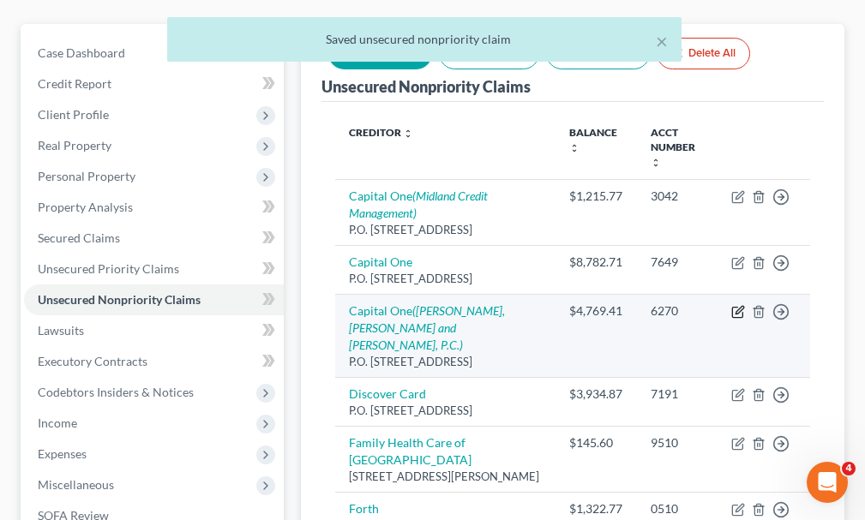
click at [742, 306] on icon "button" at bounding box center [740, 310] width 8 height 8
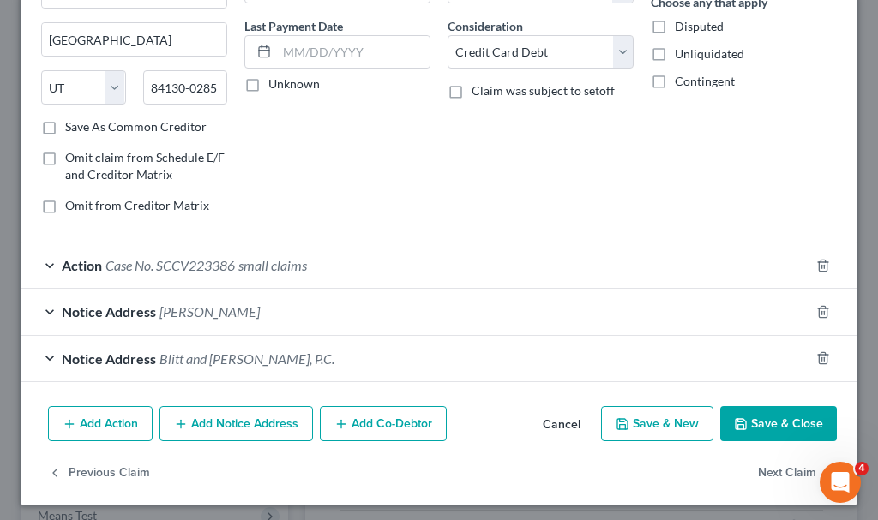
scroll to position [223, 0]
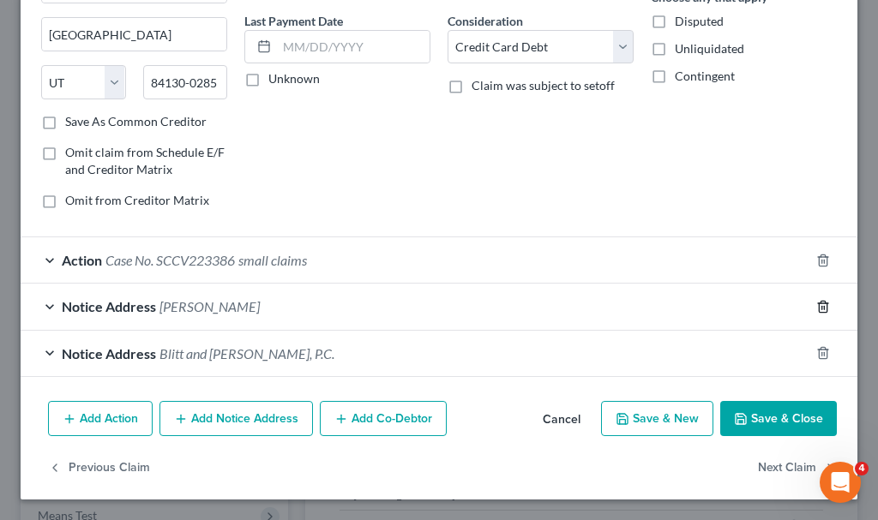
click at [816, 306] on icon "button" at bounding box center [823, 307] width 14 height 14
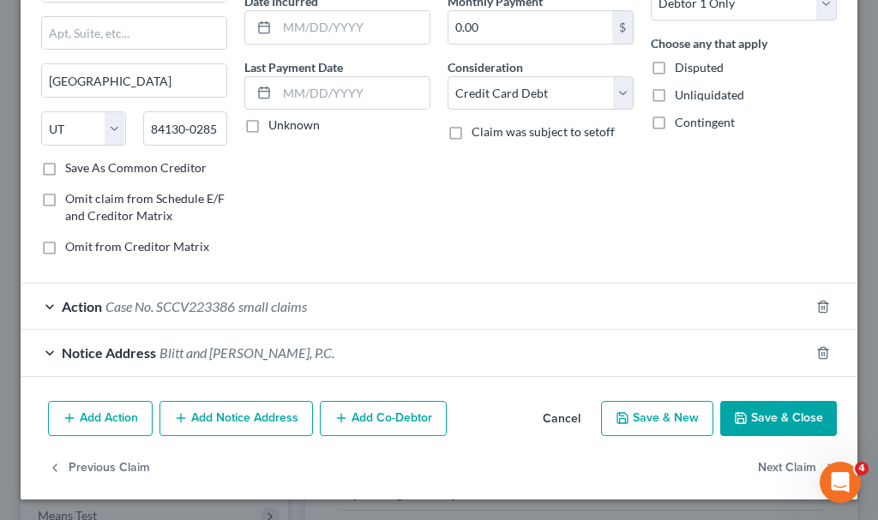
scroll to position [177, 0]
click at [754, 417] on button "Save & Close" at bounding box center [778, 419] width 117 height 36
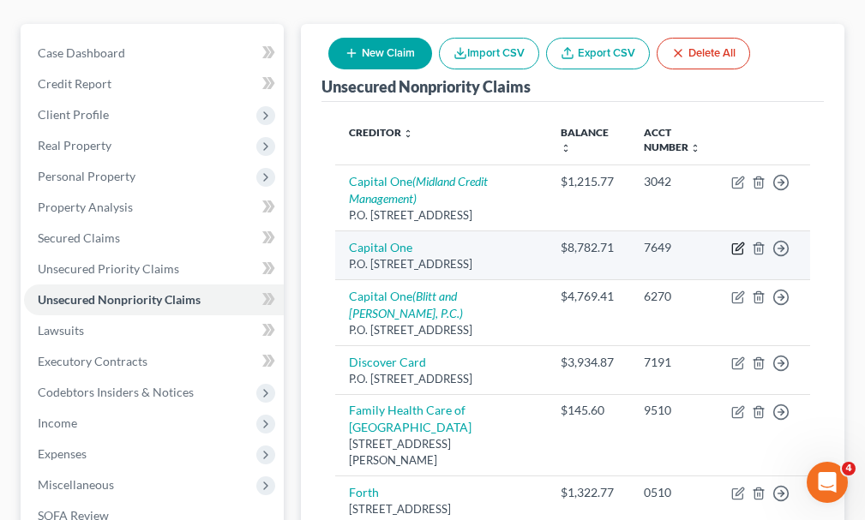
click at [733, 242] on icon "button" at bounding box center [738, 249] width 14 height 14
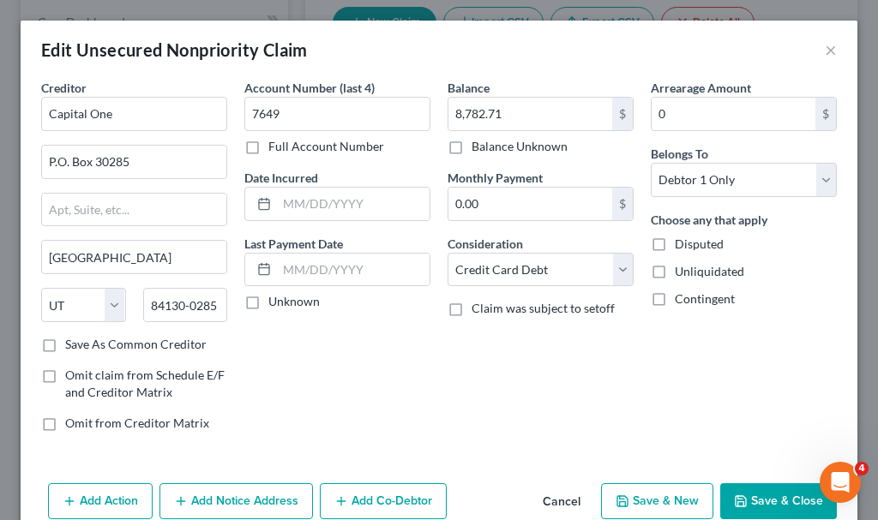
click at [281, 496] on button "Add Notice Address" at bounding box center [235, 502] width 153 height 36
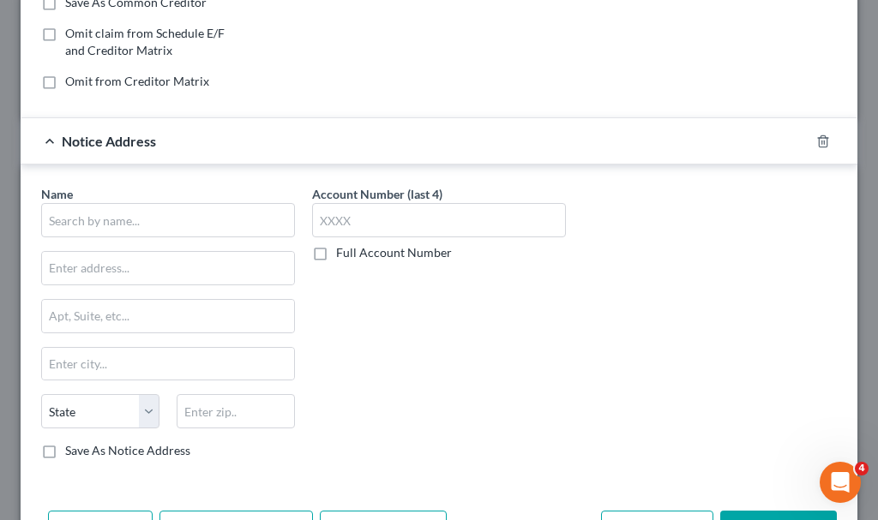
scroll to position [343, 0]
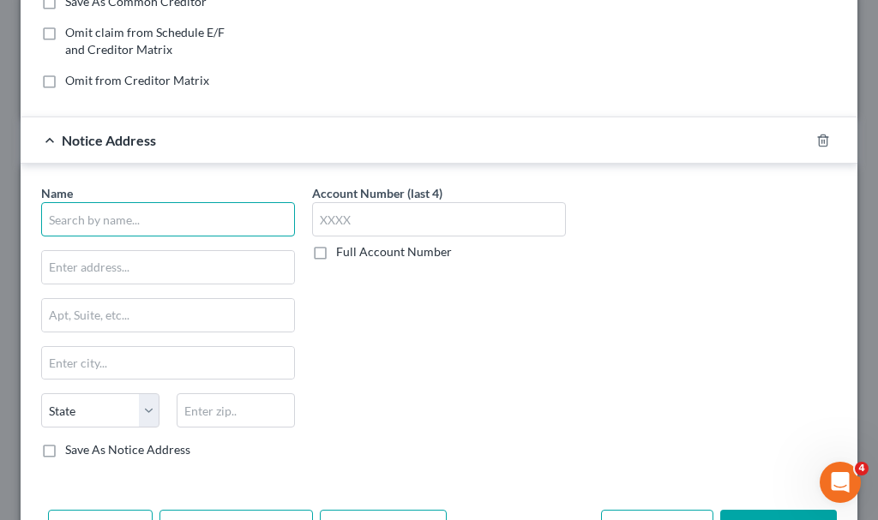
click at [184, 219] on input "text" at bounding box center [168, 219] width 254 height 34
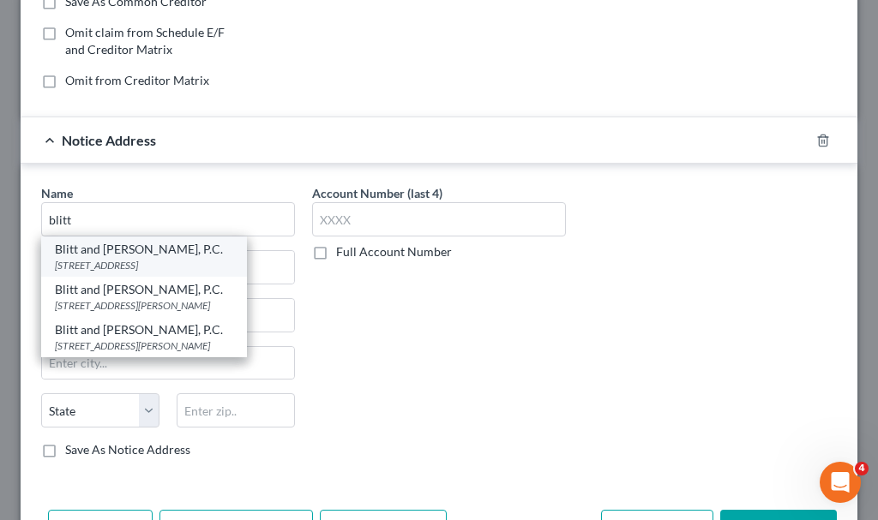
click at [155, 261] on div "[STREET_ADDRESS]" at bounding box center [144, 265] width 178 height 15
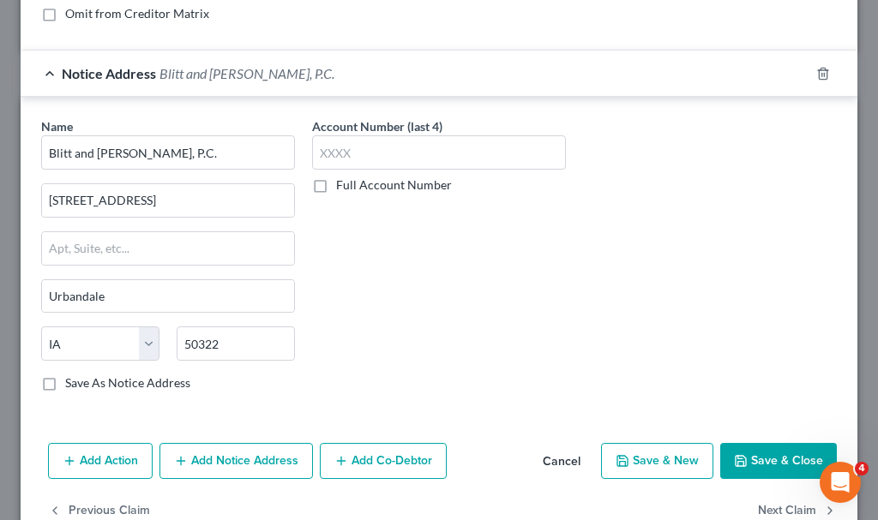
scroll to position [452, 0]
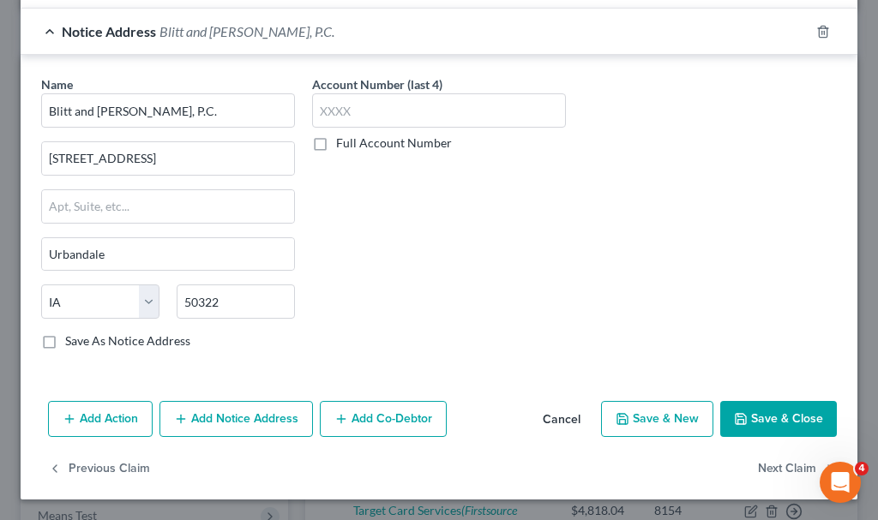
click at [115, 418] on button "Add Action" at bounding box center [100, 419] width 105 height 36
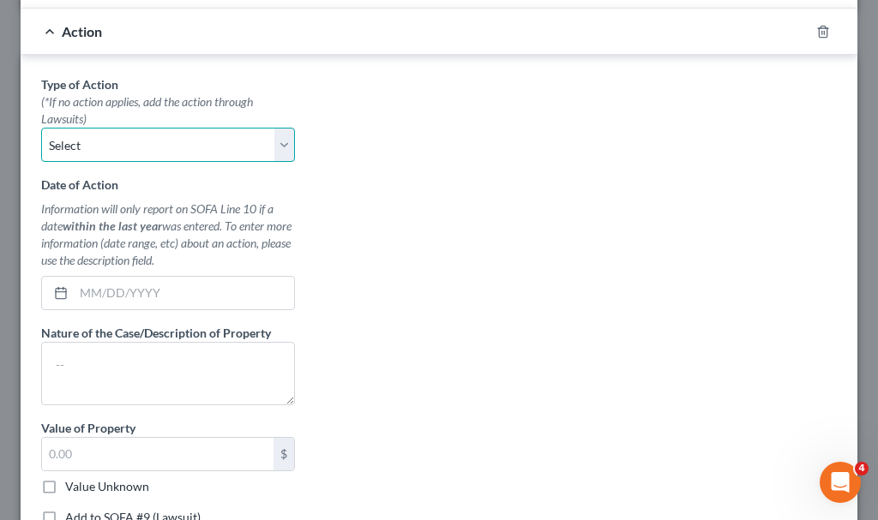
click at [99, 148] on select "Select Repossession Garnishment Foreclosure Personal Injury Attached, Seized, O…" at bounding box center [168, 145] width 254 height 34
click at [41, 128] on select "Select Repossession Garnishment Foreclosure Personal Injury Attached, Seized, O…" at bounding box center [168, 145] width 254 height 34
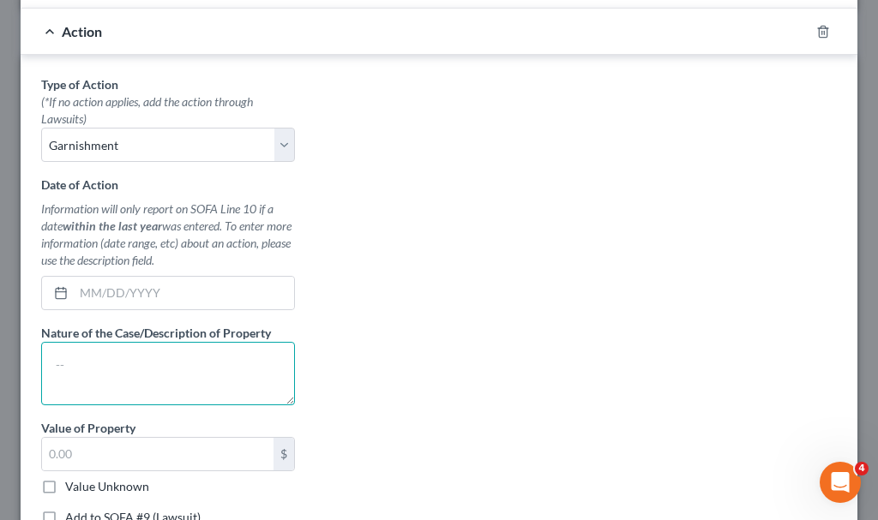
click at [167, 377] on textarea at bounding box center [168, 373] width 254 height 63
click at [65, 516] on label "Add to SOFA #9 (Lawsuit)" at bounding box center [132, 517] width 135 height 17
click at [72, 516] on input "Add to SOFA #9 (Lawsuit)" at bounding box center [77, 514] width 11 height 11
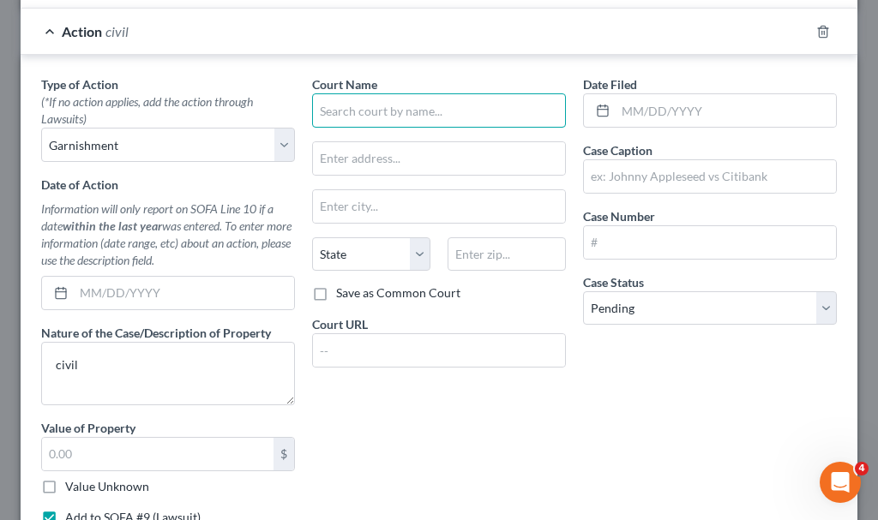
drag, startPoint x: 489, startPoint y: 99, endPoint x: 491, endPoint y: 127, distance: 27.6
click at [490, 122] on input "text" at bounding box center [439, 110] width 254 height 34
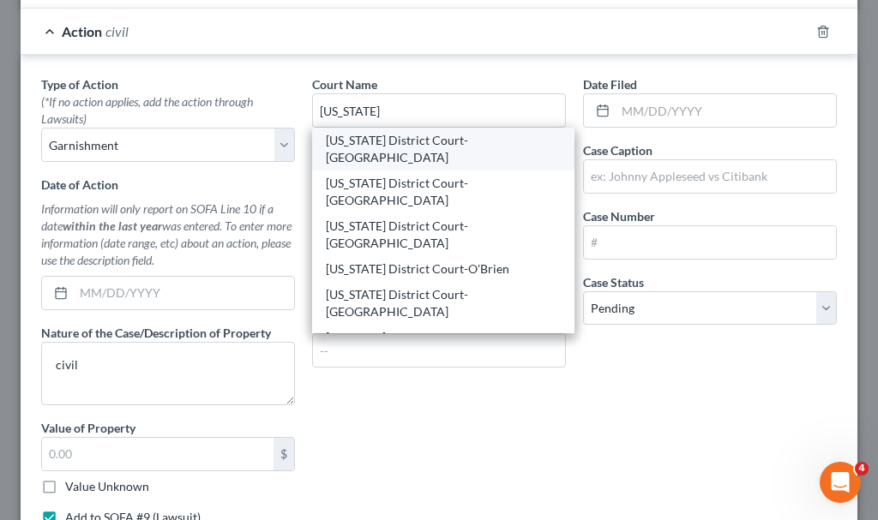
click at [425, 141] on div "[US_STATE] District Court-[GEOGRAPHIC_DATA]" at bounding box center [443, 149] width 235 height 34
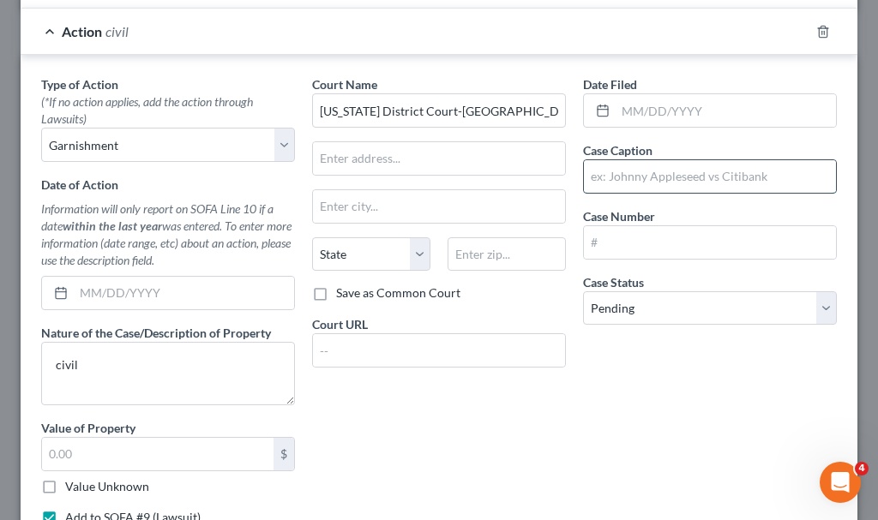
click at [656, 171] on input "text" at bounding box center [710, 176] width 252 height 33
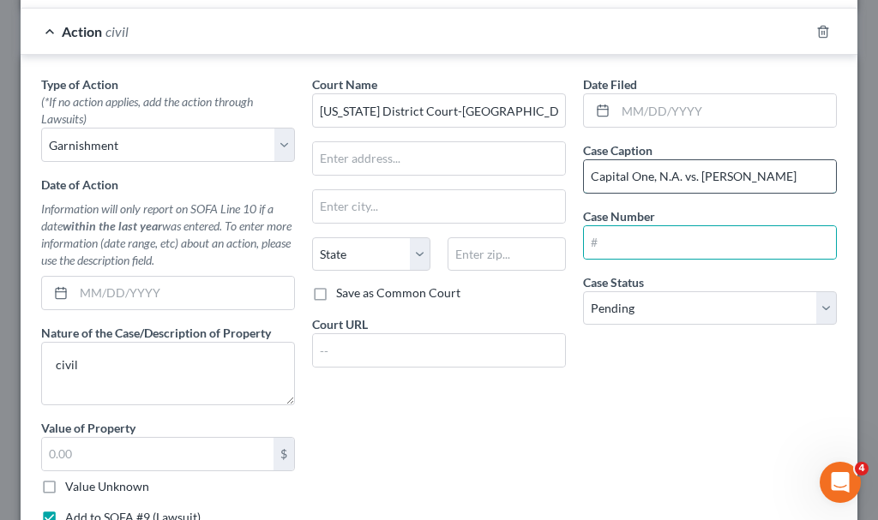
click at [796, 168] on input "Capital One, N.A. vs. [PERSON_NAME]" at bounding box center [710, 176] width 252 height 33
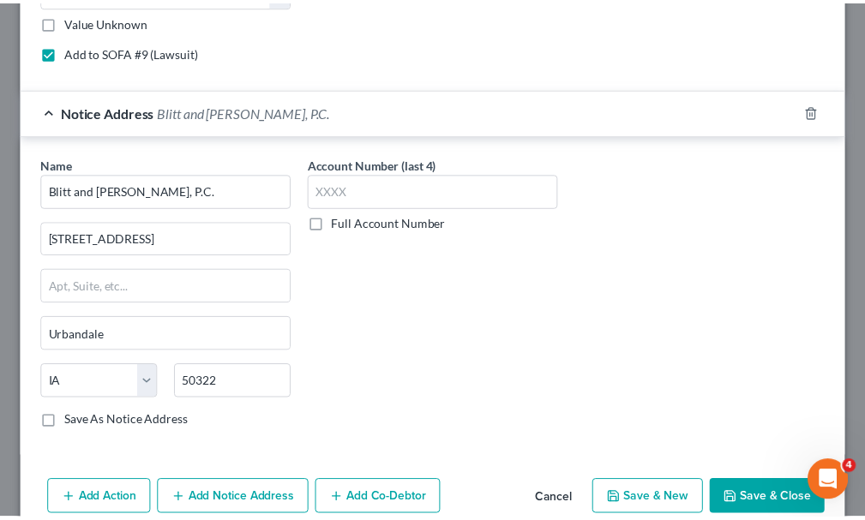
scroll to position [998, 0]
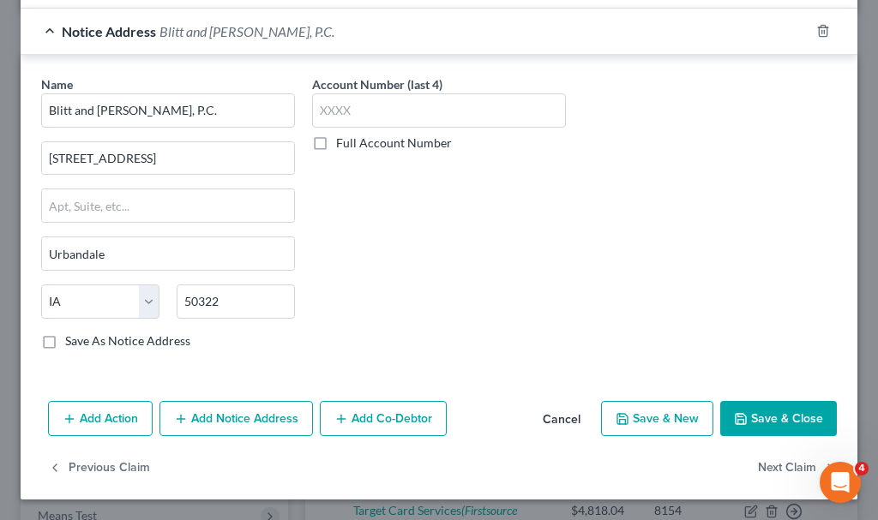
click at [762, 411] on button "Save & Close" at bounding box center [778, 419] width 117 height 36
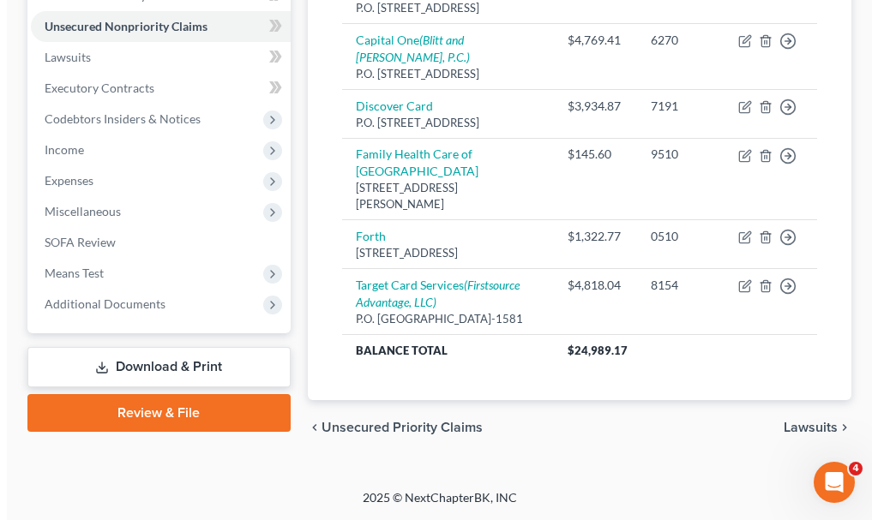
scroll to position [459, 0]
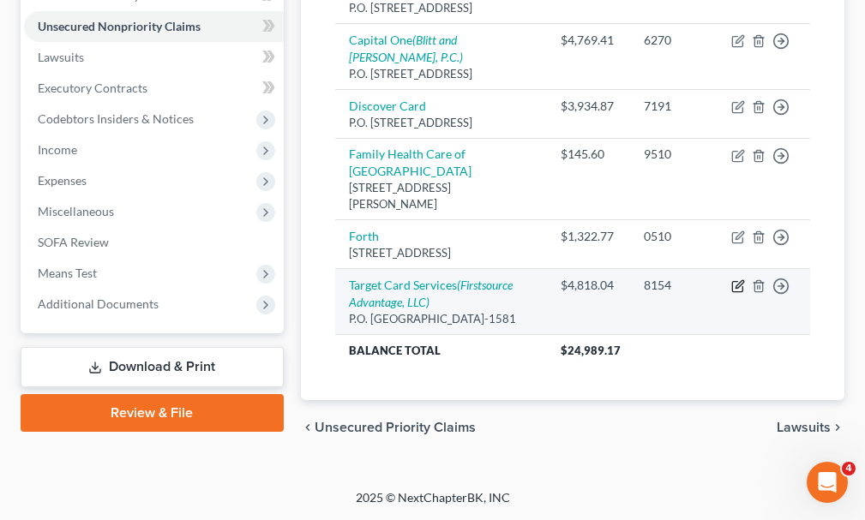
click at [736, 279] on icon "button" at bounding box center [738, 286] width 14 height 14
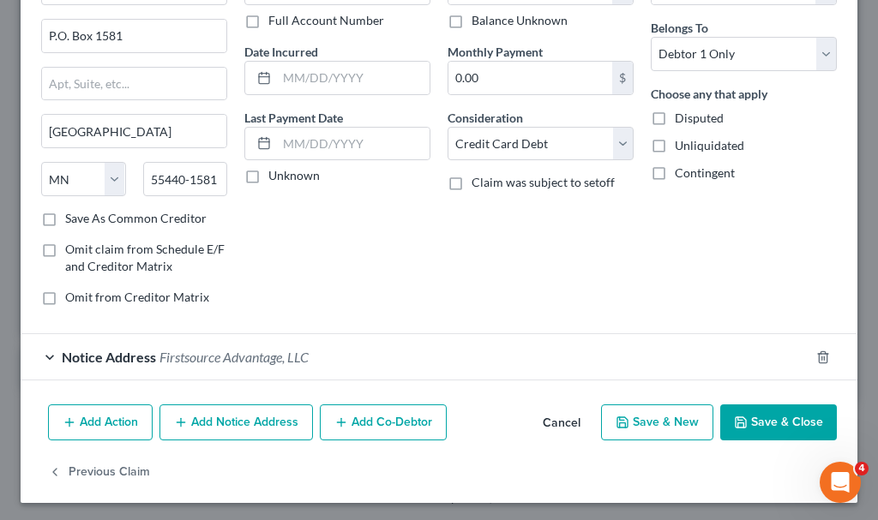
scroll to position [129, 0]
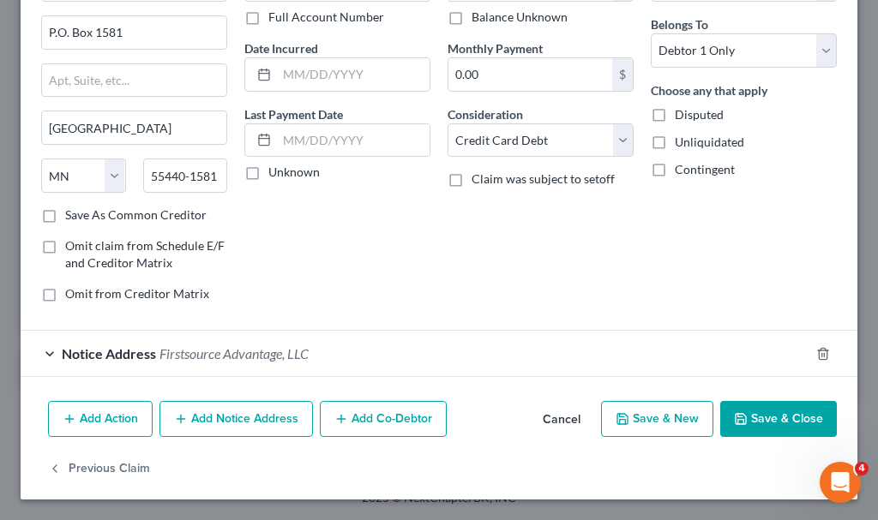
click at [264, 412] on button "Add Notice Address" at bounding box center [235, 419] width 153 height 36
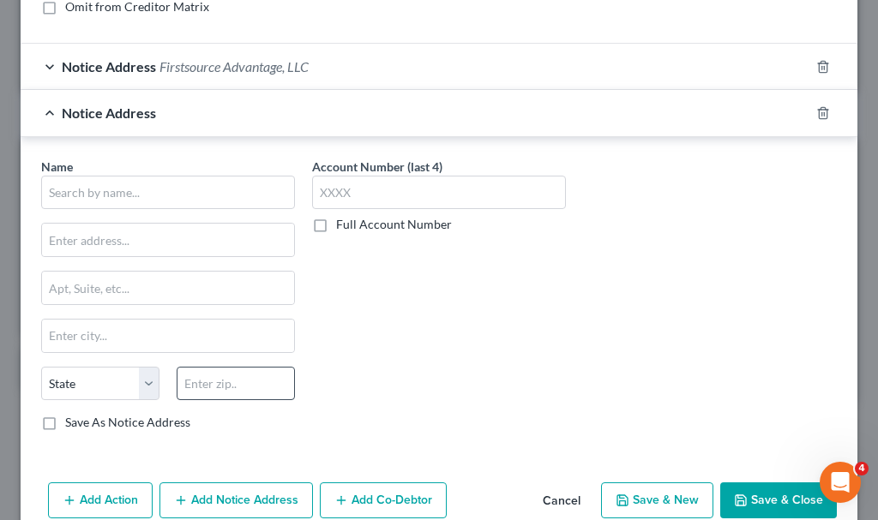
scroll to position [472, 0]
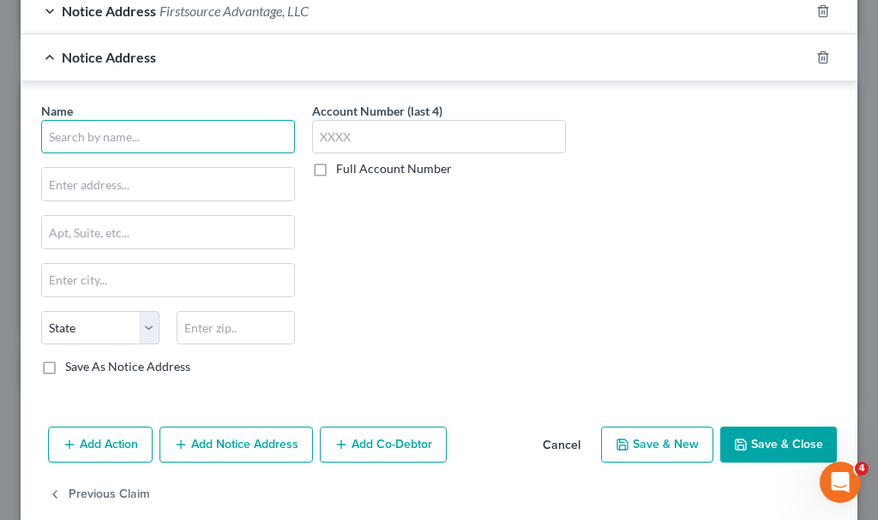
click at [228, 135] on input "text" at bounding box center [168, 137] width 254 height 34
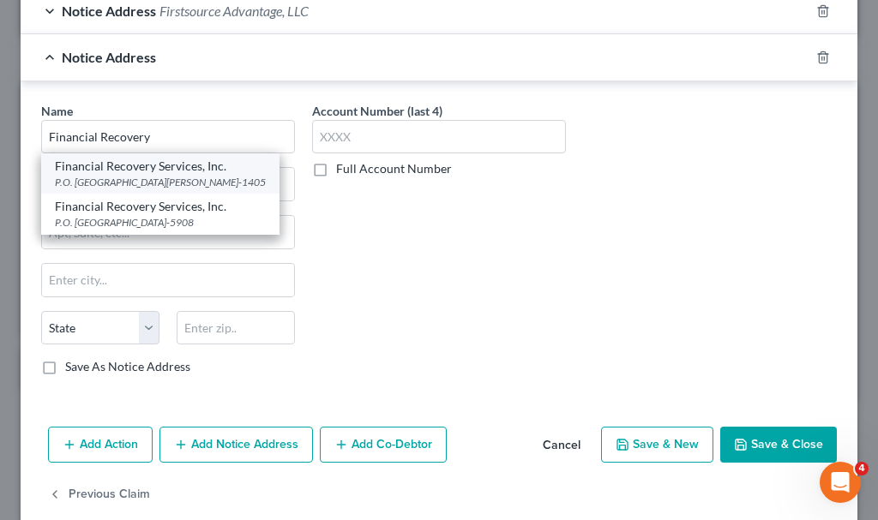
click at [133, 177] on div "P.O. [GEOGRAPHIC_DATA][PERSON_NAME]-1405" at bounding box center [160, 182] width 211 height 15
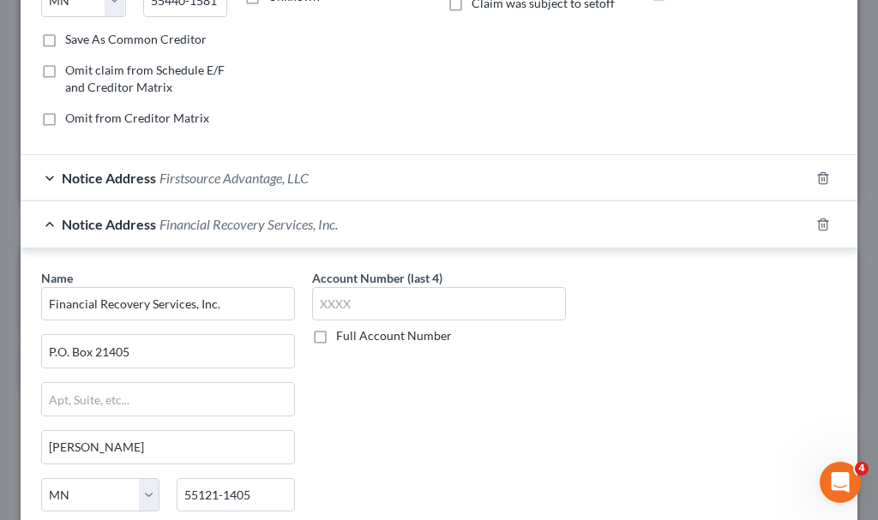
scroll to position [0, 0]
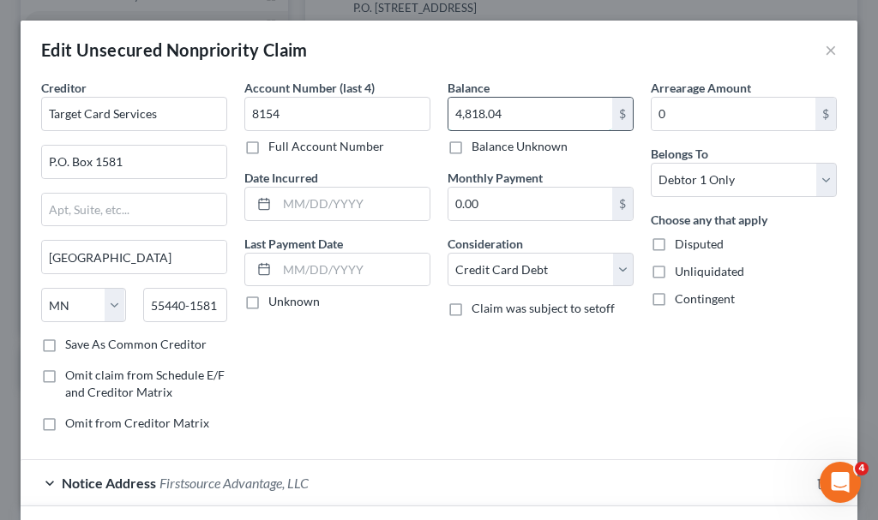
click at [509, 109] on input "4,818.04" at bounding box center [530, 114] width 164 height 33
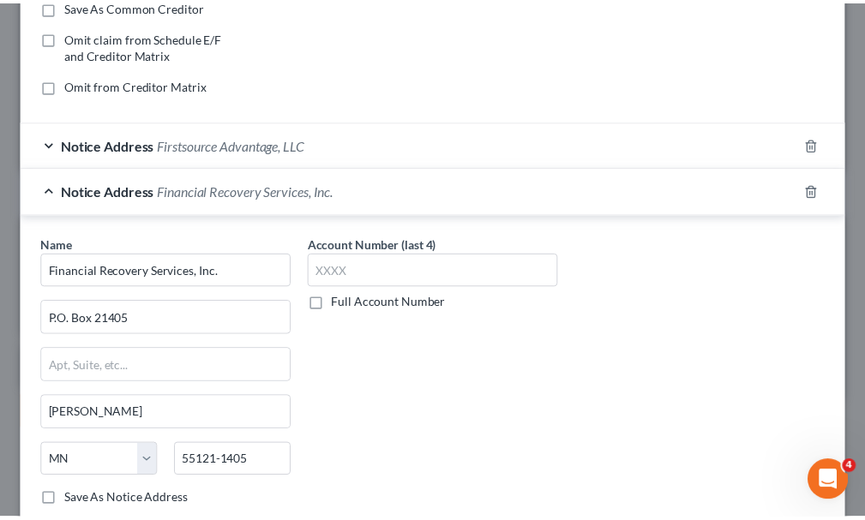
scroll to position [499, 0]
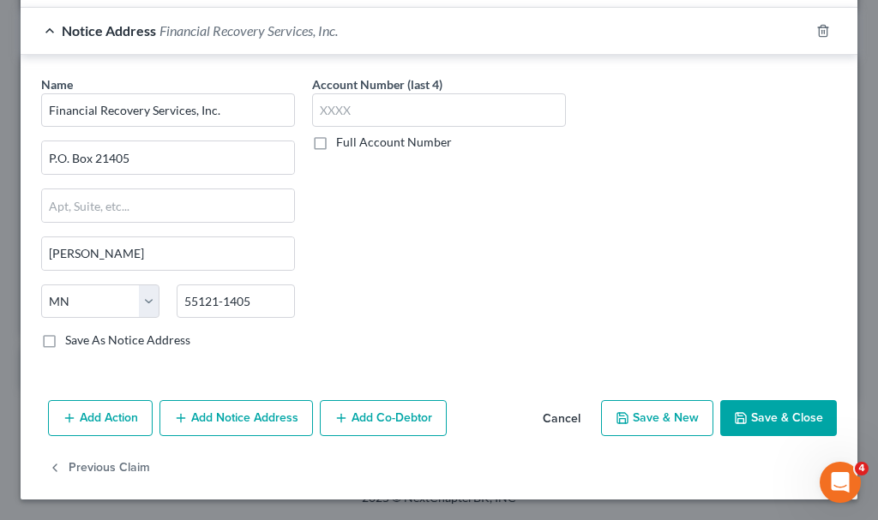
click at [758, 423] on button "Save & Close" at bounding box center [778, 418] width 117 height 36
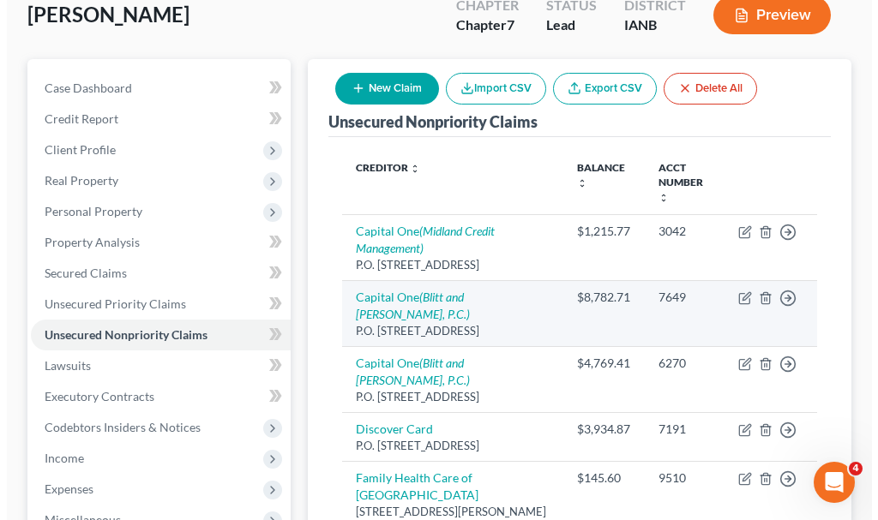
scroll to position [171, 0]
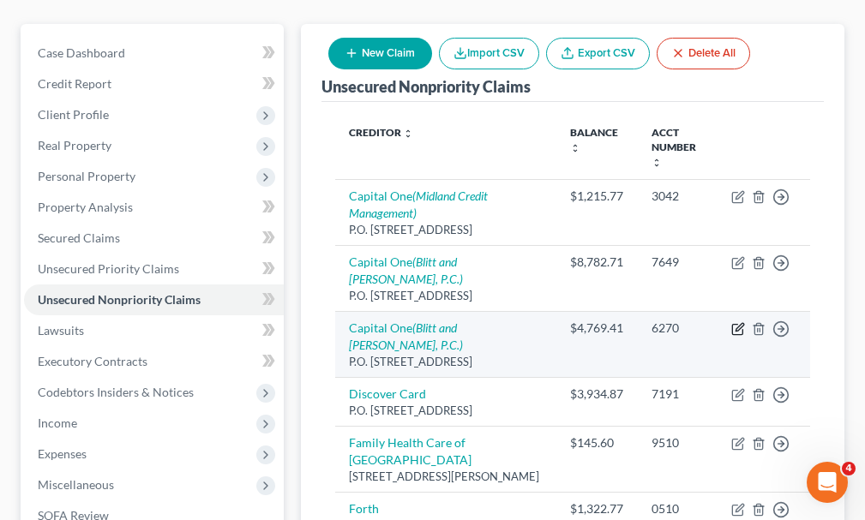
click at [738, 323] on icon "button" at bounding box center [740, 327] width 8 height 8
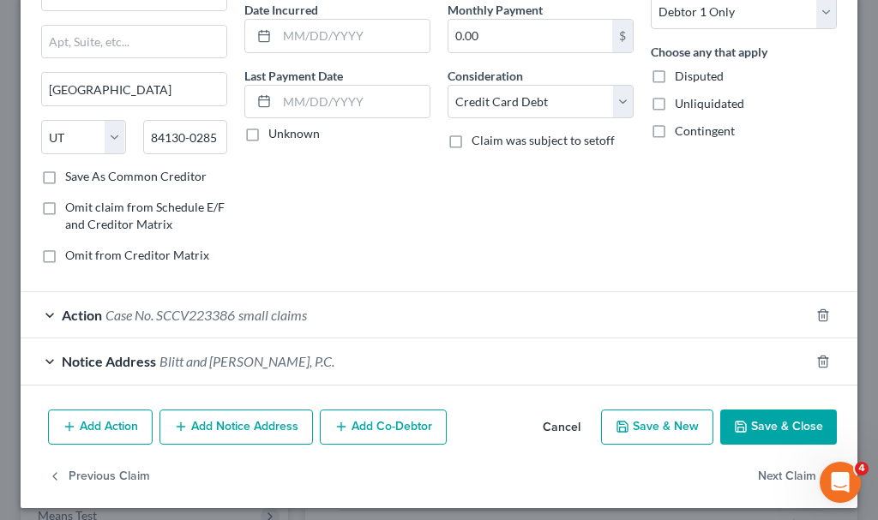
scroll to position [177, 0]
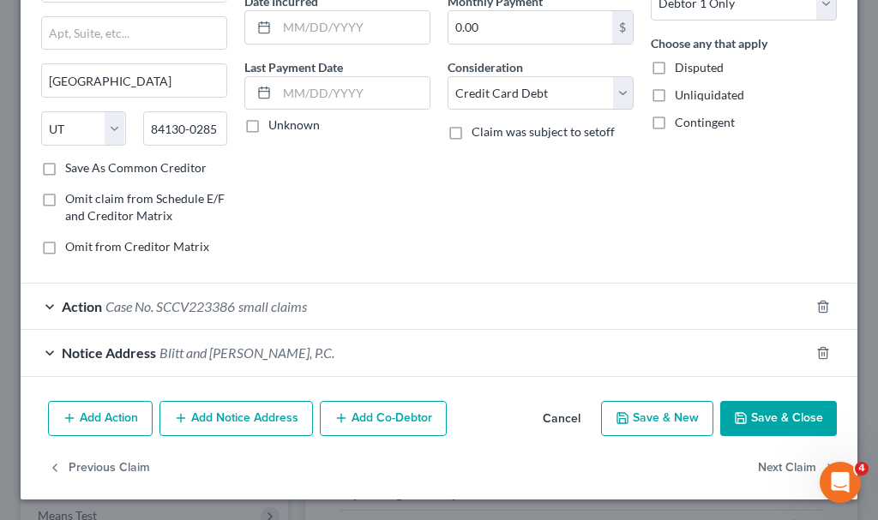
click at [666, 410] on button "Save & New" at bounding box center [657, 419] width 112 height 36
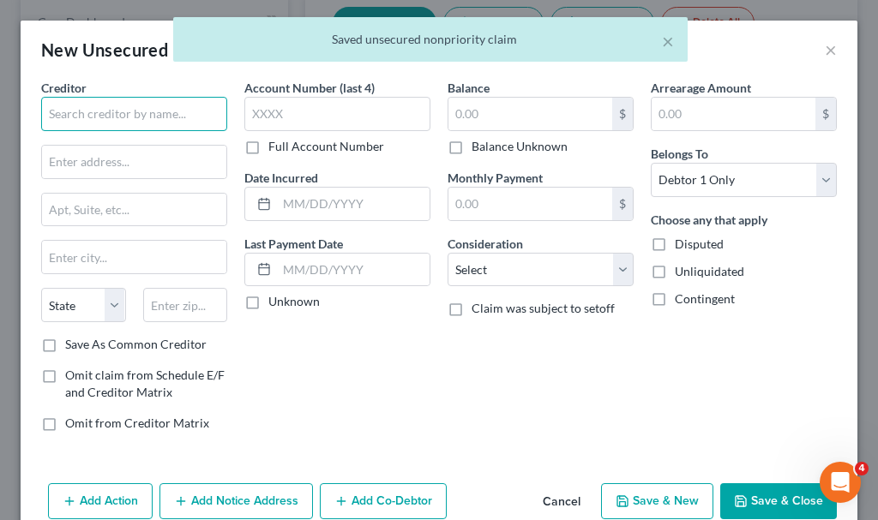
click at [177, 113] on input "text" at bounding box center [134, 114] width 186 height 34
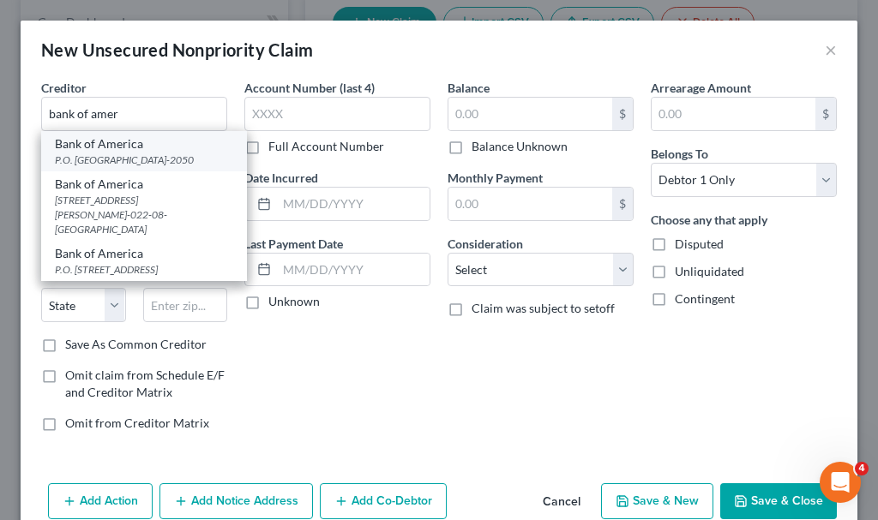
click at [103, 154] on div "P.O. [GEOGRAPHIC_DATA]-2050" at bounding box center [144, 160] width 178 height 15
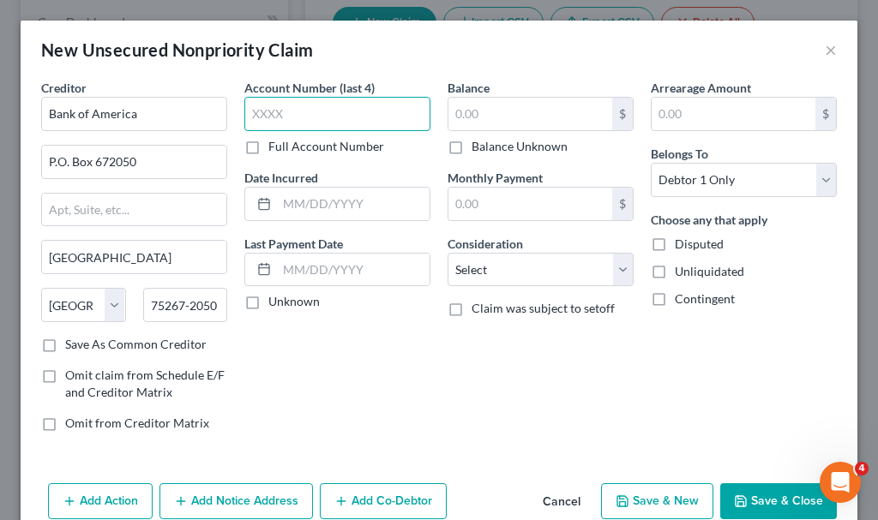
click at [303, 112] on input "text" at bounding box center [337, 114] width 186 height 34
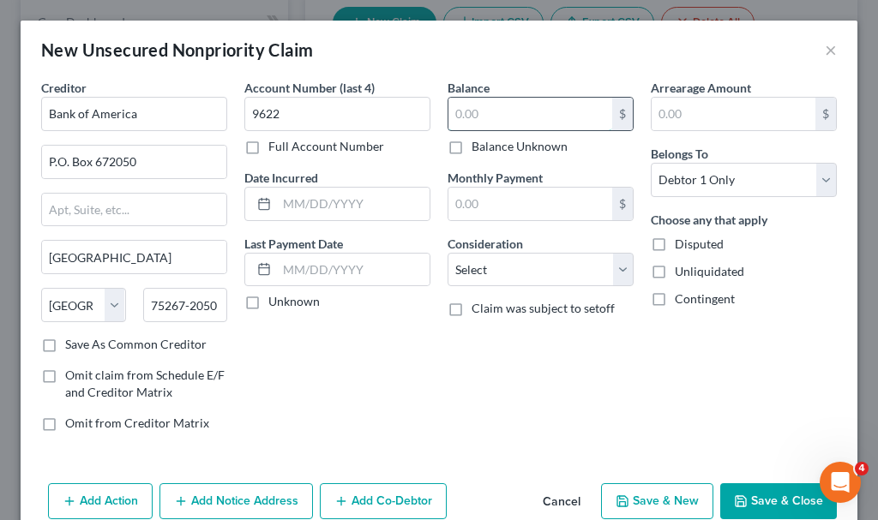
click at [496, 114] on input "text" at bounding box center [530, 114] width 164 height 33
click at [510, 273] on select "Select Cable / Satellite Services Collection Agency Credit Card Debt Debt Couns…" at bounding box center [541, 270] width 186 height 34
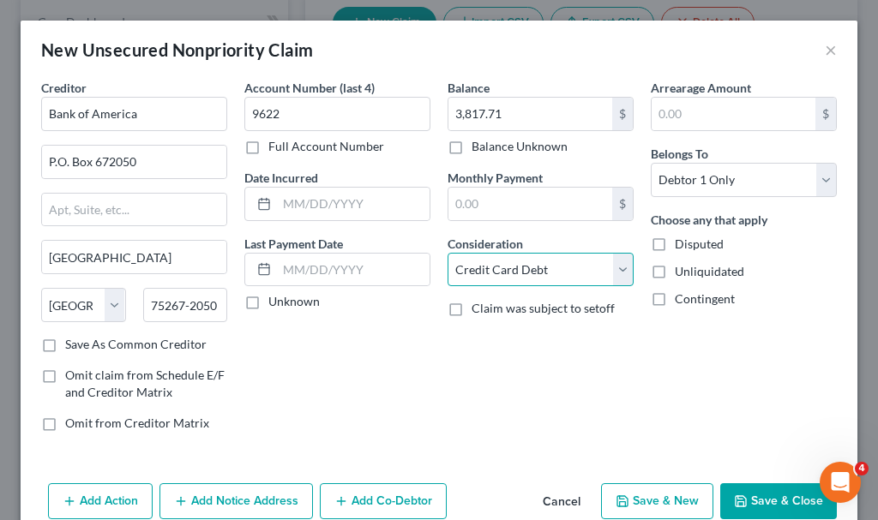
click at [448, 253] on select "Select Cable / Satellite Services Collection Agency Credit Card Debt Debt Couns…" at bounding box center [541, 270] width 186 height 34
click at [639, 502] on button "Save & New" at bounding box center [657, 502] width 112 height 36
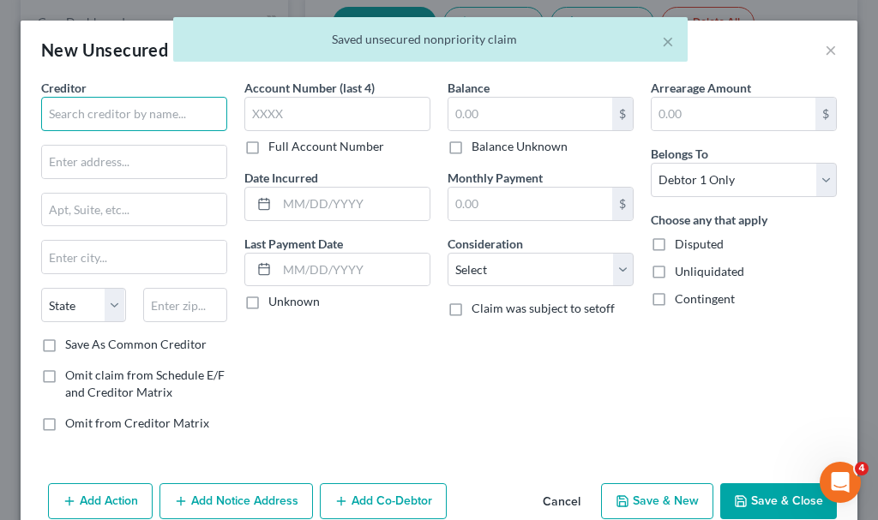
click at [133, 111] on input "text" at bounding box center [134, 114] width 186 height 34
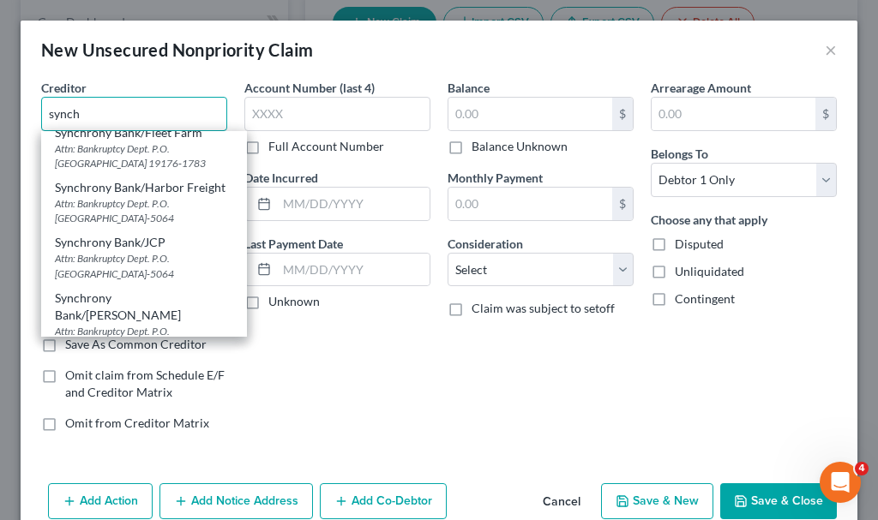
scroll to position [257, 0]
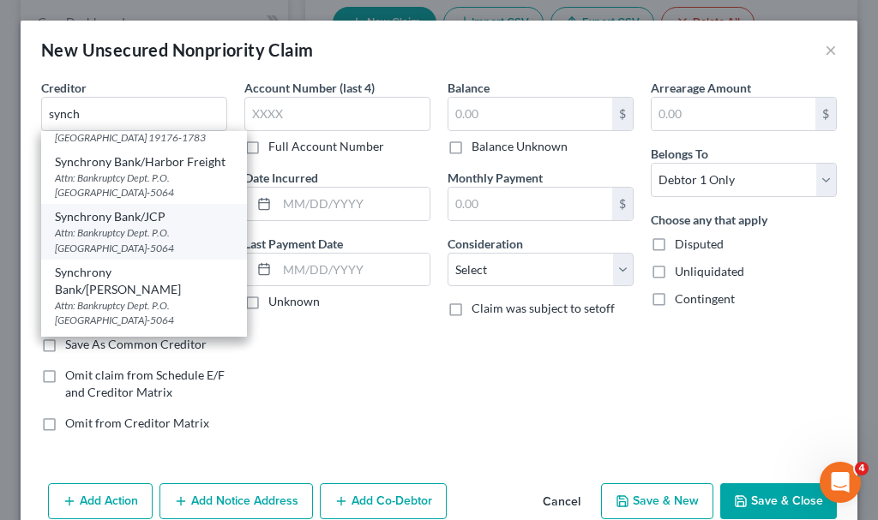
click at [129, 225] on div "Synchrony Bank/JCP" at bounding box center [144, 216] width 178 height 17
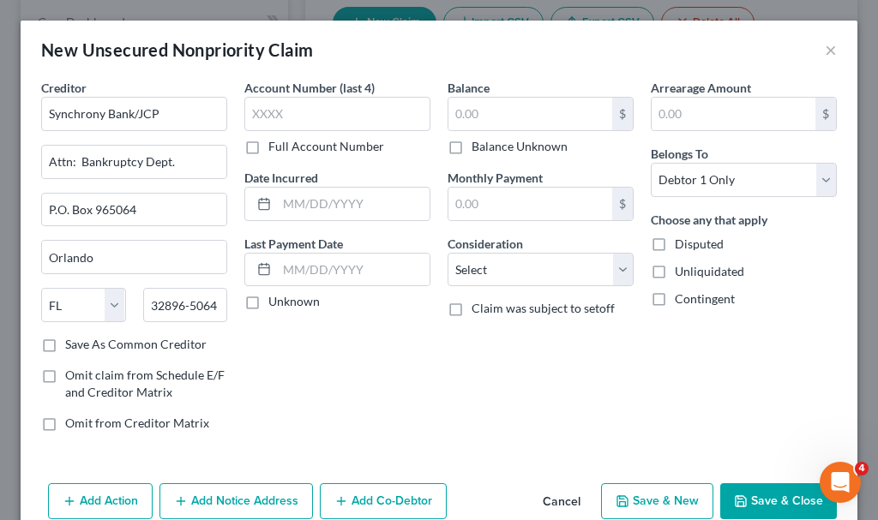
scroll to position [0, 0]
click at [330, 113] on input "text" at bounding box center [337, 114] width 186 height 34
click at [484, 119] on input "text" at bounding box center [530, 114] width 164 height 33
click at [503, 267] on select "Select Cable / Satellite Services Collection Agency Credit Card Debt Debt Couns…" at bounding box center [541, 270] width 186 height 34
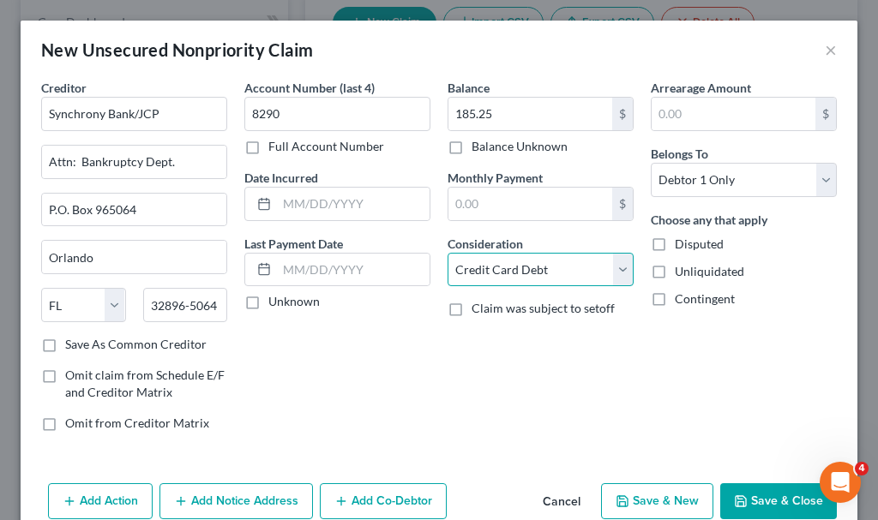
click at [448, 253] on select "Select Cable / Satellite Services Collection Agency Credit Card Debt Debt Couns…" at bounding box center [541, 270] width 186 height 34
click at [638, 502] on button "Save & New" at bounding box center [657, 502] width 112 height 36
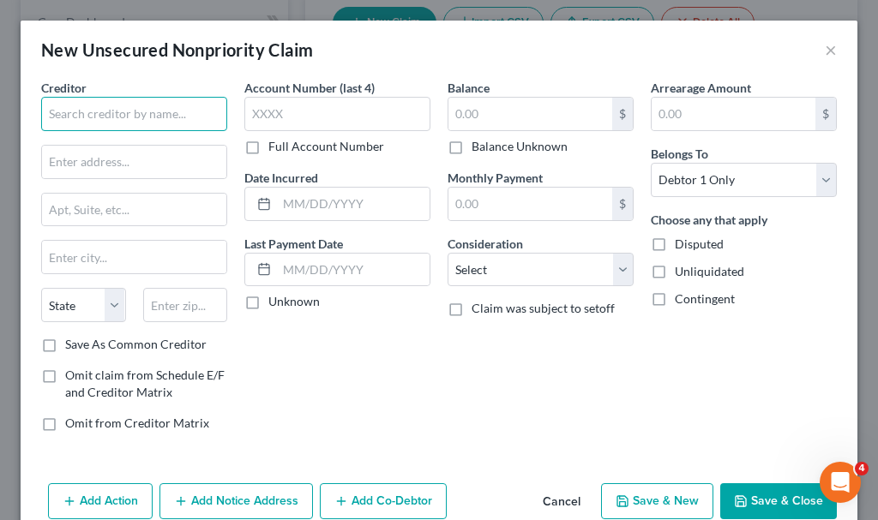
click at [153, 117] on input "text" at bounding box center [134, 114] width 186 height 34
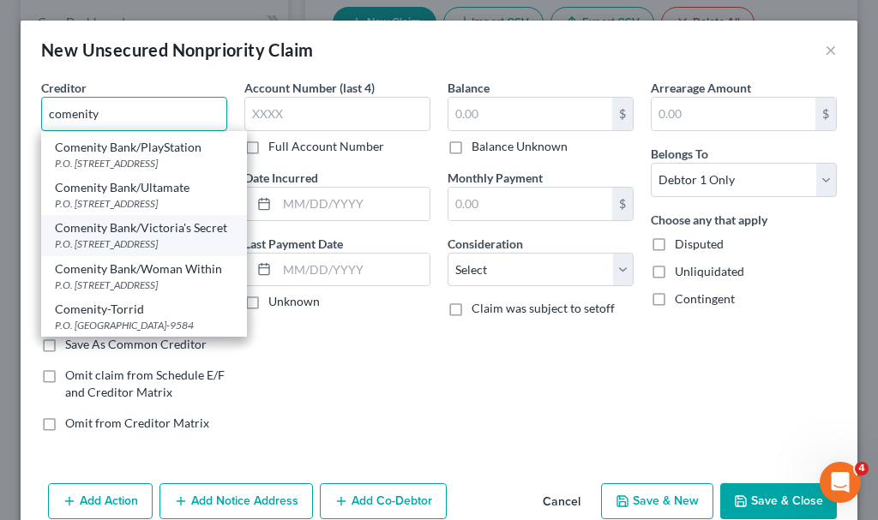
scroll to position [166, 0]
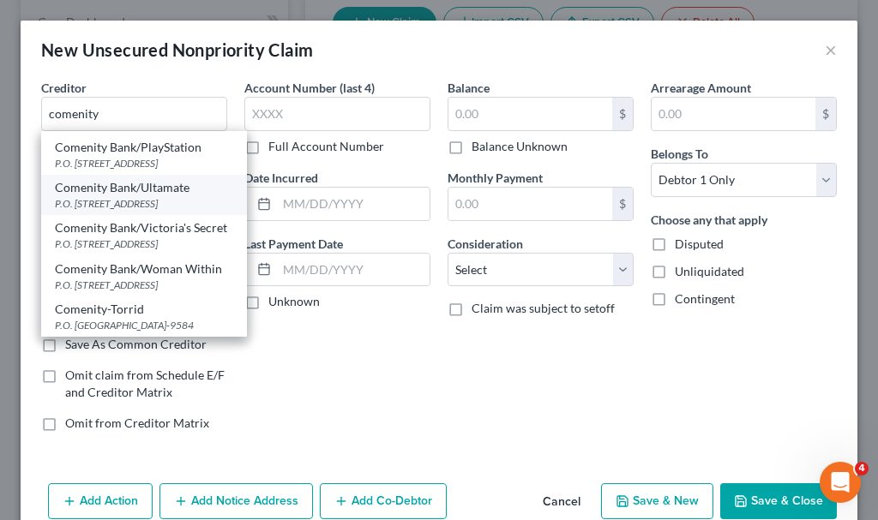
click at [134, 196] on div "Comenity Bank/Ultamate" at bounding box center [144, 187] width 178 height 17
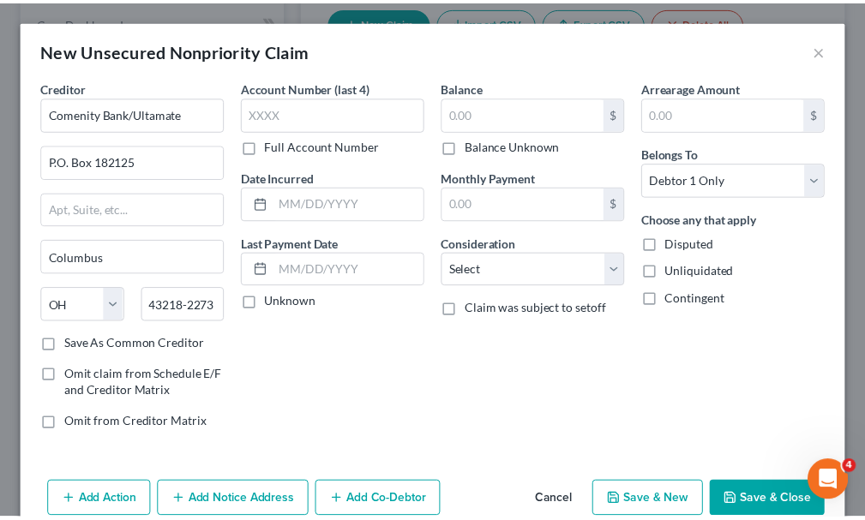
scroll to position [0, 0]
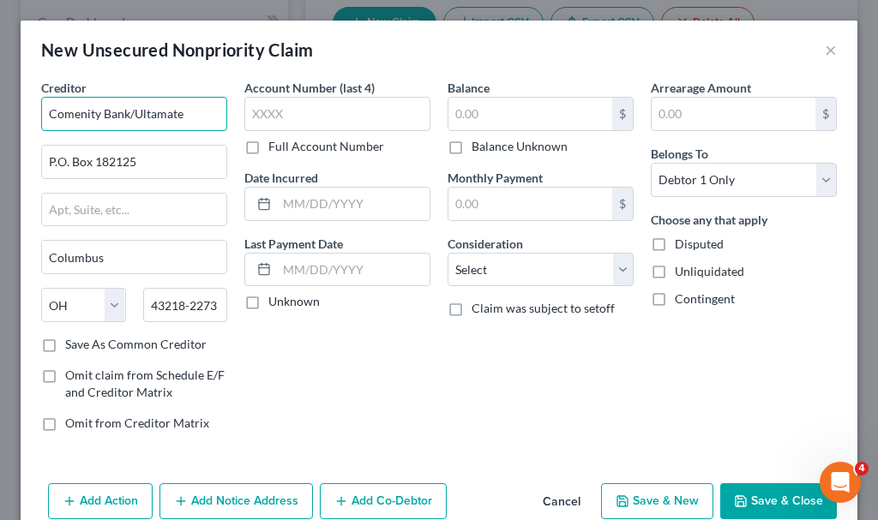
click at [201, 114] on input "Comenity Bank/Ultamate" at bounding box center [134, 114] width 186 height 34
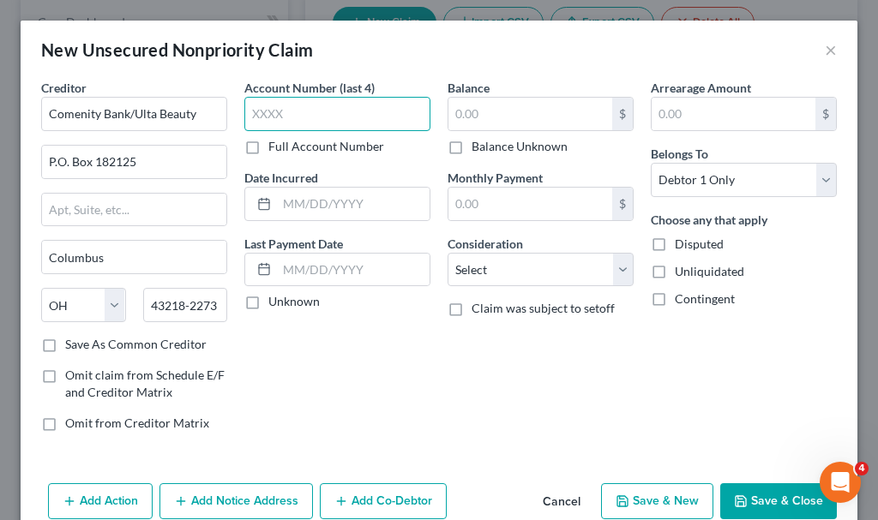
click at [303, 117] on input "text" at bounding box center [337, 114] width 186 height 34
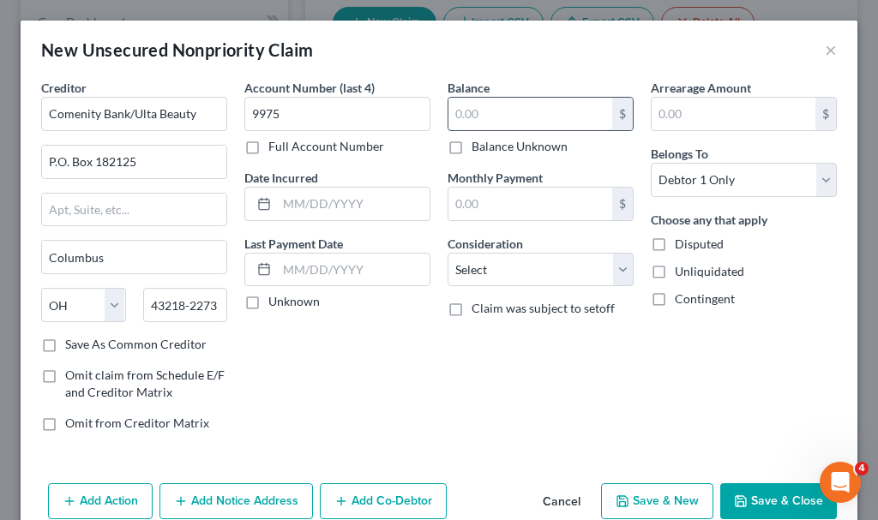
click at [499, 111] on input "text" at bounding box center [530, 114] width 164 height 33
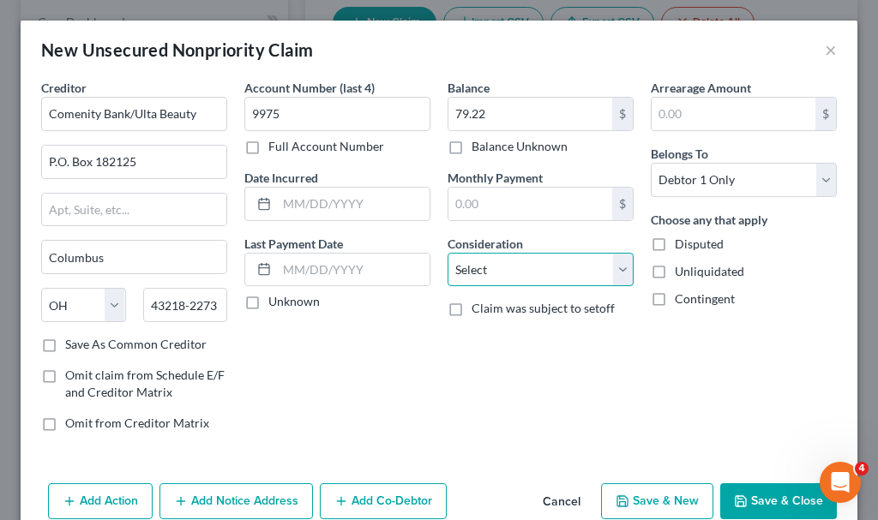
click at [505, 270] on select "Select Cable / Satellite Services Collection Agency Credit Card Debt Debt Couns…" at bounding box center [541, 270] width 186 height 34
click at [448, 253] on select "Select Cable / Satellite Services Collection Agency Credit Card Debt Debt Couns…" at bounding box center [541, 270] width 186 height 34
click at [755, 501] on button "Save & Close" at bounding box center [778, 502] width 117 height 36
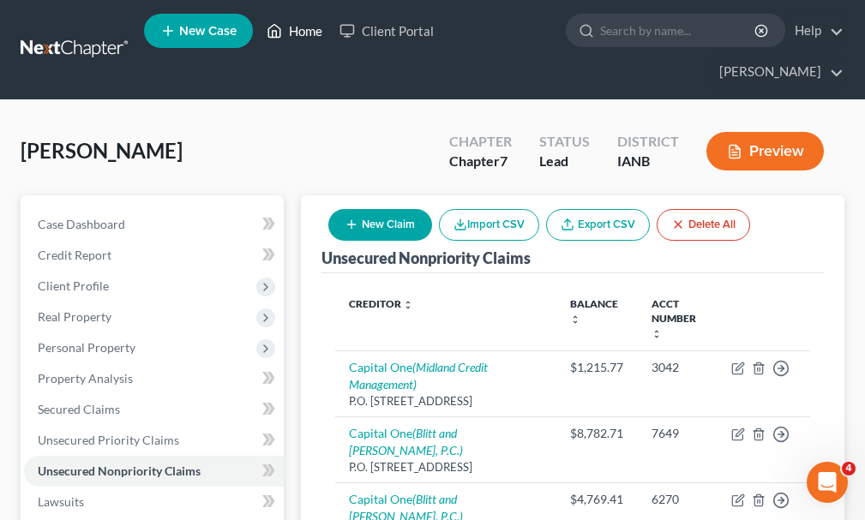
click at [309, 36] on link "Home" at bounding box center [294, 30] width 73 height 31
